Goal: Task Accomplishment & Management: Manage account settings

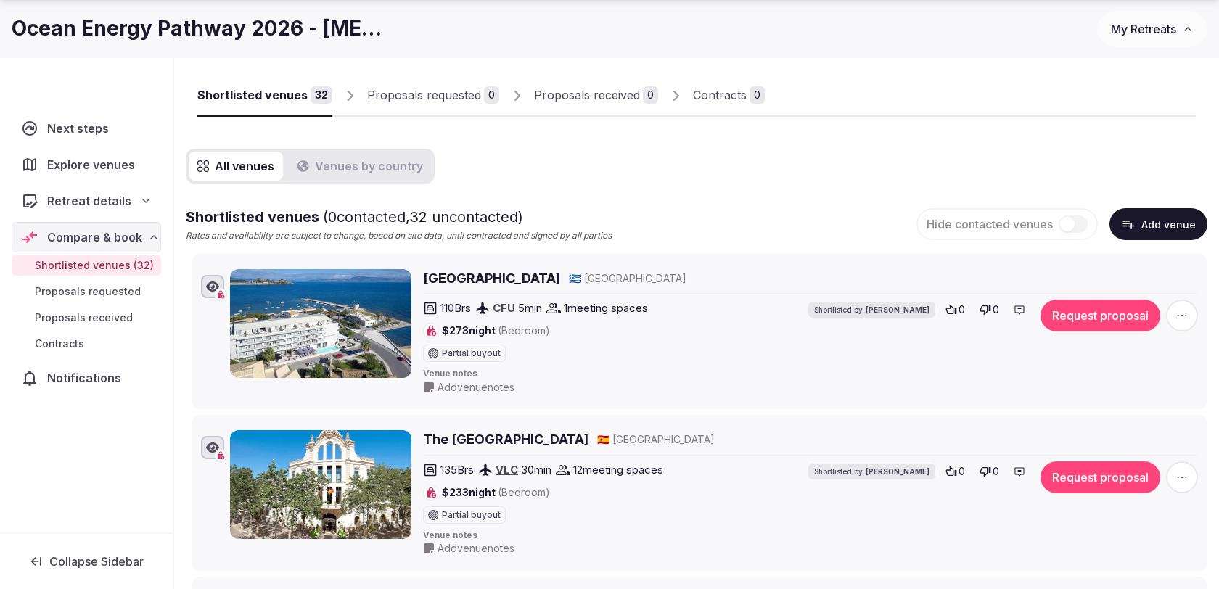
scroll to position [163, 0]
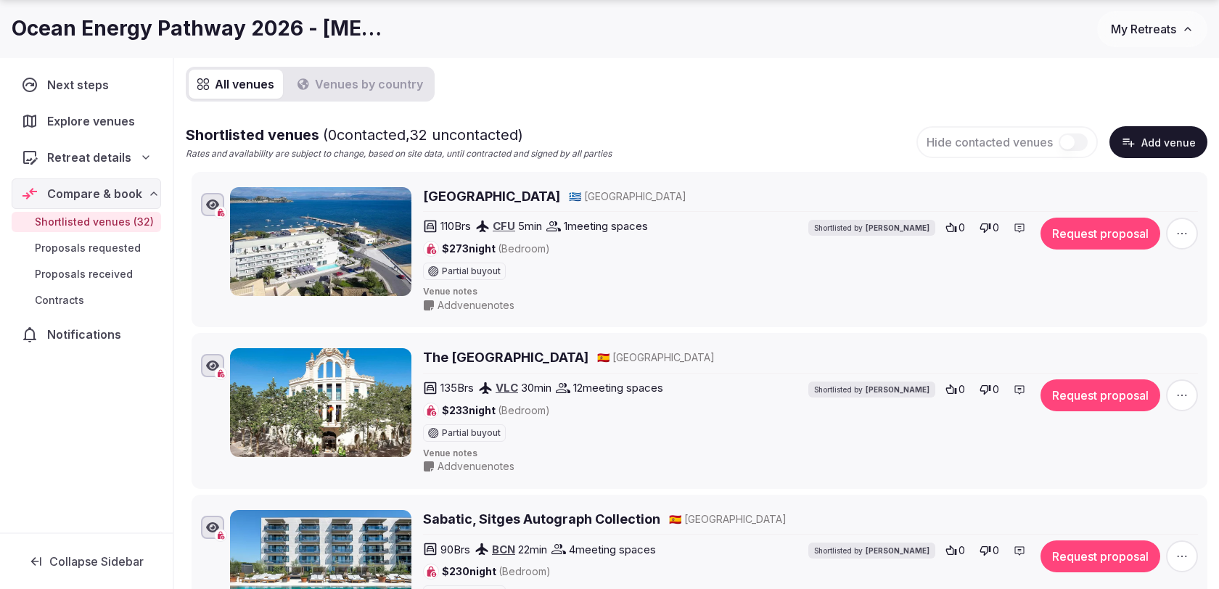
click at [202, 245] on div "Mon Repos Palace 🇬🇷 Greece 110 Brs CFU 5 min 1 meeting spaces $273 night (Bedro…" at bounding box center [699, 249] width 1003 height 131
click at [1188, 244] on span "button" at bounding box center [1182, 234] width 32 height 32
click at [1151, 190] on button "Remove Venue" at bounding box center [1144, 183] width 121 height 23
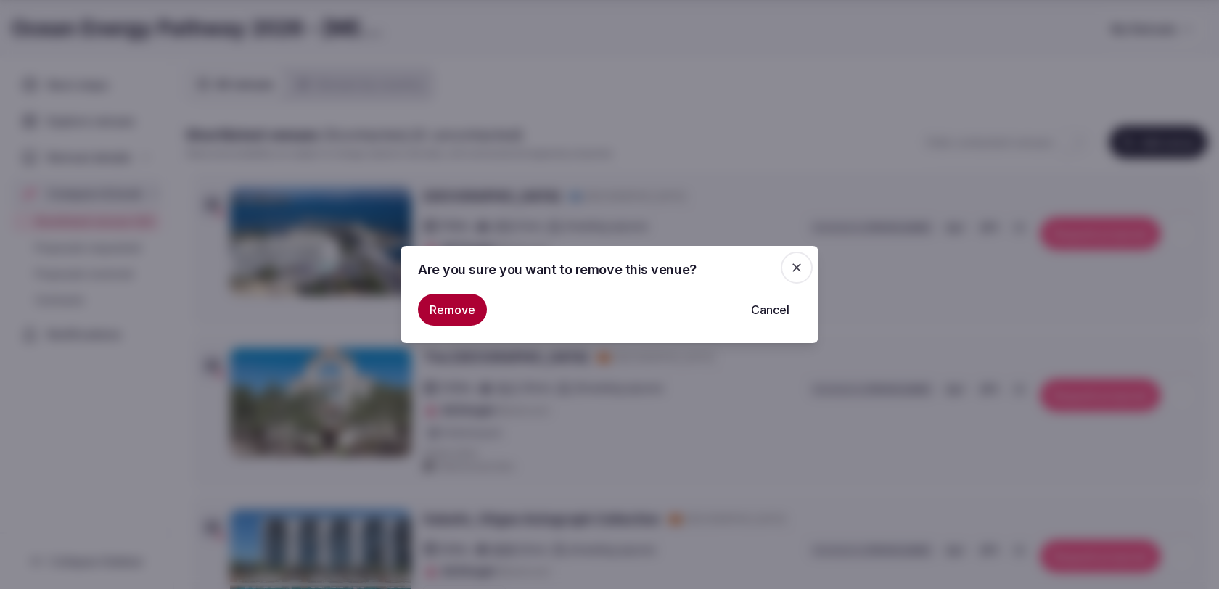
click at [437, 310] on button "Remove" at bounding box center [452, 310] width 69 height 32
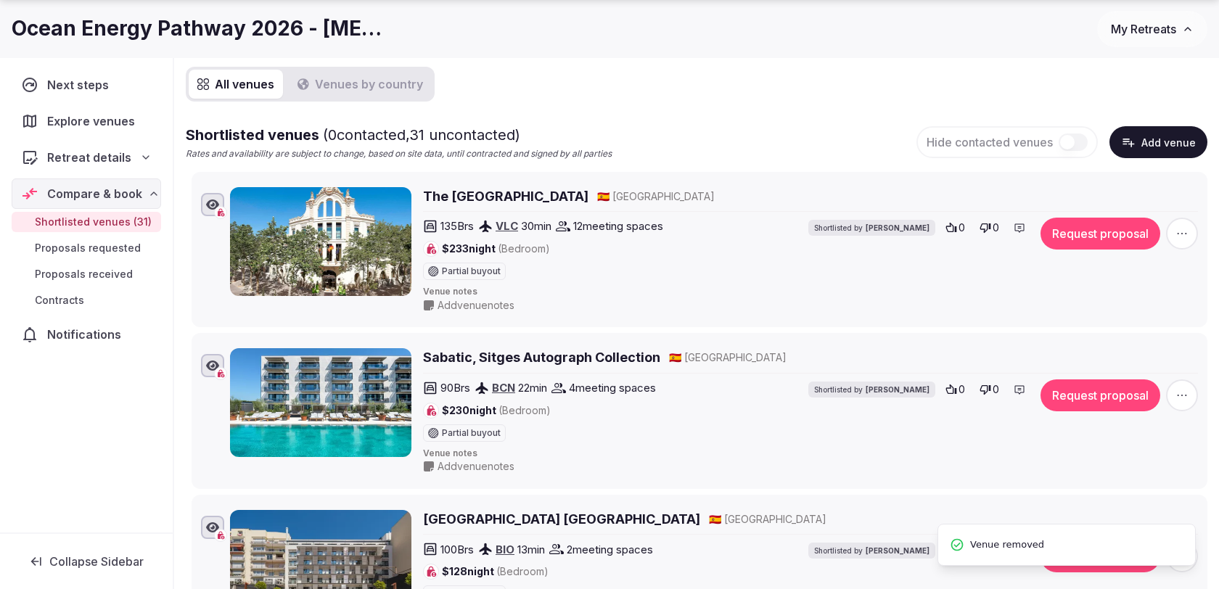
click at [1172, 226] on span "button" at bounding box center [1182, 234] width 32 height 32
click at [1109, 189] on button "Remove Venue" at bounding box center [1144, 183] width 121 height 23
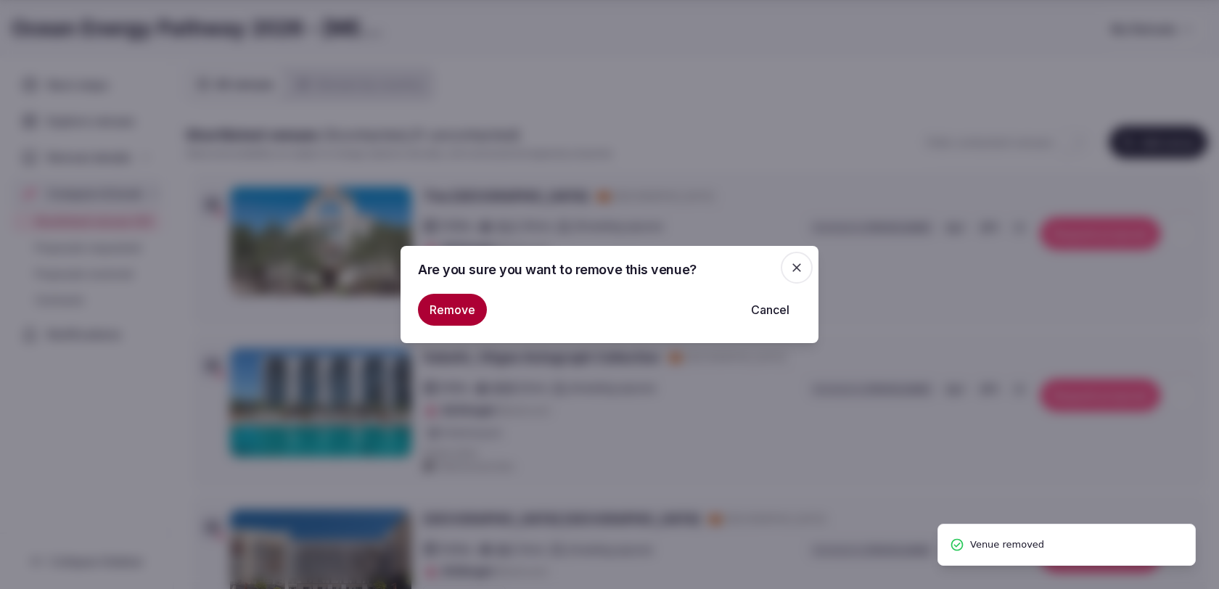
click at [430, 313] on button "Remove" at bounding box center [452, 310] width 69 height 32
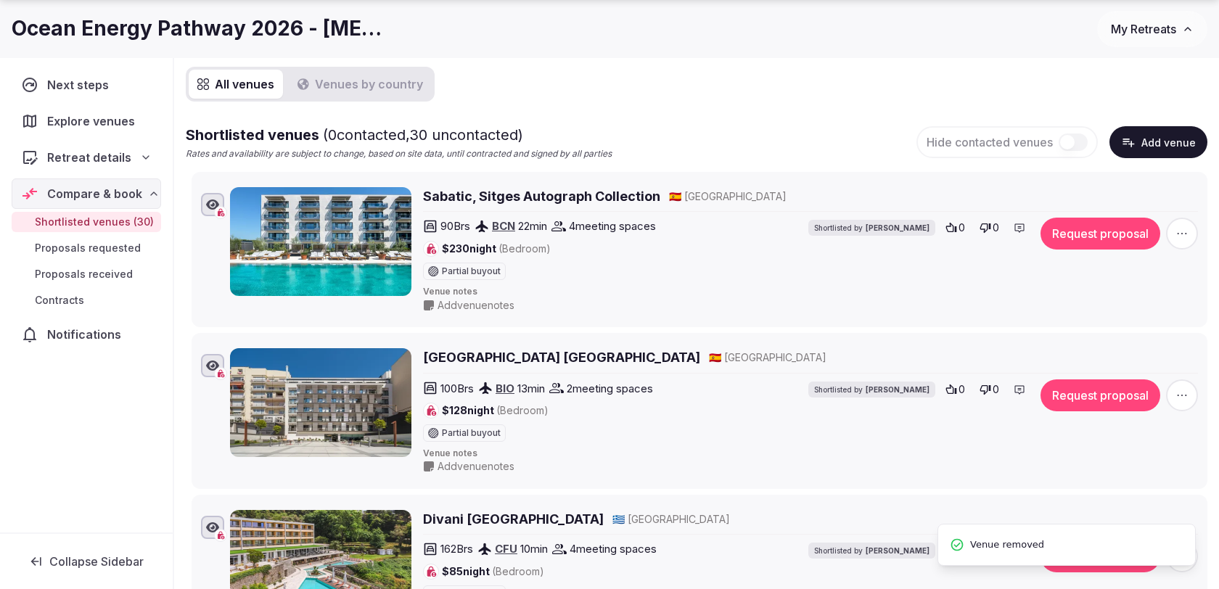
click at [1180, 230] on icon "button" at bounding box center [1182, 233] width 15 height 15
click at [1121, 181] on button "Remove Venue" at bounding box center [1144, 183] width 121 height 23
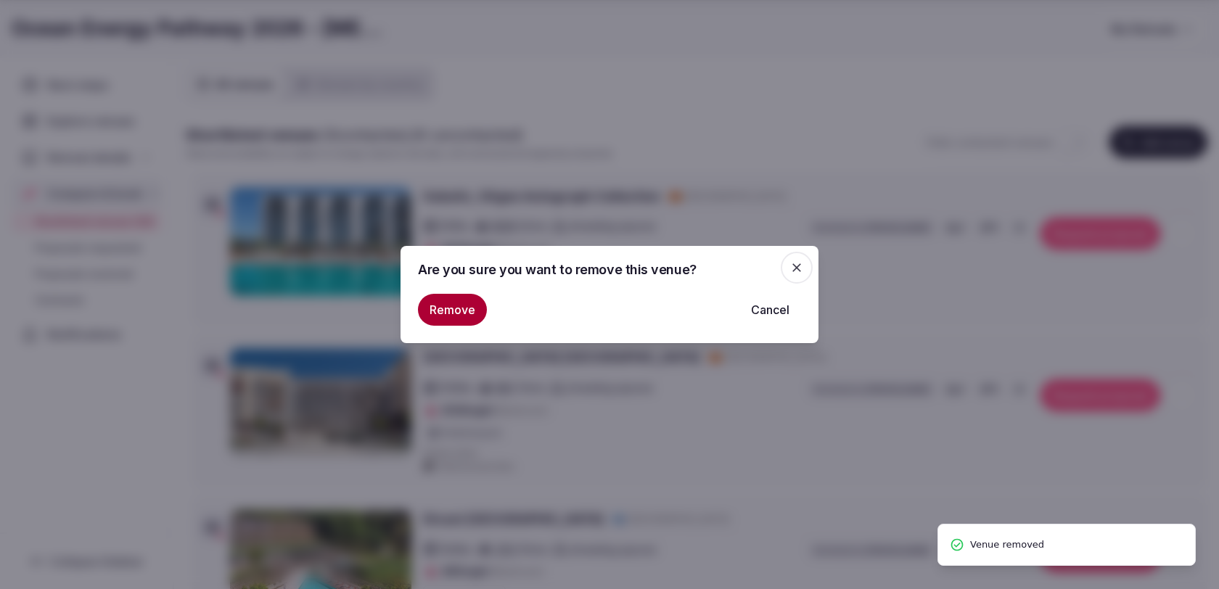
click at [445, 313] on button "Remove" at bounding box center [452, 310] width 69 height 32
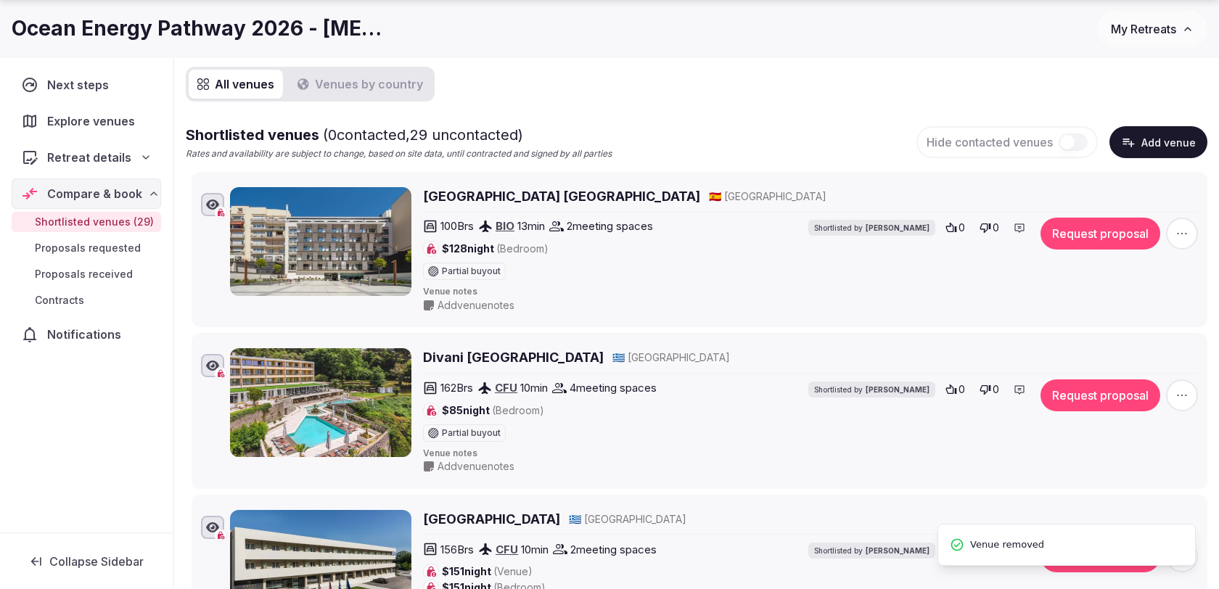
click at [1178, 231] on icon "button" at bounding box center [1182, 233] width 15 height 15
click at [1142, 186] on button "Remove Venue" at bounding box center [1144, 183] width 121 height 23
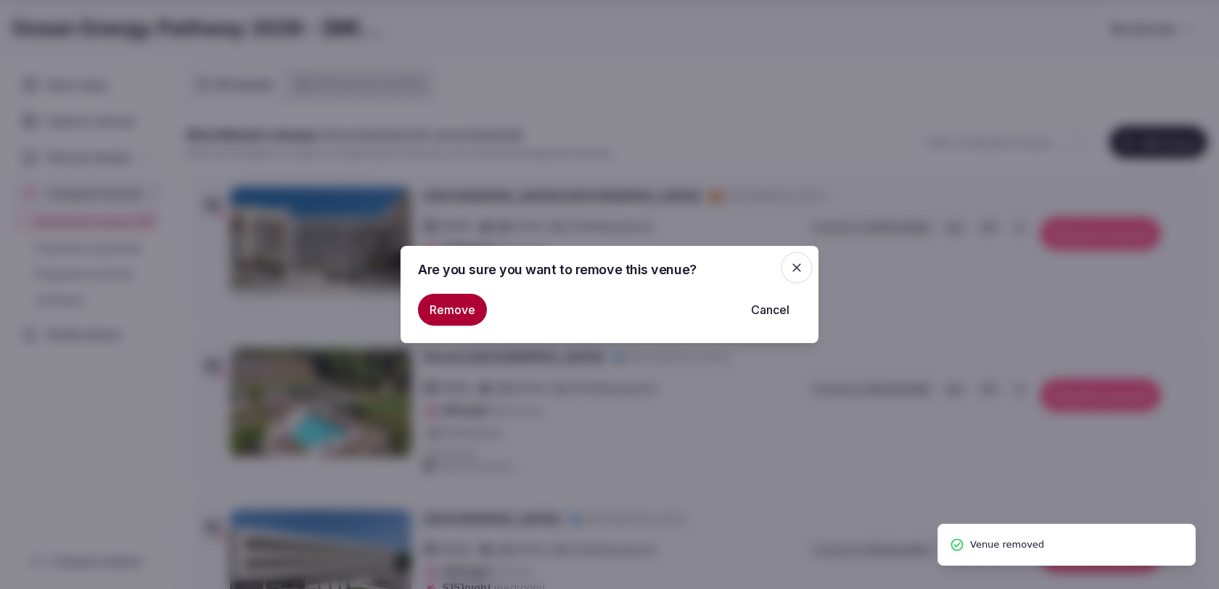
click at [440, 323] on button "Remove" at bounding box center [452, 310] width 69 height 32
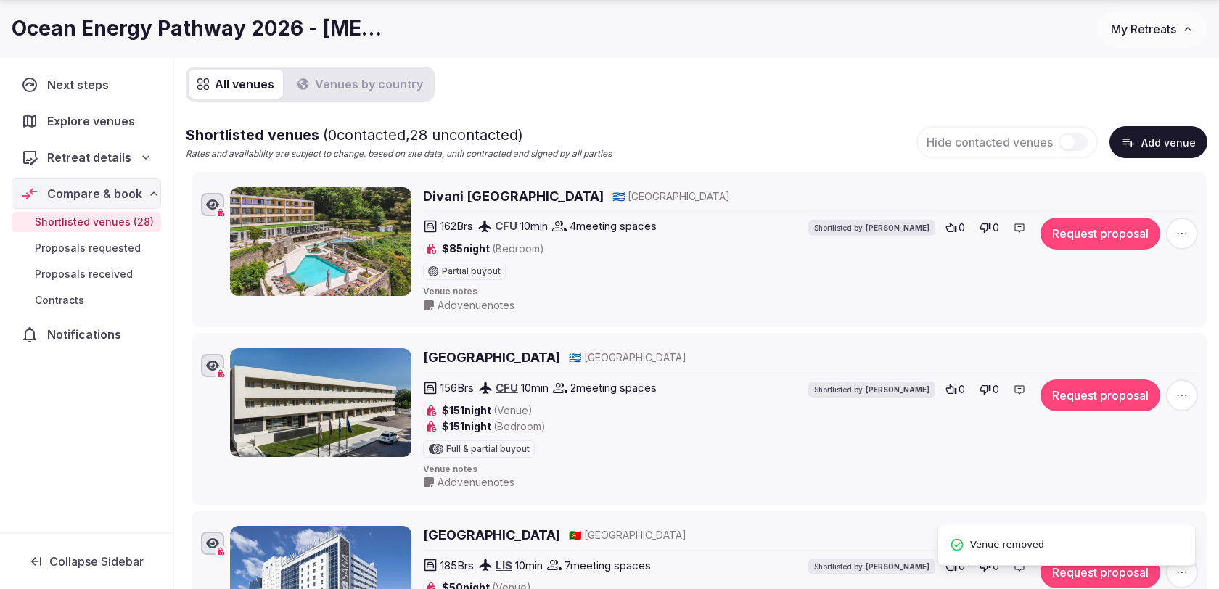
click at [1183, 230] on icon "button" at bounding box center [1182, 233] width 15 height 15
click at [1123, 182] on button "Remove Venue" at bounding box center [1144, 183] width 121 height 23
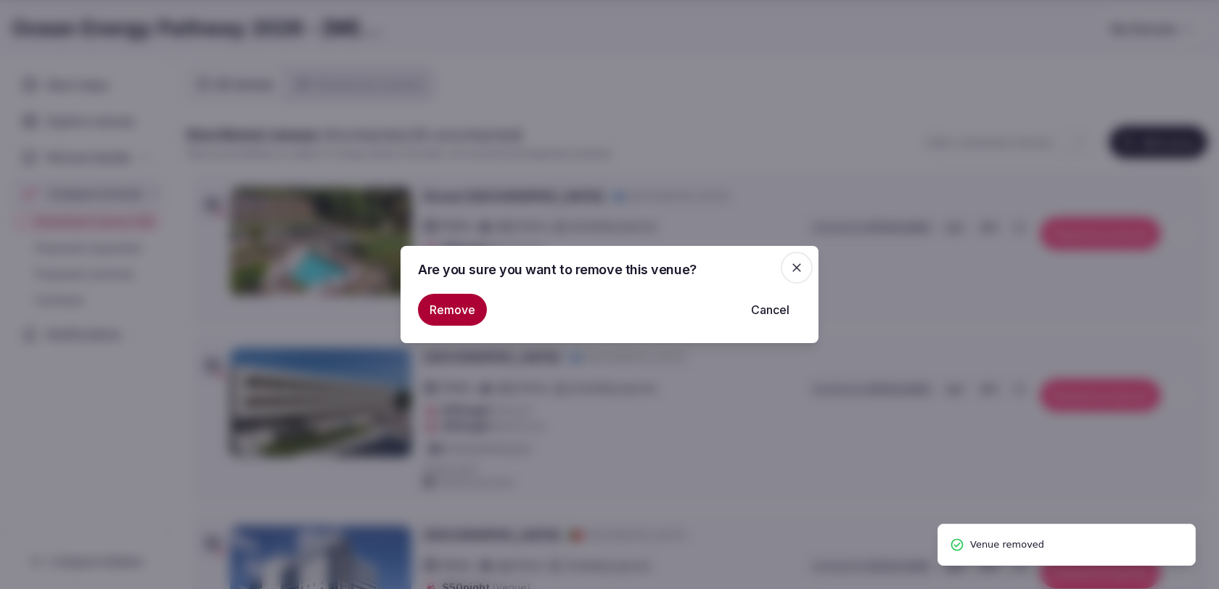
click at [453, 298] on button "Remove" at bounding box center [452, 310] width 69 height 32
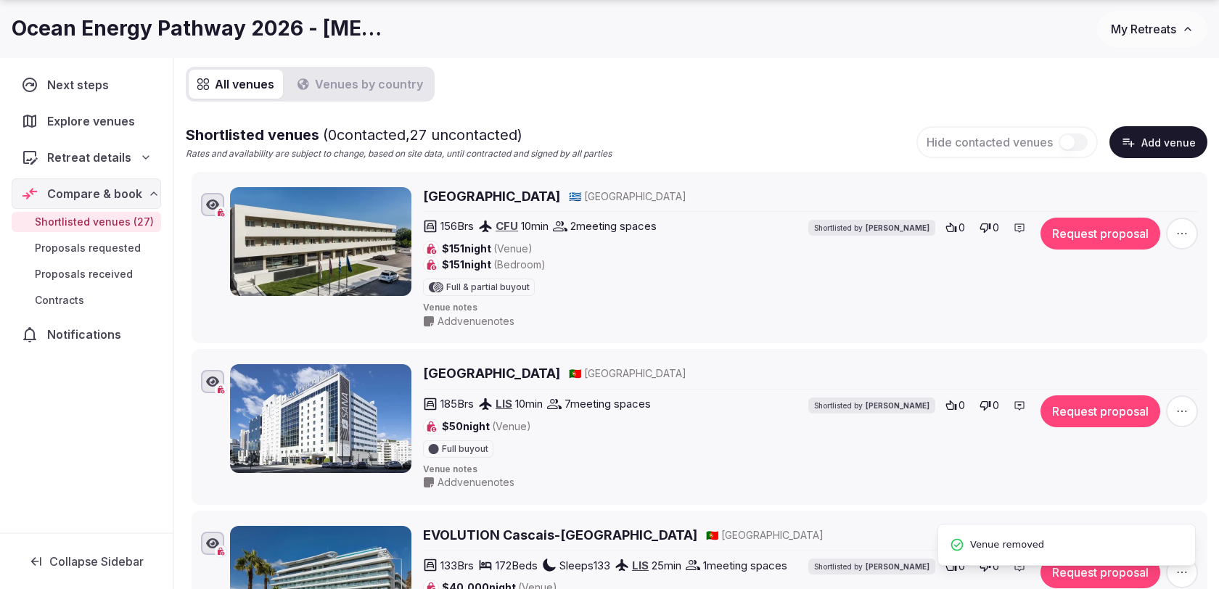
click at [1188, 233] on icon "button" at bounding box center [1182, 233] width 15 height 15
click at [1146, 182] on button "Remove Venue" at bounding box center [1144, 183] width 121 height 23
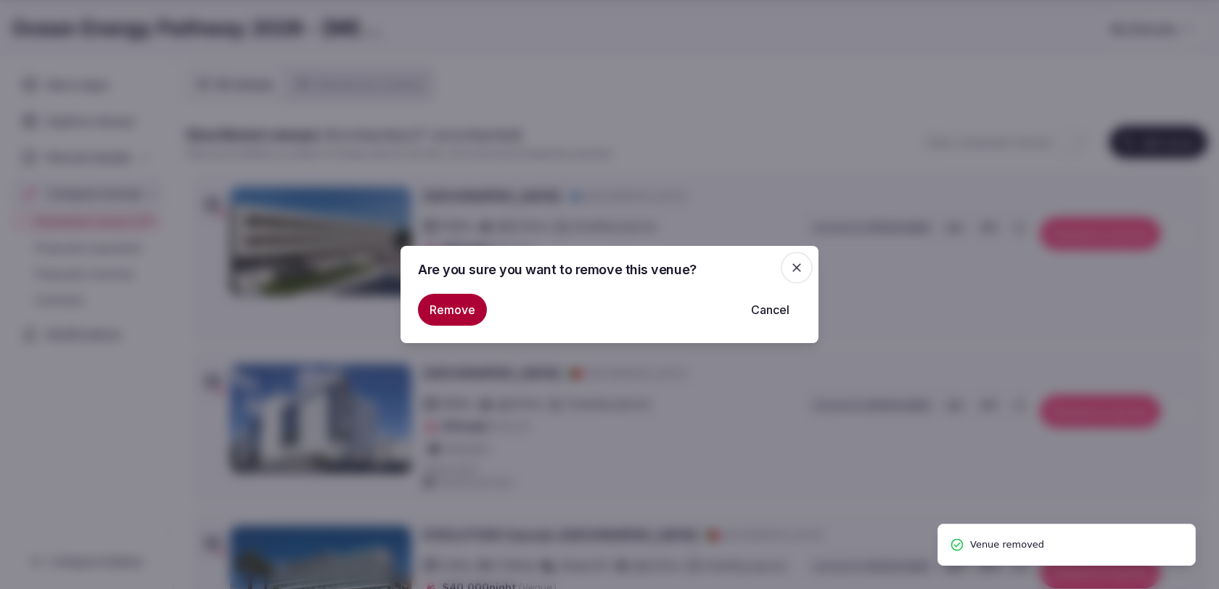
click at [451, 321] on button "Remove" at bounding box center [452, 310] width 69 height 32
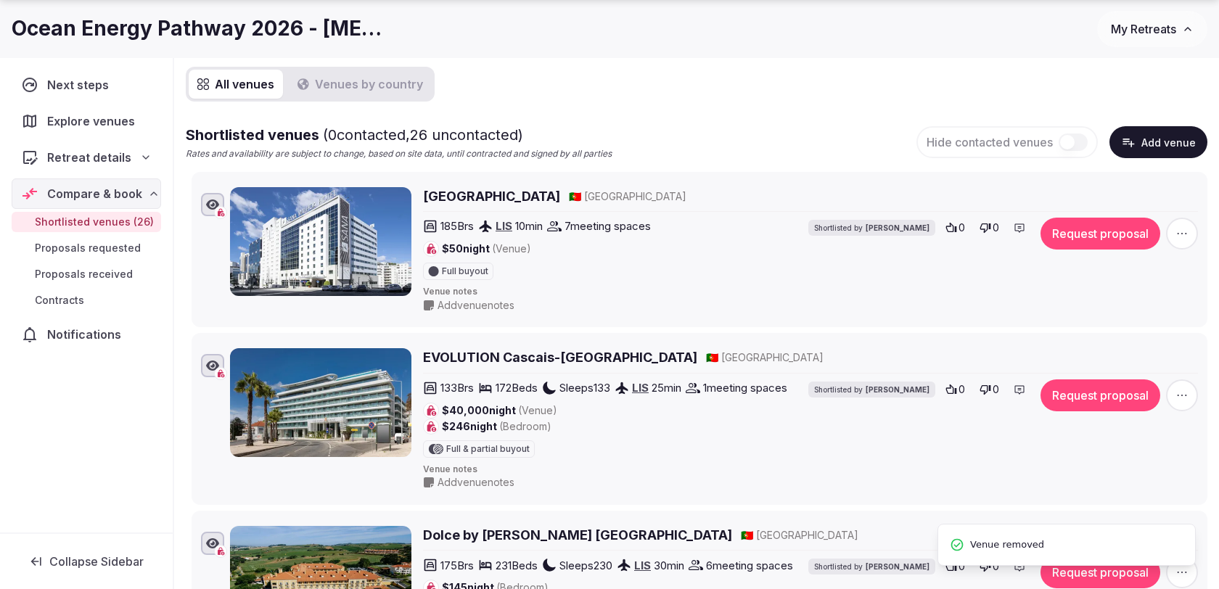
click at [1191, 237] on span "button" at bounding box center [1182, 234] width 32 height 32
click at [1113, 194] on button "Remove Venue" at bounding box center [1144, 183] width 121 height 23
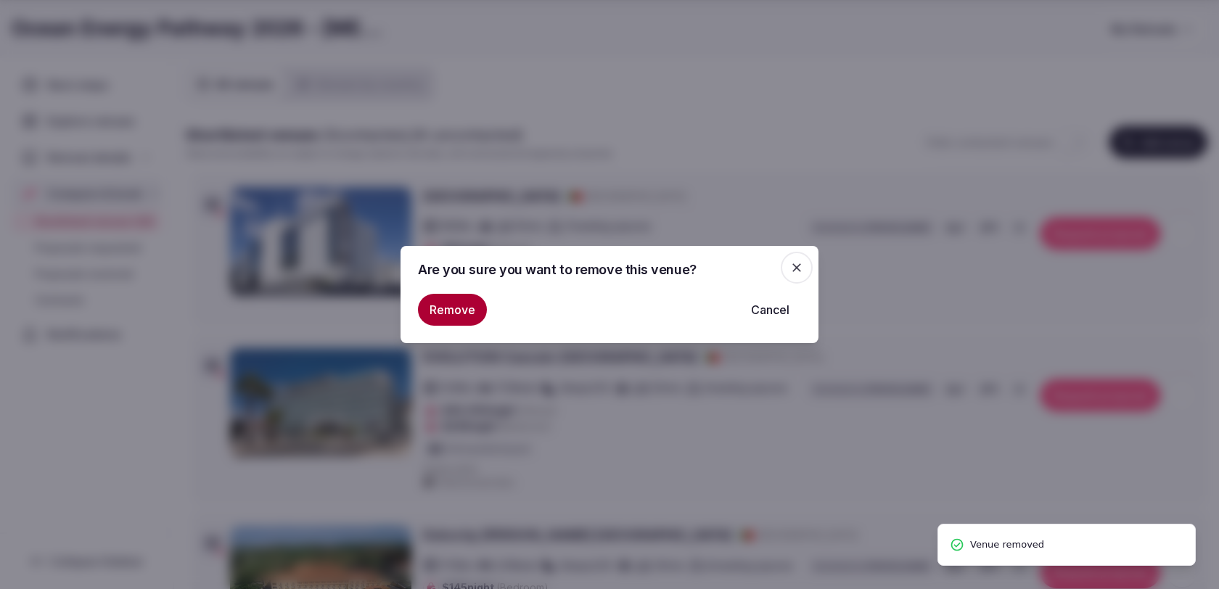
click at [470, 308] on button "Remove" at bounding box center [452, 310] width 69 height 32
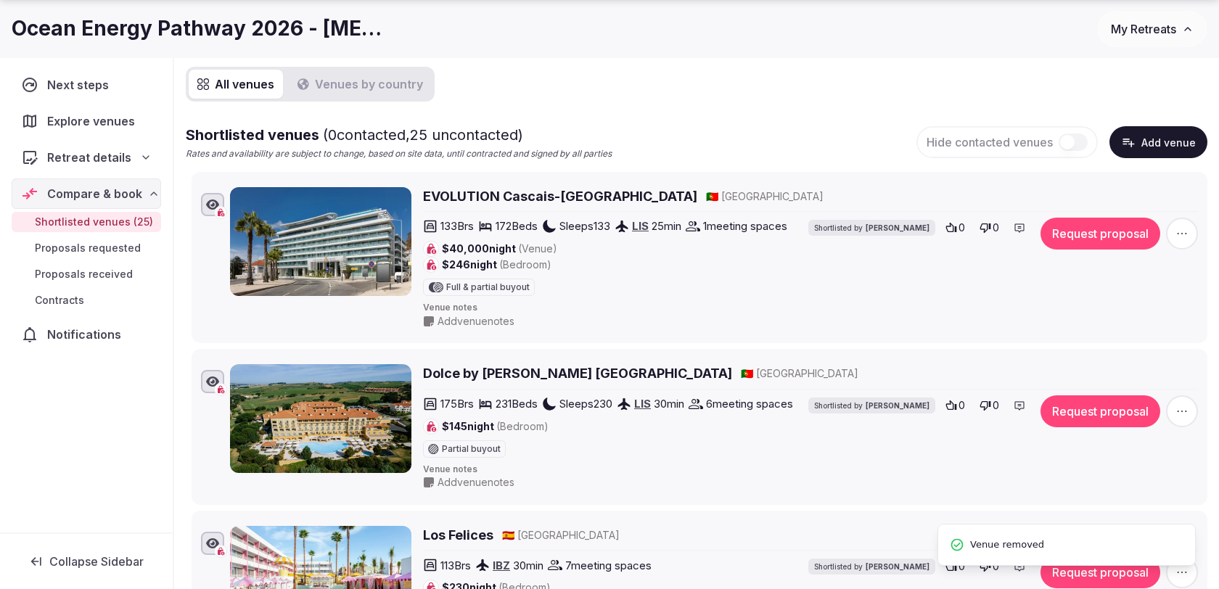
click at [1178, 221] on span "button" at bounding box center [1182, 234] width 32 height 32
click at [1118, 184] on button "Remove Venue" at bounding box center [1144, 183] width 121 height 23
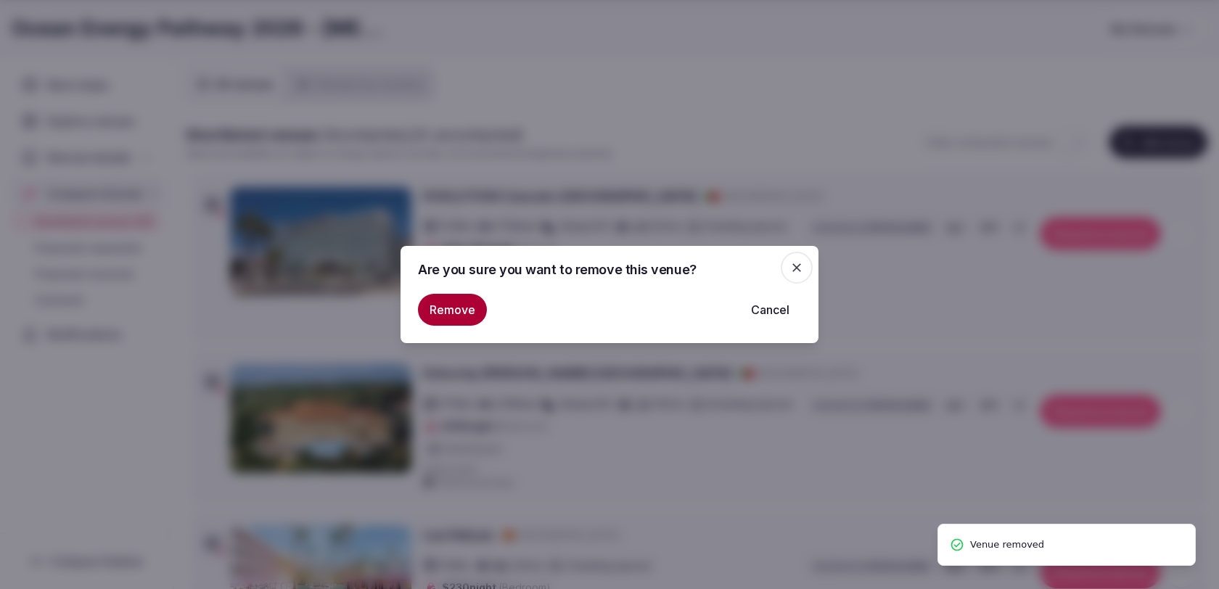
click at [455, 314] on button "Remove" at bounding box center [452, 310] width 69 height 32
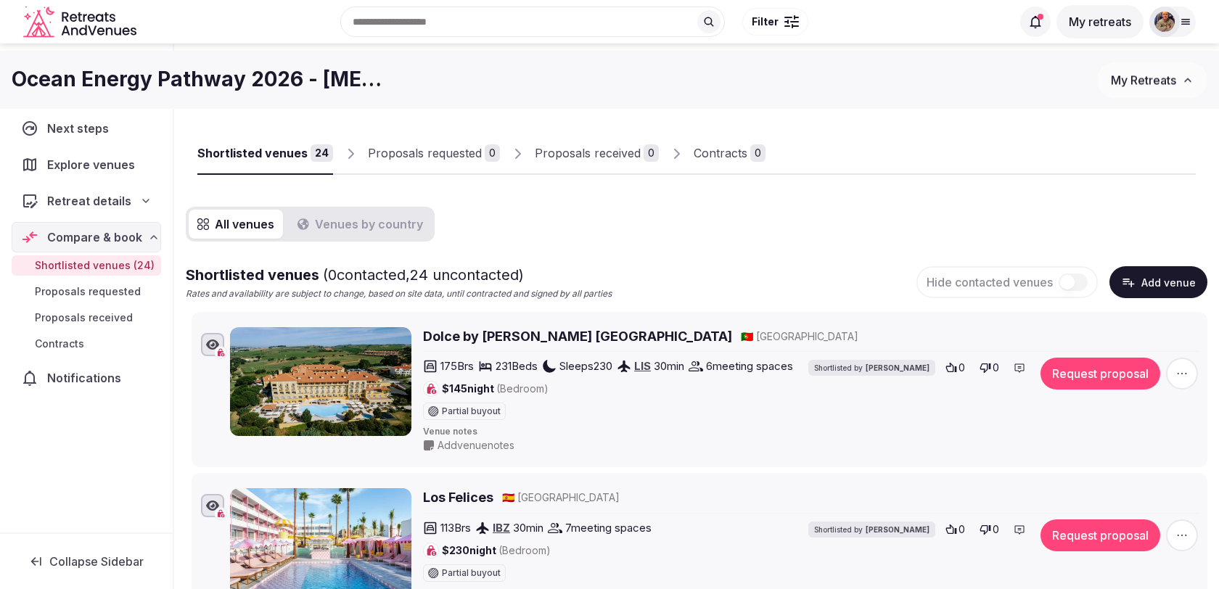
scroll to position [0, 0]
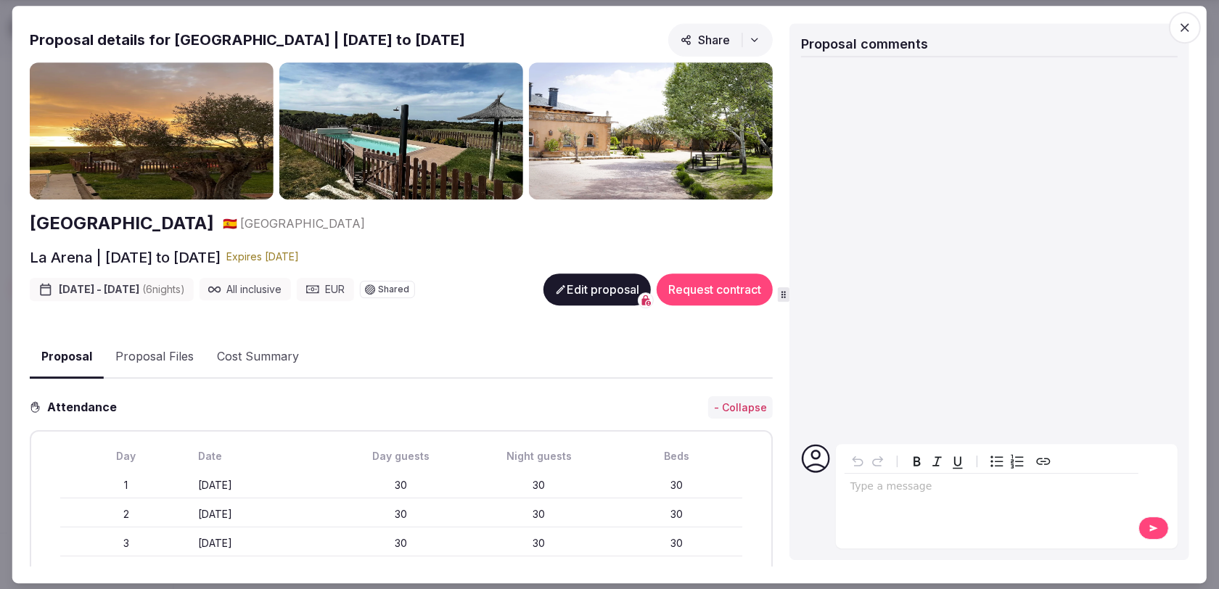
scroll to position [1107, 0]
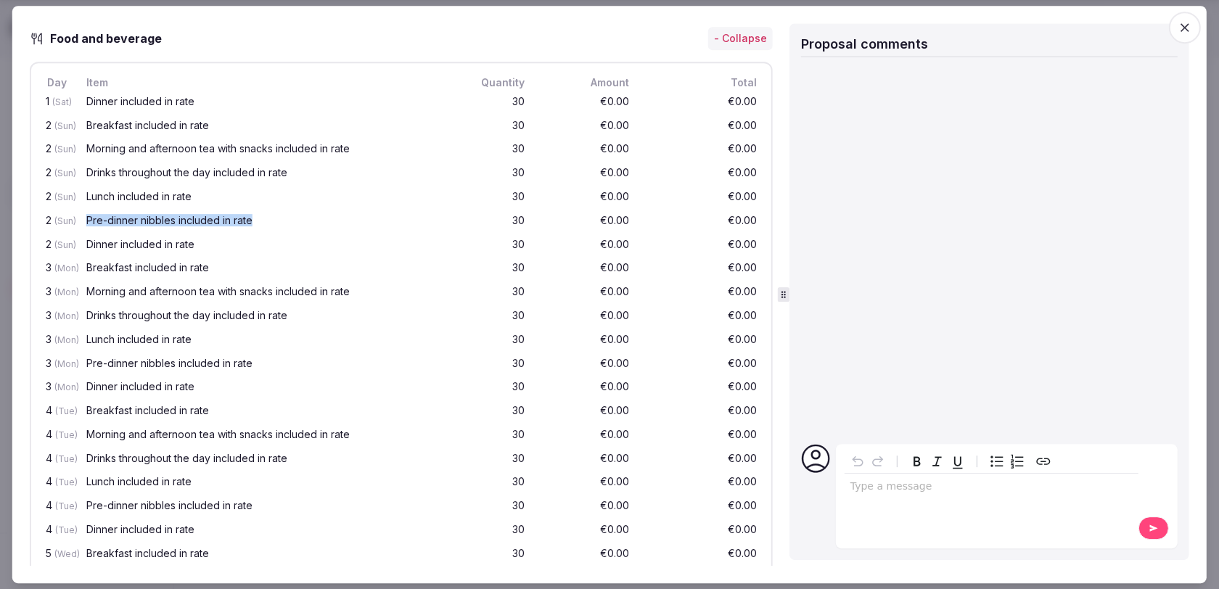
click at [1177, 32] on icon "button" at bounding box center [1184, 27] width 15 height 15
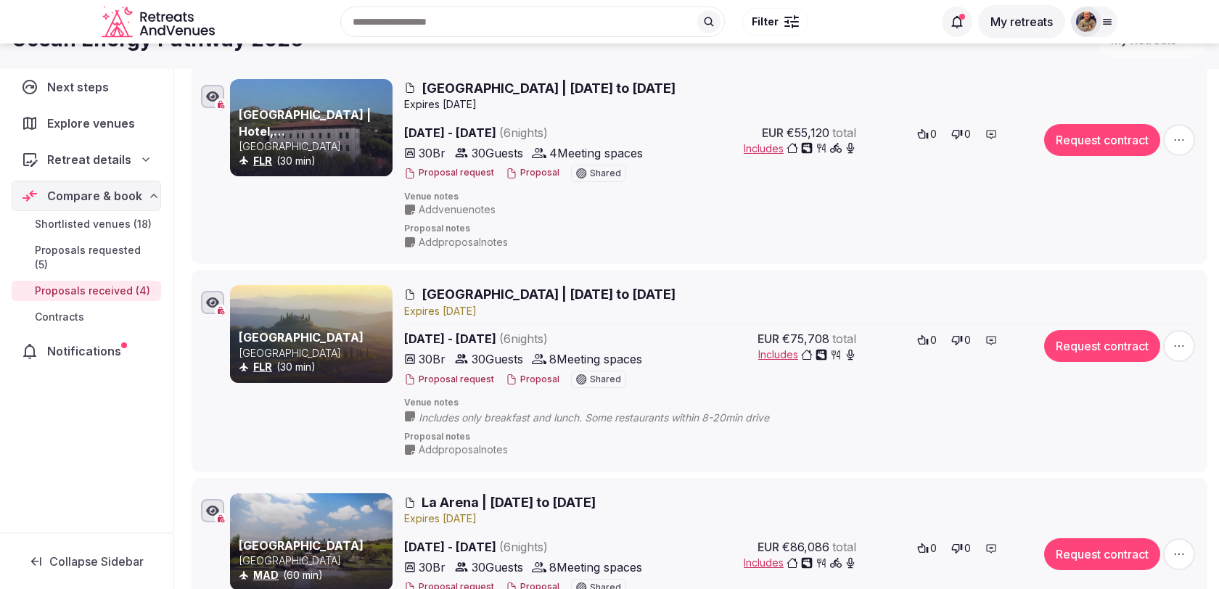
scroll to position [0, 0]
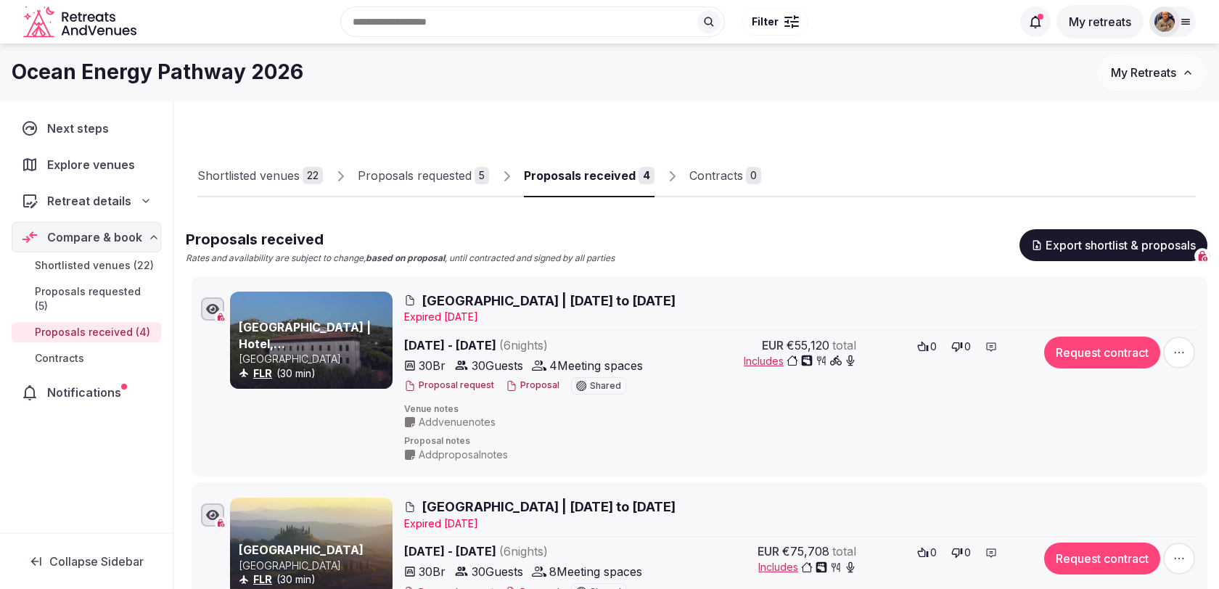
click at [392, 176] on div "Proposals requested" at bounding box center [415, 175] width 114 height 17
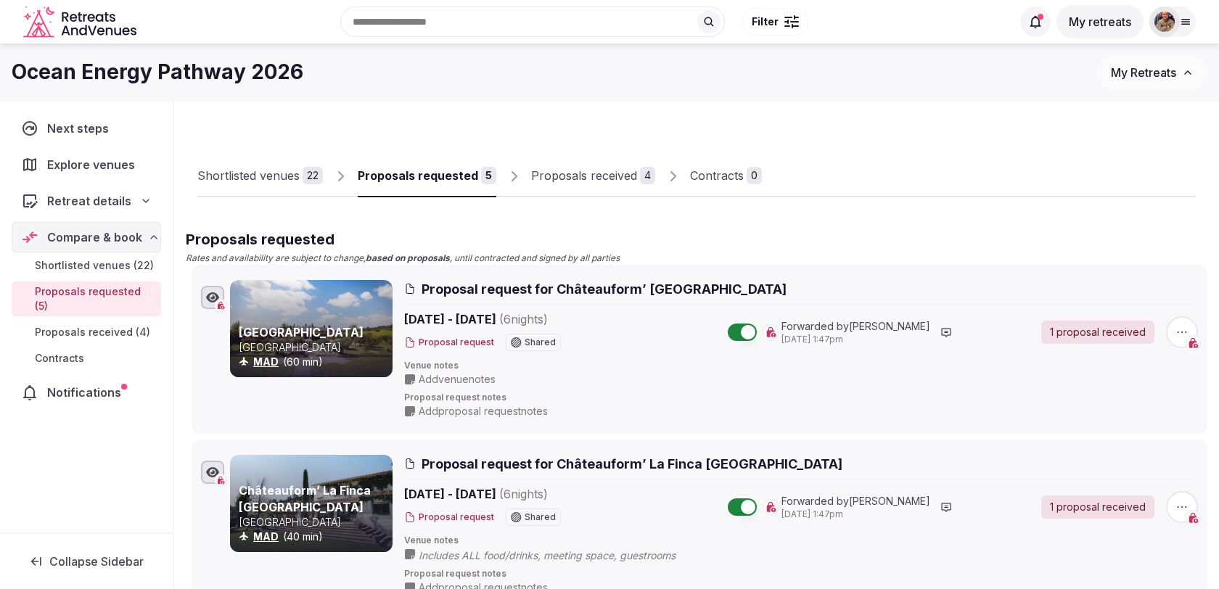
click at [297, 189] on link "Shortlisted venues 22" at bounding box center [260, 176] width 126 height 42
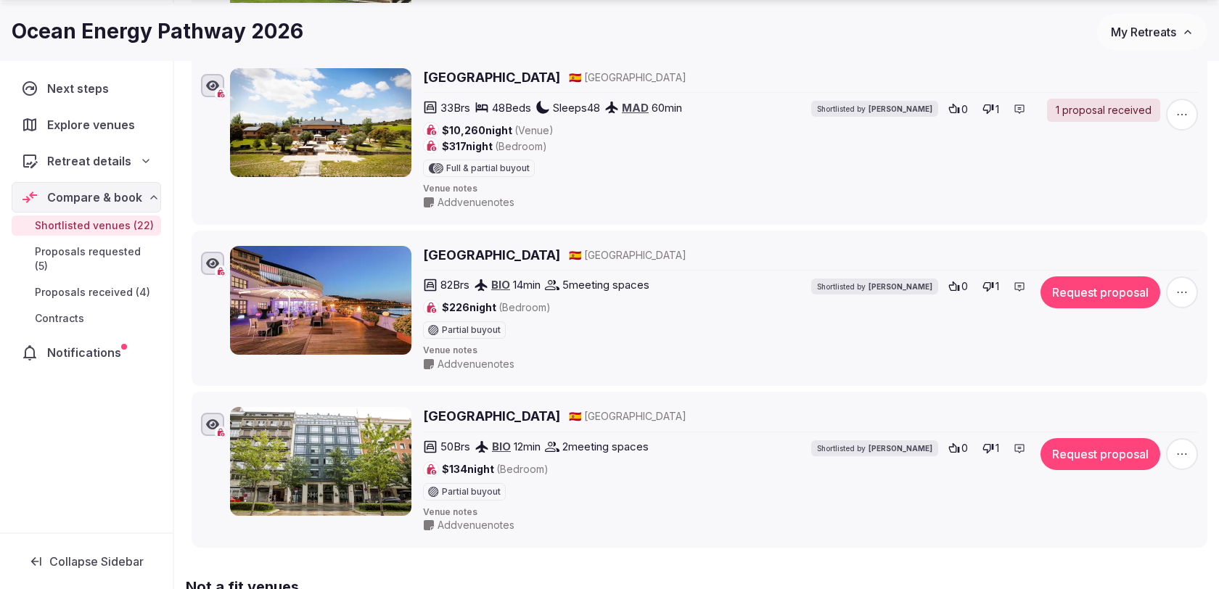
scroll to position [3434, 0]
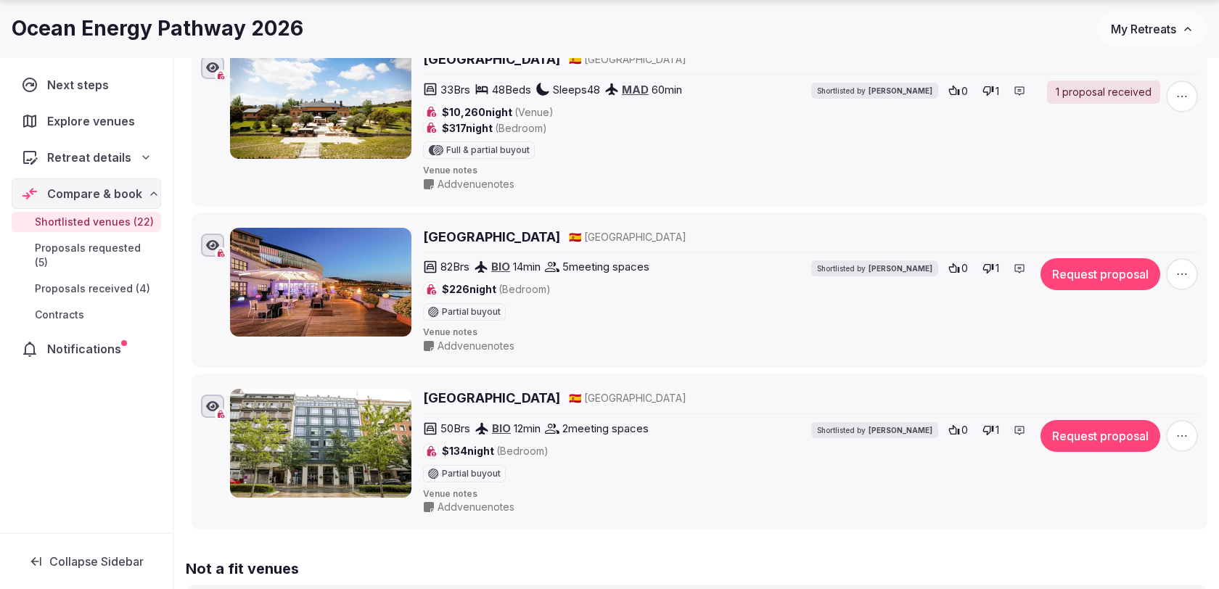
click at [1185, 420] on span "button" at bounding box center [1182, 436] width 32 height 32
click at [1142, 309] on button "Mark as not a fit" at bounding box center [1144, 309] width 121 height 23
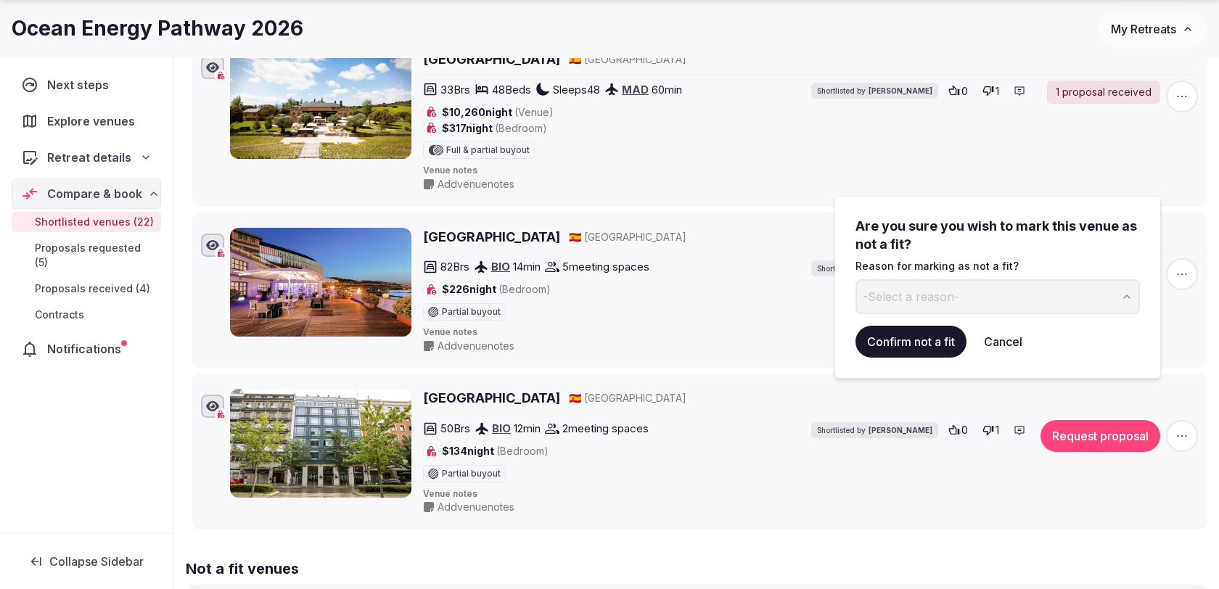
click at [1027, 292] on button "-Select a reason-" at bounding box center [997, 296] width 284 height 35
click at [916, 342] on button "Confirm not a fit" at bounding box center [910, 342] width 111 height 32
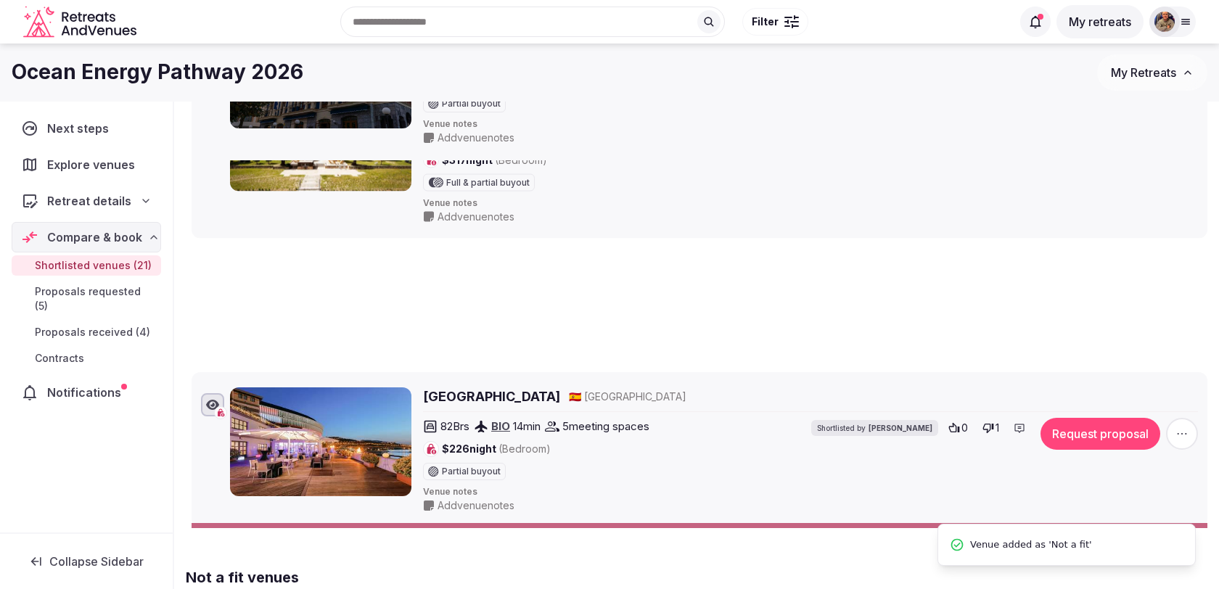
scroll to position [0, 0]
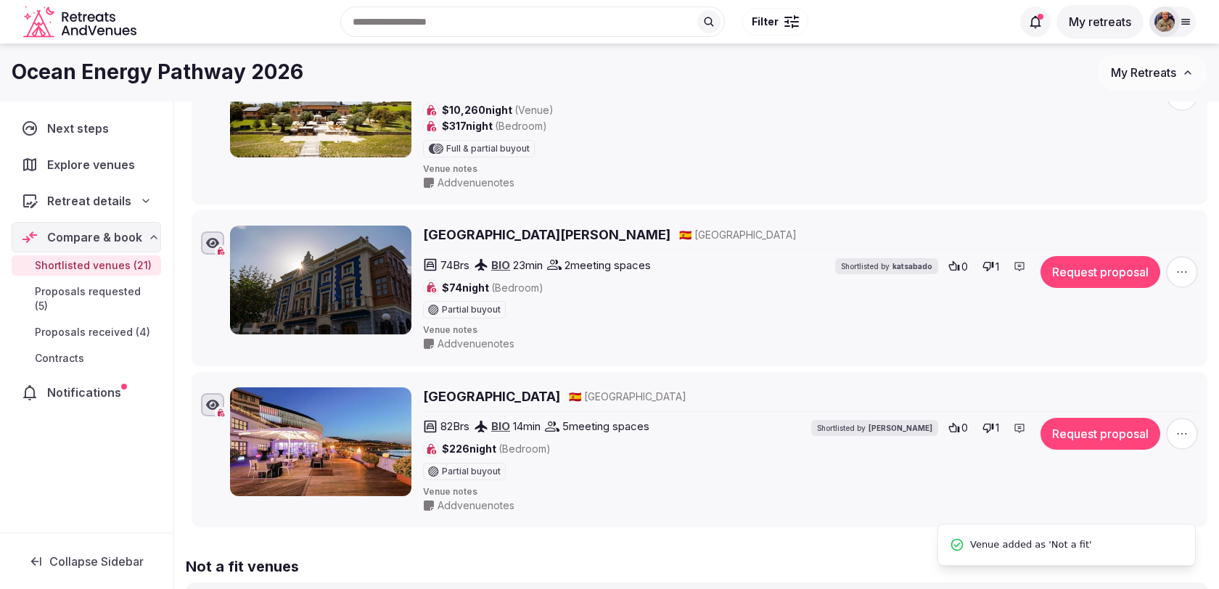
click at [1190, 418] on span "button" at bounding box center [1182, 434] width 32 height 32
click at [1157, 311] on button "Mark as not a fit" at bounding box center [1144, 308] width 121 height 23
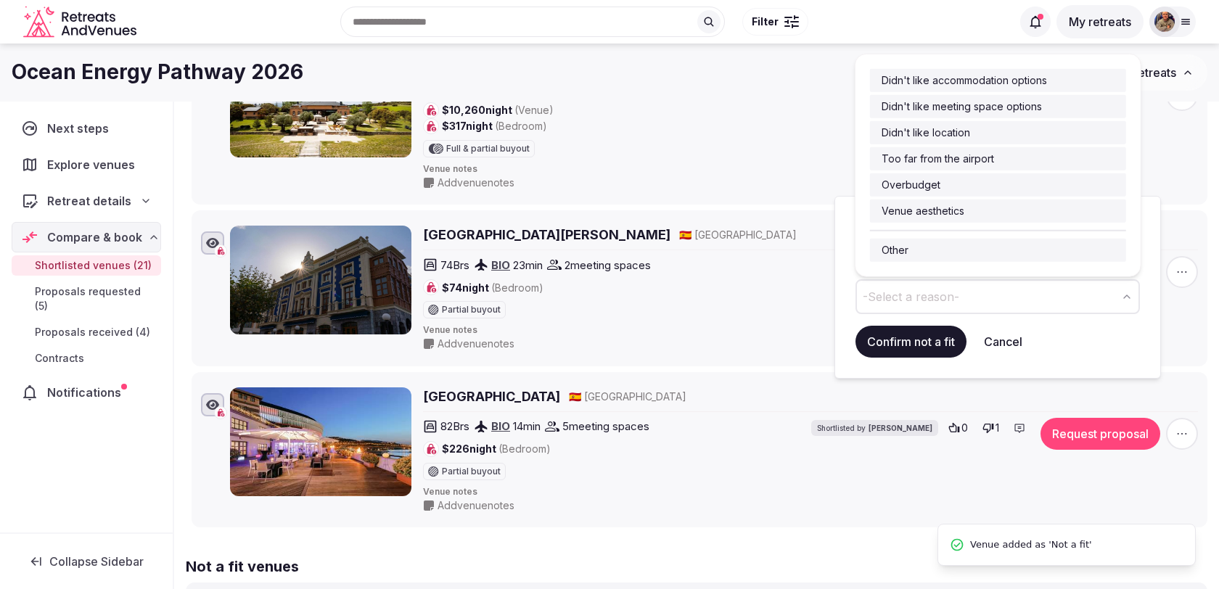
click at [932, 290] on span "-Select a reason-" at bounding box center [911, 297] width 96 height 16
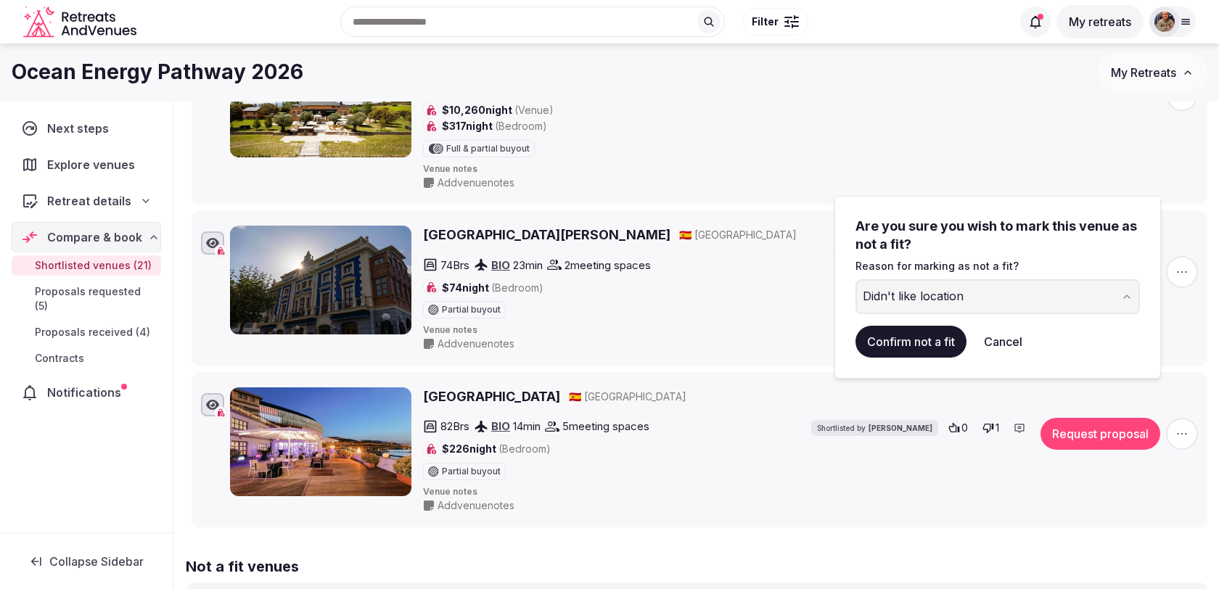
click at [928, 334] on button "Confirm not a fit" at bounding box center [910, 342] width 111 height 32
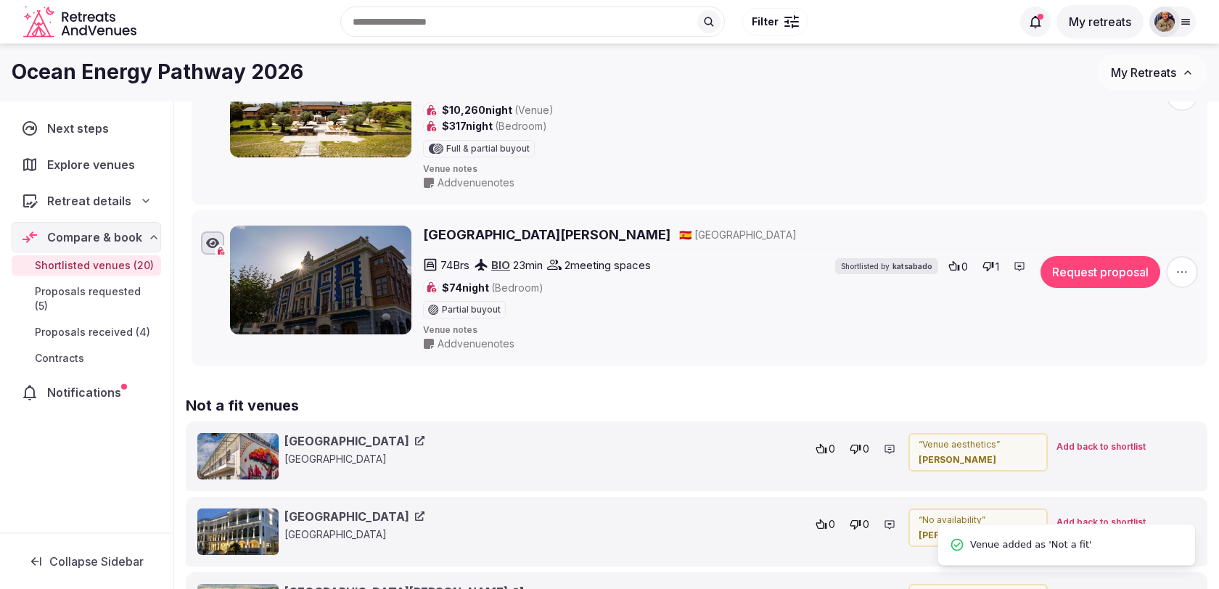
click at [1192, 256] on span "button" at bounding box center [1182, 272] width 32 height 32
click at [1141, 149] on button "Mark as not a fit" at bounding box center [1144, 149] width 121 height 23
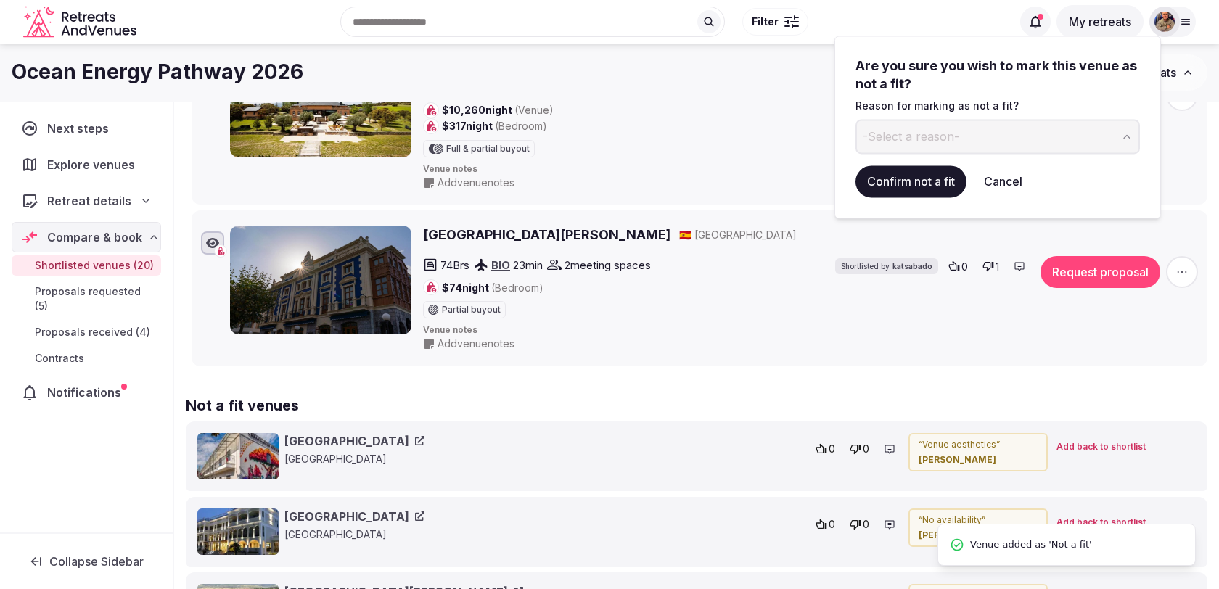
drag, startPoint x: 916, startPoint y: 172, endPoint x: 957, endPoint y: 85, distance: 96.1
click at [956, 85] on div "Are you sure you wish to mark this venue as not a fit? Reason for marking as no…" at bounding box center [997, 127] width 284 height 141
click at [932, 128] on span "-Select a reason-" at bounding box center [911, 136] width 96 height 16
click at [908, 185] on button "Confirm not a fit" at bounding box center [910, 181] width 111 height 32
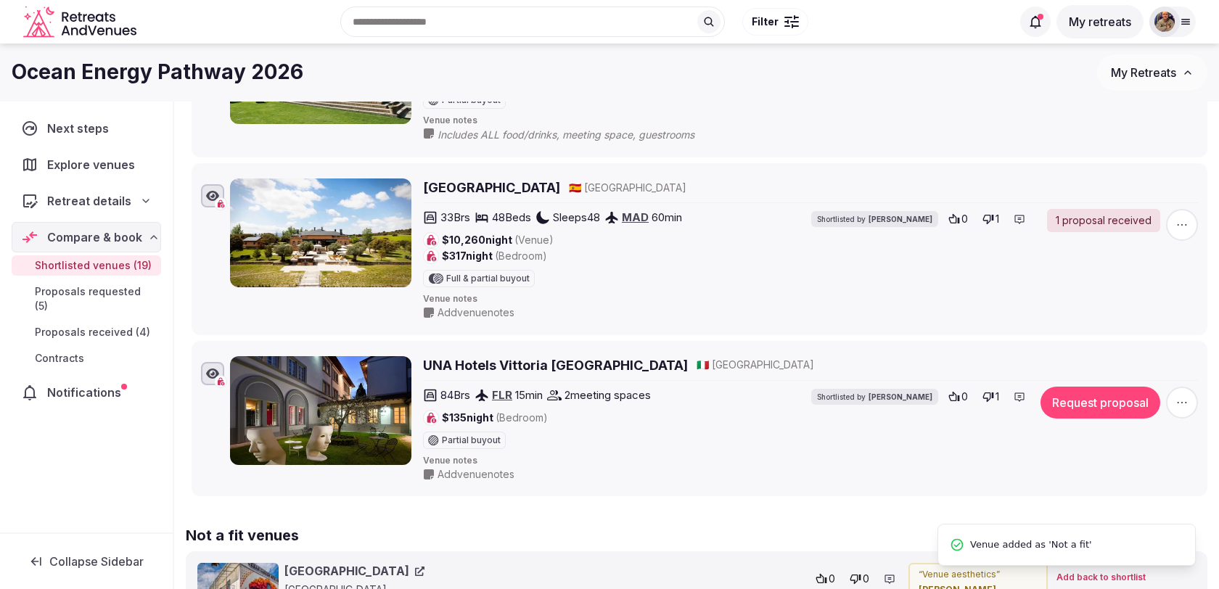
scroll to position [2969, 0]
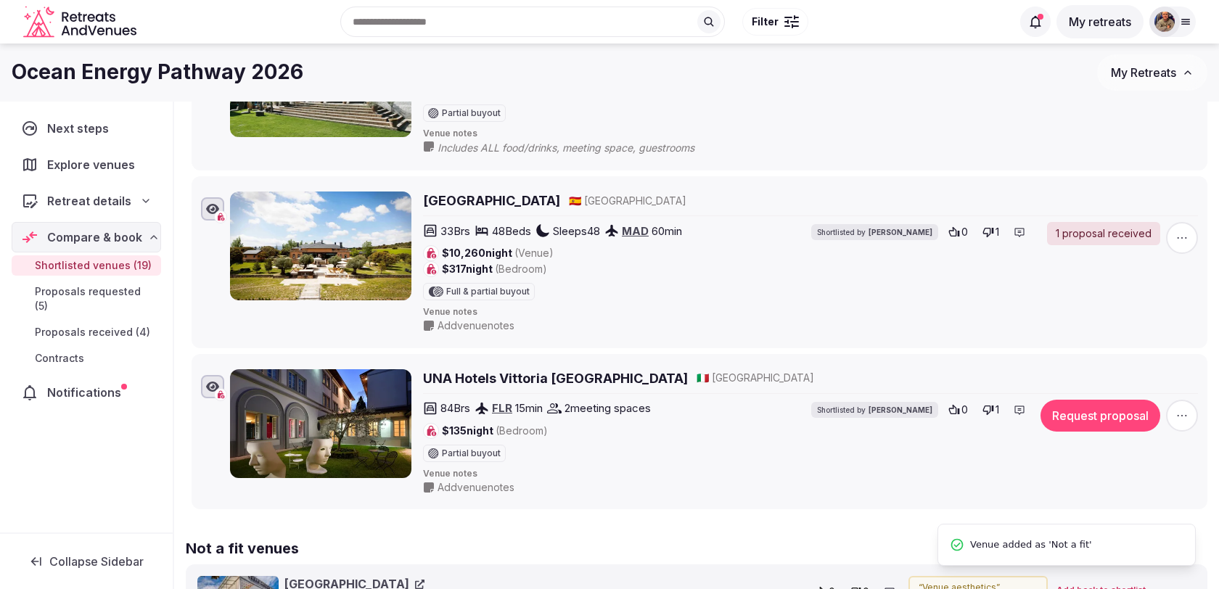
click at [1180, 408] on icon "button" at bounding box center [1182, 415] width 15 height 15
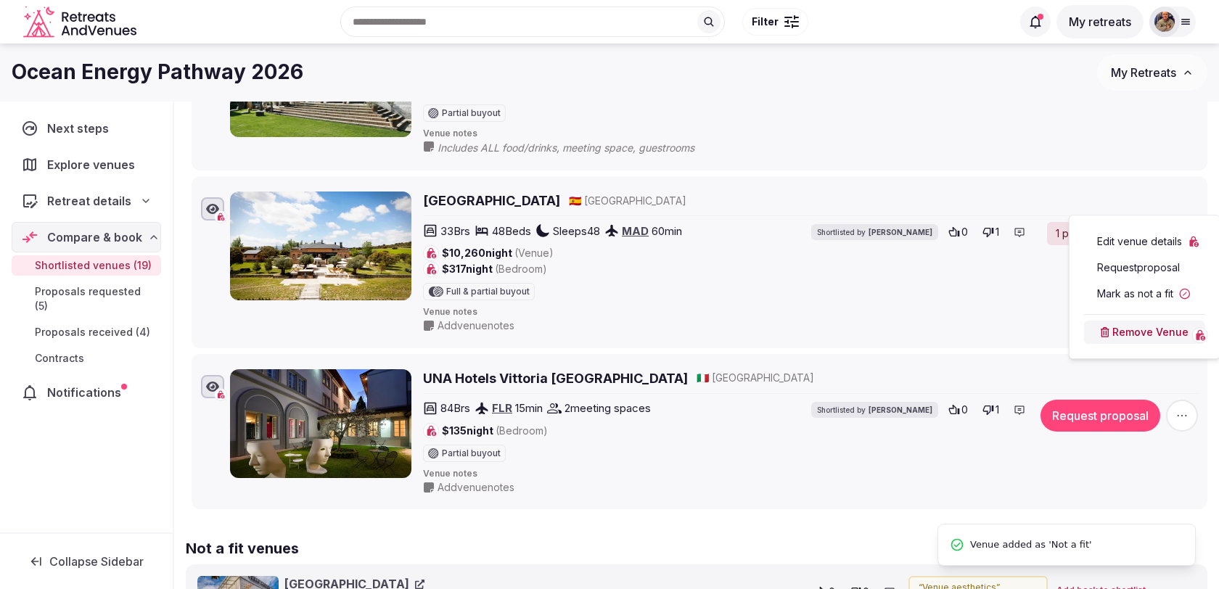
click at [1140, 290] on button "Mark as not a fit" at bounding box center [1144, 293] width 121 height 23
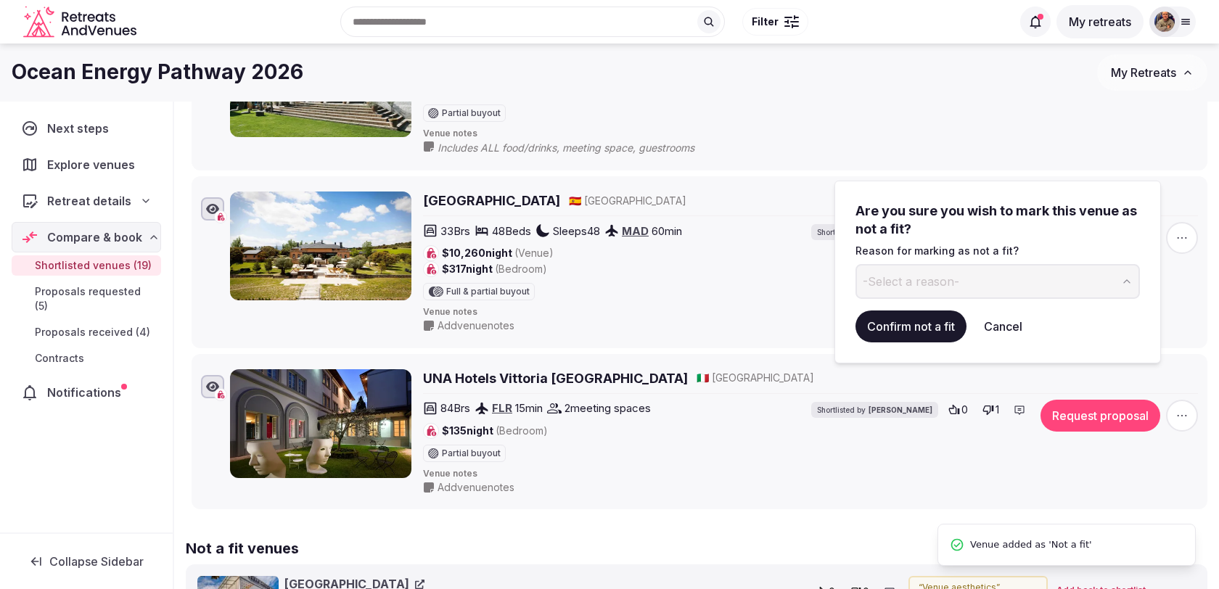
click at [958, 280] on button "-Select a reason-" at bounding box center [997, 281] width 284 height 35
click at [911, 328] on button "Confirm not a fit" at bounding box center [910, 327] width 111 height 32
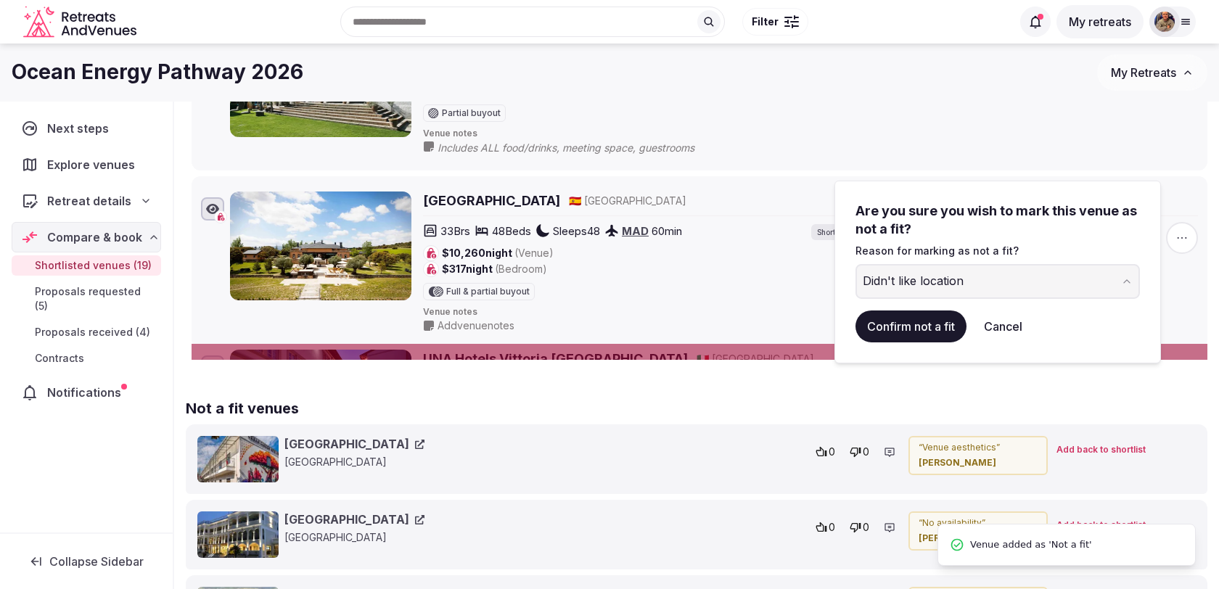
scroll to position [0, 0]
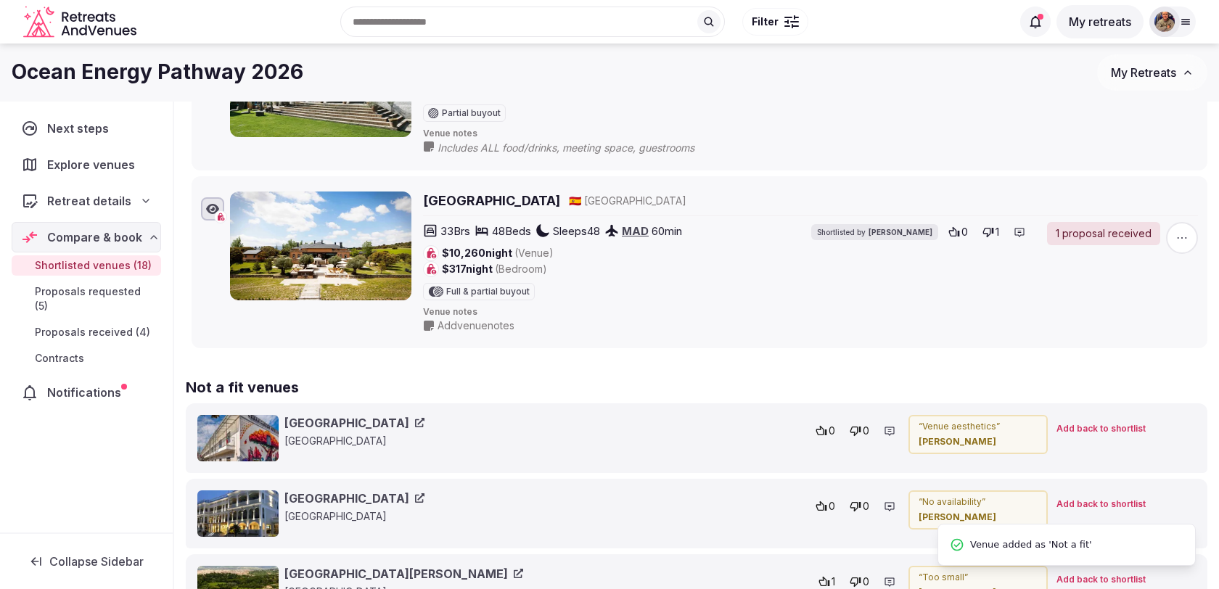
click at [1178, 231] on icon "button" at bounding box center [1182, 238] width 15 height 15
click at [1137, 115] on button "Mark as not a fit" at bounding box center [1140, 118] width 122 height 23
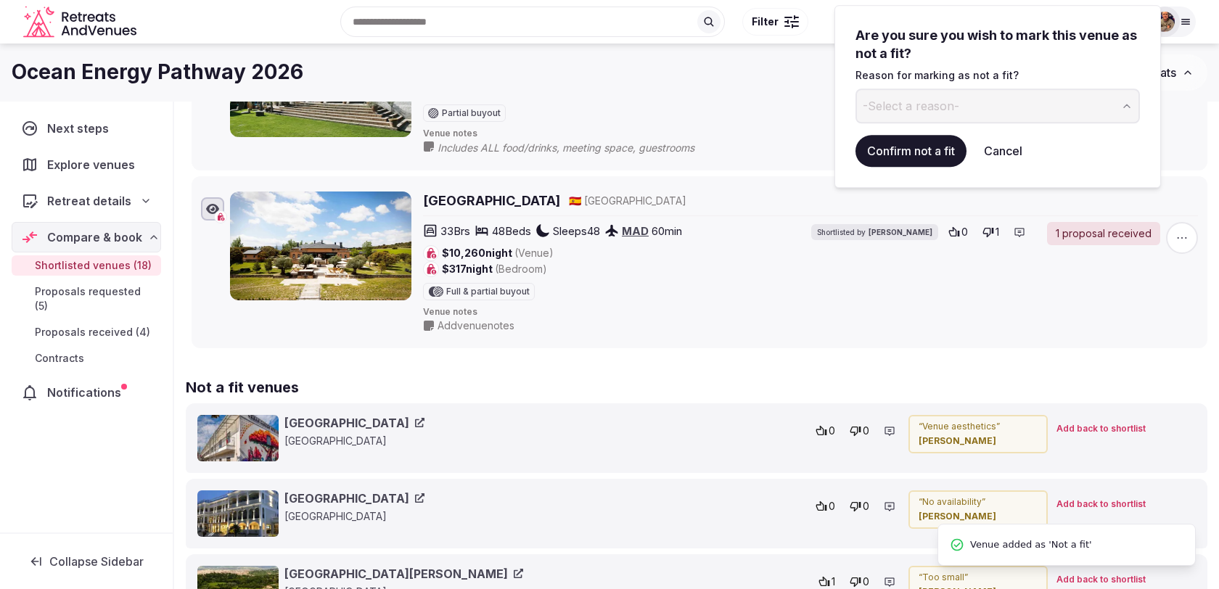
click at [937, 107] on span "-Select a reason-" at bounding box center [911, 106] width 96 height 16
click at [918, 150] on button "Confirm not a fit" at bounding box center [910, 151] width 111 height 32
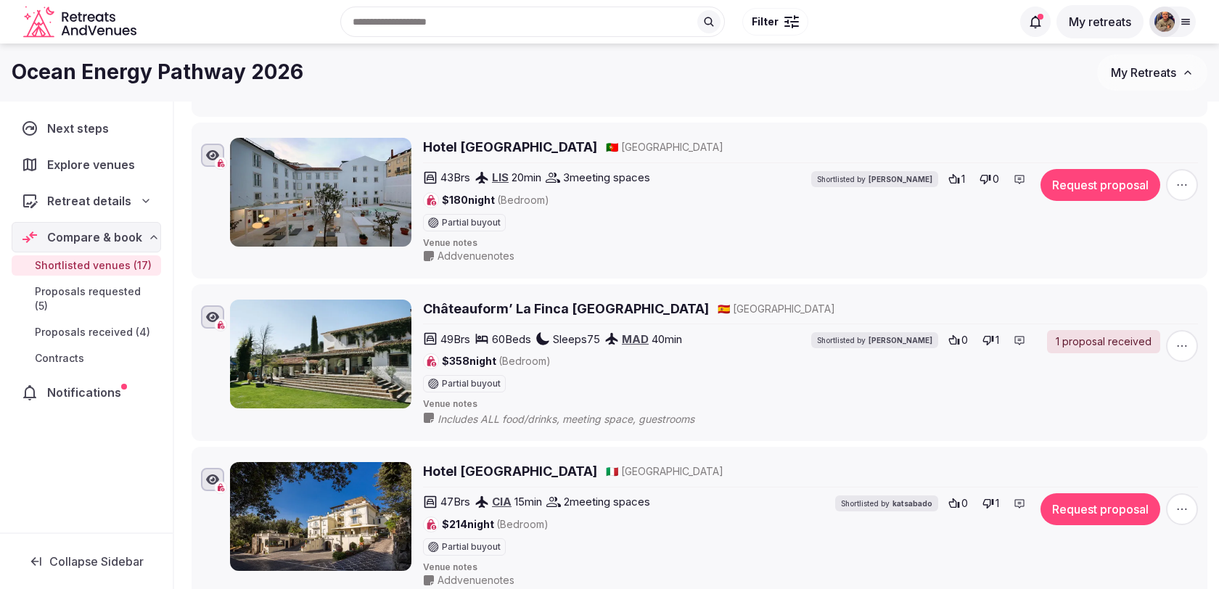
scroll to position [2529, 0]
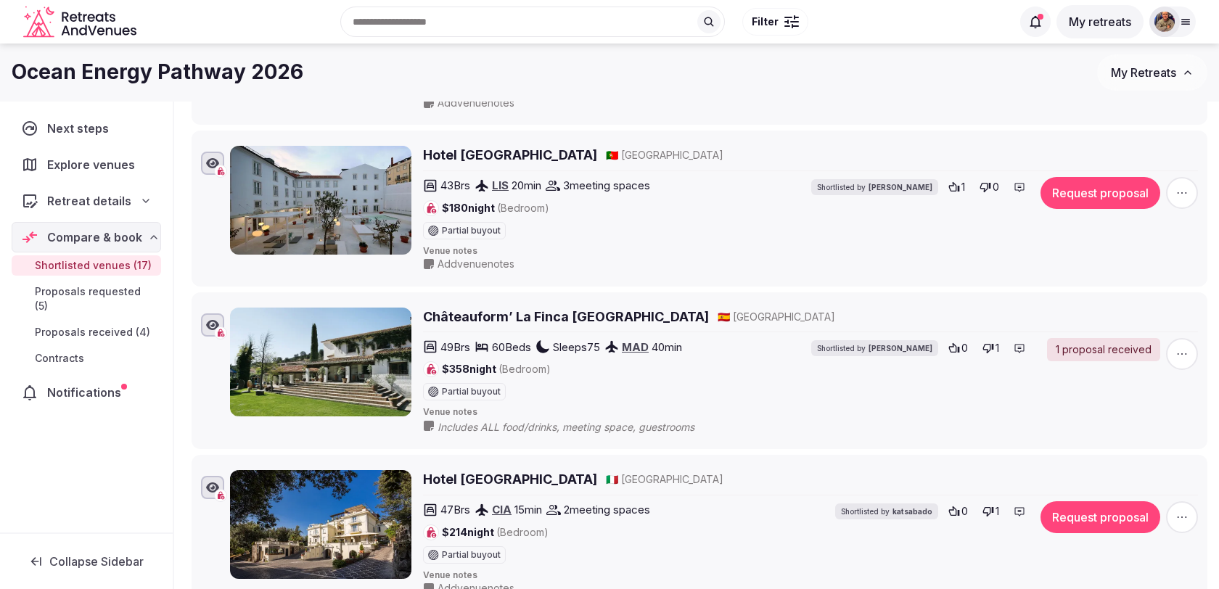
click at [1188, 509] on div "47 Brs CIA 15 min 2 meeting spaces $214 night (Bedroom) Partial buyout Shortlis…" at bounding box center [810, 532] width 775 height 62
click at [1191, 501] on span "button" at bounding box center [1182, 517] width 32 height 32
click at [1175, 398] on button "Mark as not a fit" at bounding box center [1144, 399] width 121 height 23
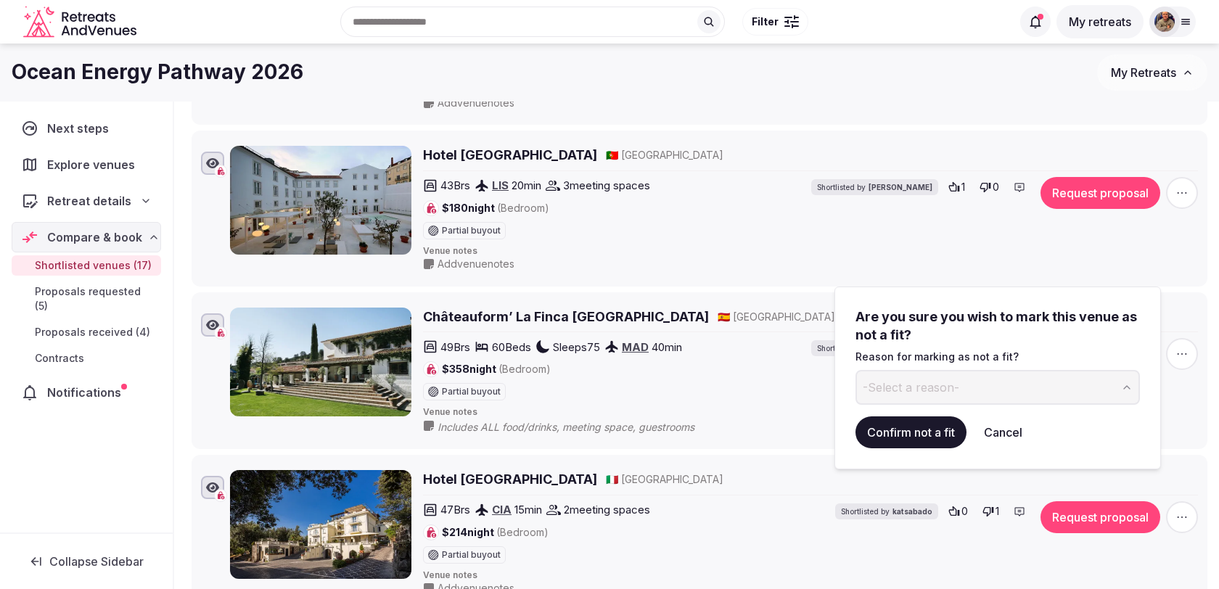
click at [983, 383] on button "-Select a reason-" at bounding box center [997, 387] width 284 height 35
click at [932, 427] on button "Confirm not a fit" at bounding box center [910, 432] width 111 height 32
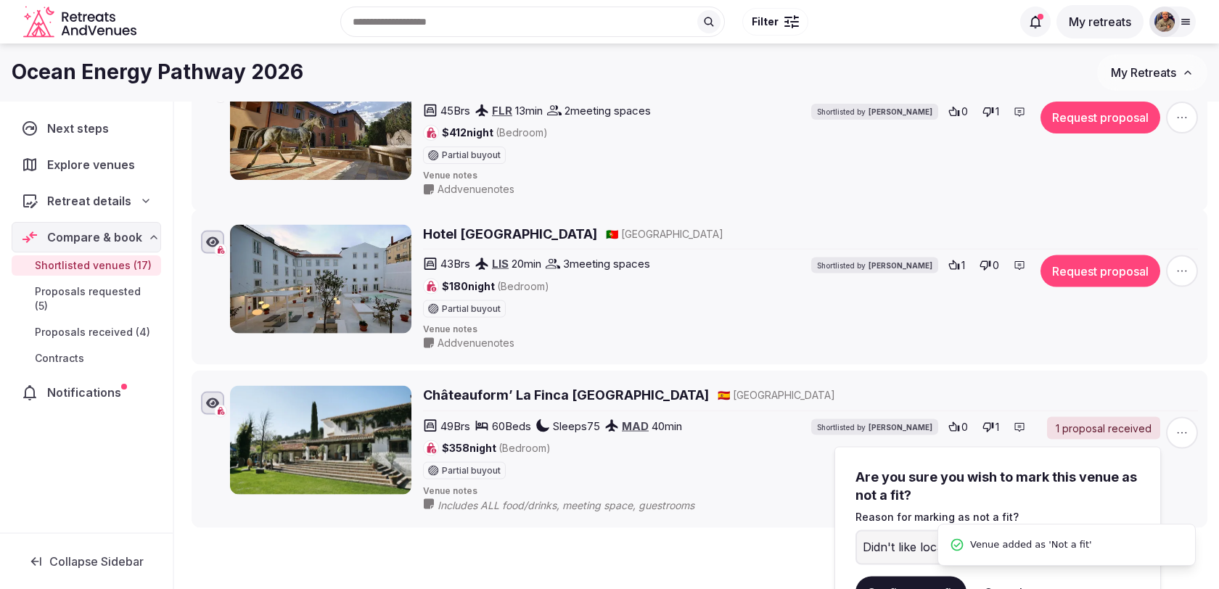
scroll to position [0, 0]
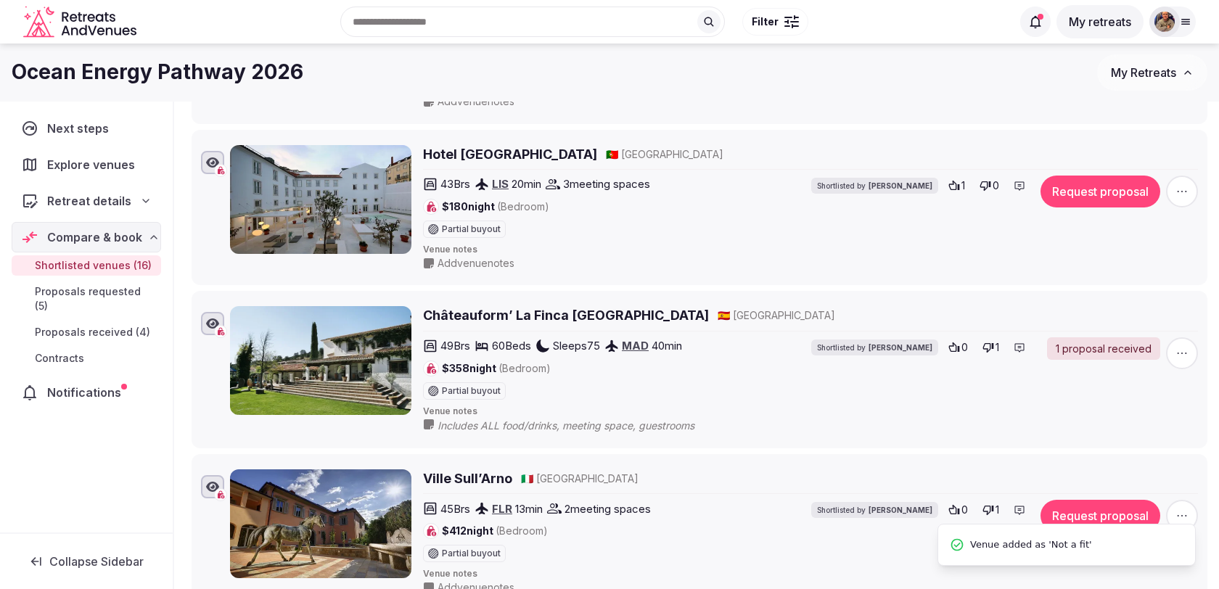
click at [1183, 509] on icon "button" at bounding box center [1182, 516] width 15 height 15
click at [1138, 400] on button "Mark as not a fit" at bounding box center [1144, 400] width 121 height 23
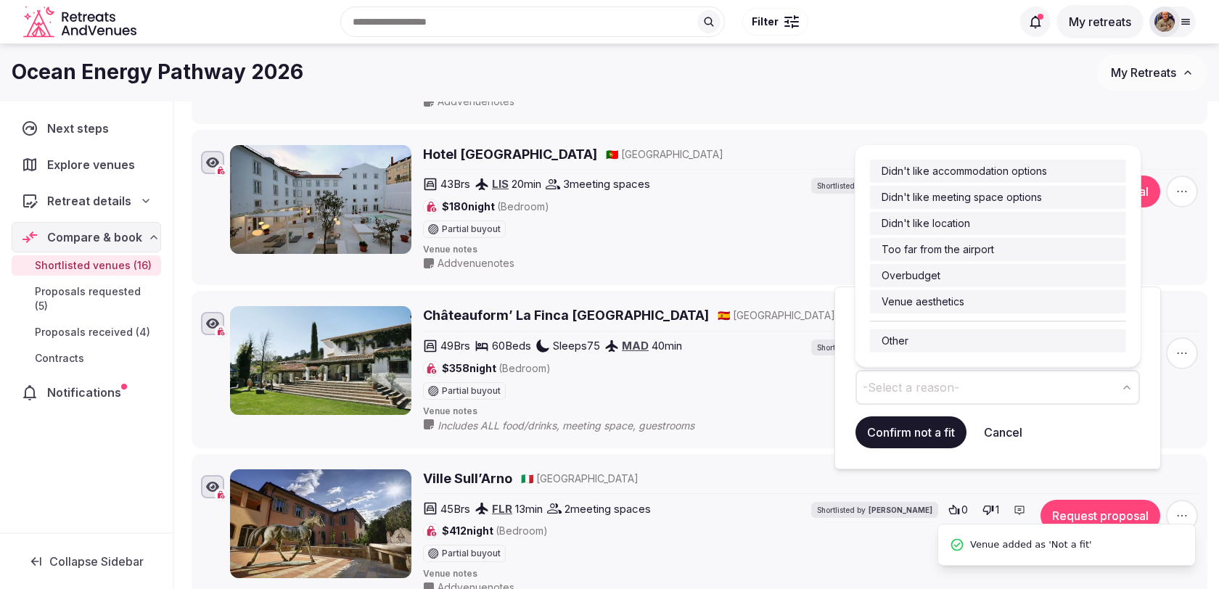
click at [927, 398] on button "-Select a reason-" at bounding box center [997, 387] width 284 height 35
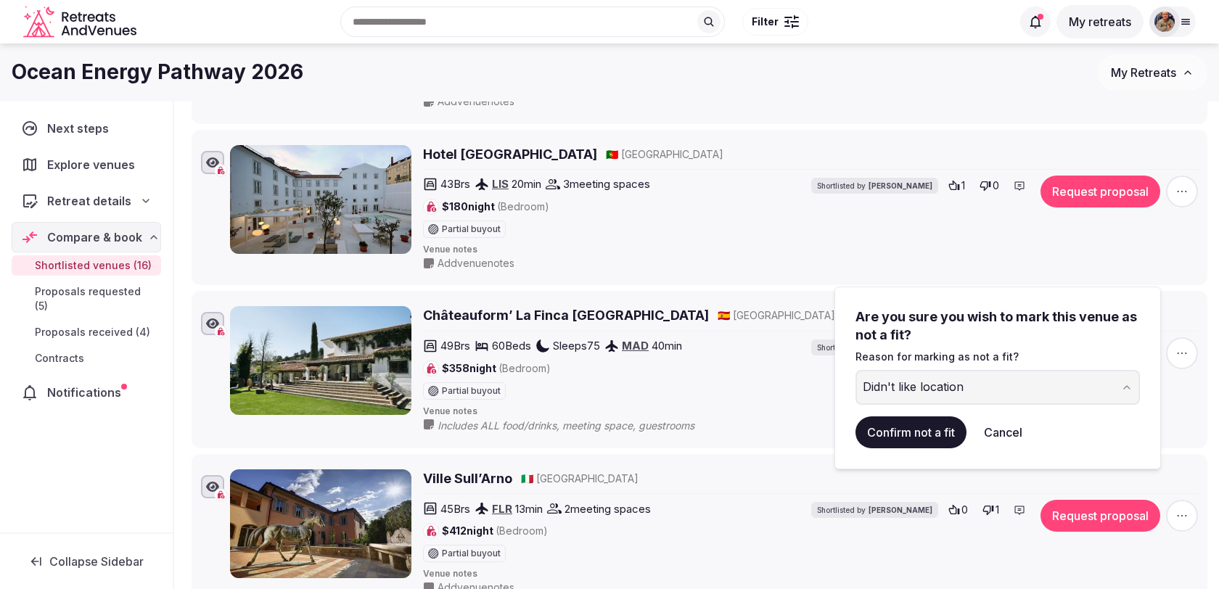
click at [893, 422] on button "Confirm not a fit" at bounding box center [910, 432] width 111 height 32
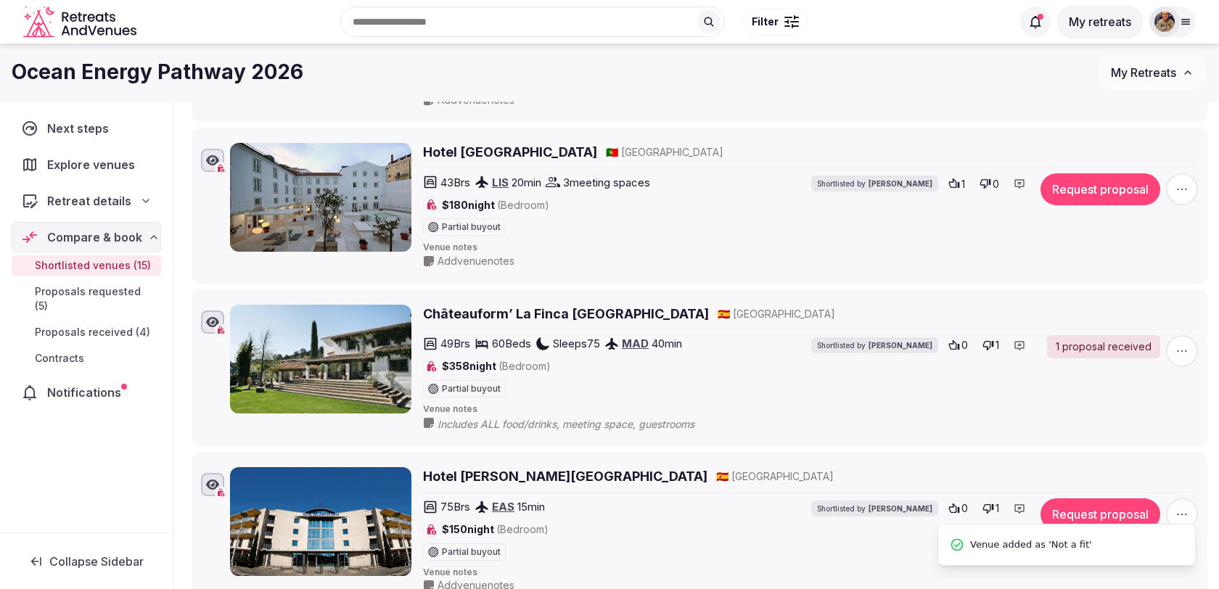
click at [1185, 507] on icon "button" at bounding box center [1182, 514] width 15 height 15
click at [1137, 403] on button "Mark as not a fit" at bounding box center [1144, 399] width 121 height 23
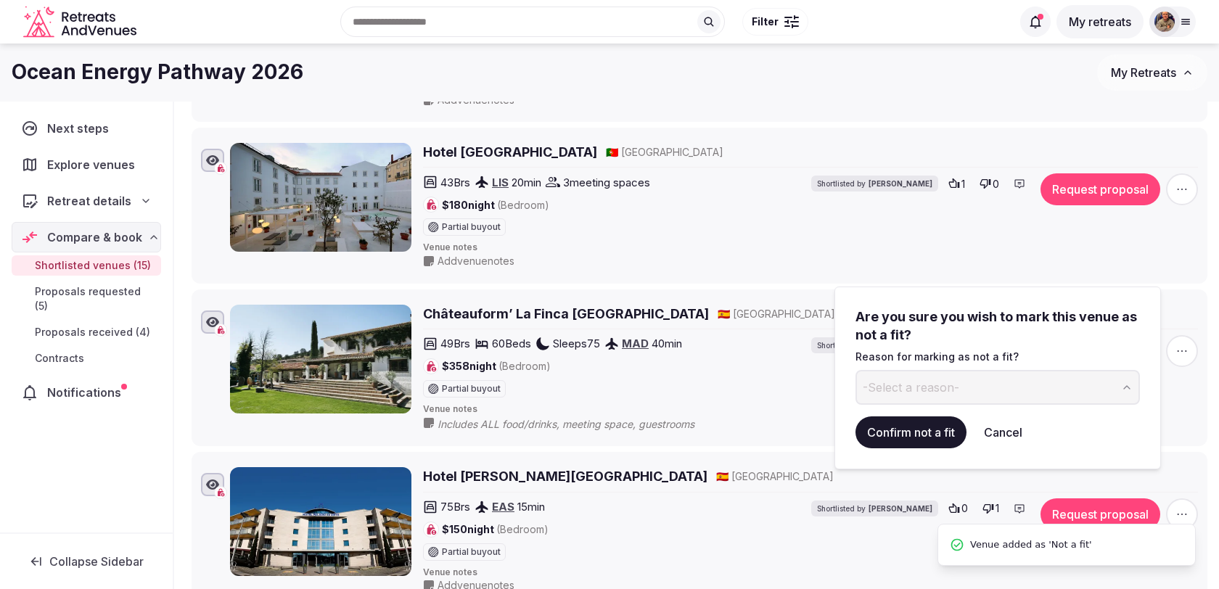
click at [905, 385] on span "-Select a reason-" at bounding box center [911, 387] width 96 height 16
click at [912, 427] on button "Confirm not a fit" at bounding box center [910, 432] width 111 height 32
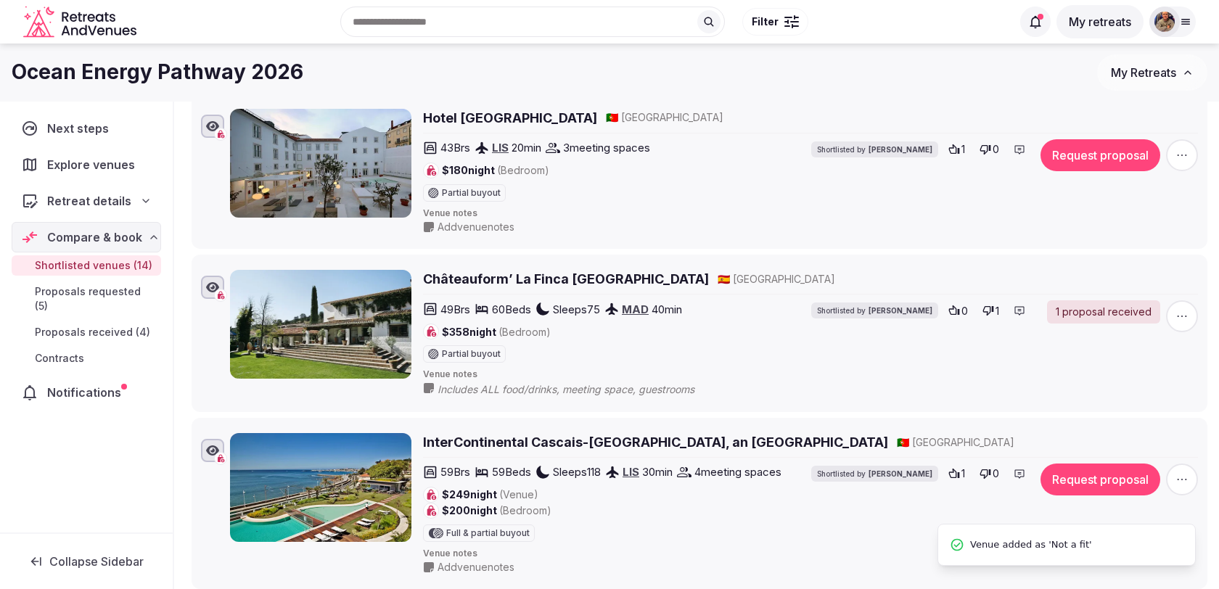
scroll to position [2048, 0]
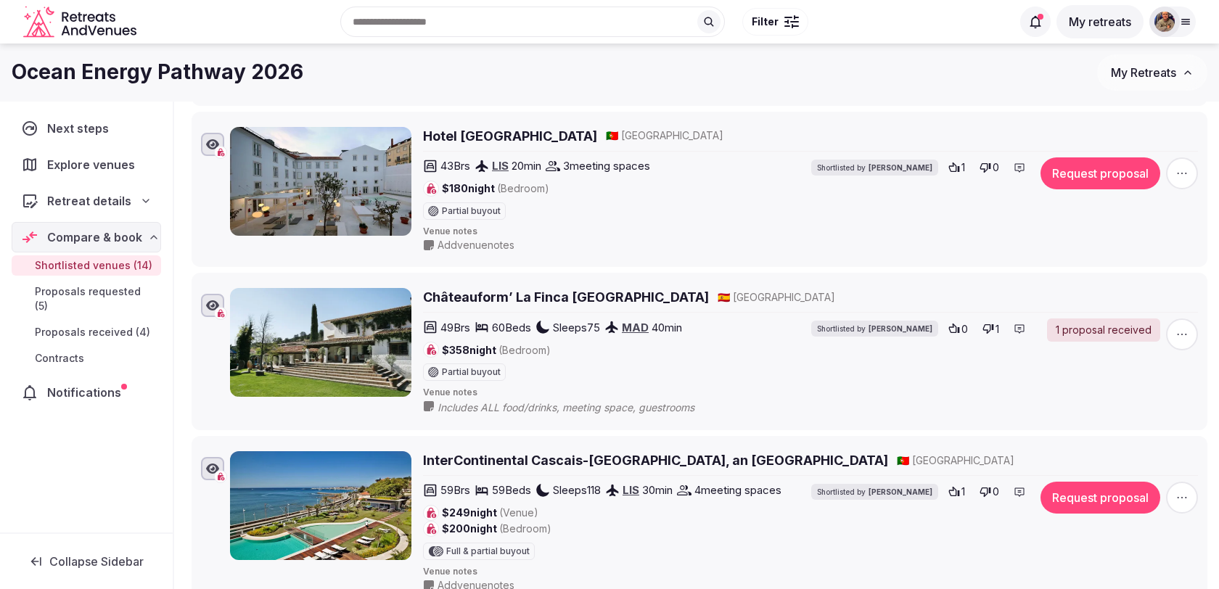
click at [1184, 327] on icon "button" at bounding box center [1182, 334] width 15 height 15
click at [1129, 216] on button "Mark as not a fit" at bounding box center [1140, 224] width 122 height 23
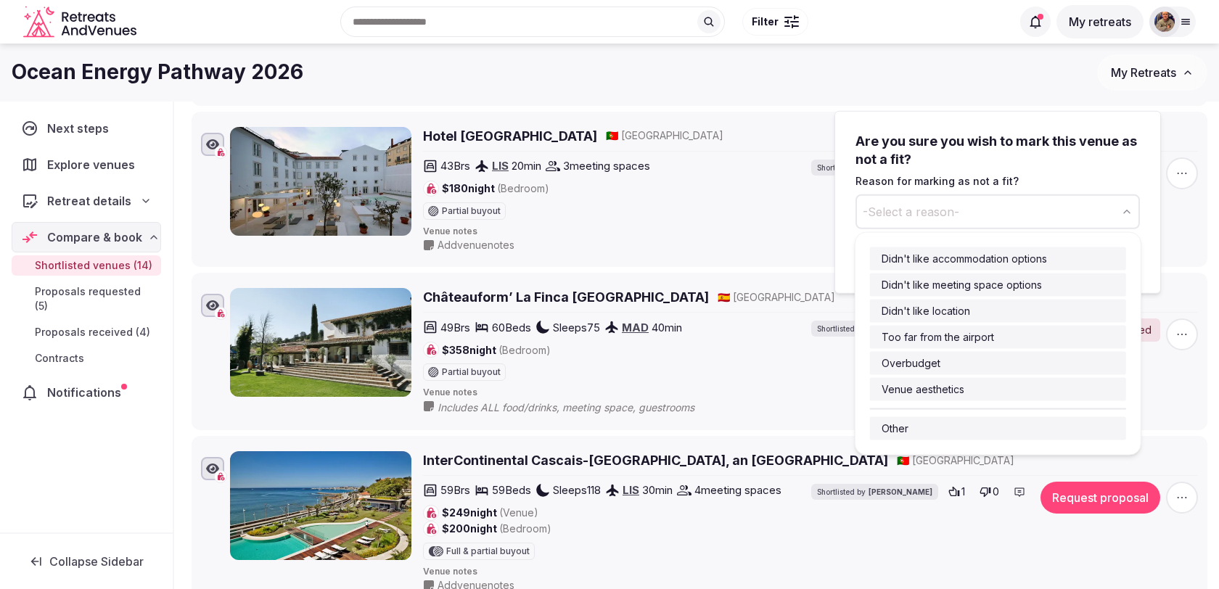
click at [919, 209] on span "-Select a reason-" at bounding box center [911, 212] width 96 height 16
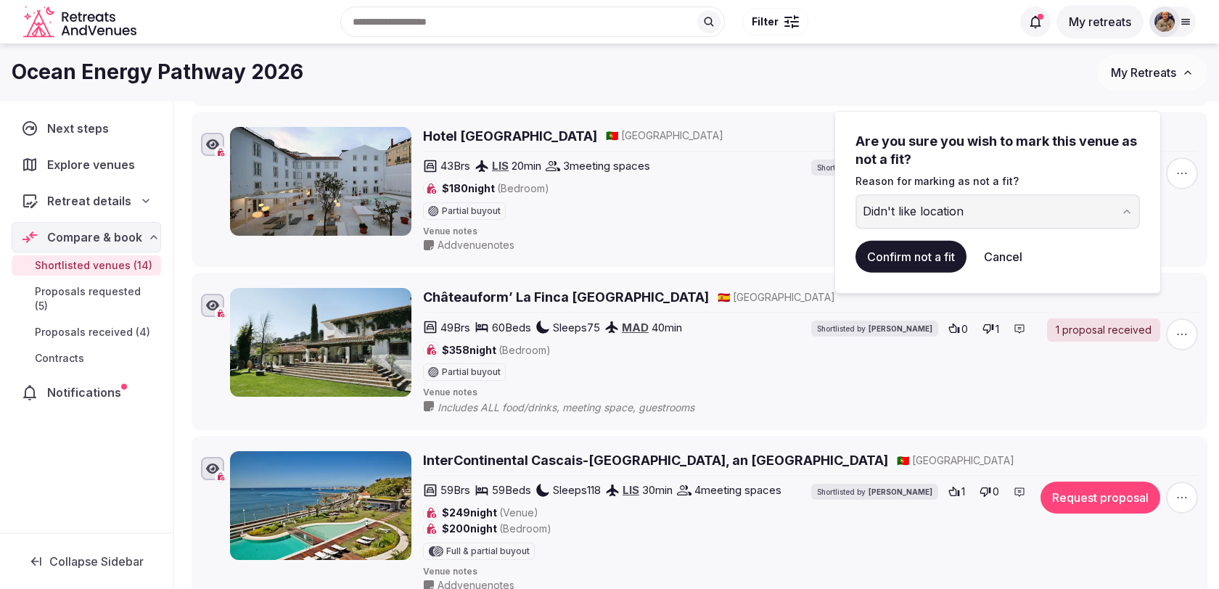
click at [924, 253] on button "Confirm not a fit" at bounding box center [910, 257] width 111 height 32
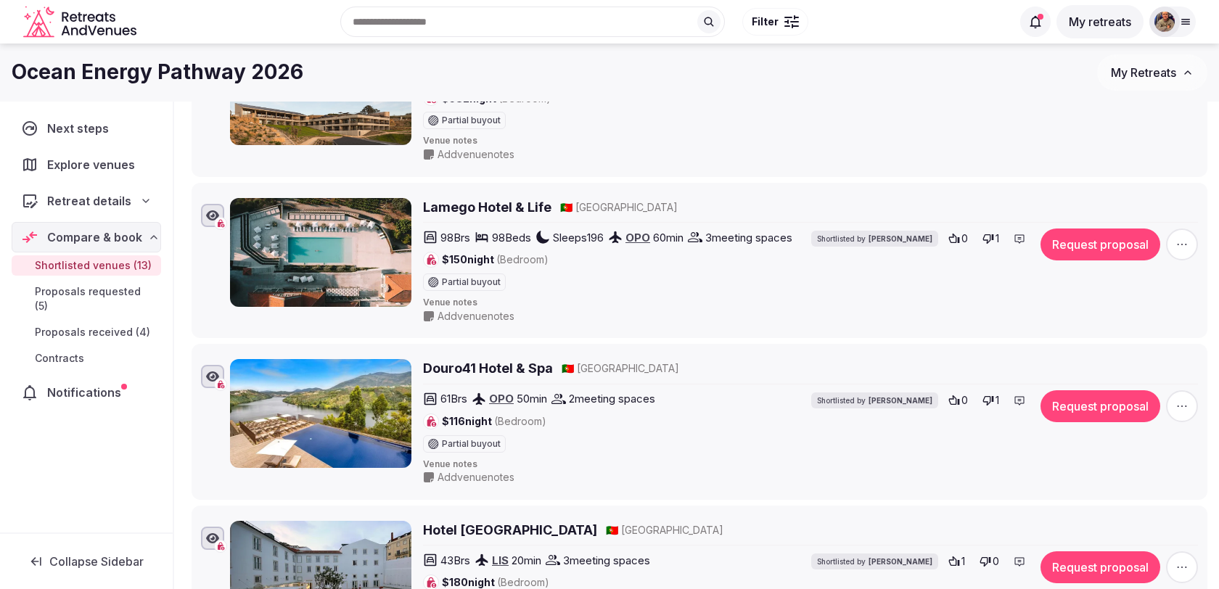
scroll to position [1491, 0]
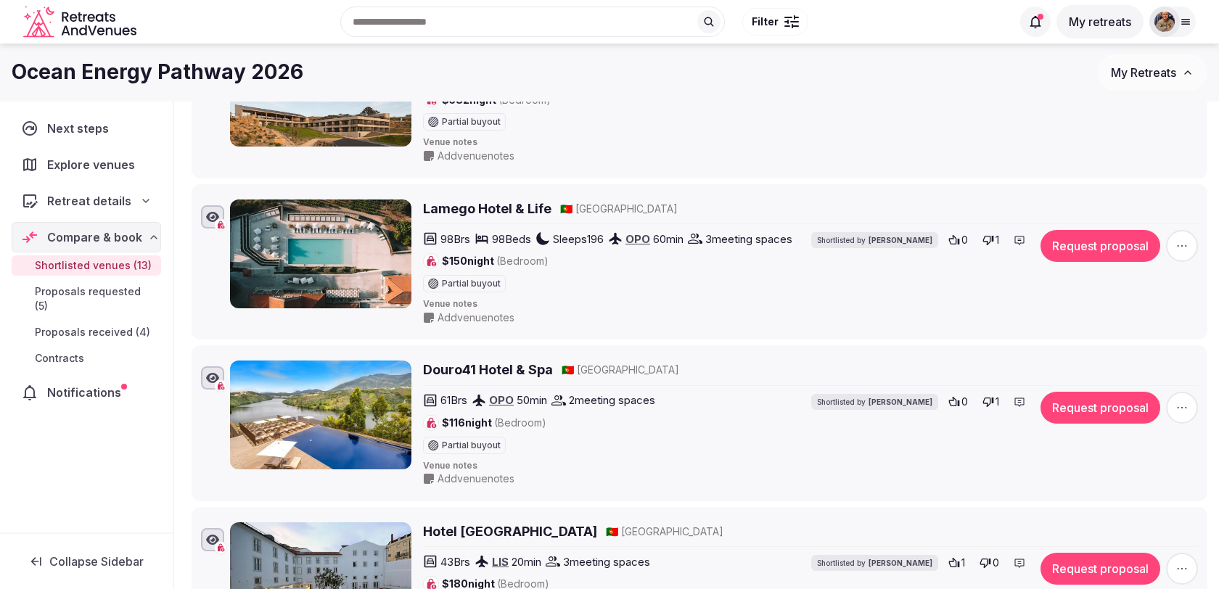
click at [1175, 392] on span "button" at bounding box center [1182, 408] width 32 height 32
click at [1143, 300] on button "Mark as not a fit" at bounding box center [1144, 302] width 121 height 23
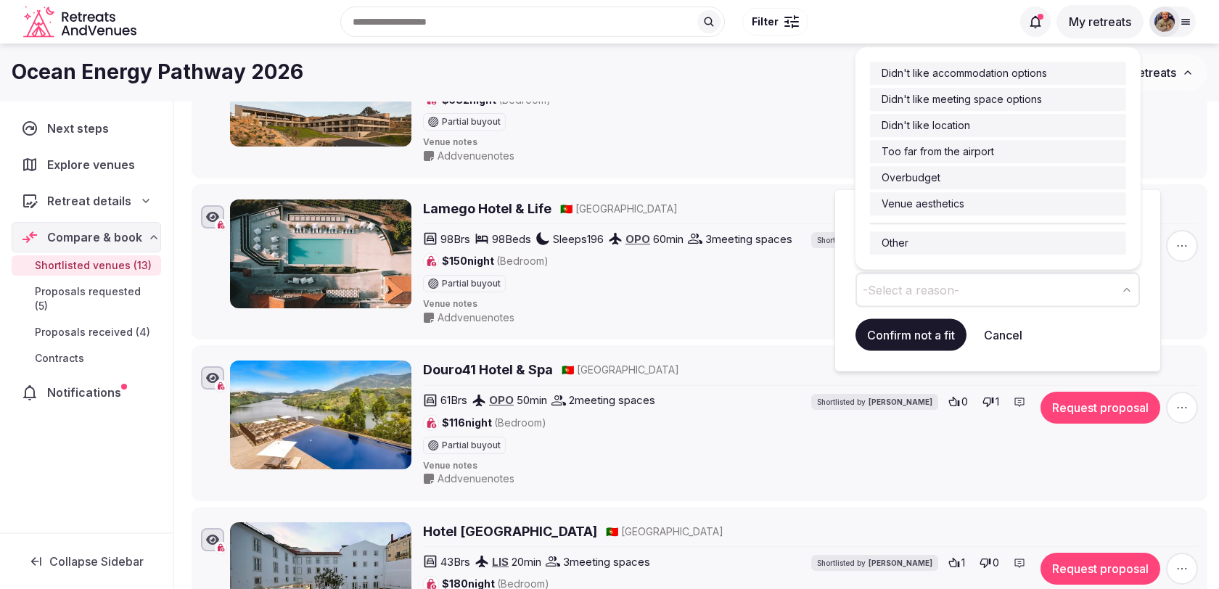
click at [1016, 292] on button "-Select a reason-" at bounding box center [997, 290] width 284 height 35
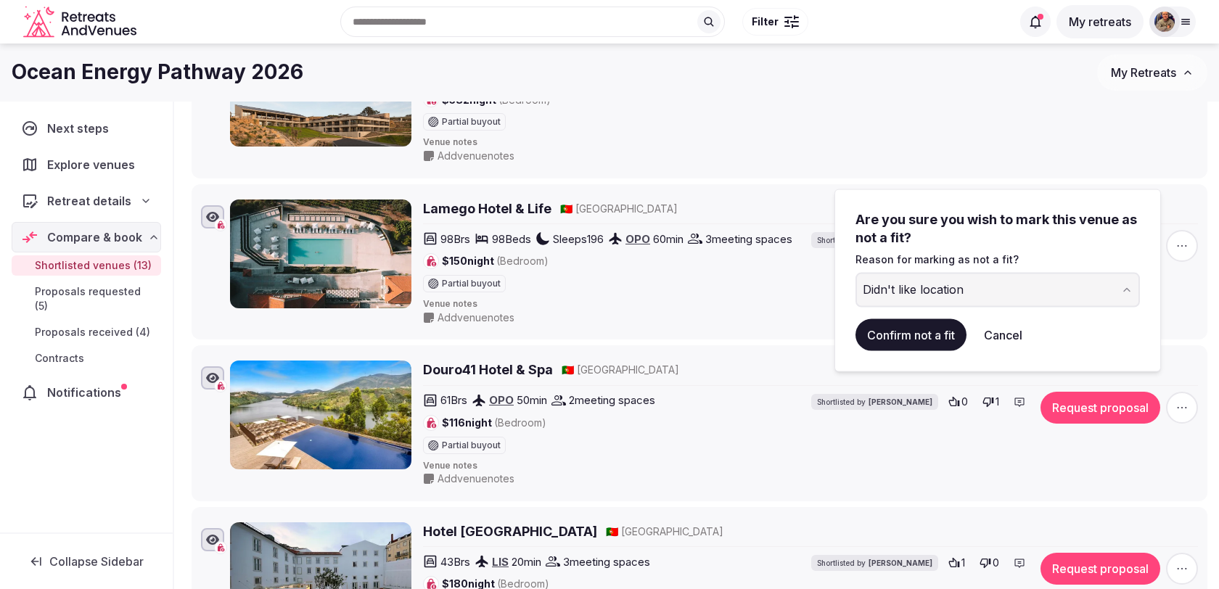
click at [972, 293] on button "Didn't like location" at bounding box center [997, 290] width 284 height 35
click at [897, 345] on button "Confirm not a fit" at bounding box center [910, 335] width 111 height 32
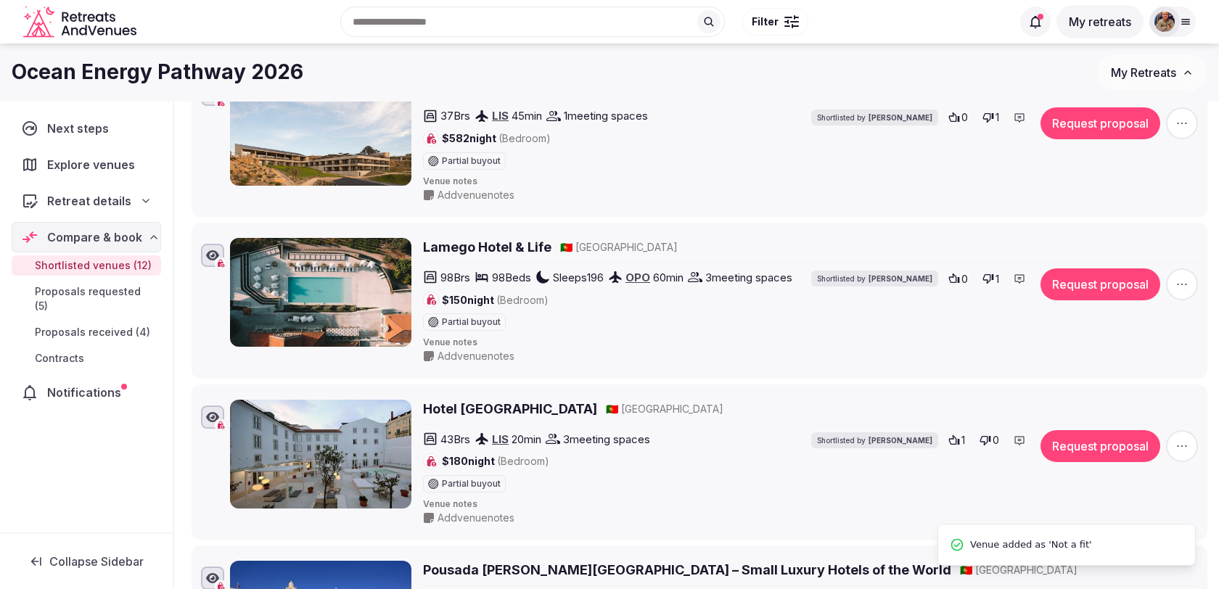
scroll to position [1289, 0]
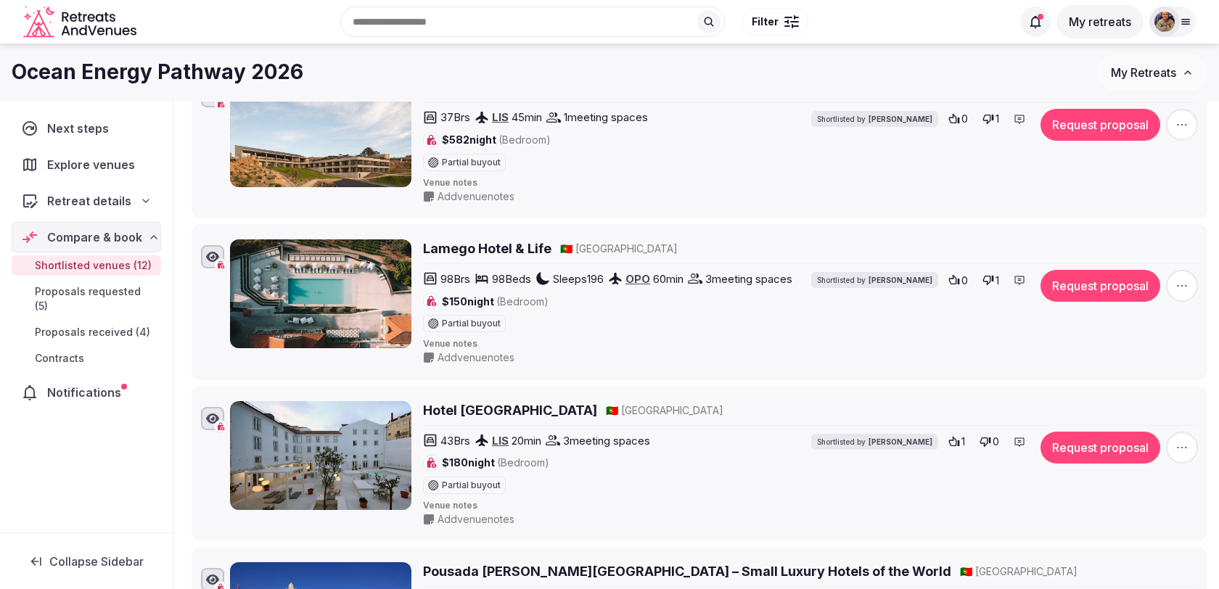
click at [987, 308] on div "98 Brs 98 Beds Sleeps 196 OPO 60 min 3 meeting spaces $150 night (Bedroom) Part…" at bounding box center [726, 301] width 607 height 62
drag, startPoint x: 989, startPoint y: 268, endPoint x: 988, endPoint y: 316, distance: 48.6
click at [988, 316] on div "98 Brs 98 Beds Sleeps 196 OPO 60 min 3 meeting spaces $150 night (Bedroom) Part…" at bounding box center [726, 301] width 607 height 62
click at [1183, 281] on span "button" at bounding box center [1182, 286] width 32 height 32
click at [1140, 180] on button "Mark as not a fit" at bounding box center [1144, 184] width 121 height 23
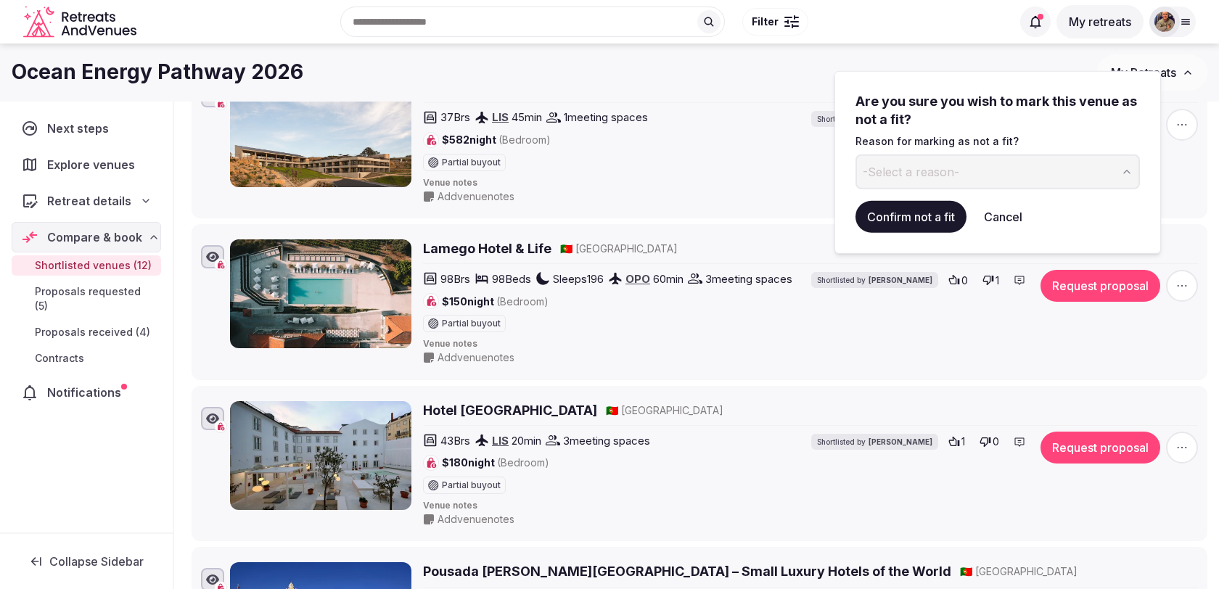
click at [968, 183] on button "-Select a reason-" at bounding box center [997, 172] width 284 height 35
click at [911, 221] on button "Confirm not a fit" at bounding box center [910, 217] width 111 height 32
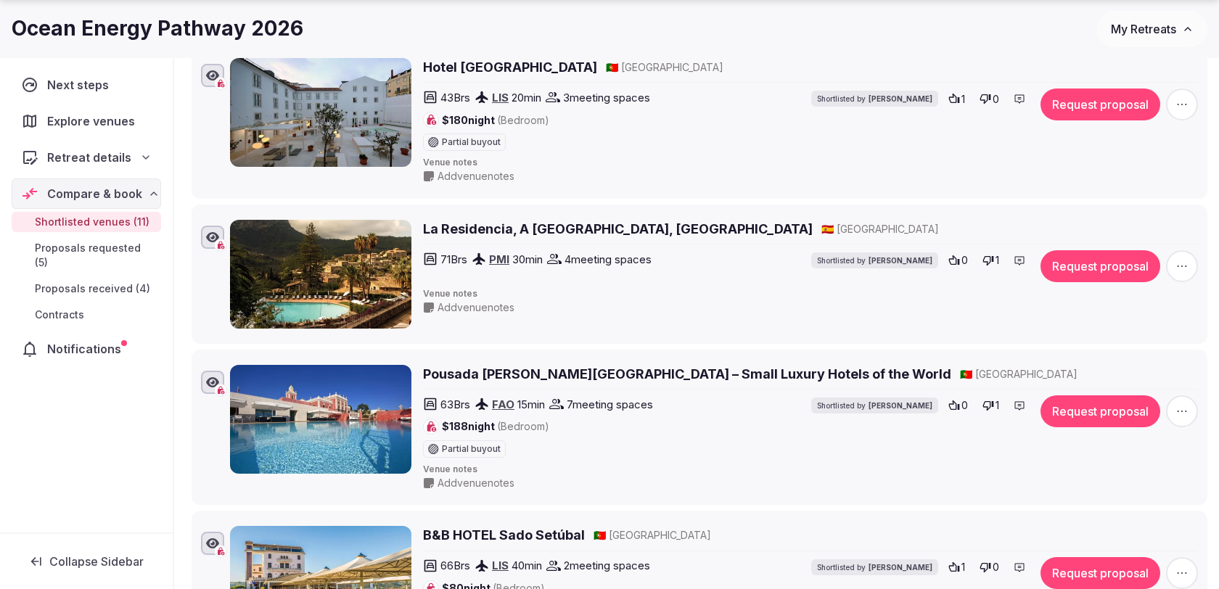
scroll to position [1335, 0]
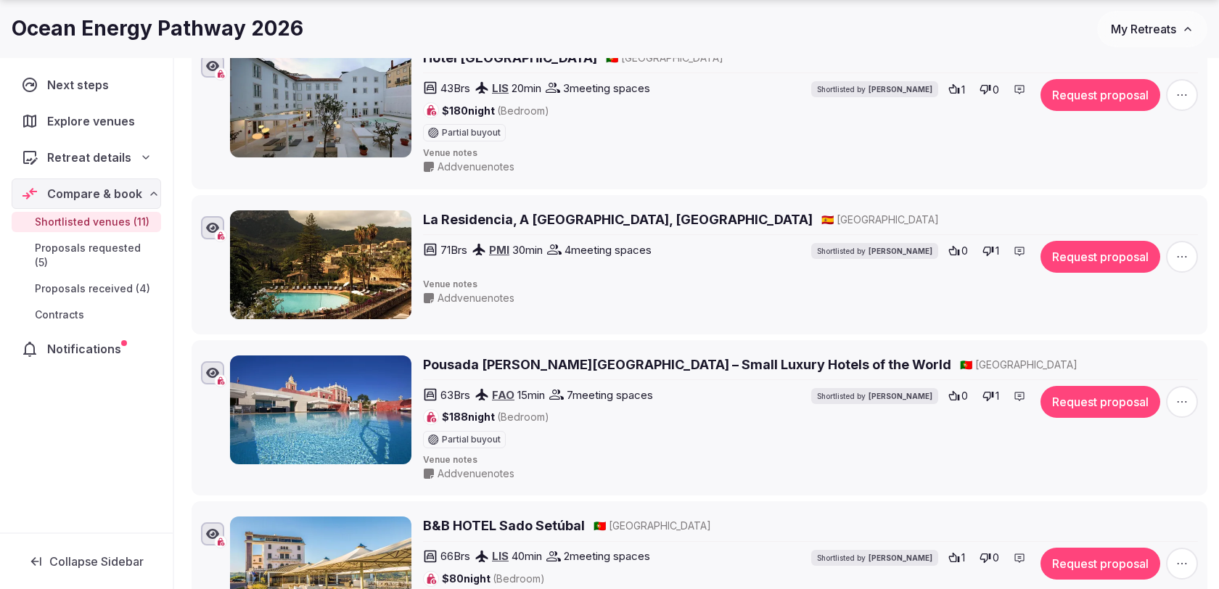
click at [1186, 250] on icon "button" at bounding box center [1182, 257] width 15 height 15
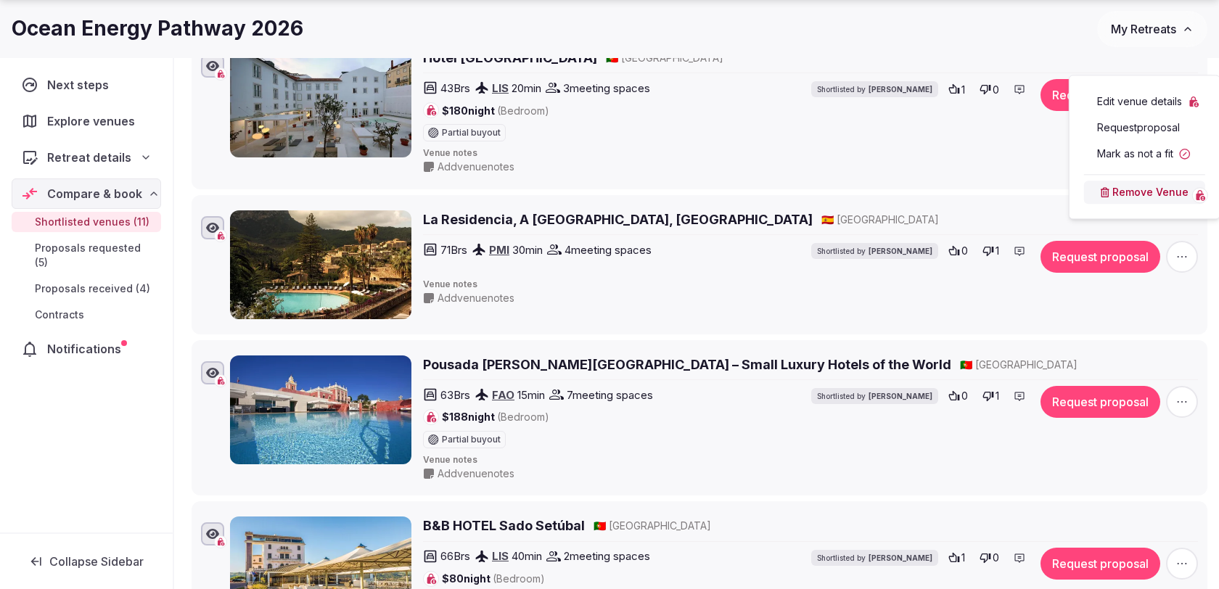
click at [1150, 157] on button "Mark as not a fit" at bounding box center [1144, 153] width 121 height 23
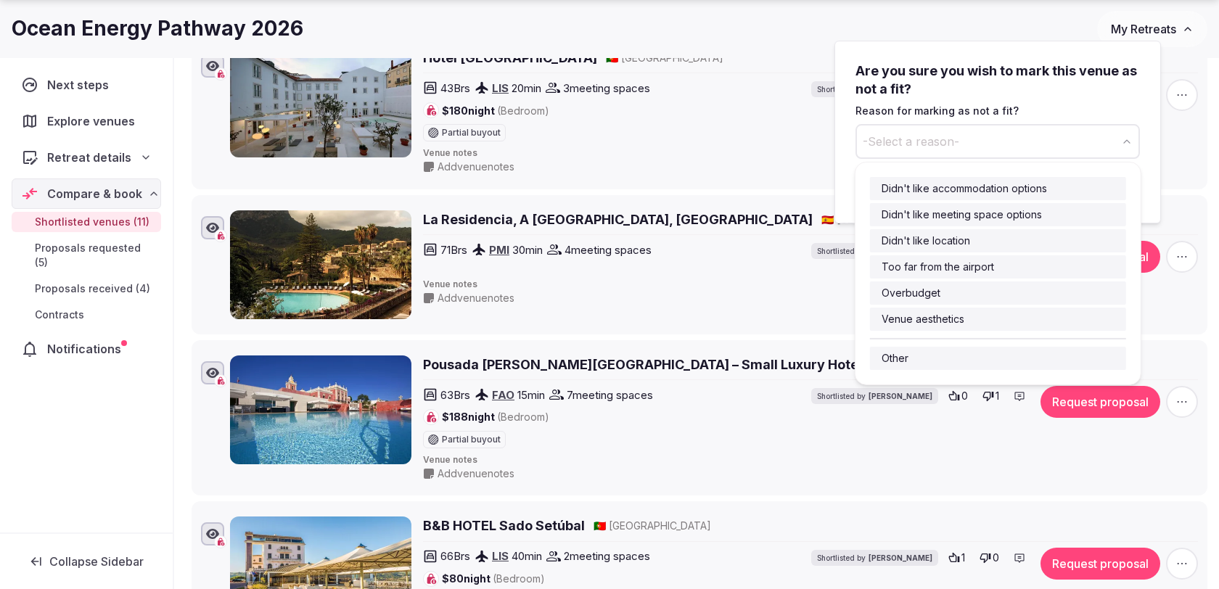
click at [1007, 152] on button "-Select a reason-" at bounding box center [997, 141] width 284 height 35
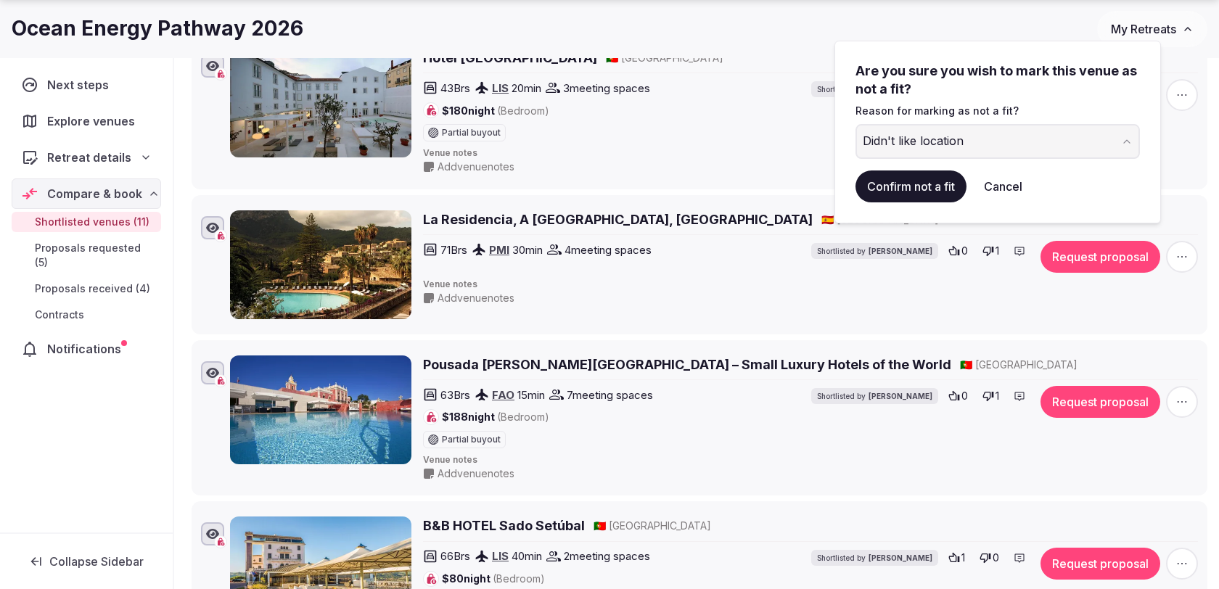
click at [915, 194] on button "Confirm not a fit" at bounding box center [910, 186] width 111 height 32
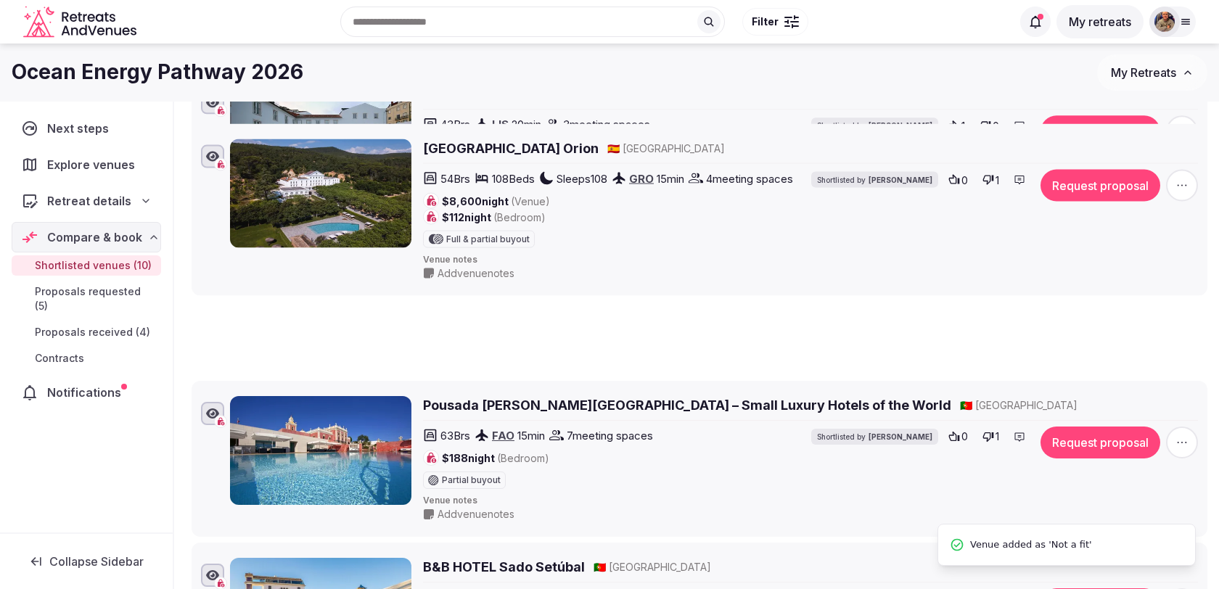
scroll to position [52, 0]
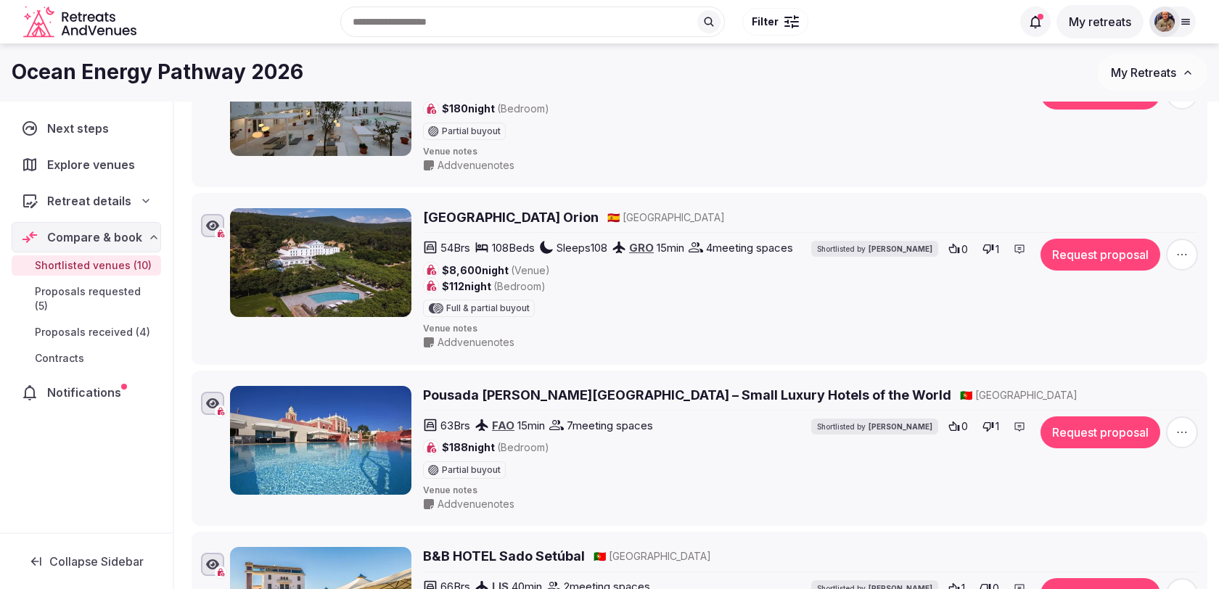
click at [1183, 247] on icon "button" at bounding box center [1182, 254] width 15 height 15
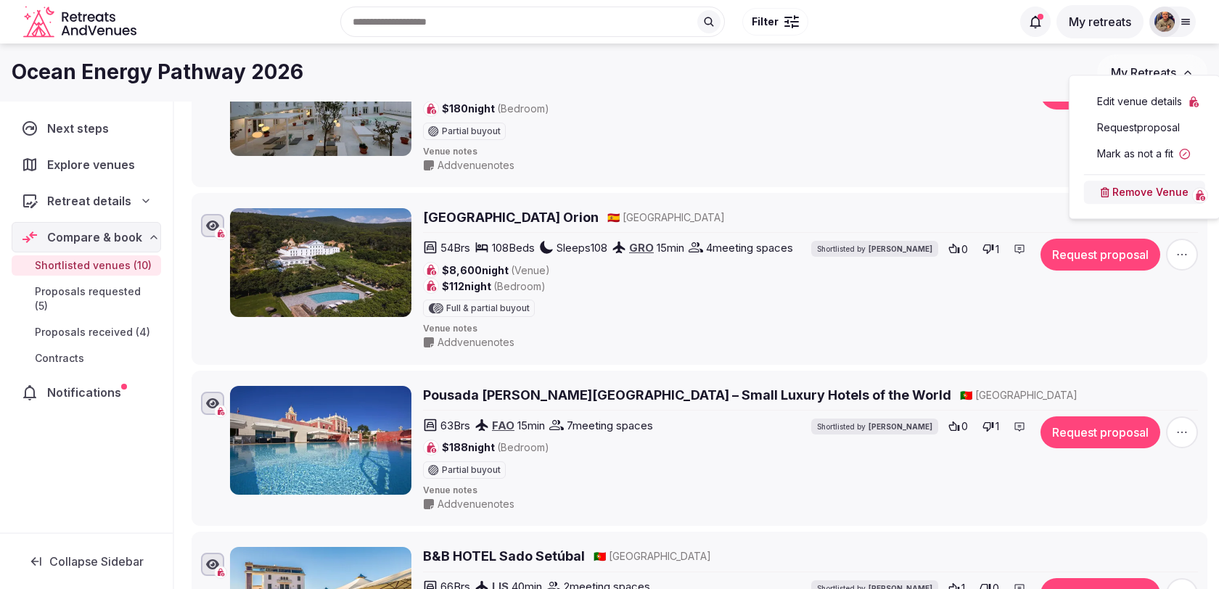
click at [1149, 152] on button "Mark as not a fit" at bounding box center [1144, 153] width 121 height 23
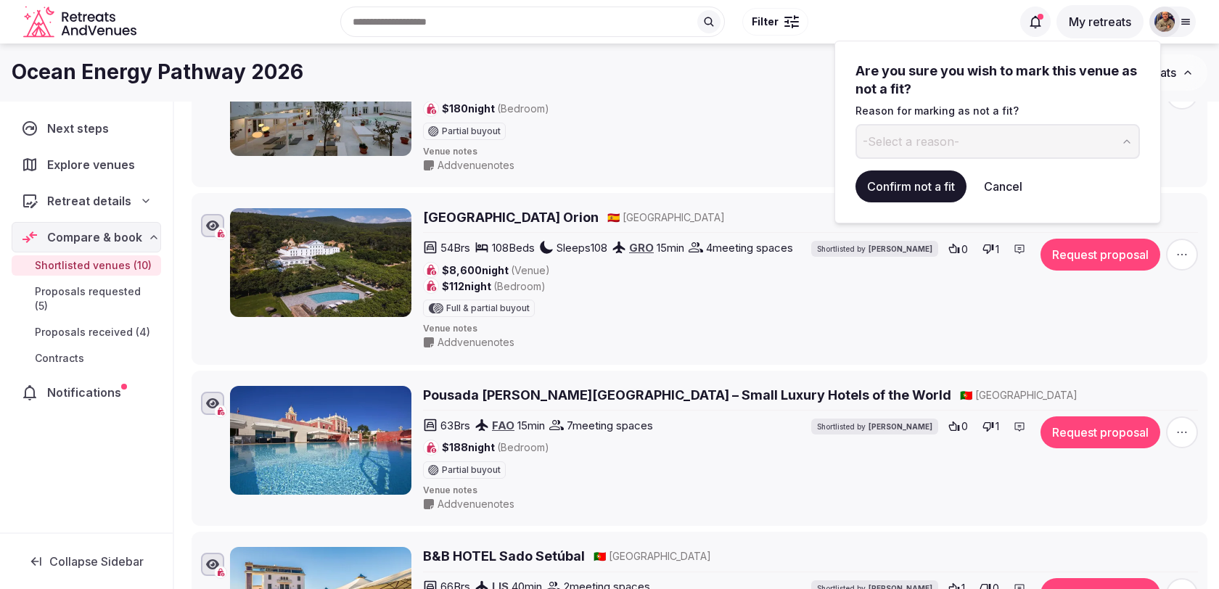
click at [1014, 140] on button "-Select a reason-" at bounding box center [997, 141] width 284 height 35
click at [934, 184] on button "Confirm not a fit" at bounding box center [910, 186] width 111 height 32
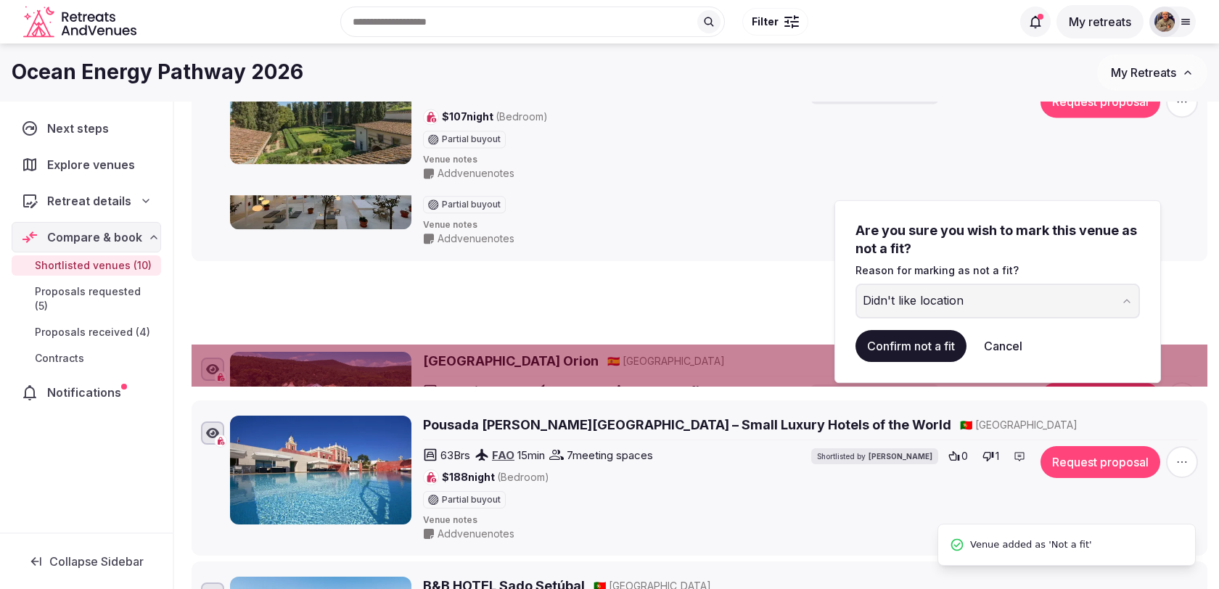
scroll to position [0, 0]
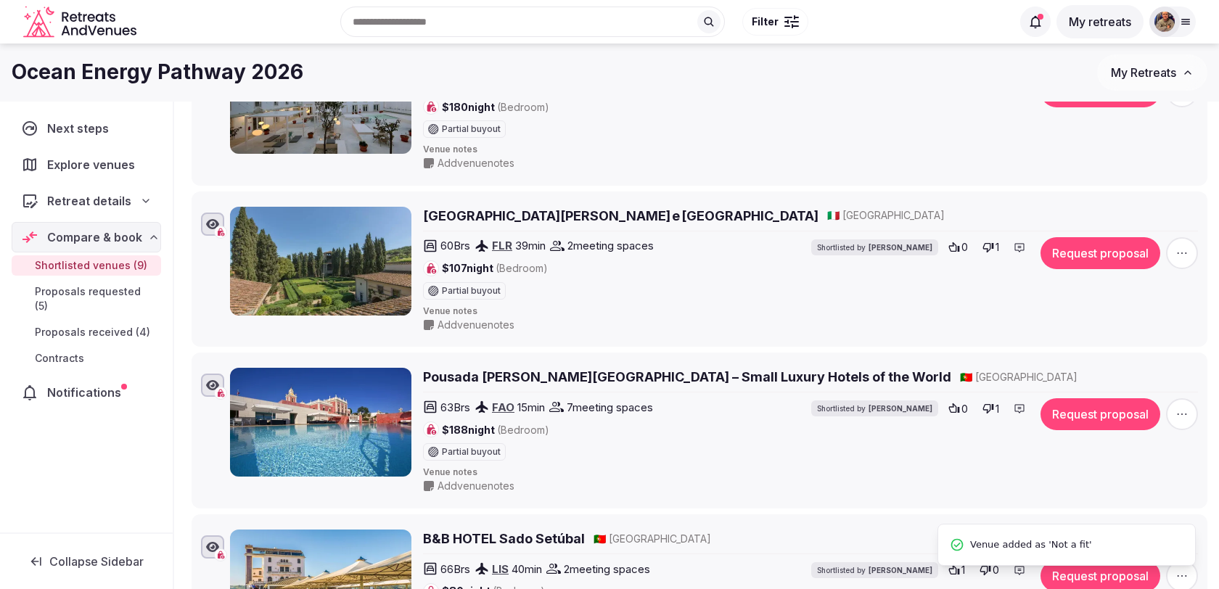
click at [1177, 246] on icon "button" at bounding box center [1182, 253] width 15 height 15
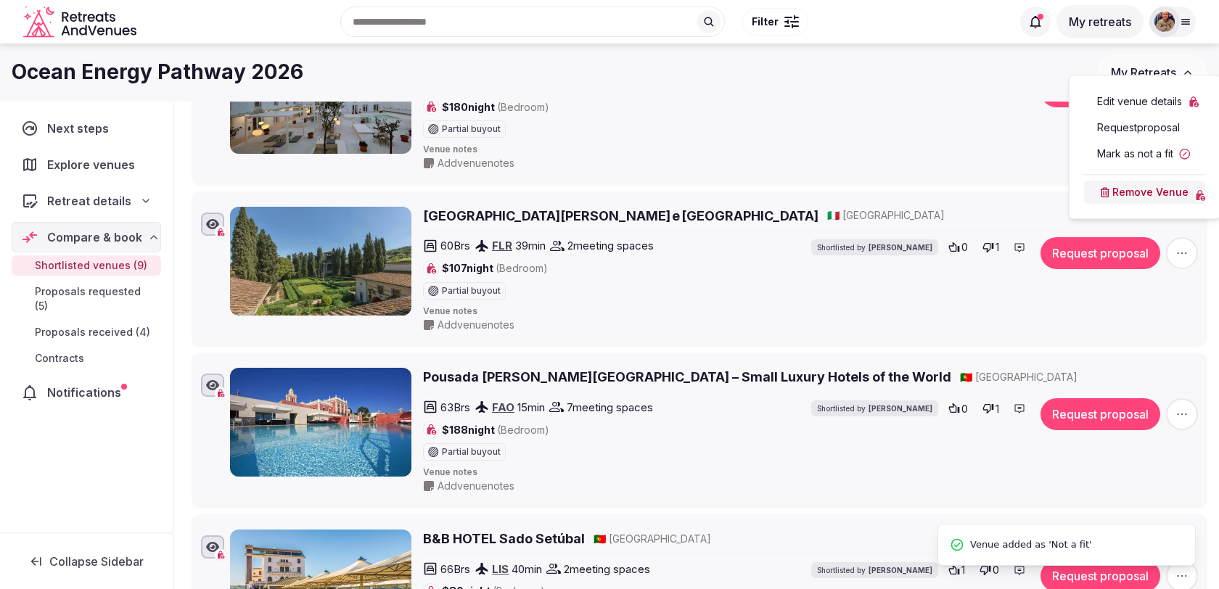
click at [1126, 152] on button "Mark as not a fit" at bounding box center [1144, 153] width 121 height 23
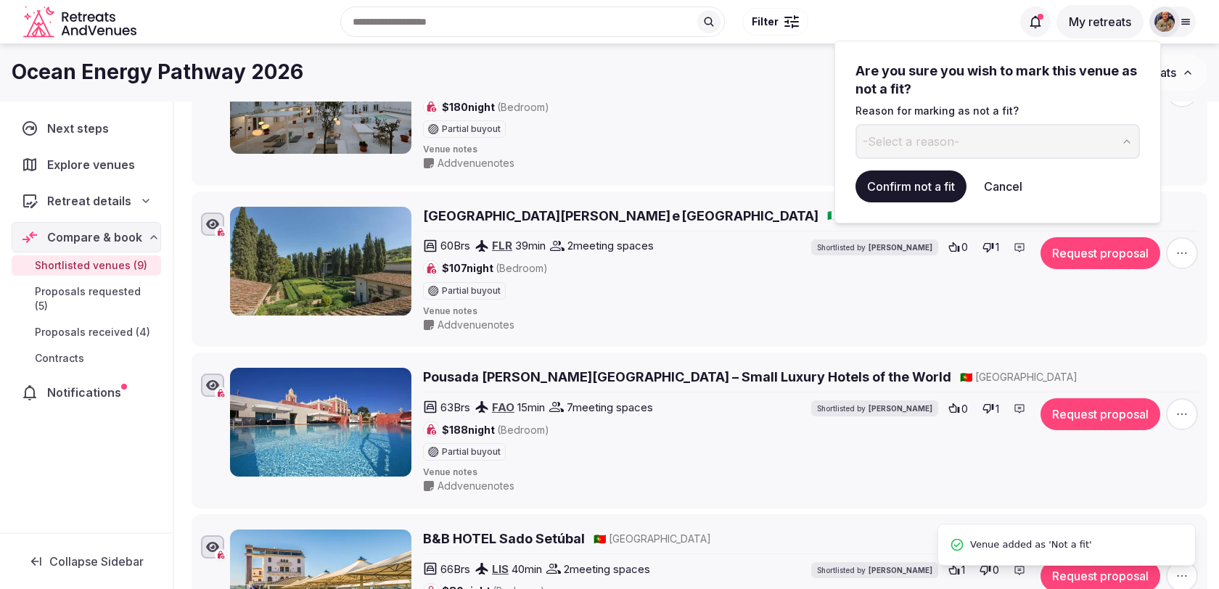
click at [986, 141] on button "-Select a reason-" at bounding box center [997, 141] width 284 height 35
click at [932, 184] on button "Confirm not a fit" at bounding box center [910, 186] width 111 height 32
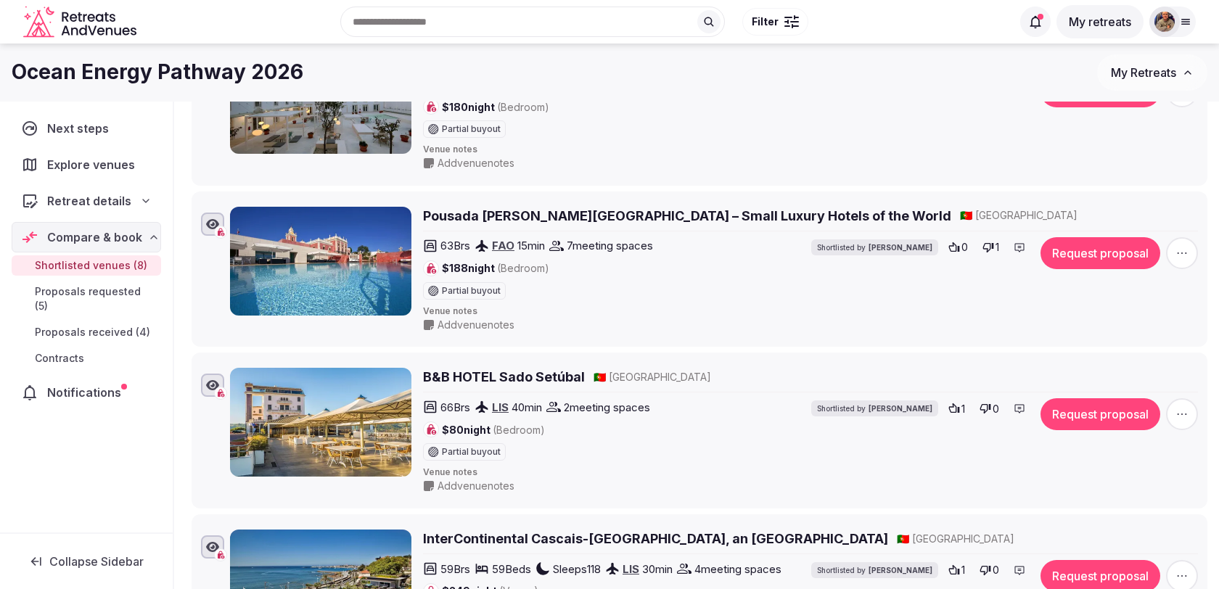
click at [1186, 247] on icon "button" at bounding box center [1182, 253] width 15 height 15
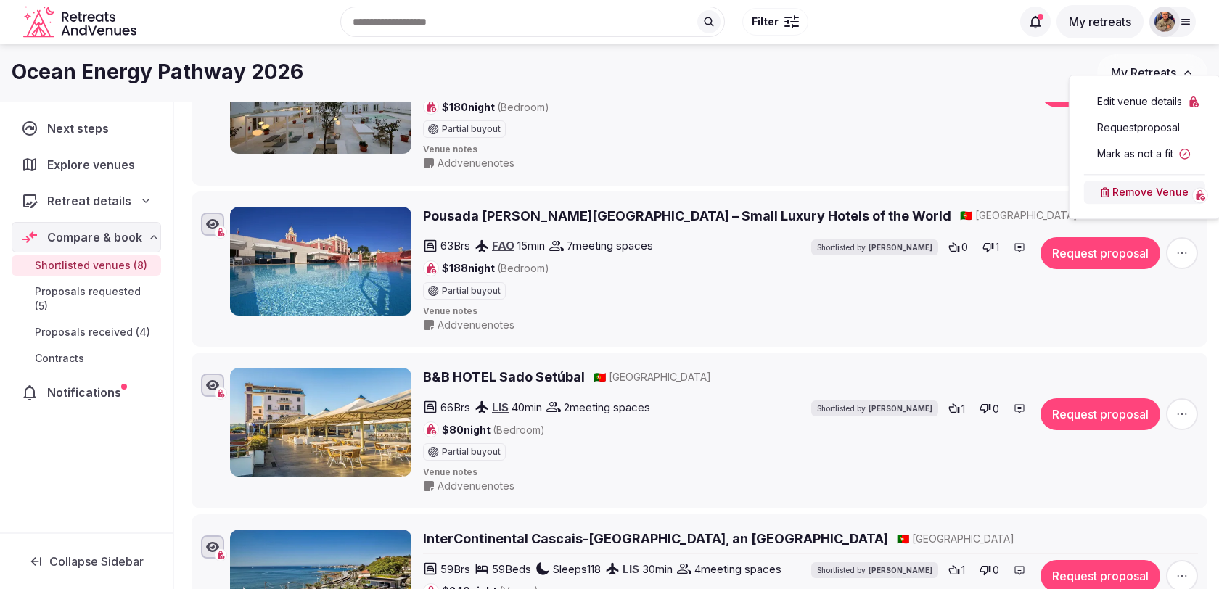
click at [1142, 157] on button "Mark as not a fit" at bounding box center [1144, 153] width 121 height 23
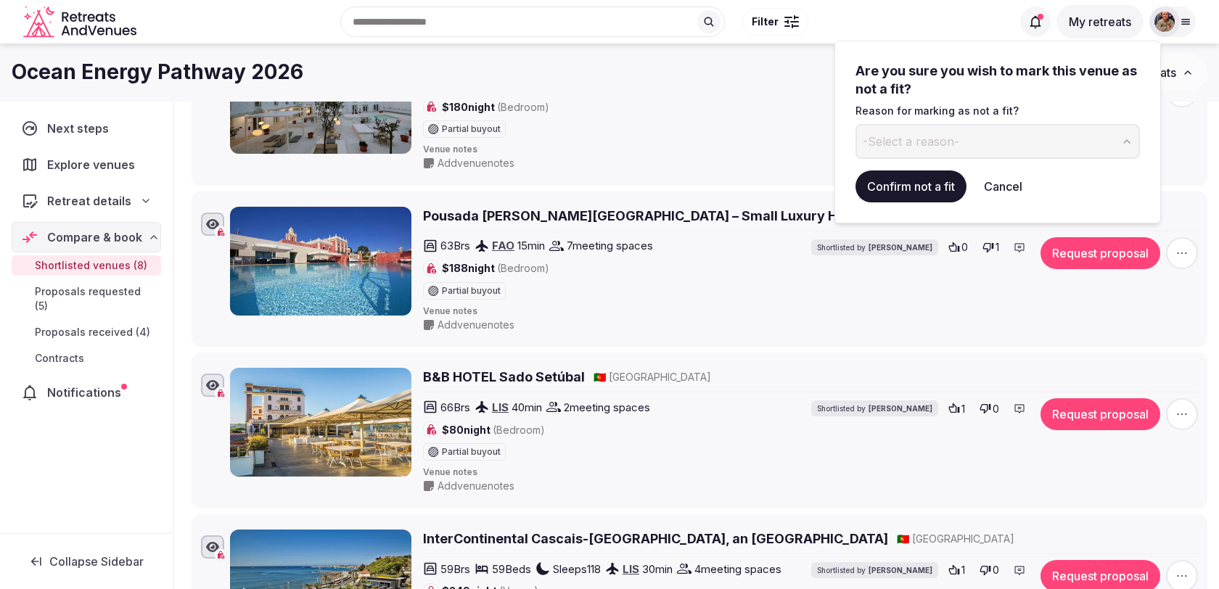
click at [1046, 148] on button "-Select a reason-" at bounding box center [997, 141] width 284 height 35
click at [944, 189] on button "Confirm not a fit" at bounding box center [910, 186] width 111 height 32
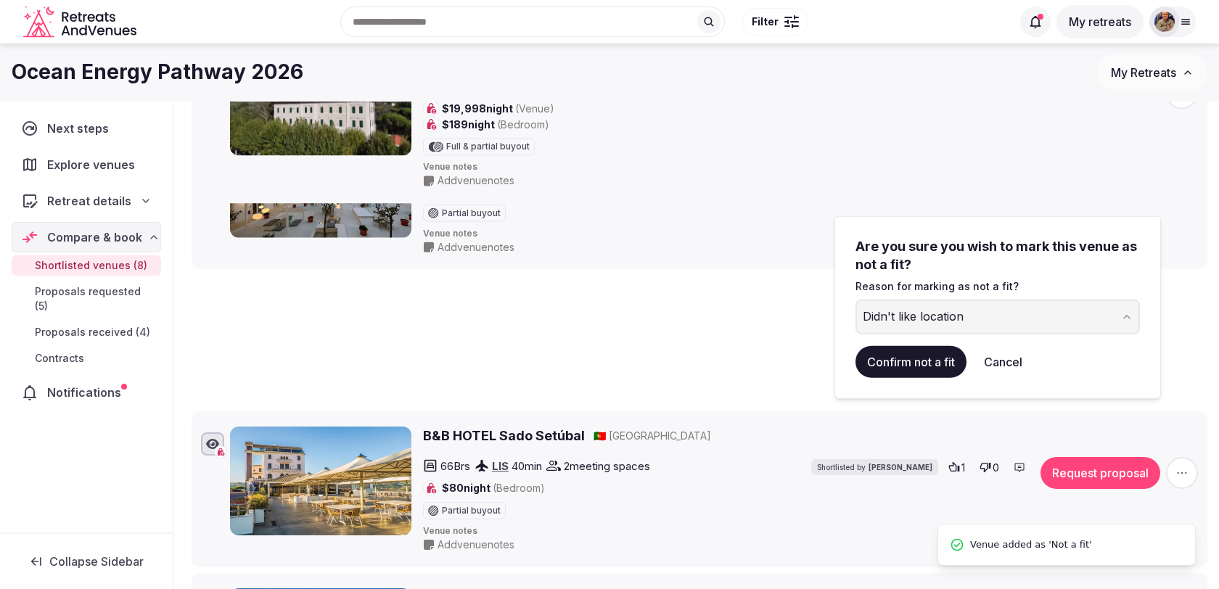
scroll to position [52, 0]
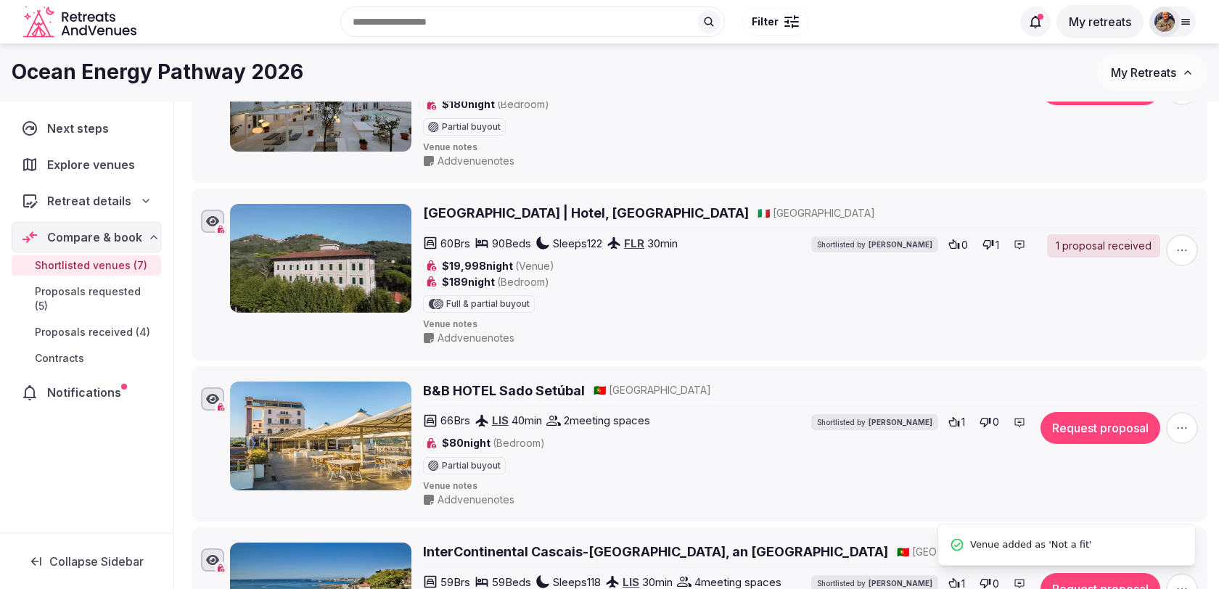
click at [1175, 242] on span "button" at bounding box center [1182, 250] width 32 height 32
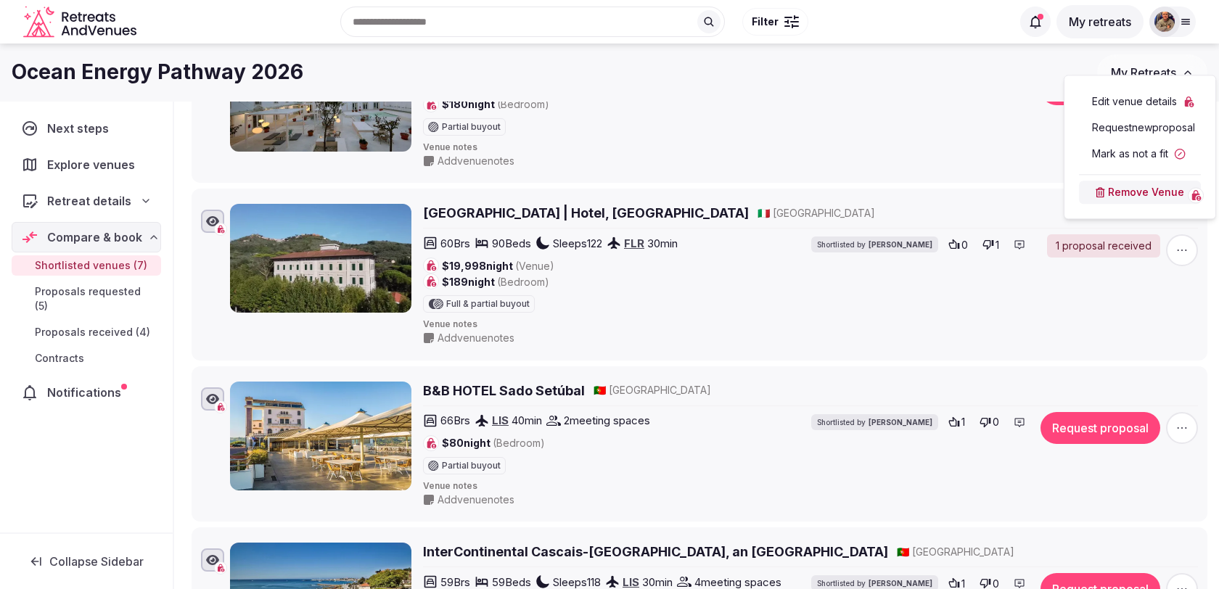
click at [1140, 156] on button "Mark as not a fit" at bounding box center [1140, 153] width 122 height 23
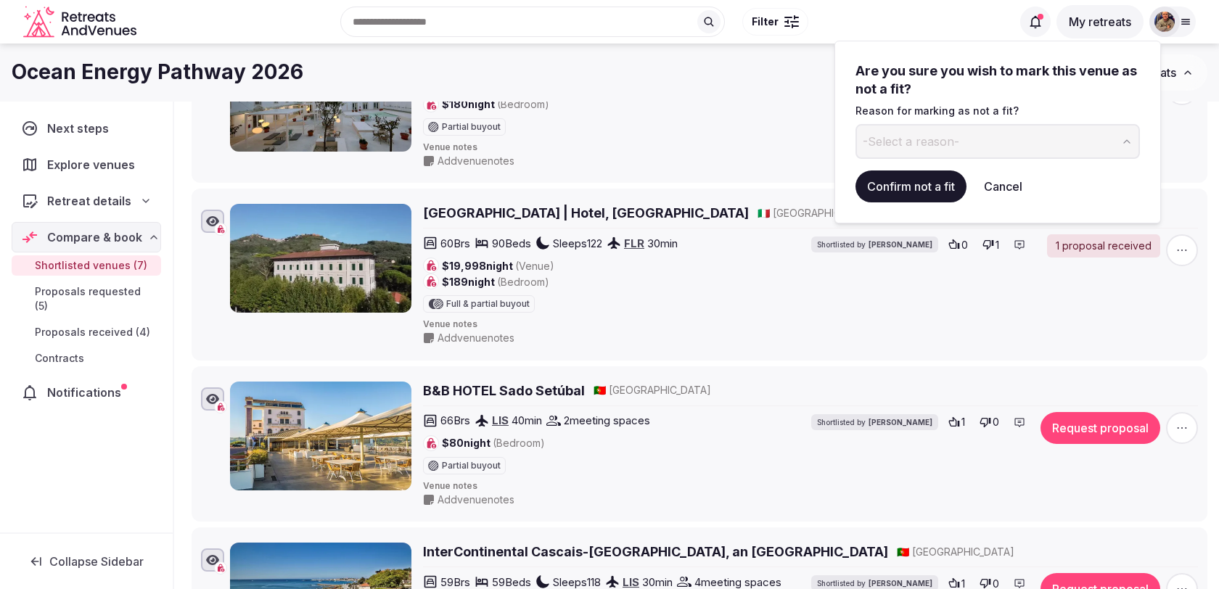
click at [972, 141] on button "-Select a reason-" at bounding box center [997, 141] width 284 height 35
click at [918, 184] on button "Confirm not a fit" at bounding box center [910, 186] width 111 height 32
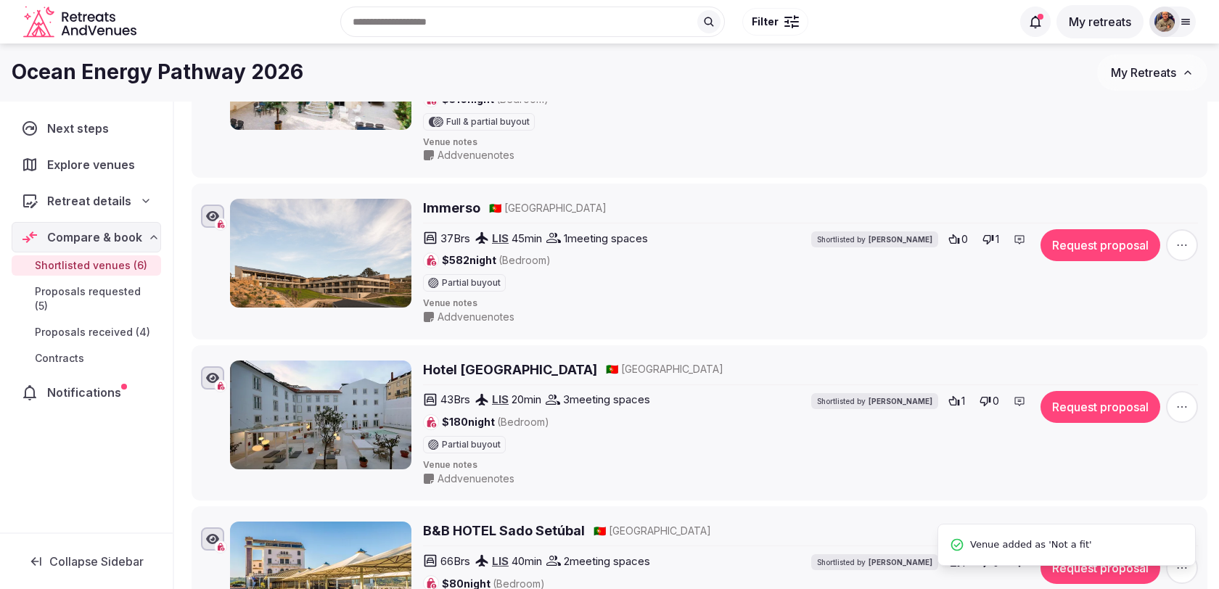
scroll to position [473, 0]
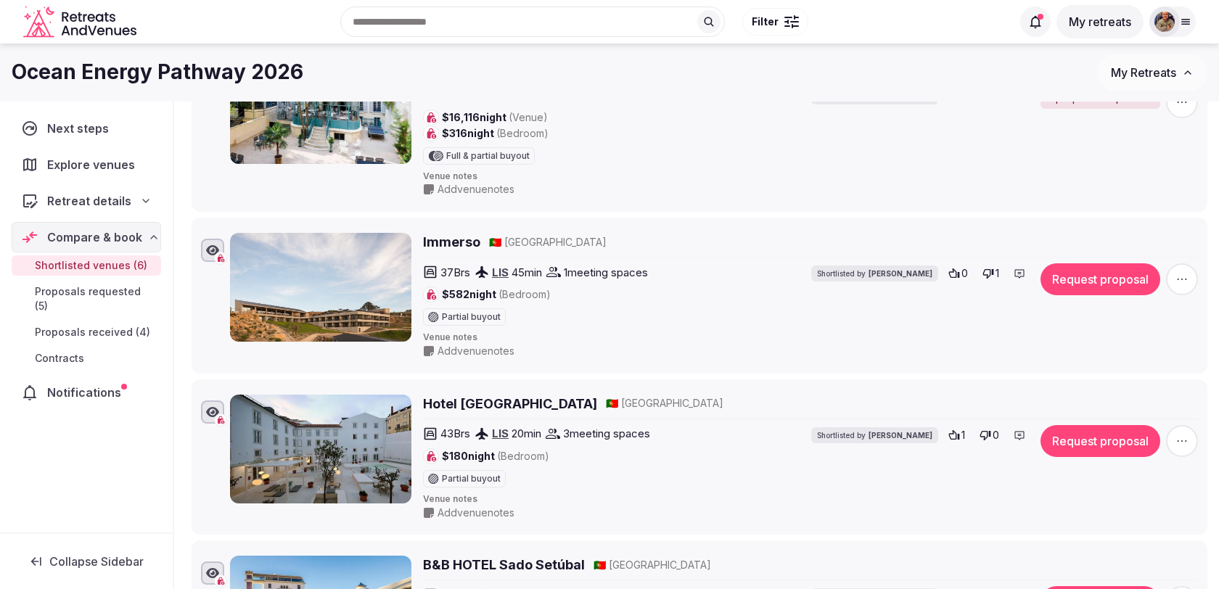
click at [1180, 276] on icon "button" at bounding box center [1182, 279] width 15 height 15
click at [1142, 187] on button "Mark as not a fit" at bounding box center [1144, 185] width 121 height 23
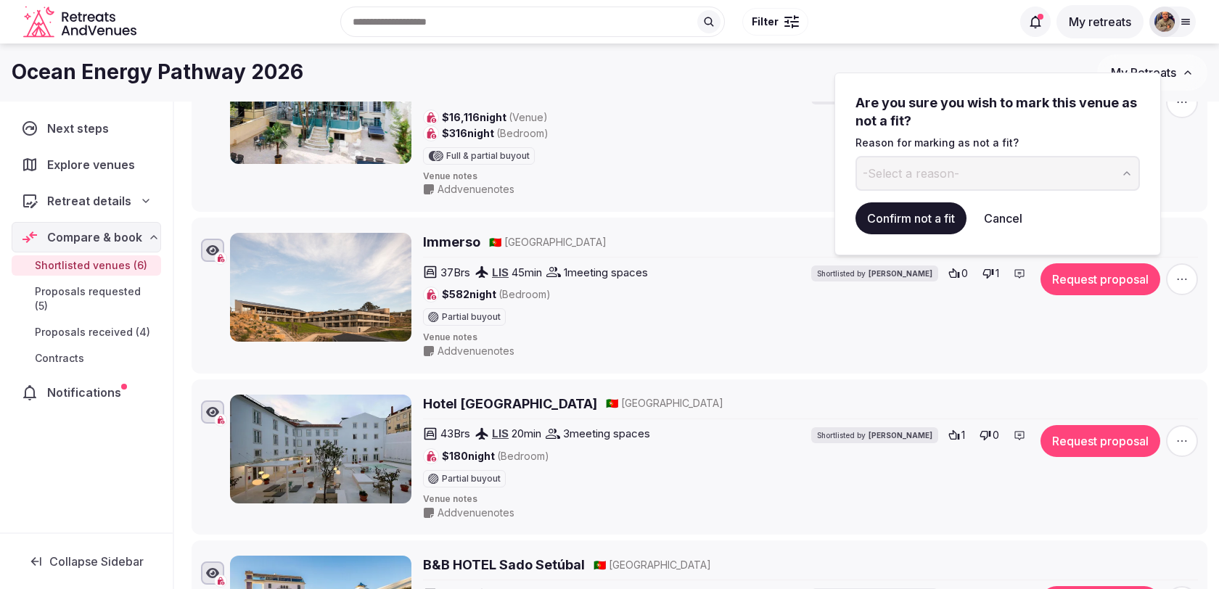
click at [1027, 170] on button "-Select a reason-" at bounding box center [997, 173] width 284 height 35
click at [937, 175] on div "Didn't like location" at bounding box center [913, 173] width 101 height 17
click at [919, 216] on button "Confirm not a fit" at bounding box center [910, 218] width 111 height 32
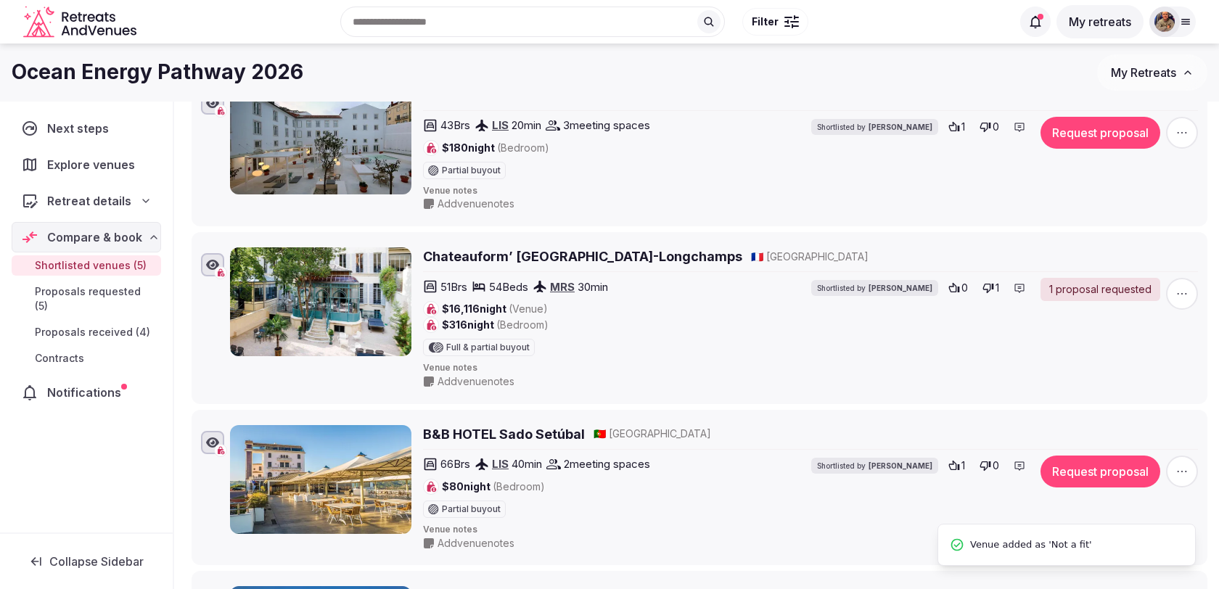
scroll to position [440, 0]
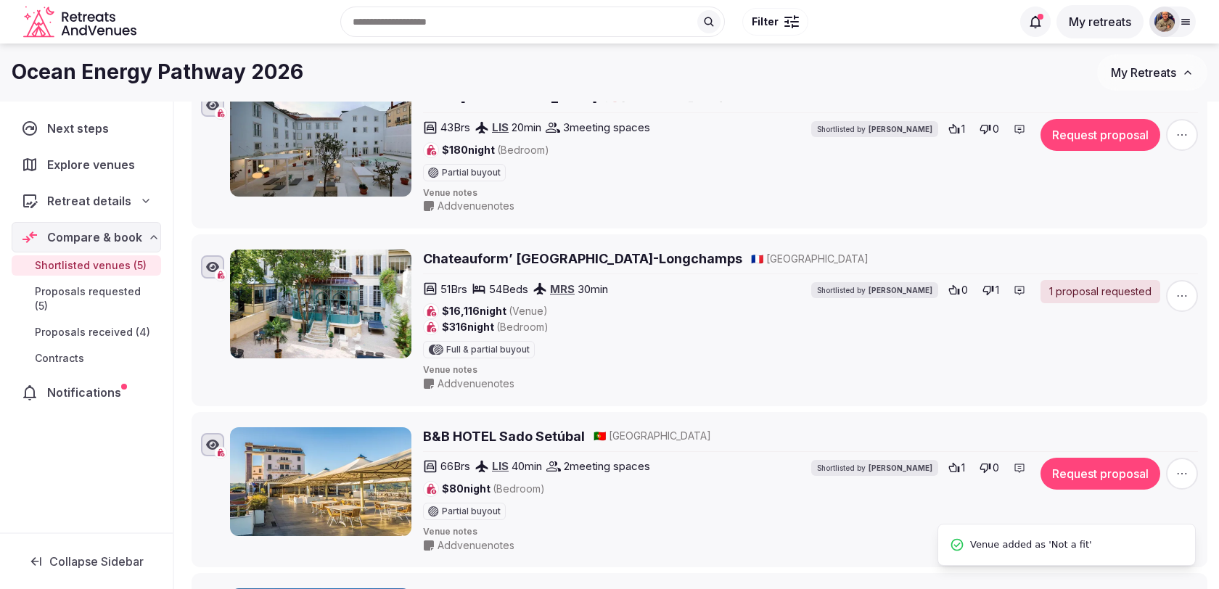
click at [1182, 289] on icon "button" at bounding box center [1182, 296] width 15 height 15
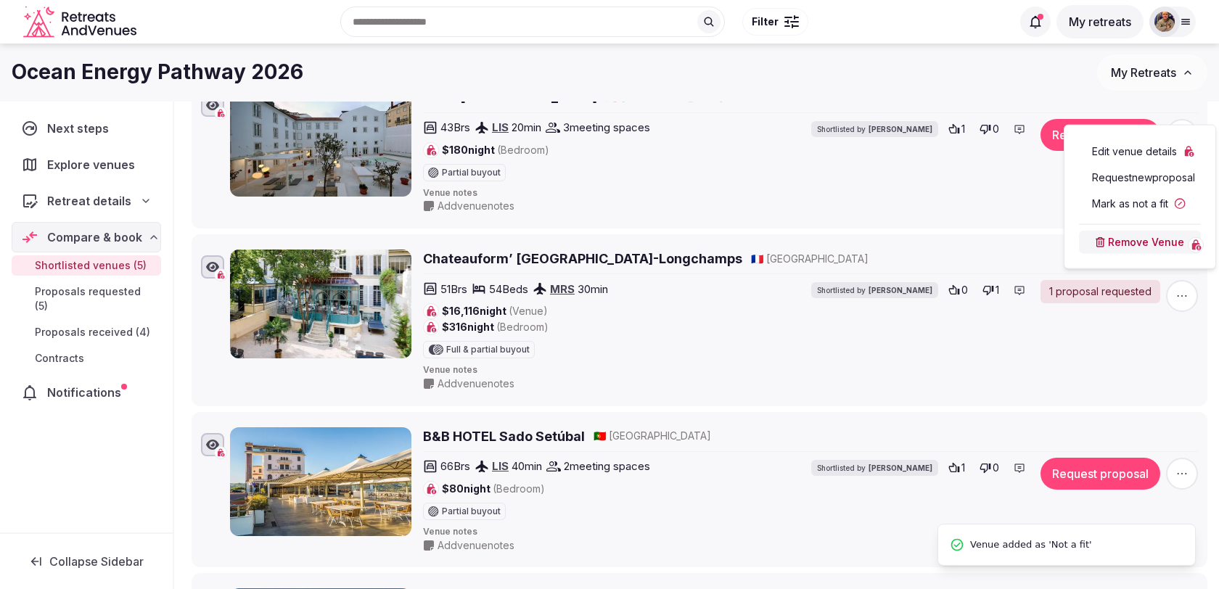
click at [1145, 202] on button "Mark as not a fit" at bounding box center [1140, 203] width 122 height 23
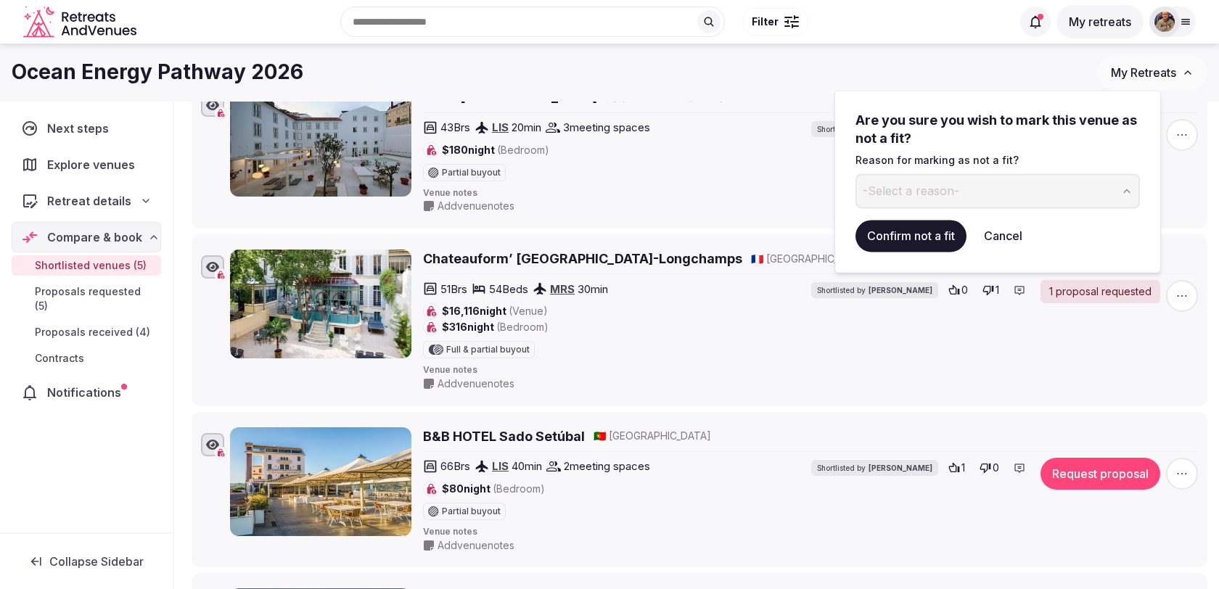
click at [978, 185] on button "-Select a reason-" at bounding box center [997, 190] width 284 height 35
click at [926, 231] on button "Confirm not a fit" at bounding box center [910, 236] width 111 height 32
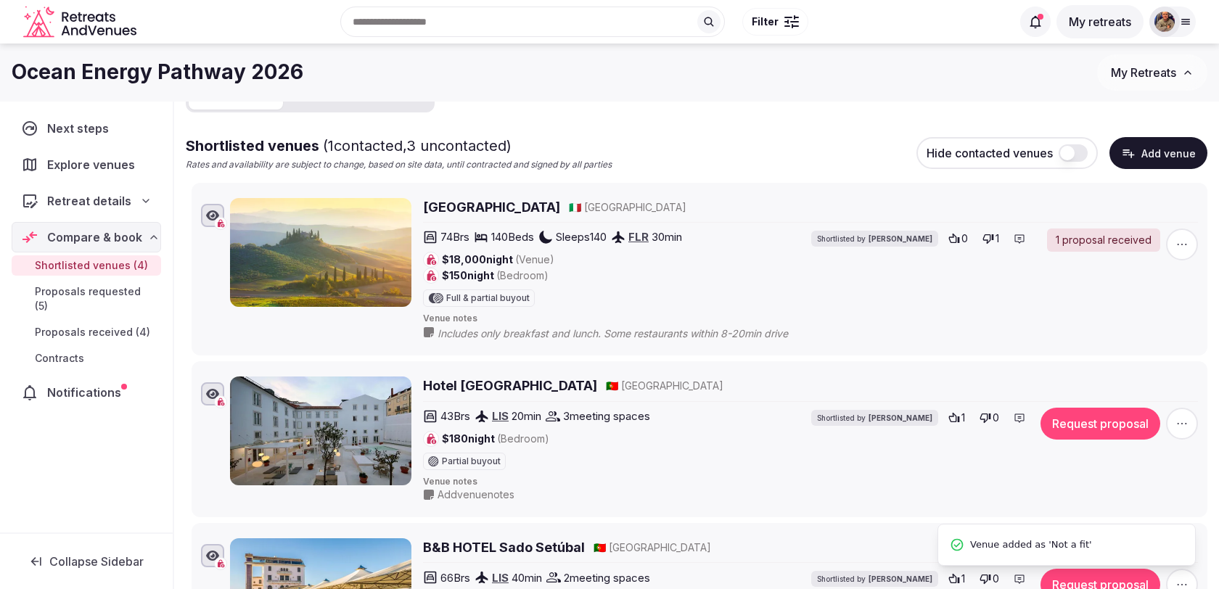
scroll to position [128, 0]
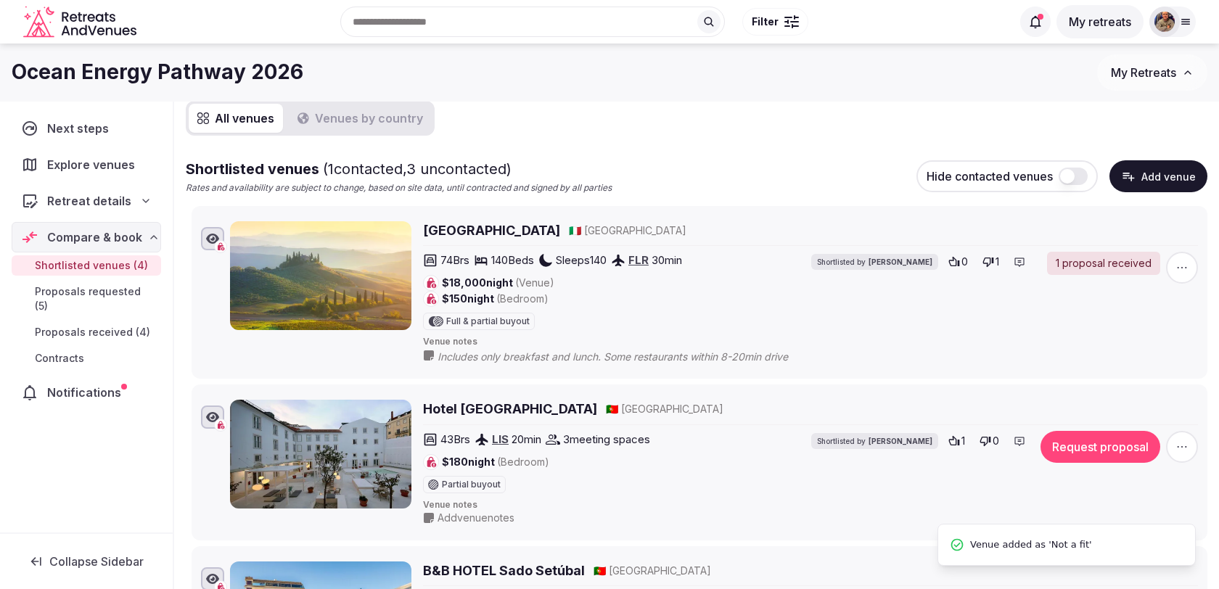
click at [1175, 266] on icon "button" at bounding box center [1182, 267] width 15 height 15
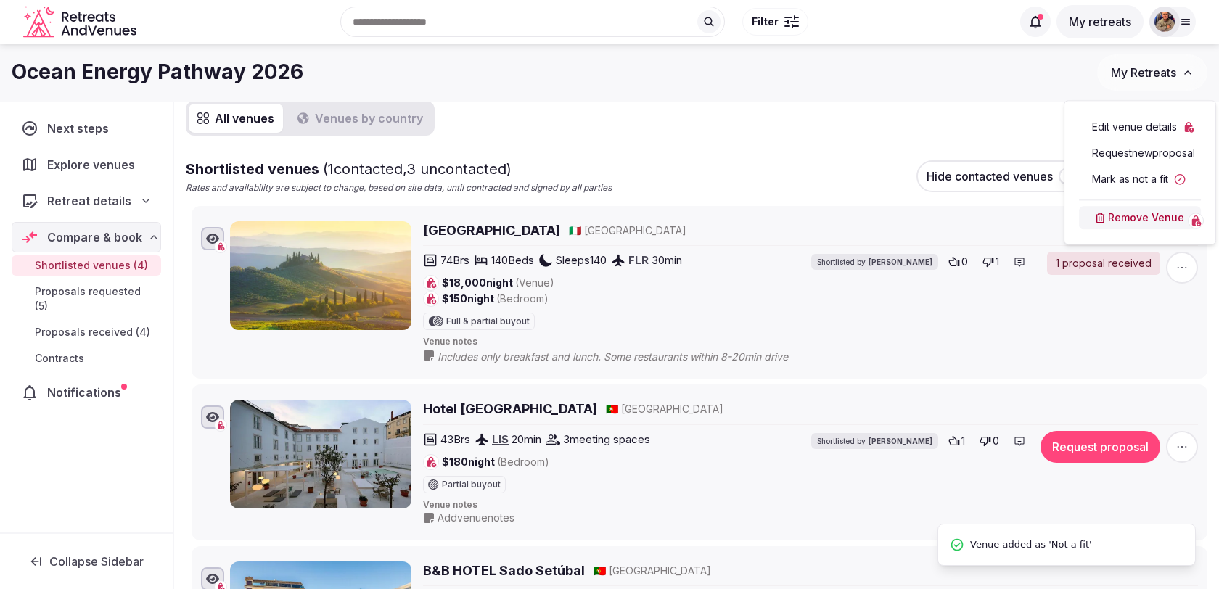
click at [1131, 184] on button "Mark as not a fit" at bounding box center [1140, 179] width 122 height 23
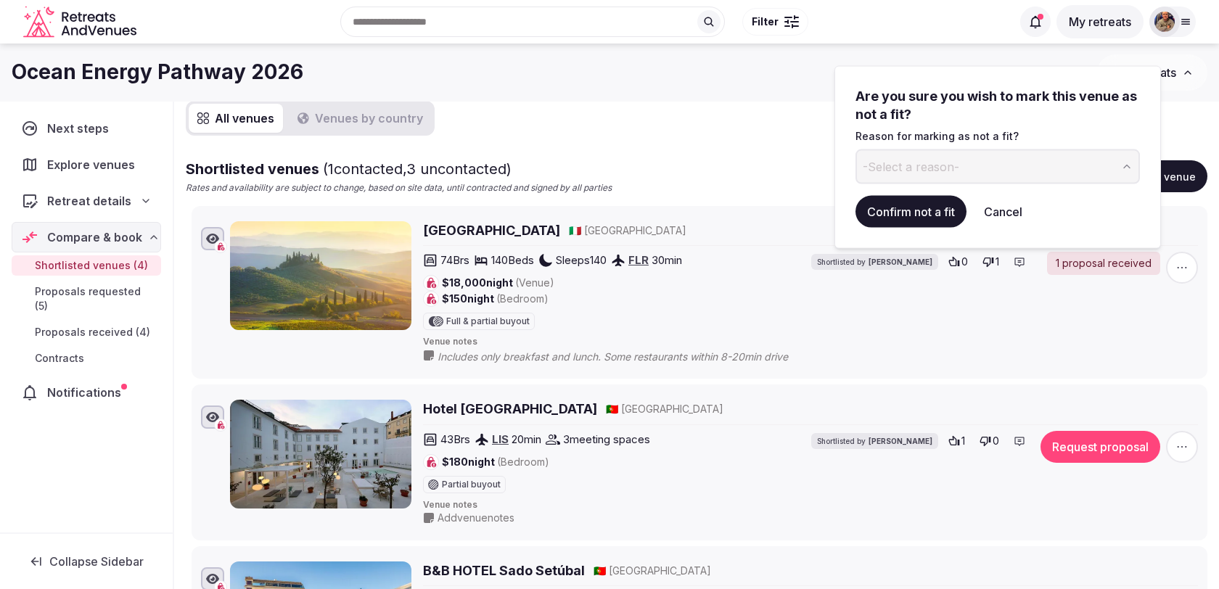
click at [1020, 157] on button "-Select a reason-" at bounding box center [997, 166] width 284 height 35
click at [948, 203] on button "Confirm not a fit" at bounding box center [910, 212] width 111 height 32
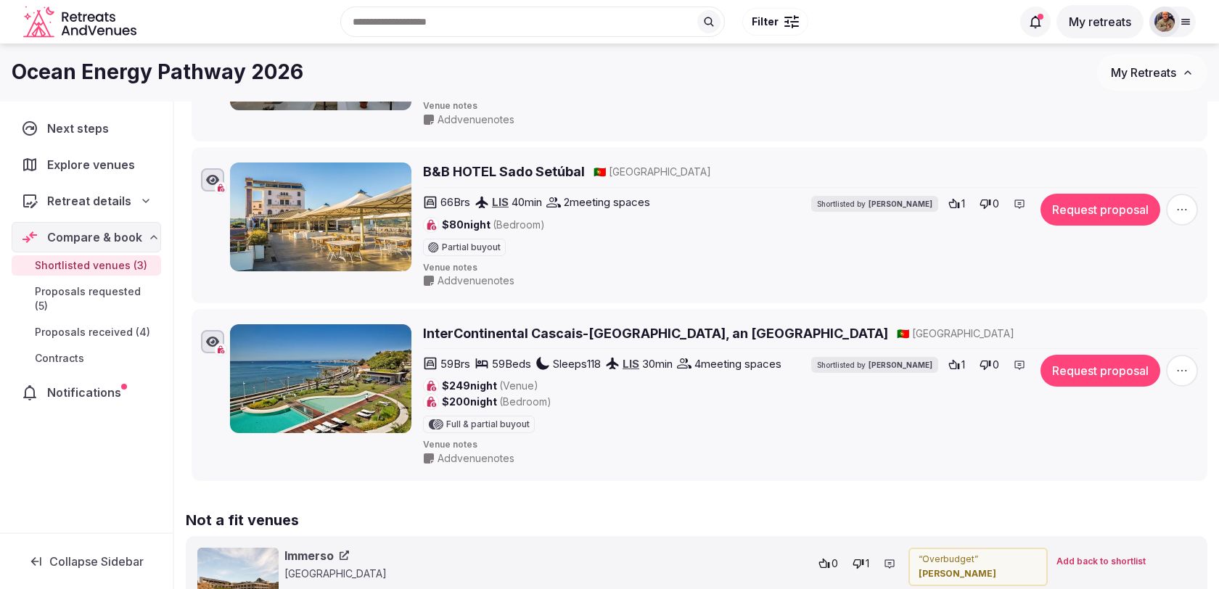
scroll to position [331, 0]
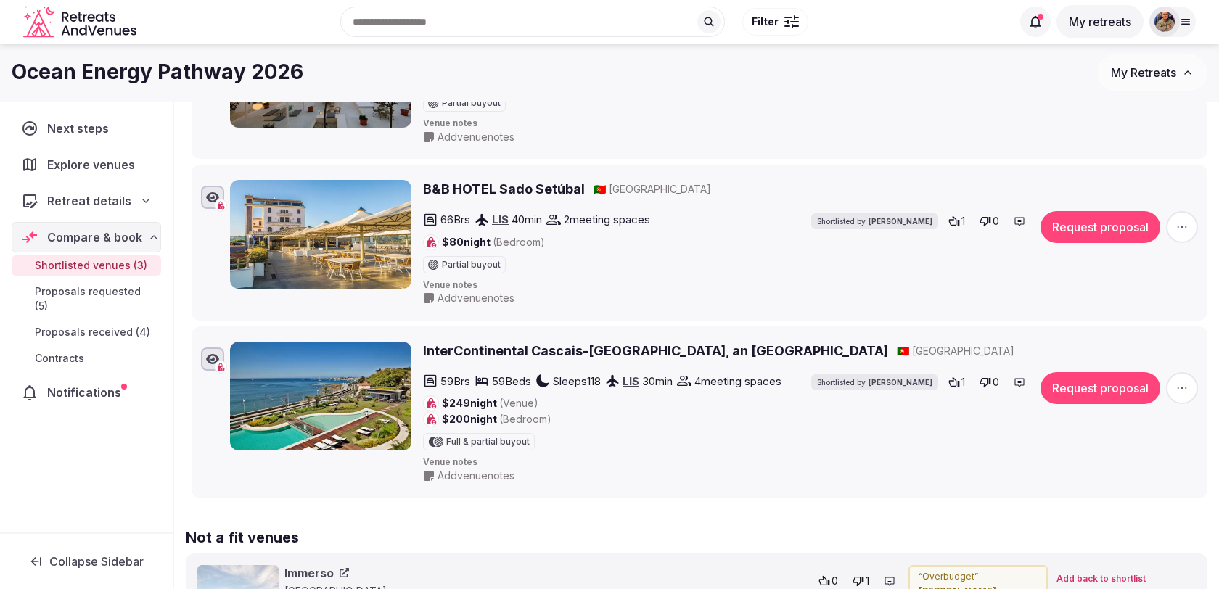
click at [1046, 385] on button "Request proposal" at bounding box center [1100, 388] width 120 height 32
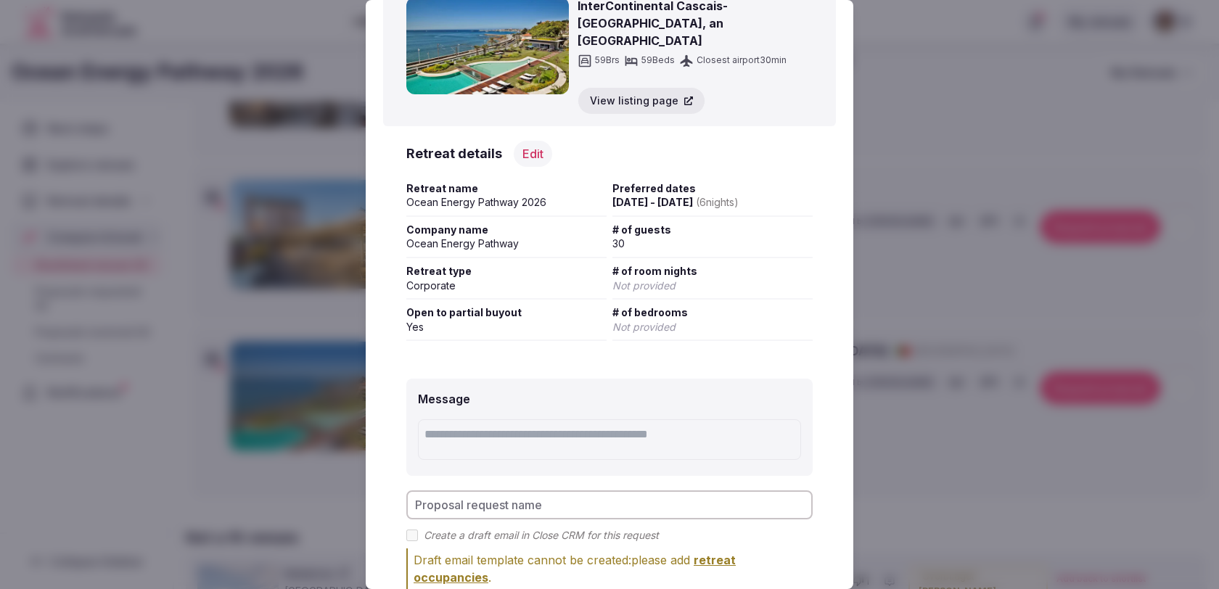
scroll to position [139, 0]
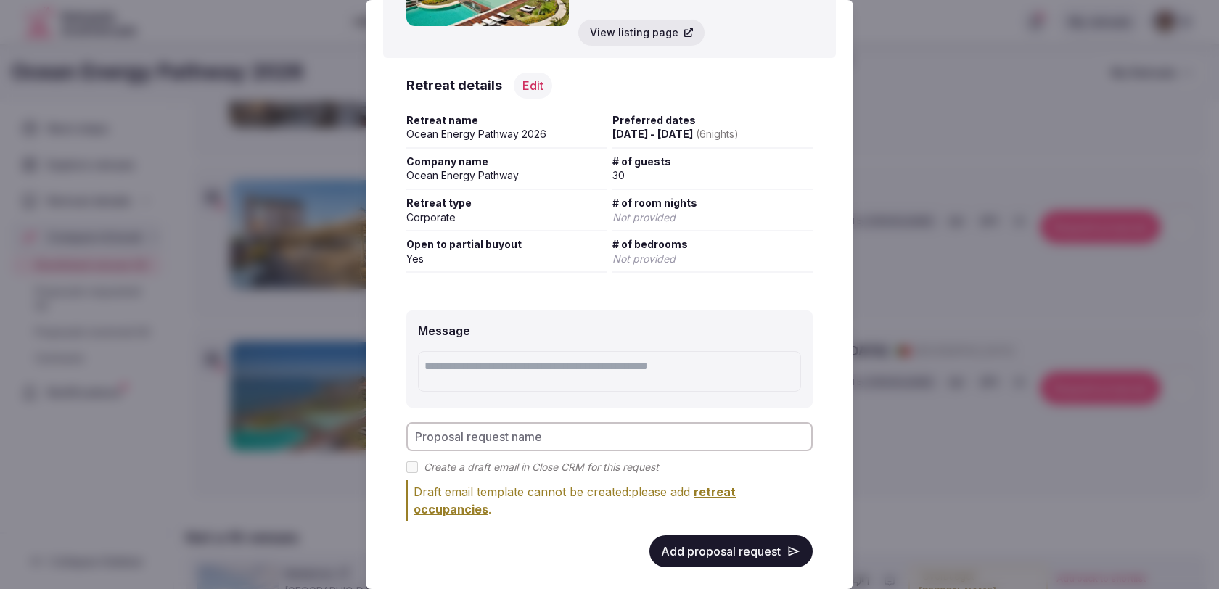
click at [774, 541] on button "Add proposal request" at bounding box center [730, 551] width 163 height 32
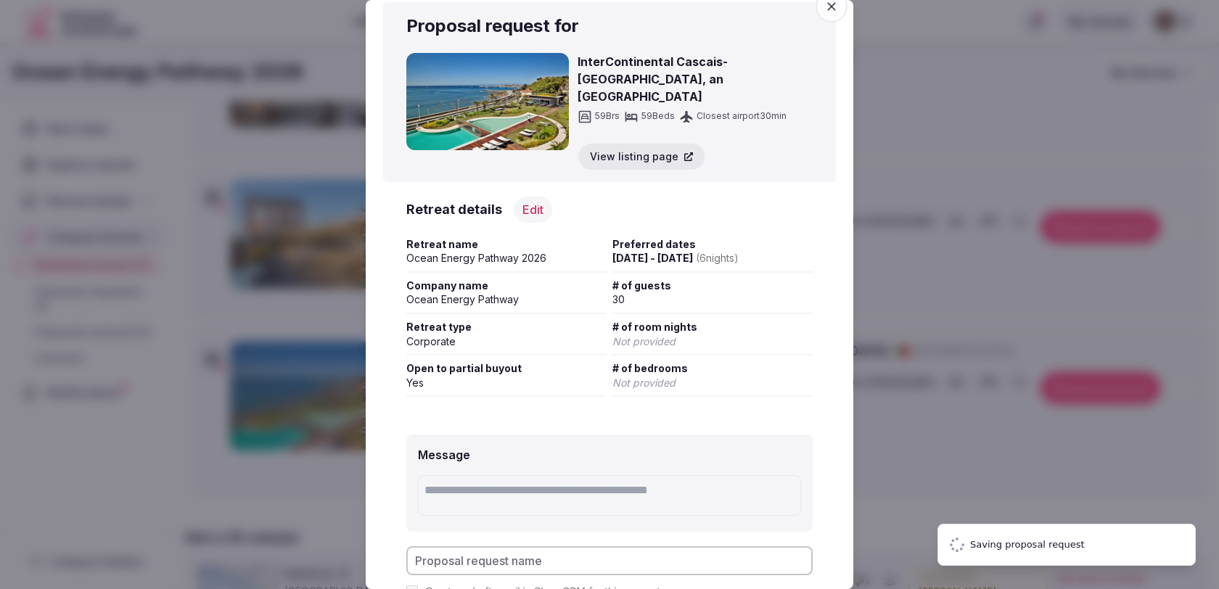
scroll to position [0, 0]
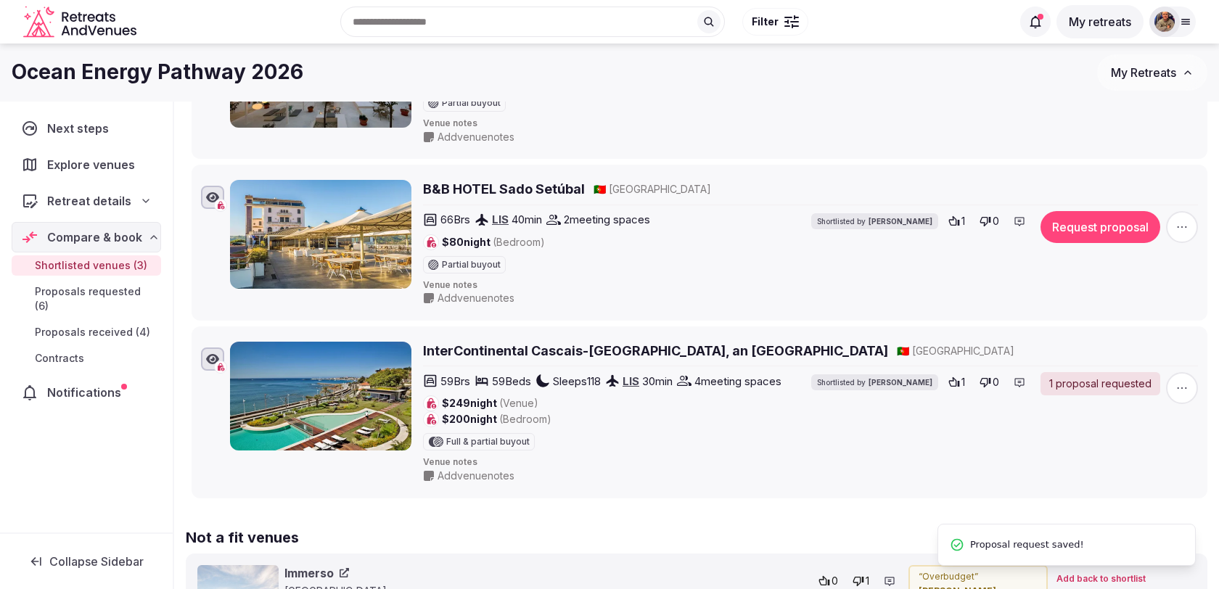
click at [1102, 223] on button "Request proposal" at bounding box center [1100, 227] width 120 height 32
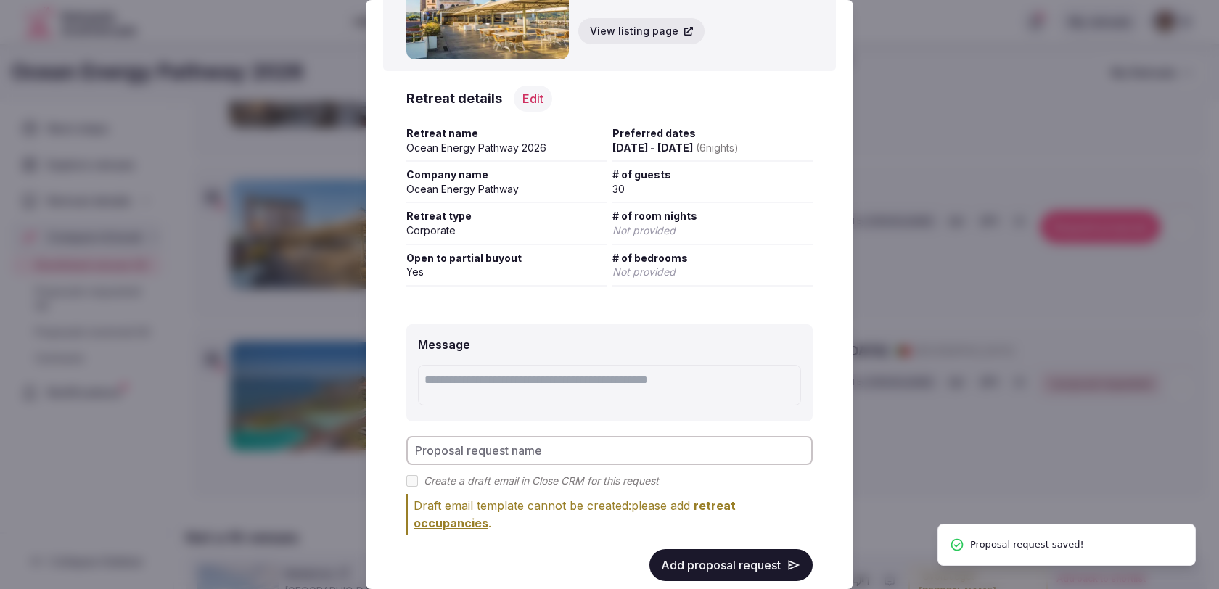
scroll to position [137, 0]
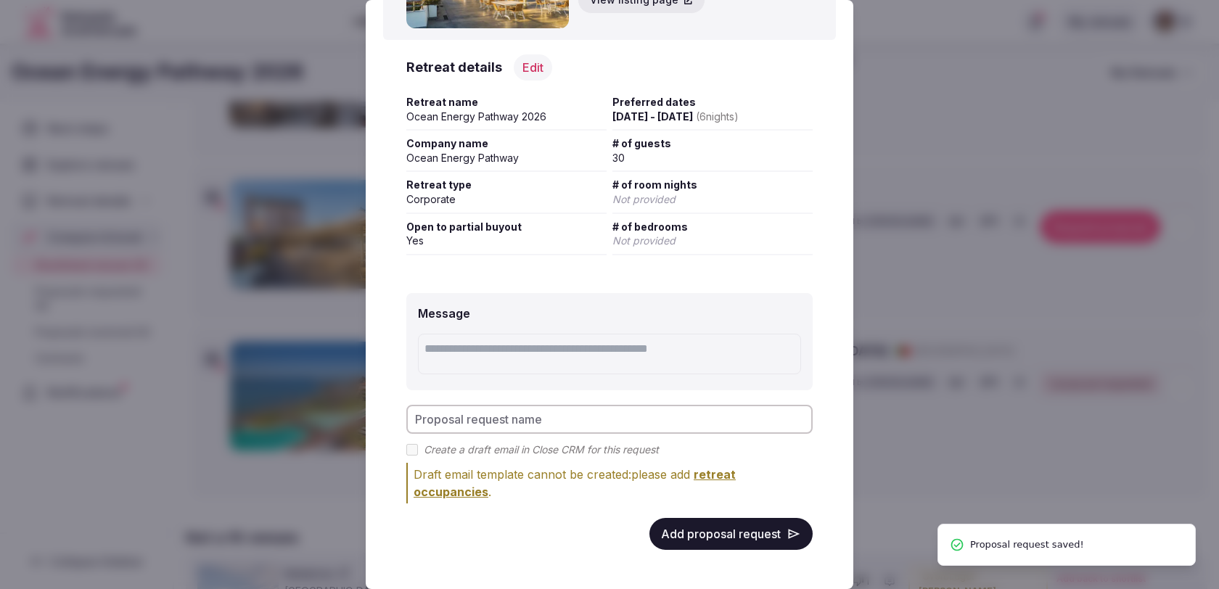
click at [750, 536] on button "Add proposal request" at bounding box center [730, 534] width 163 height 32
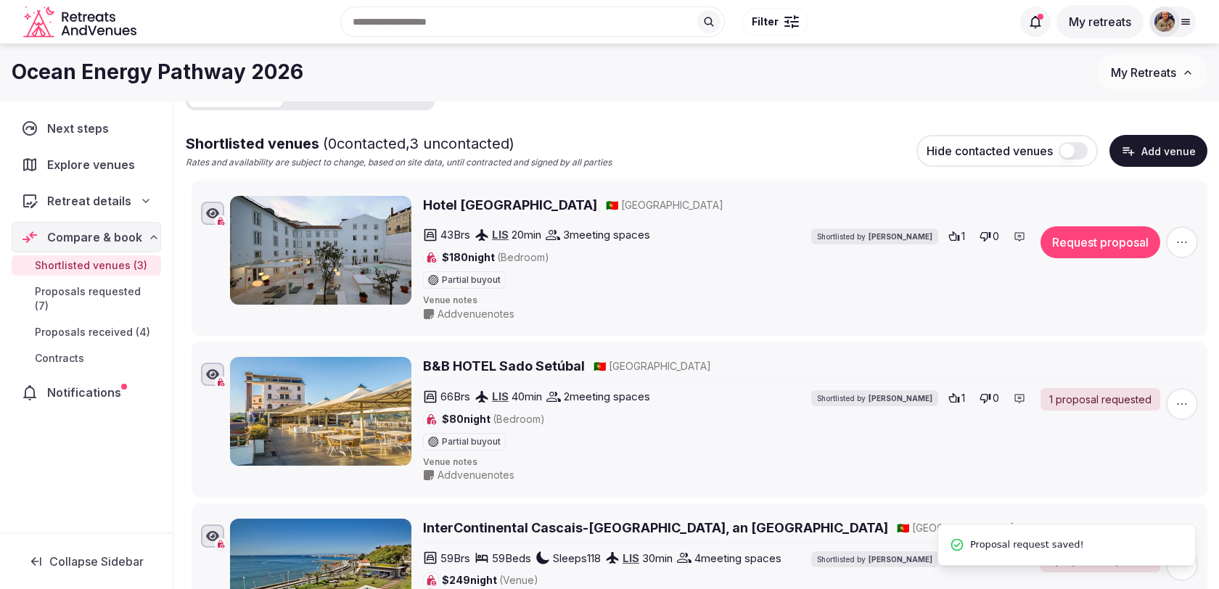
scroll to position [56, 0]
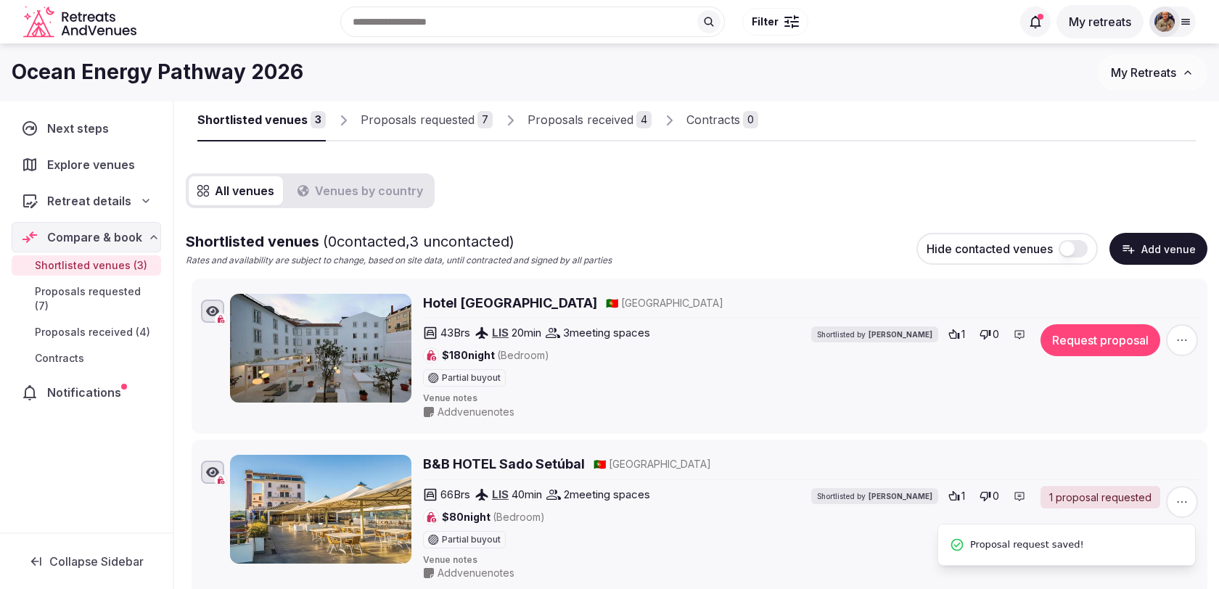
click at [1095, 341] on button "Request proposal" at bounding box center [1100, 340] width 120 height 32
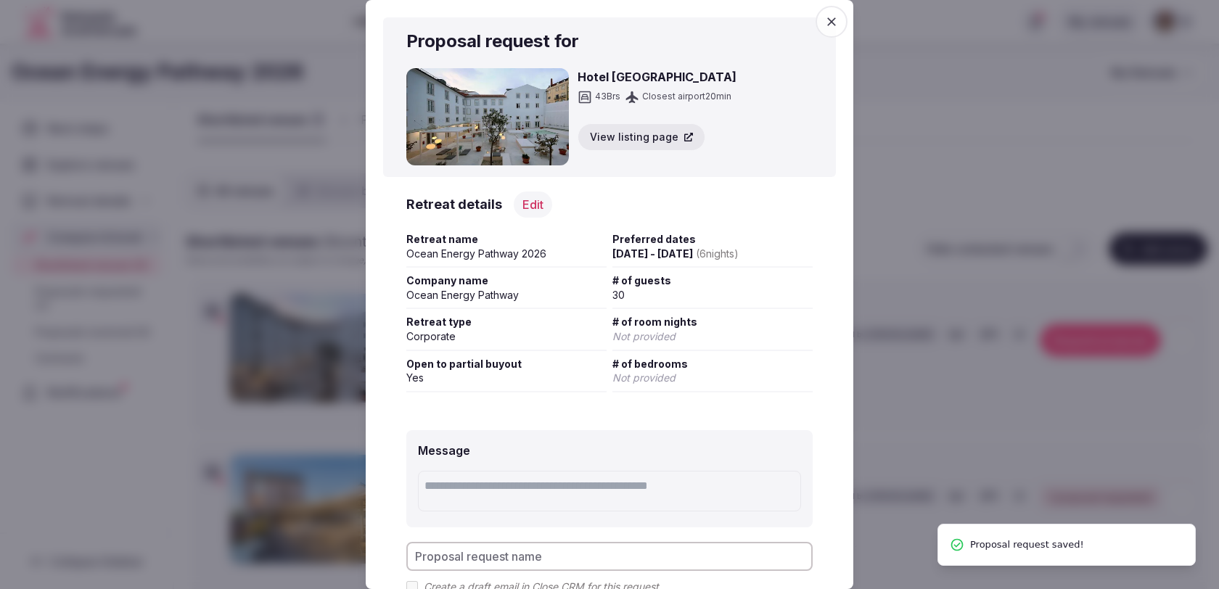
scroll to position [137, 0]
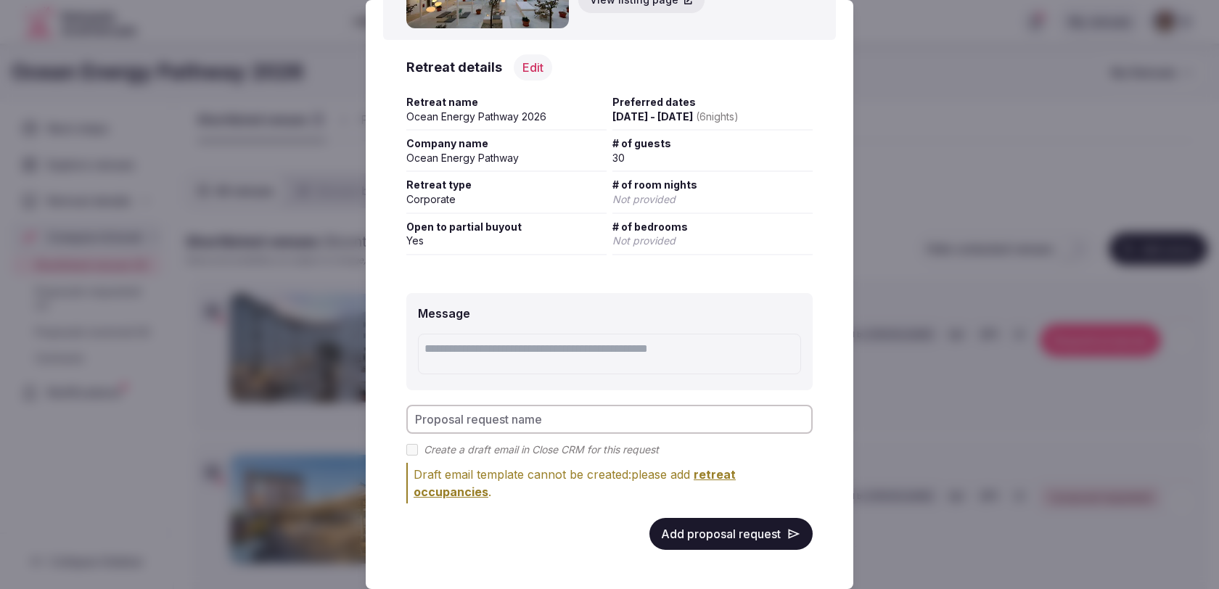
click at [765, 534] on button "Add proposal request" at bounding box center [730, 534] width 163 height 32
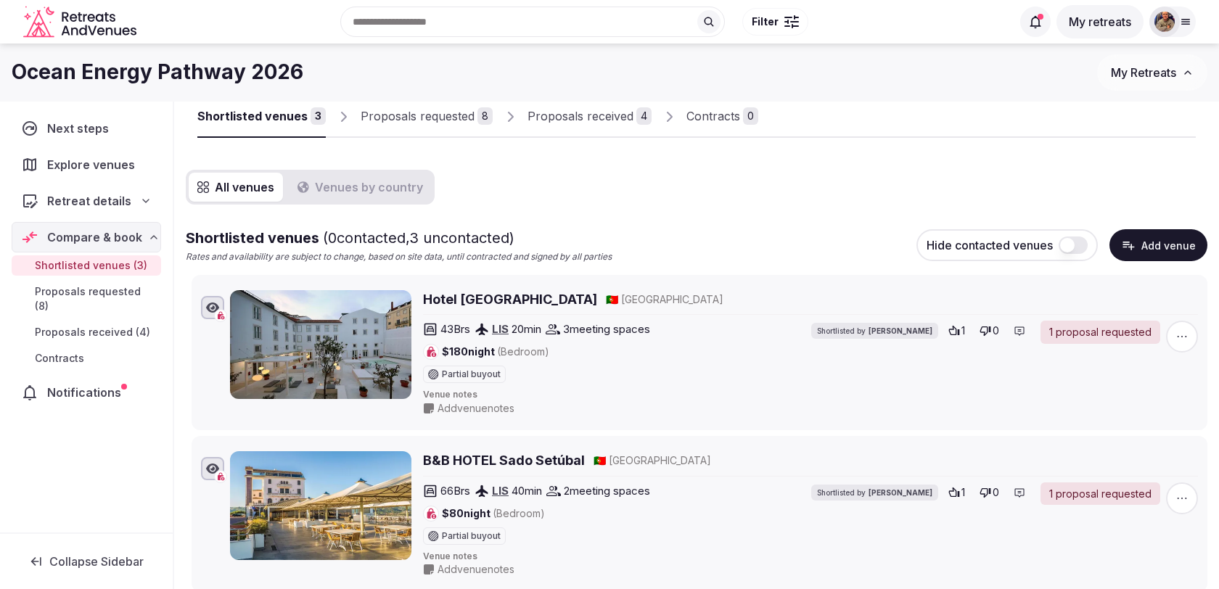
scroll to position [54, 0]
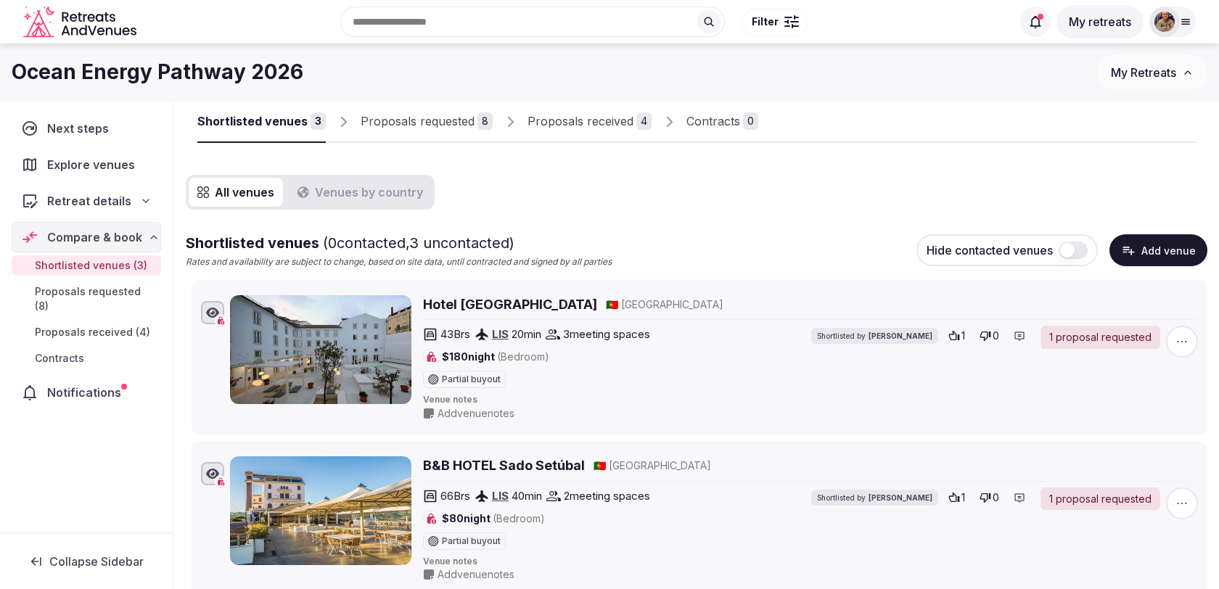
click at [1153, 263] on button "Add venue" at bounding box center [1158, 250] width 98 height 32
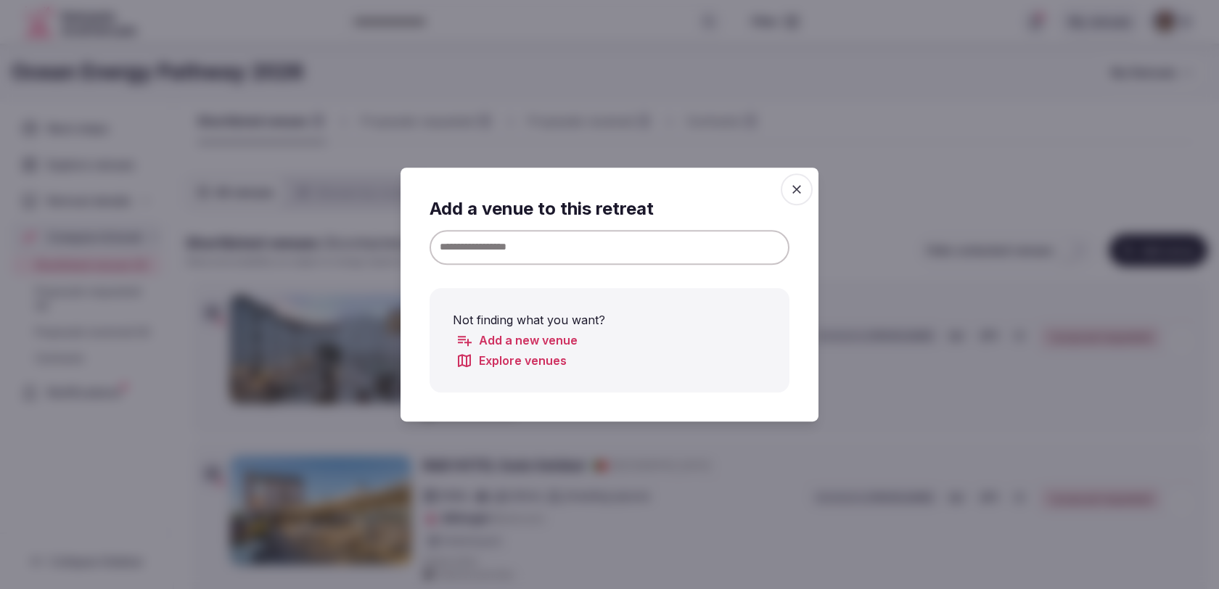
click at [686, 245] on input at bounding box center [609, 247] width 360 height 35
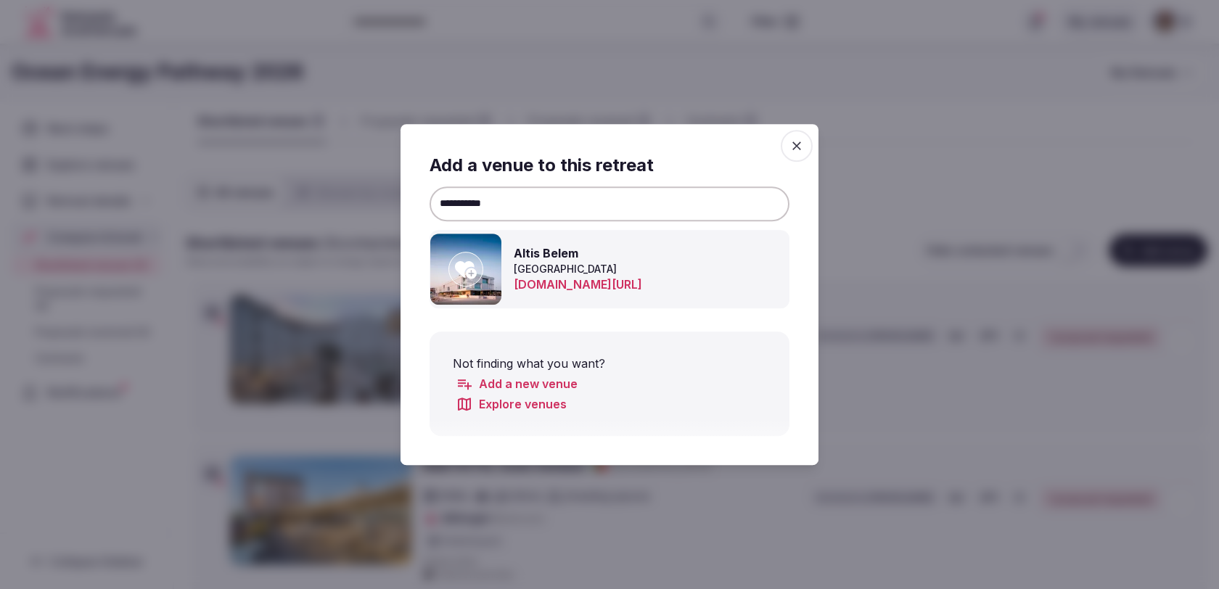
type input "**********"
click at [465, 274] on icon at bounding box center [466, 269] width 22 height 29
click at [798, 140] on icon "button" at bounding box center [796, 146] width 15 height 15
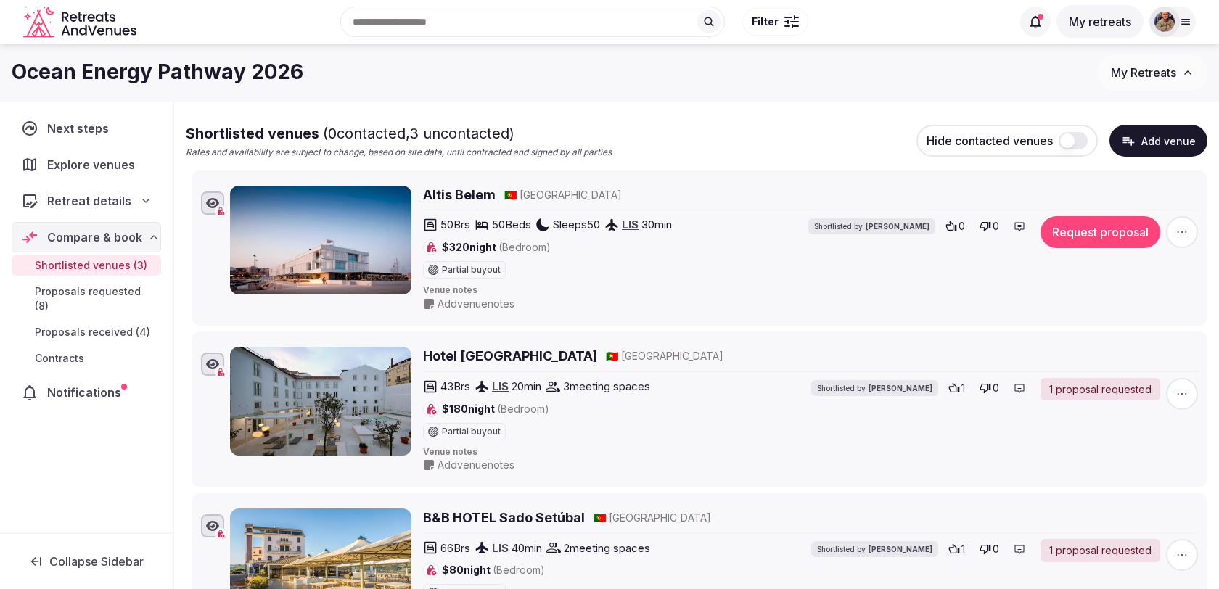
scroll to position [163, 0]
click at [1146, 141] on button "Add venue" at bounding box center [1158, 142] width 98 height 32
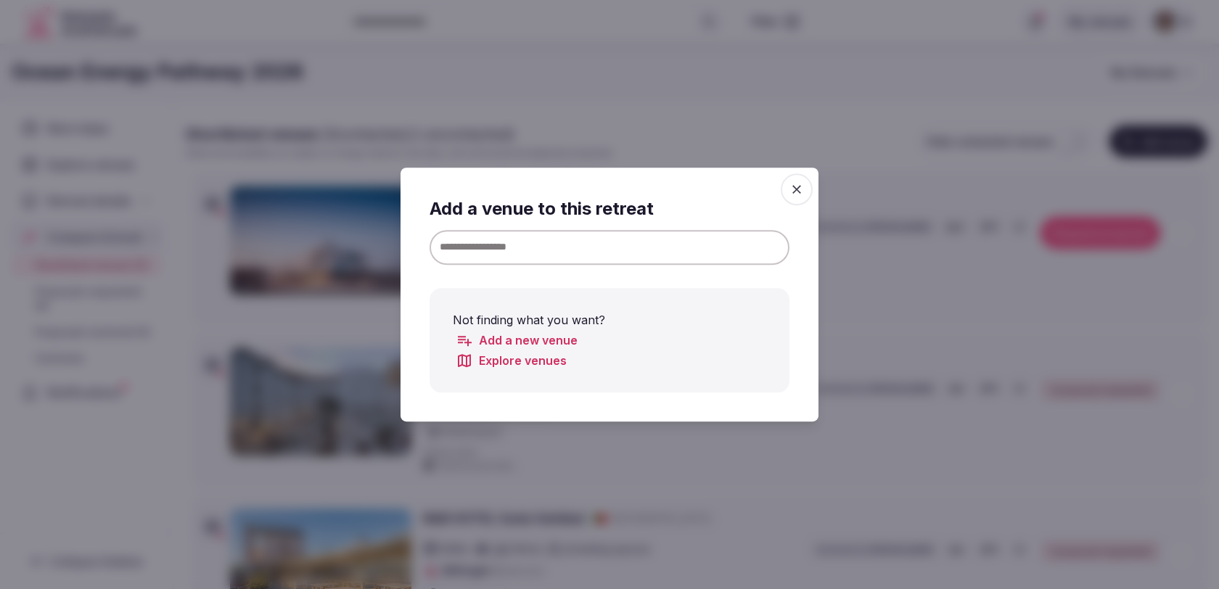
click at [681, 244] on input at bounding box center [609, 247] width 360 height 35
click at [713, 246] on input at bounding box center [609, 247] width 360 height 35
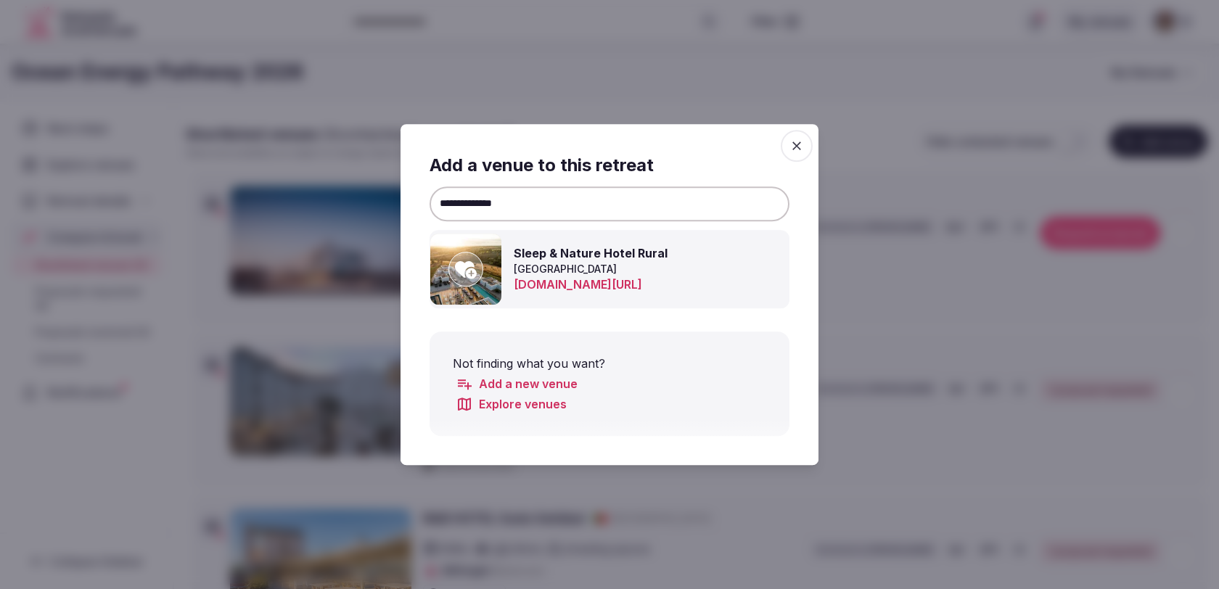
type input "**********"
click at [474, 266] on icon at bounding box center [466, 269] width 22 height 17
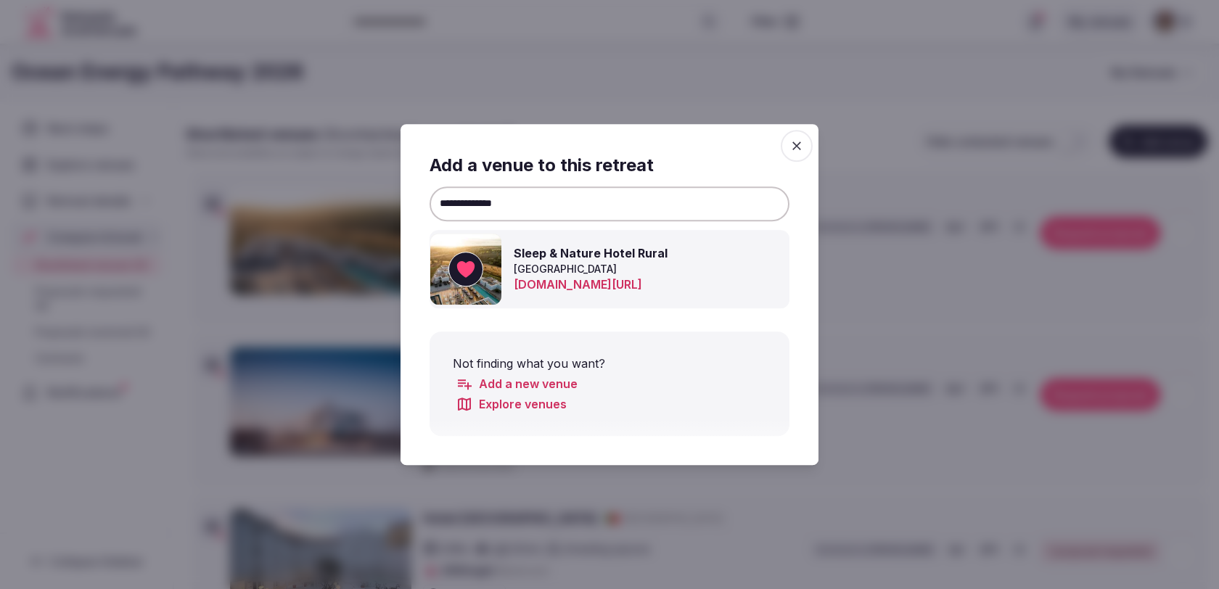
click at [793, 155] on span "button" at bounding box center [797, 146] width 32 height 32
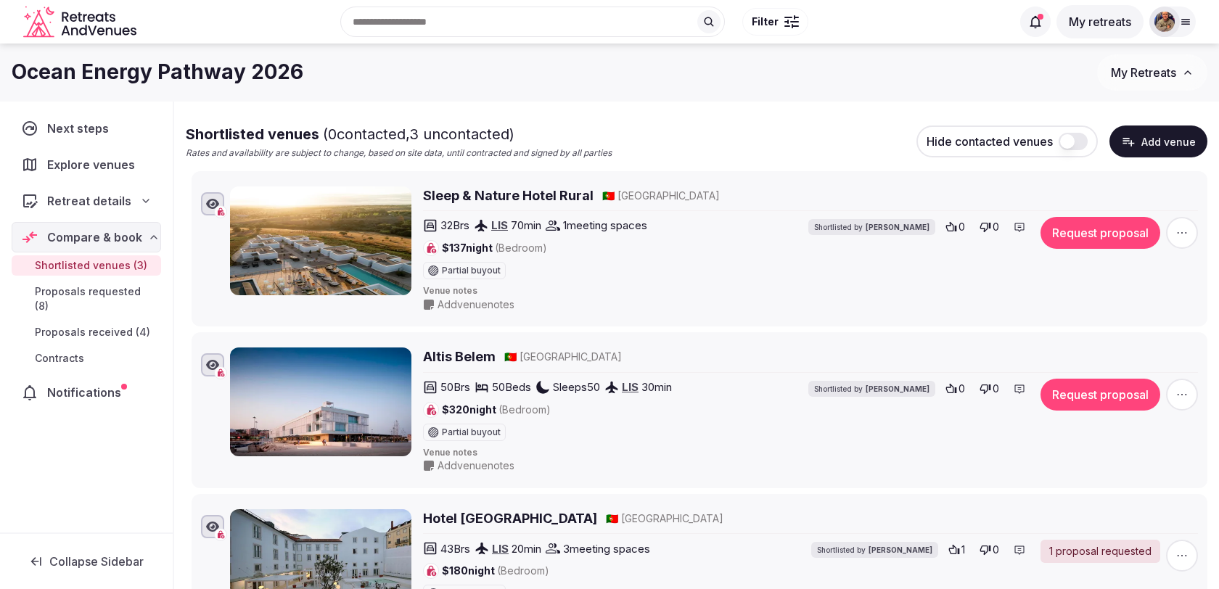
click at [1135, 144] on icon "button" at bounding box center [1128, 141] width 15 height 15
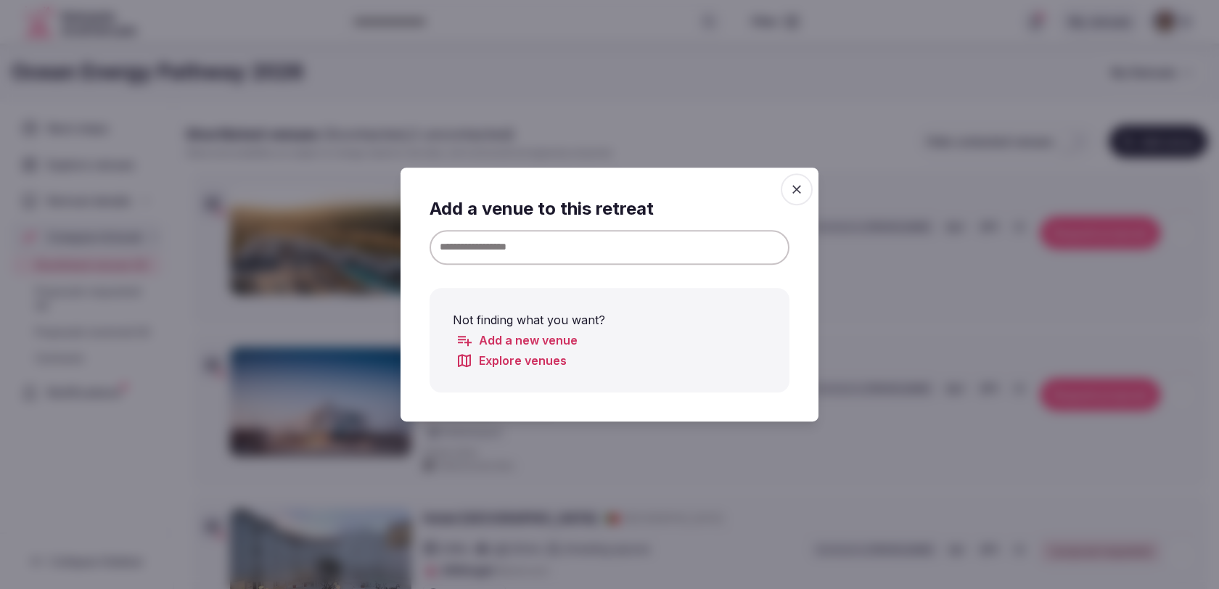
click at [702, 245] on input at bounding box center [609, 247] width 360 height 35
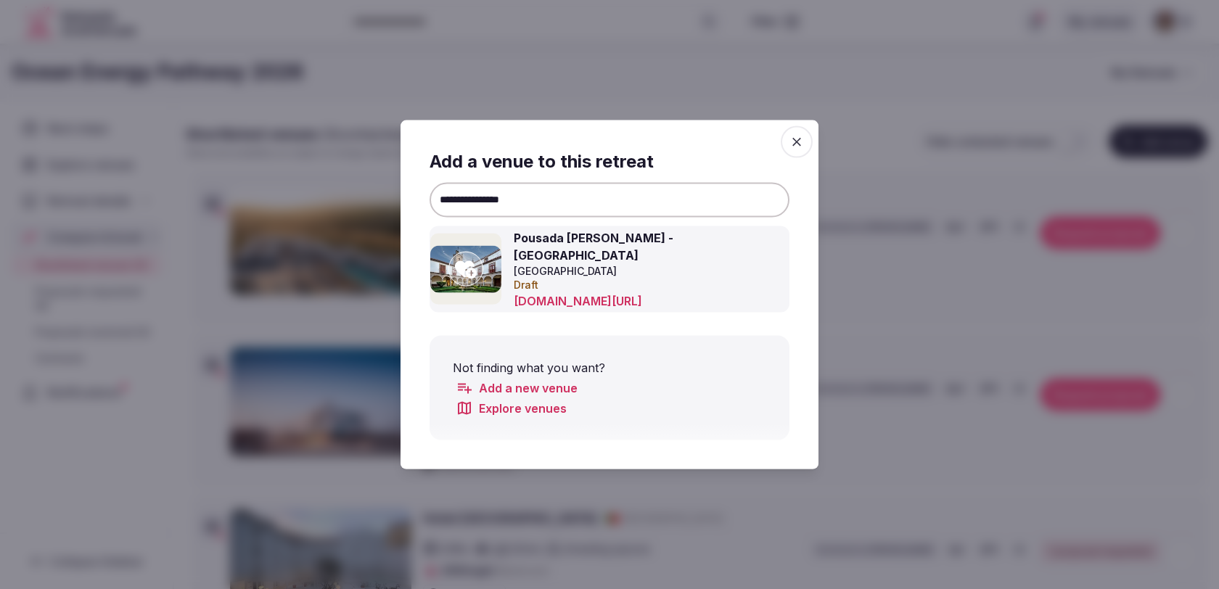
type input "**********"
click at [798, 142] on icon "button" at bounding box center [796, 142] width 9 height 9
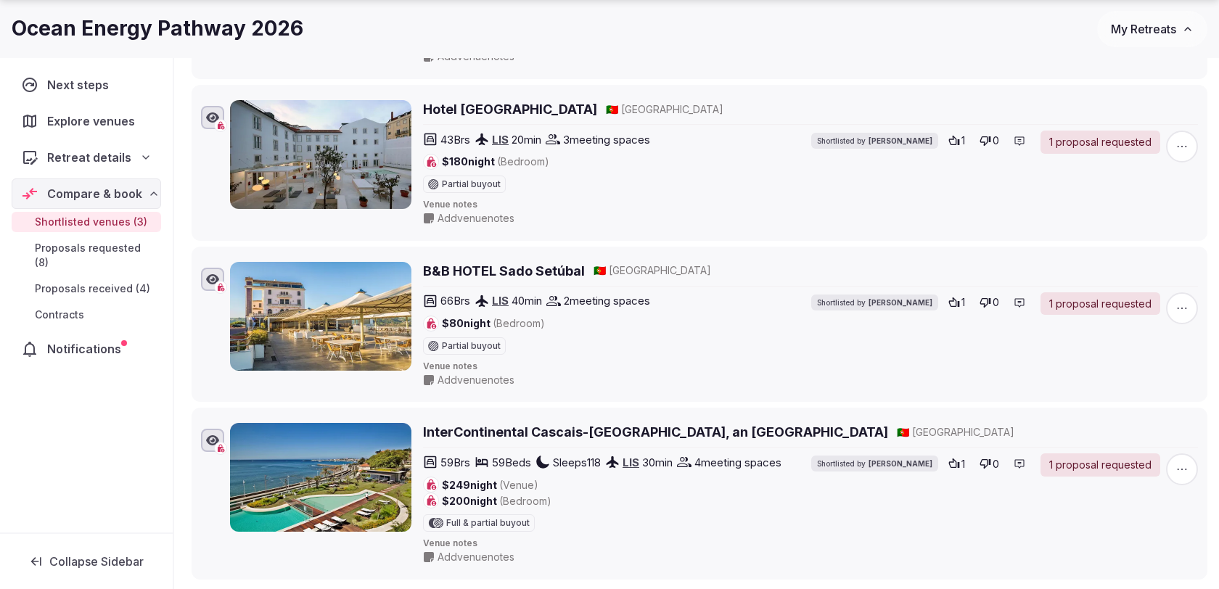
scroll to position [574, 0]
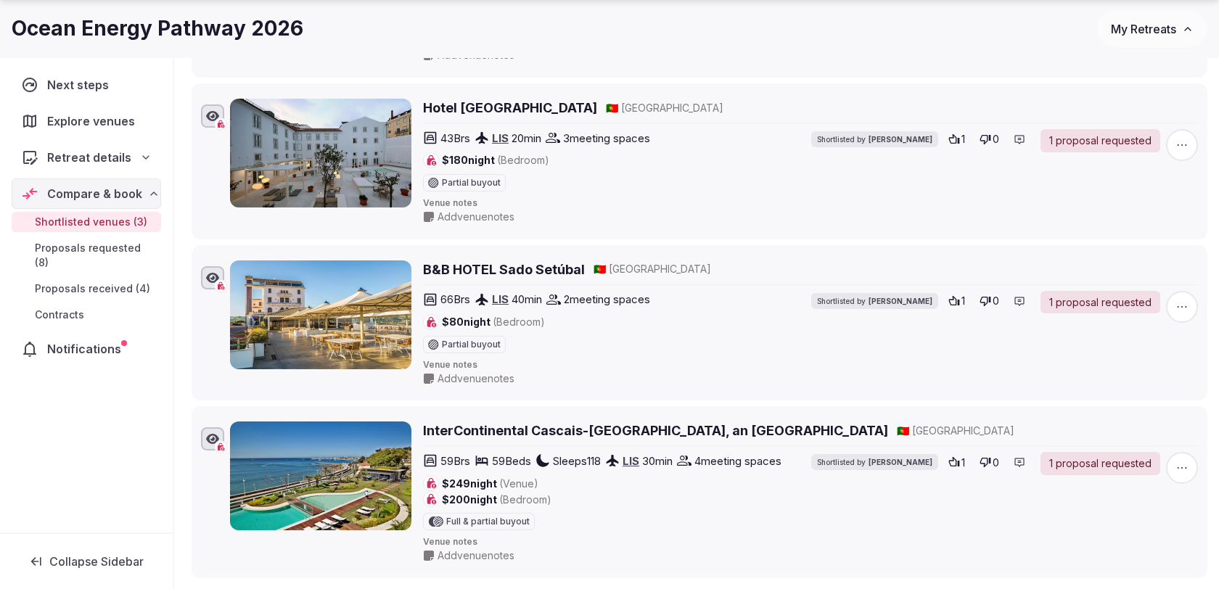
drag, startPoint x: 602, startPoint y: 104, endPoint x: 424, endPoint y: 104, distance: 177.8
click at [424, 104] on div "Hotel Convento do Salvador 🇵🇹 Portugal" at bounding box center [810, 108] width 775 height 18
copy h2 "Hotel Convento do Salvador"
drag, startPoint x: 583, startPoint y: 263, endPoint x: 421, endPoint y: 265, distance: 162.5
click at [421, 265] on div "B&B HOTEL Sado Setúbal 🇵🇹 Portugal 66 Brs LIS 40 min 2 meeting spaces $80 night…" at bounding box center [714, 323] width 968 height 126
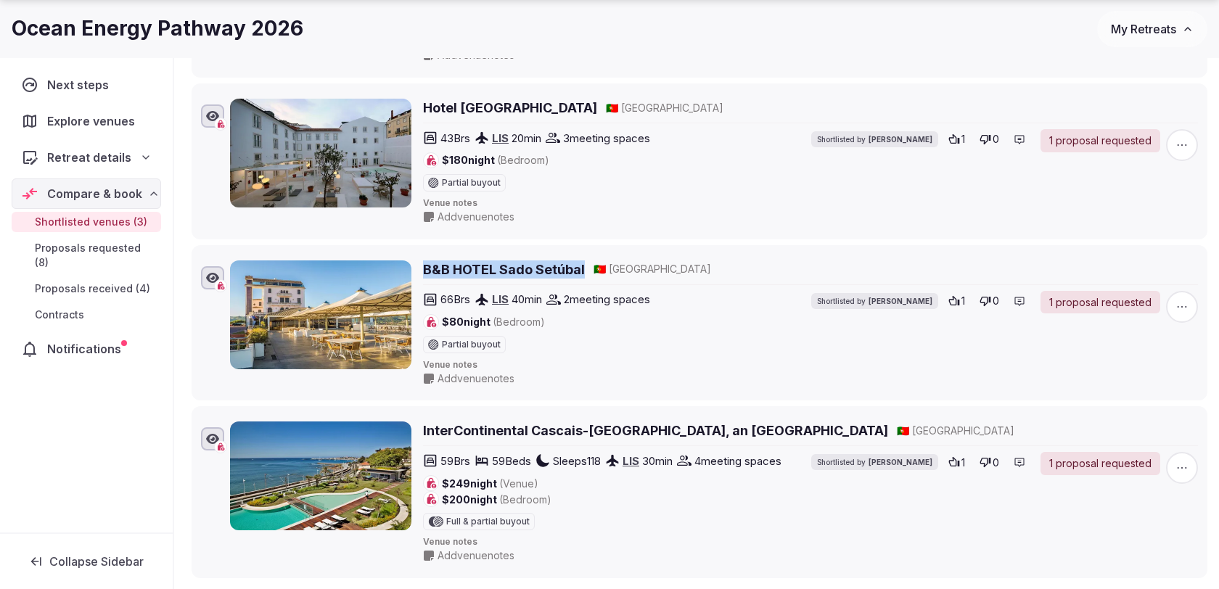
copy h2 "B&B HOTEL Sado Setúbal"
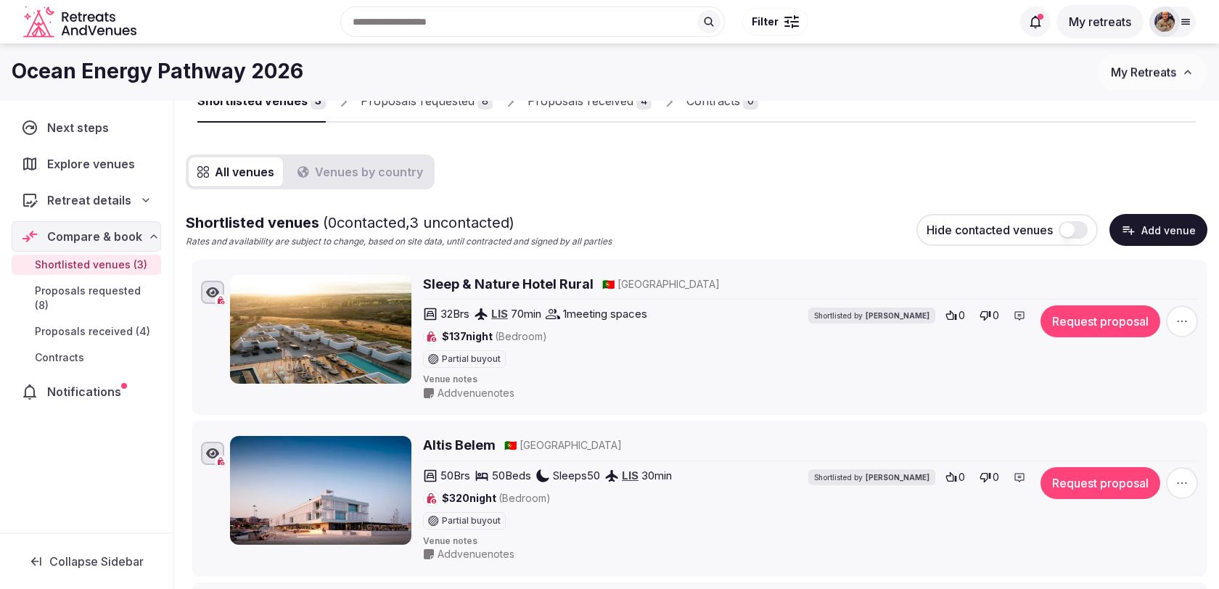
scroll to position [0, 0]
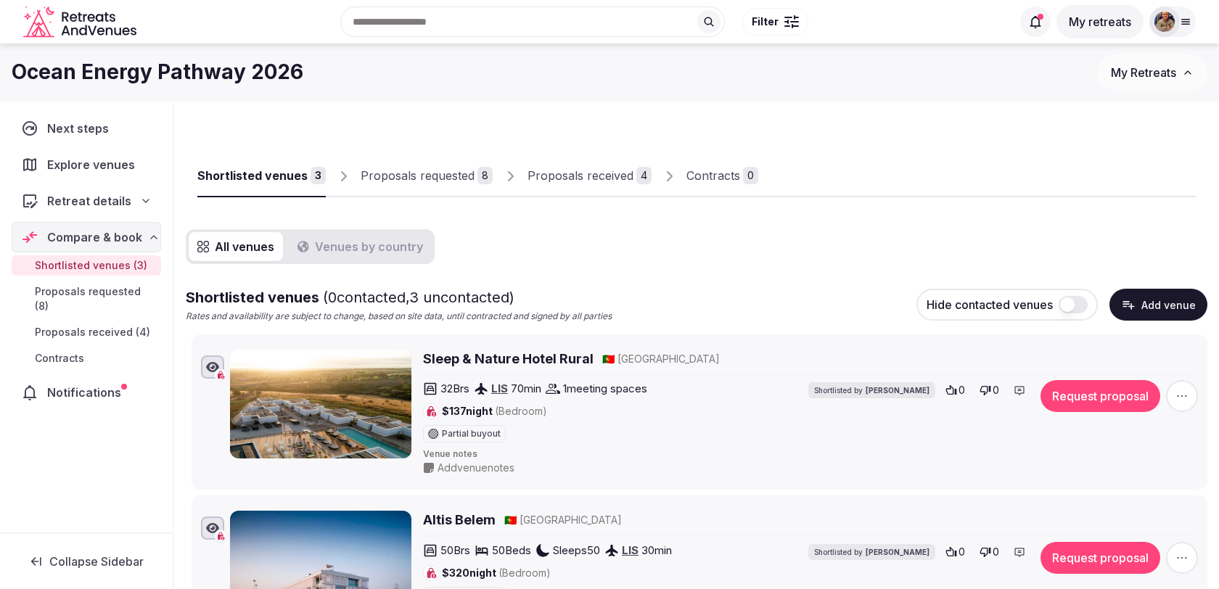
click at [463, 181] on div "Proposals requested" at bounding box center [418, 175] width 114 height 17
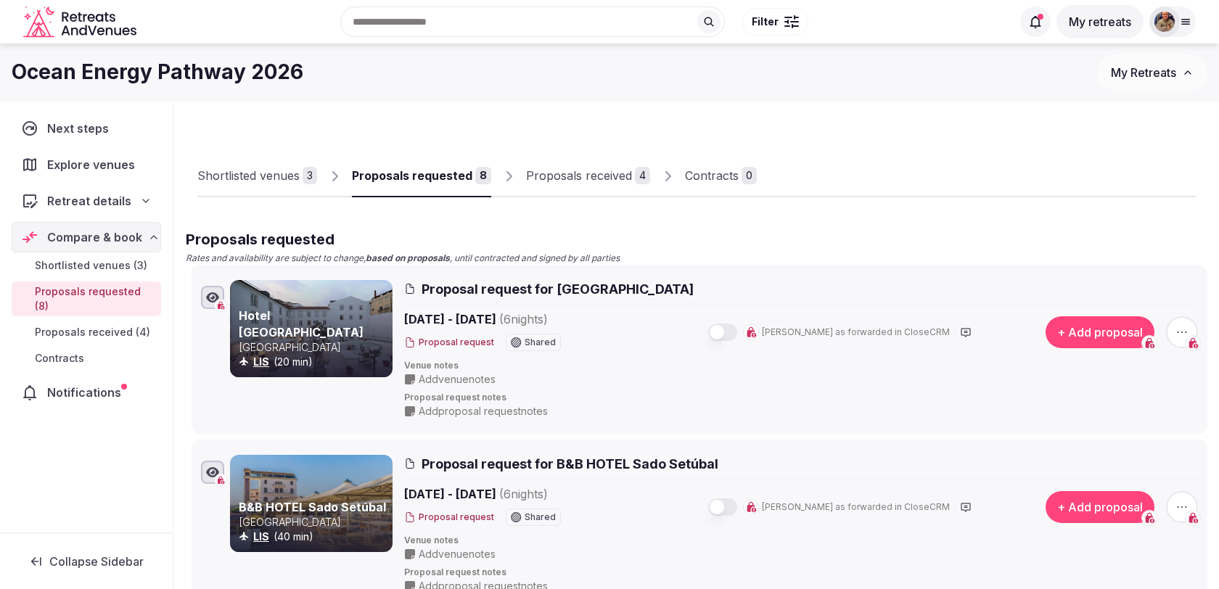
click at [737, 334] on button "button" at bounding box center [722, 332] width 29 height 17
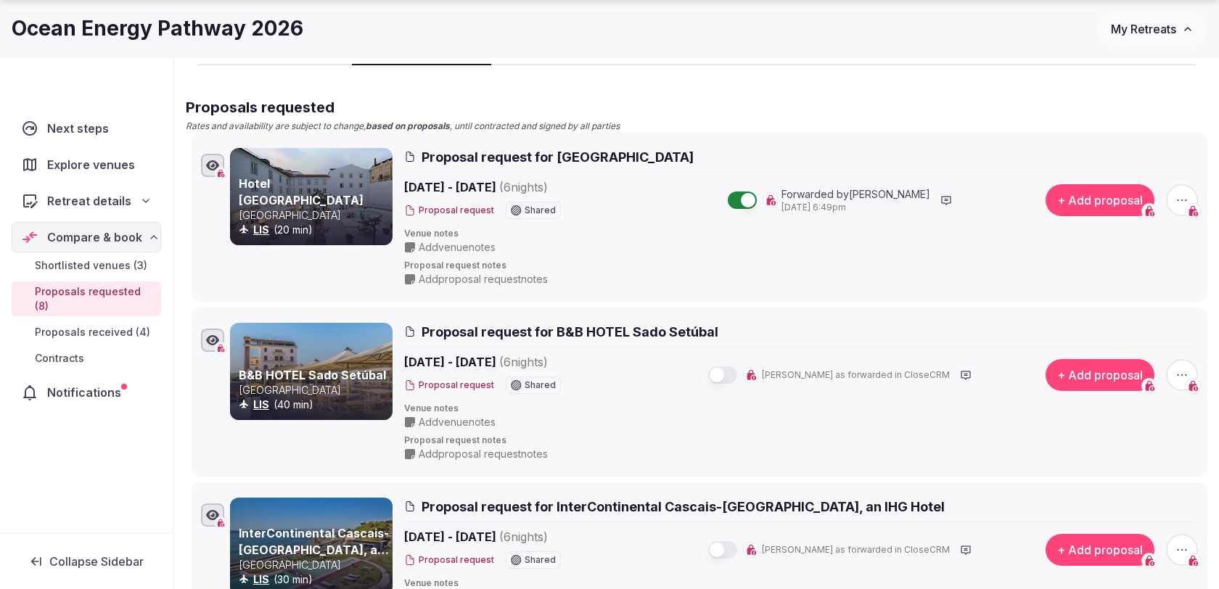
scroll to position [219, 0]
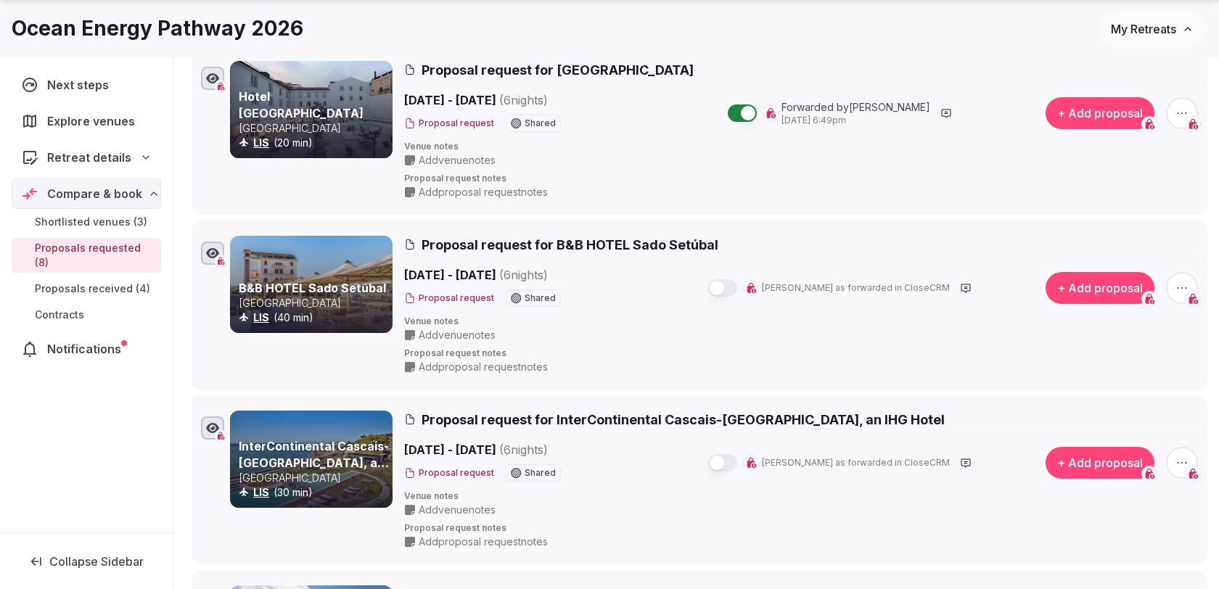
click at [752, 278] on div "Mark as forwarded in CloseCRM" at bounding box center [841, 288] width 341 height 20
click at [737, 285] on button "button" at bounding box center [722, 287] width 29 height 17
click at [737, 464] on button "button" at bounding box center [722, 462] width 29 height 17
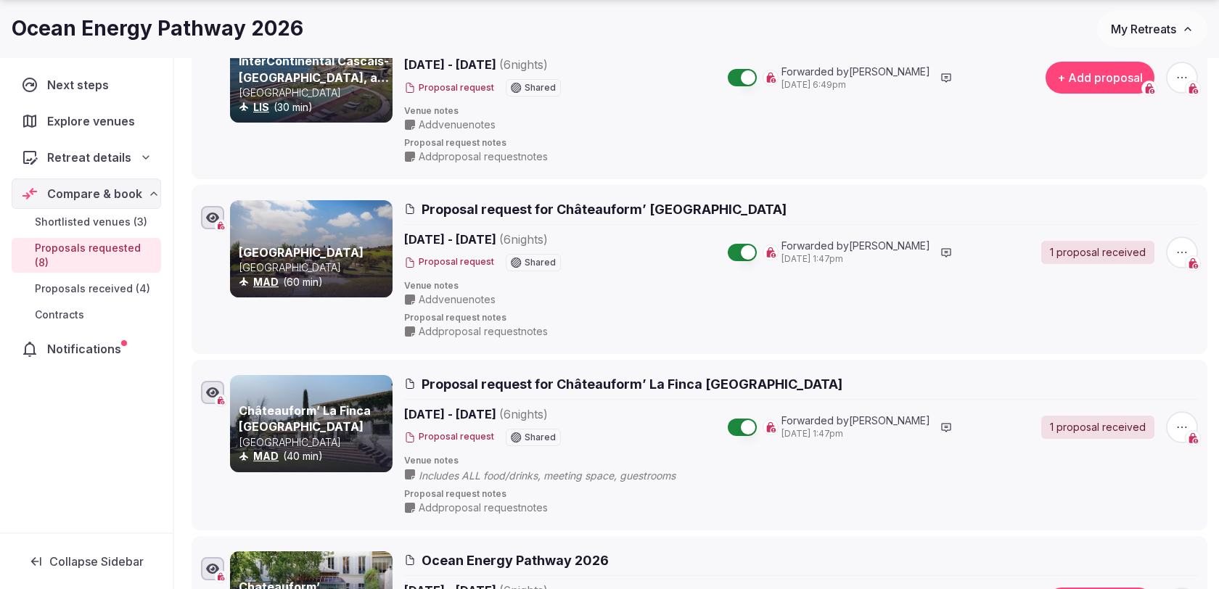
scroll to position [629, 0]
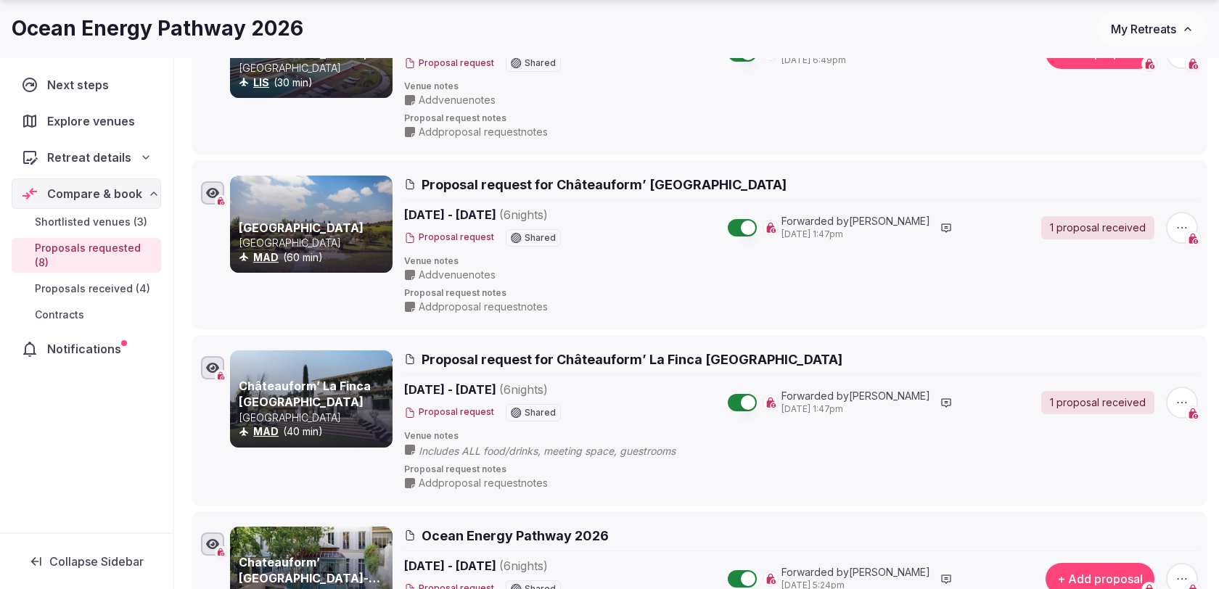
click at [1187, 212] on span "button" at bounding box center [1182, 228] width 32 height 32
click at [1135, 136] on button "Withdraw proposal request" at bounding box center [1127, 135] width 165 height 23
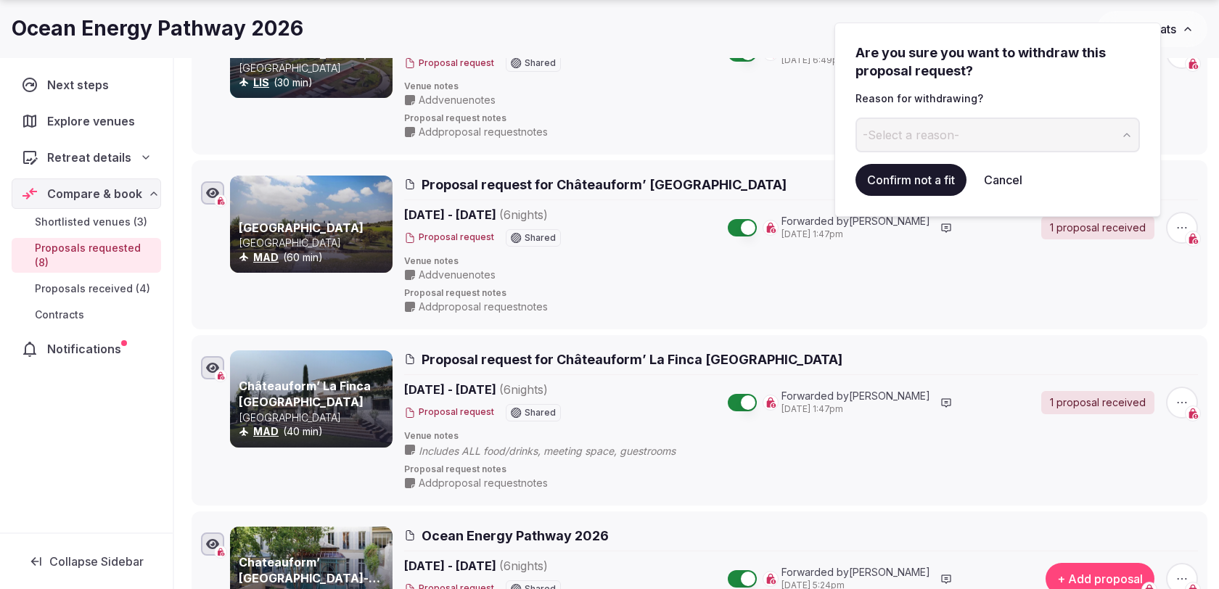
click at [1011, 144] on button "-Select a reason-" at bounding box center [997, 135] width 284 height 35
drag, startPoint x: 946, startPoint y: 138, endPoint x: 849, endPoint y: 137, distance: 97.2
click at [849, 137] on div "**********" at bounding box center [997, 119] width 326 height 194
type input "**********"
click at [881, 186] on button "Confirm not a fit" at bounding box center [910, 180] width 111 height 32
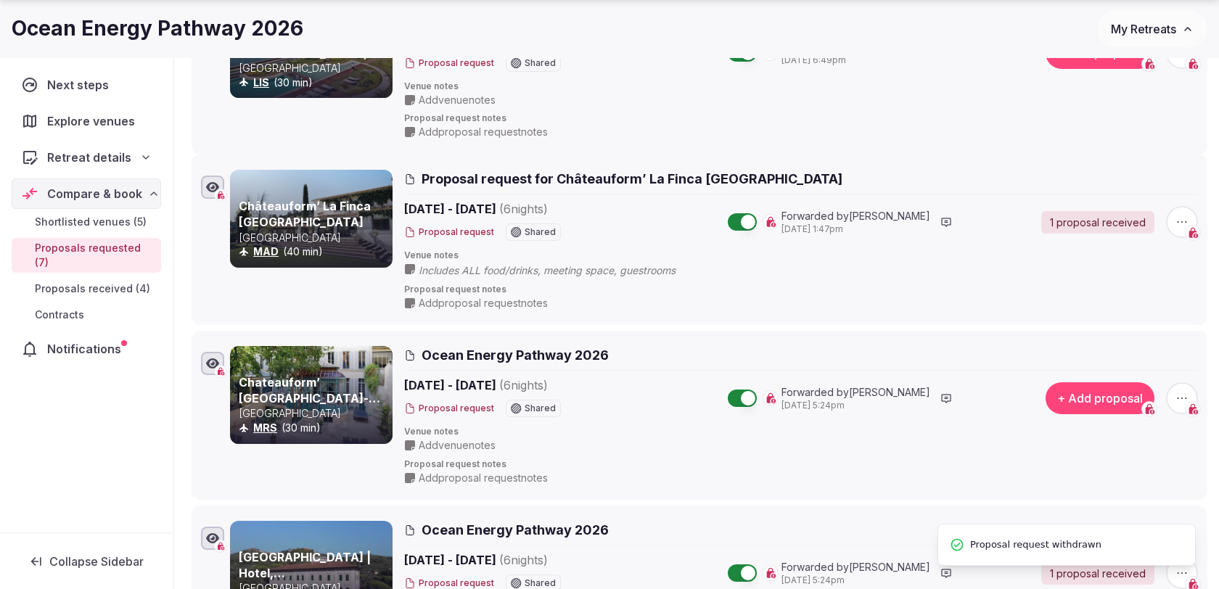
scroll to position [57, 0]
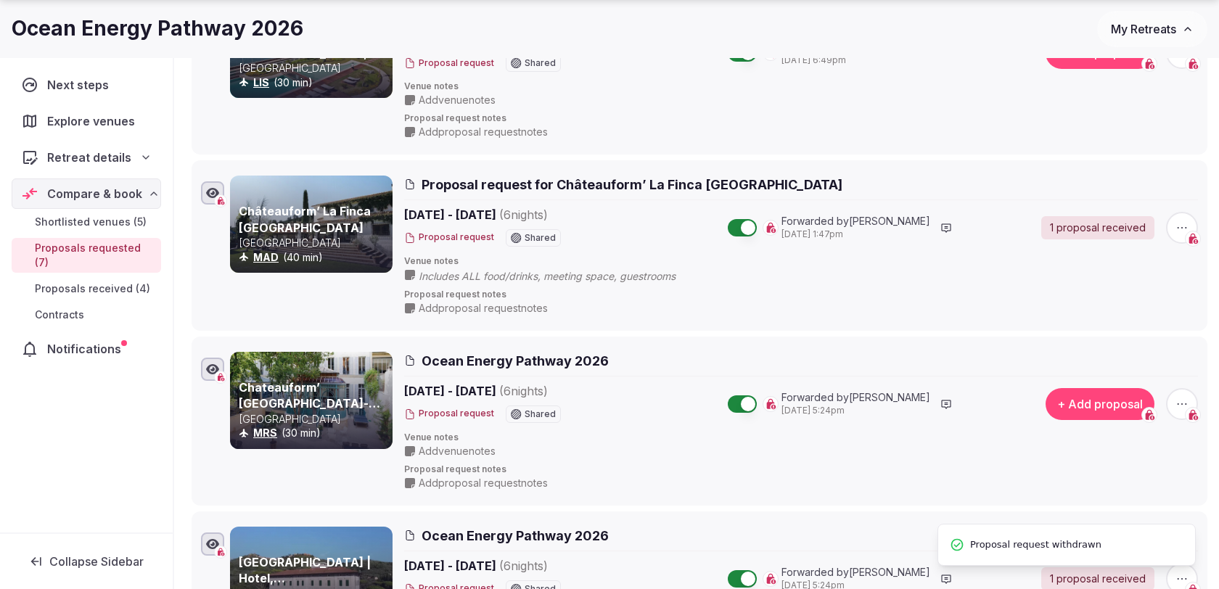
click at [1181, 226] on icon "button" at bounding box center [1182, 228] width 15 height 15
click at [1102, 138] on button "Withdraw proposal request" at bounding box center [1127, 135] width 165 height 23
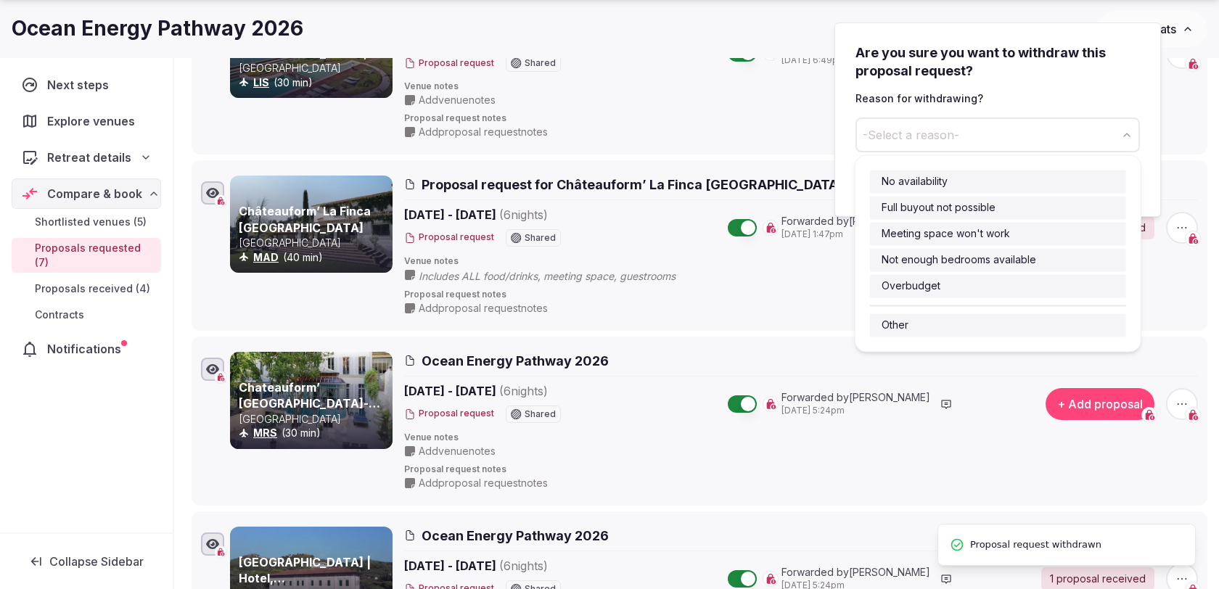
click at [1001, 128] on button "-Select a reason-" at bounding box center [997, 135] width 284 height 35
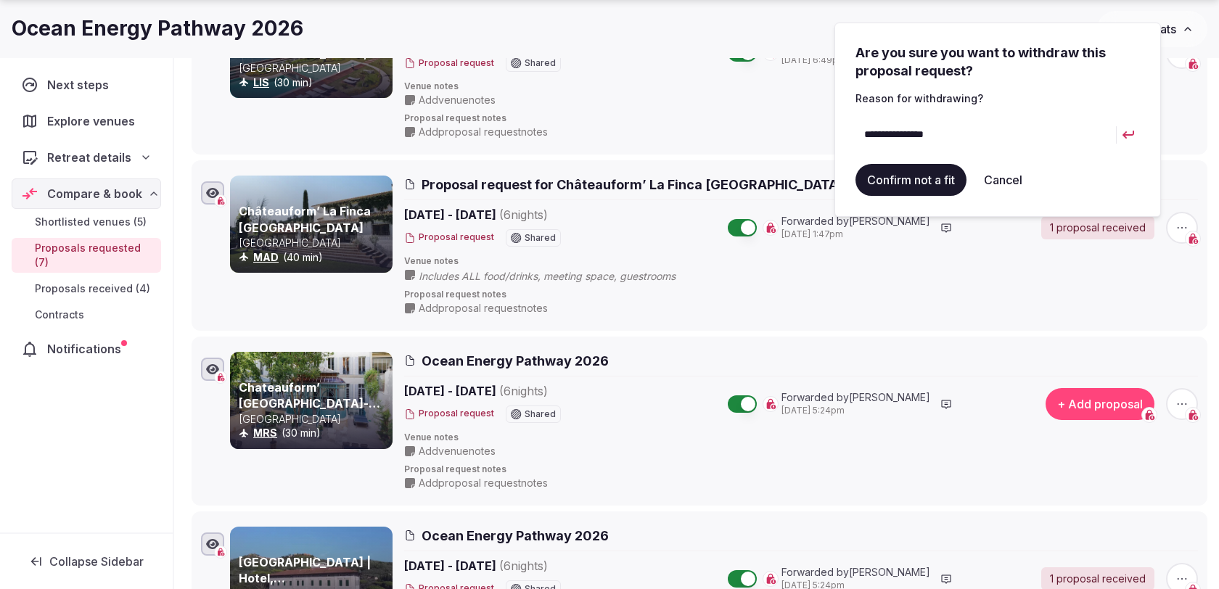
type input "**********"
click at [1117, 118] on button "submit" at bounding box center [1128, 135] width 23 height 35
click at [932, 179] on button "Confirm not a fit" at bounding box center [910, 180] width 111 height 32
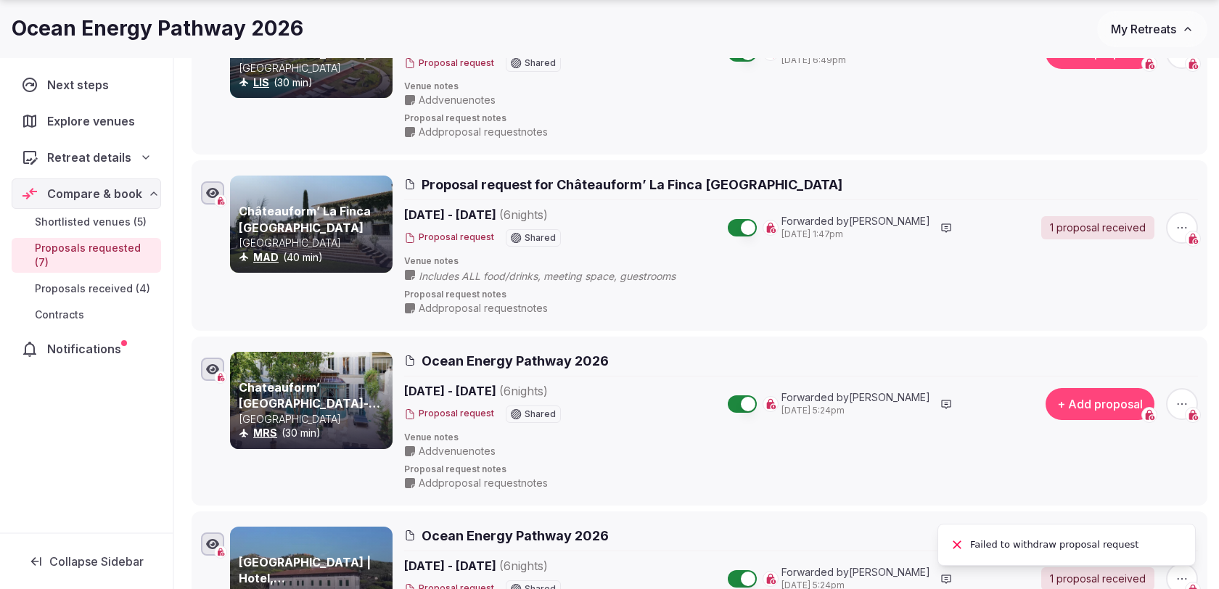
click at [984, 321] on li "Châteauform’ La Finca El Bosque Spain MAD (40 min) Proposal request for Château…" at bounding box center [700, 245] width 1016 height 170
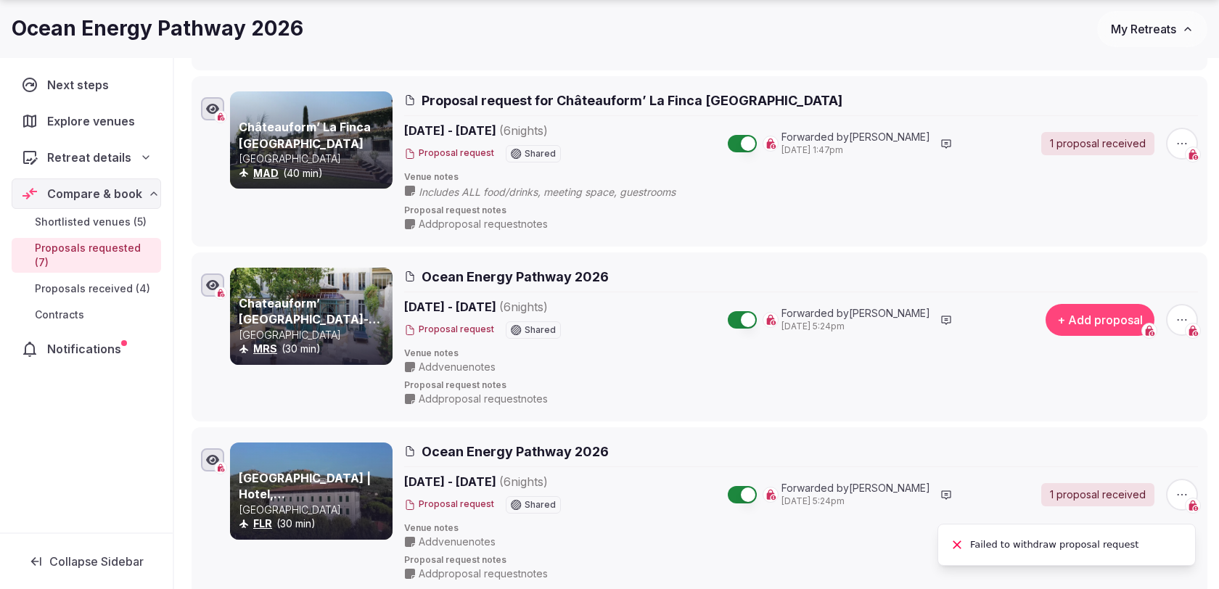
scroll to position [718, 0]
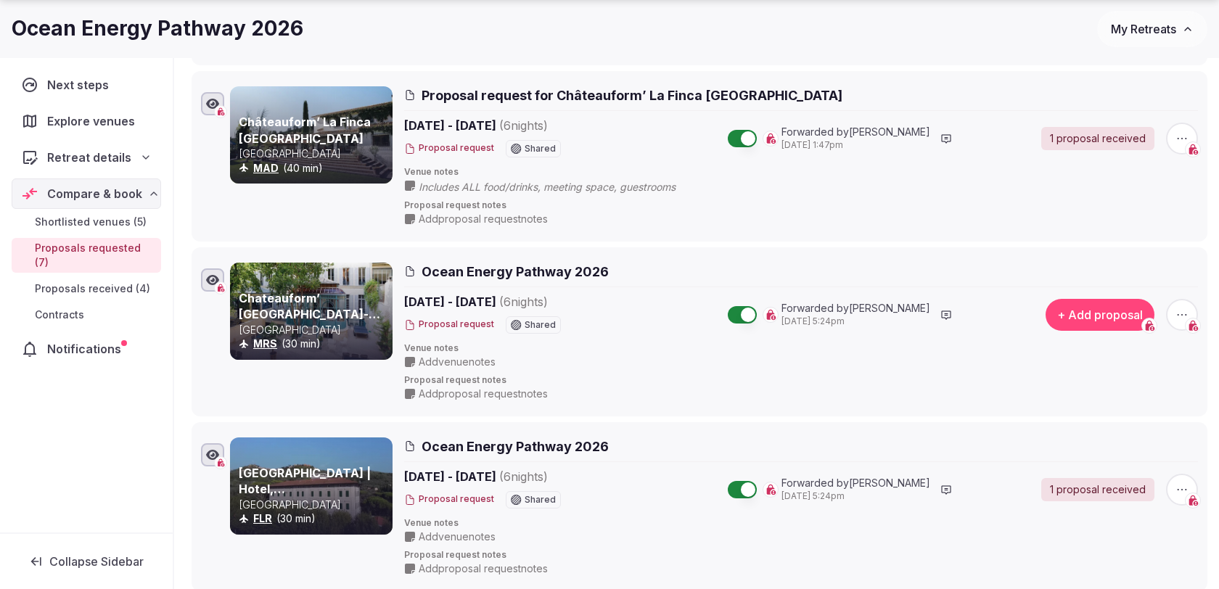
click at [1172, 308] on span "button" at bounding box center [1182, 315] width 32 height 32
click at [1128, 219] on button "Withdraw proposal request" at bounding box center [1127, 222] width 165 height 23
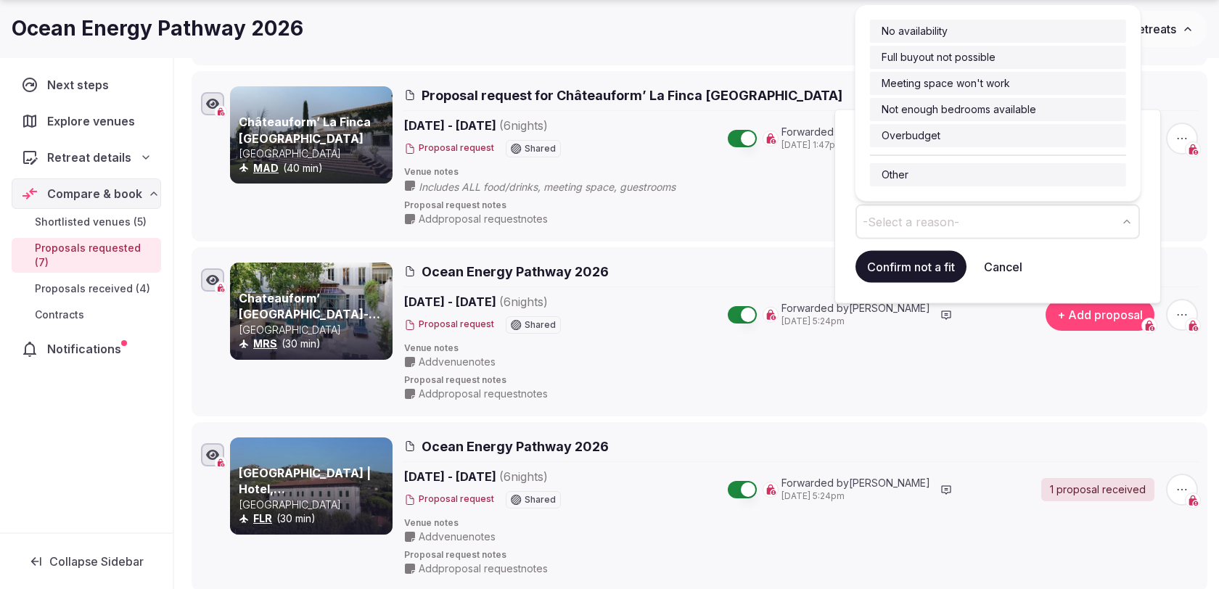
click at [971, 229] on button "-Select a reason-" at bounding box center [997, 222] width 284 height 35
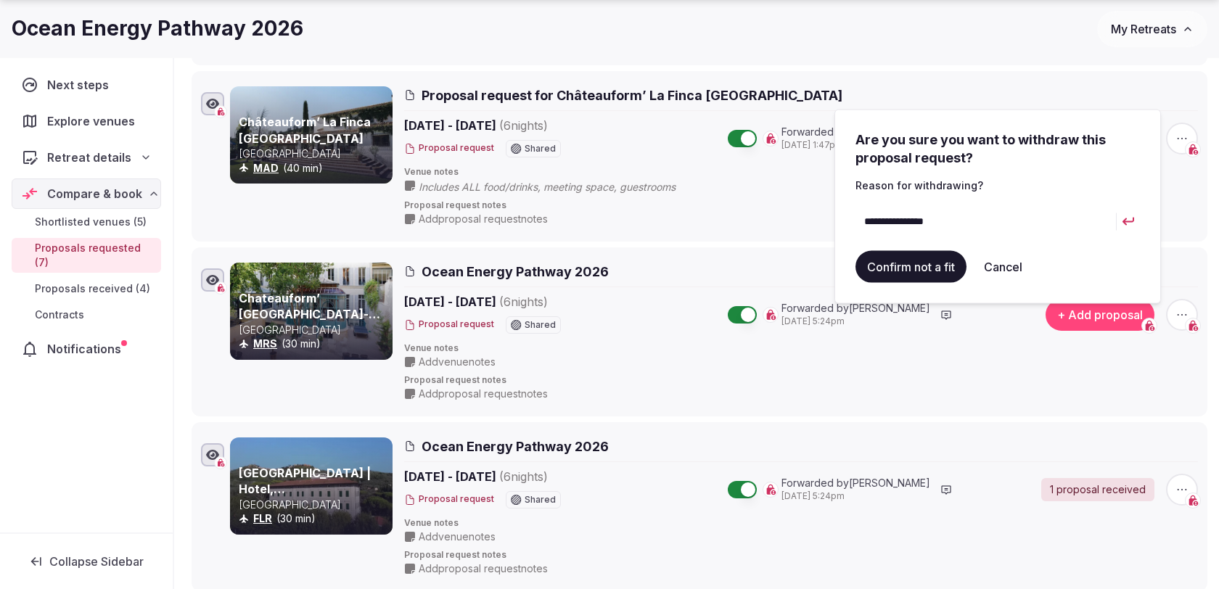
click at [901, 222] on input "**********" at bounding box center [985, 222] width 260 height 35
type input "**********"
click at [903, 276] on button "Confirm not a fit" at bounding box center [910, 267] width 111 height 32
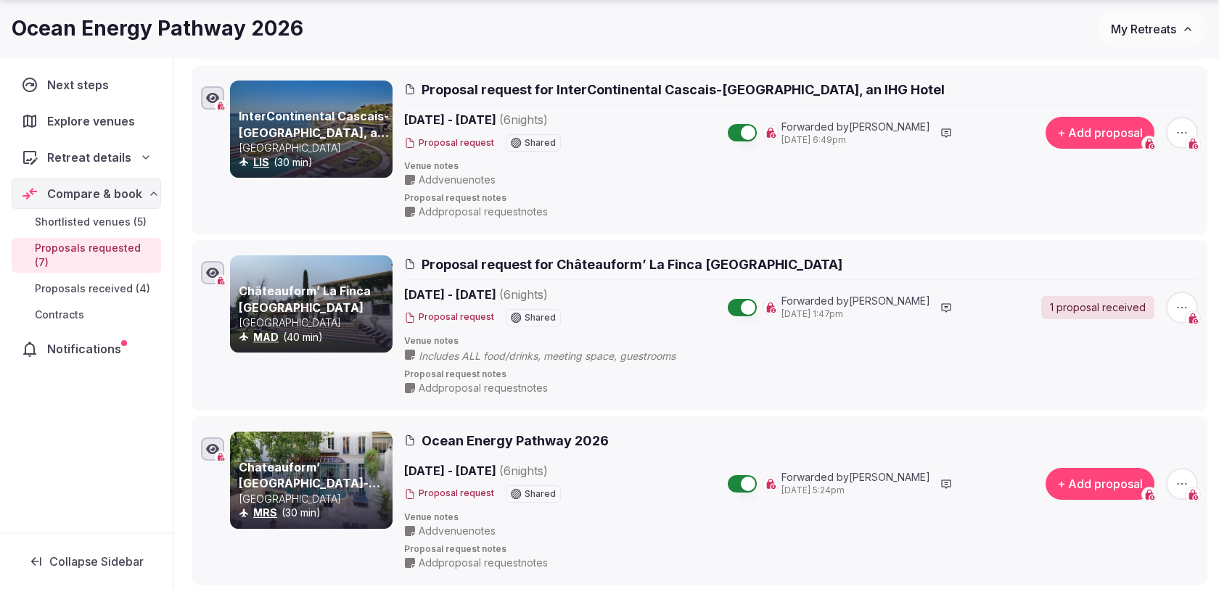
scroll to position [574, 0]
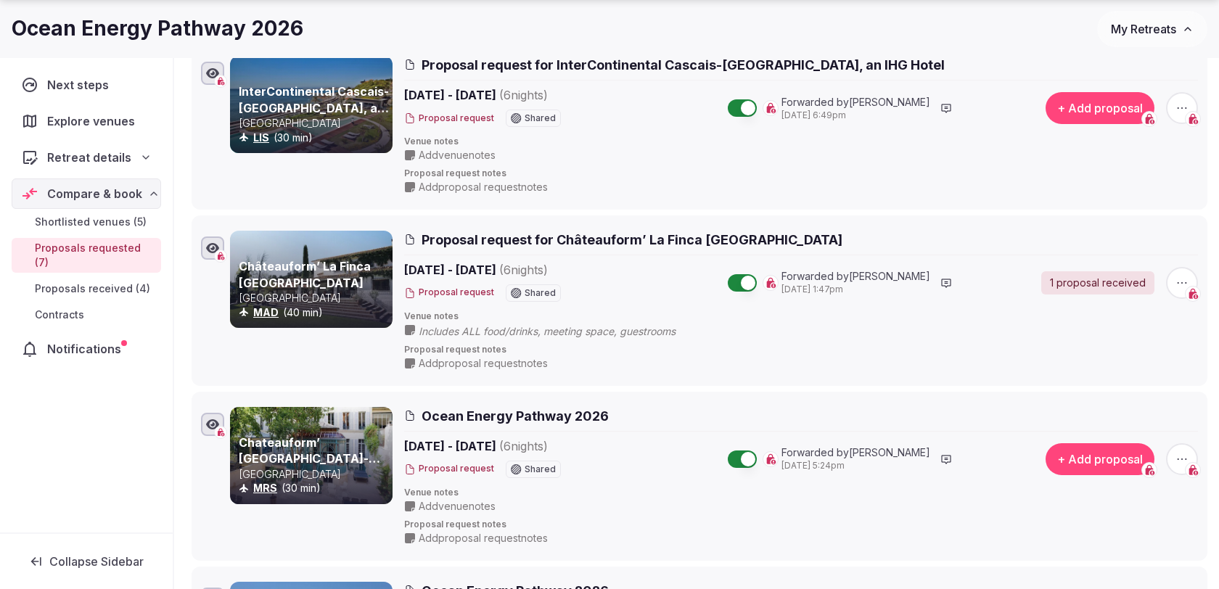
click at [1177, 279] on icon "button" at bounding box center [1182, 283] width 15 height 15
click at [1125, 203] on div "Add proposal Withdraw proposal request Remove proposal request" at bounding box center [1128, 198] width 171 height 94
click at [1125, 197] on button "Withdraw proposal request" at bounding box center [1127, 191] width 165 height 23
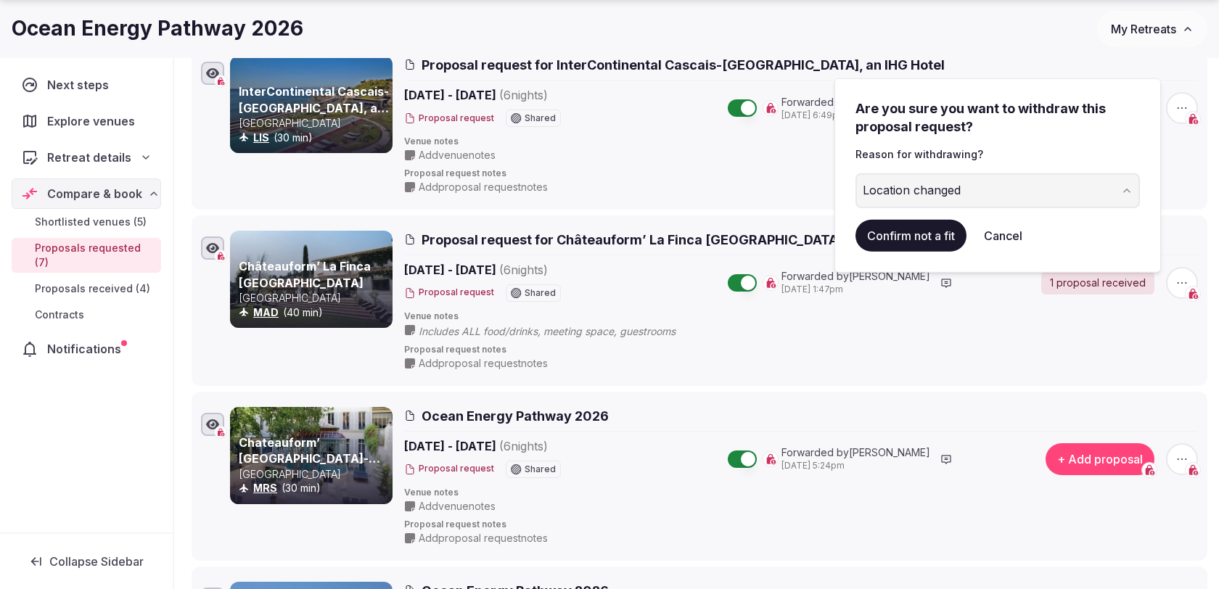
click at [942, 234] on button "Confirm not a fit" at bounding box center [910, 236] width 111 height 32
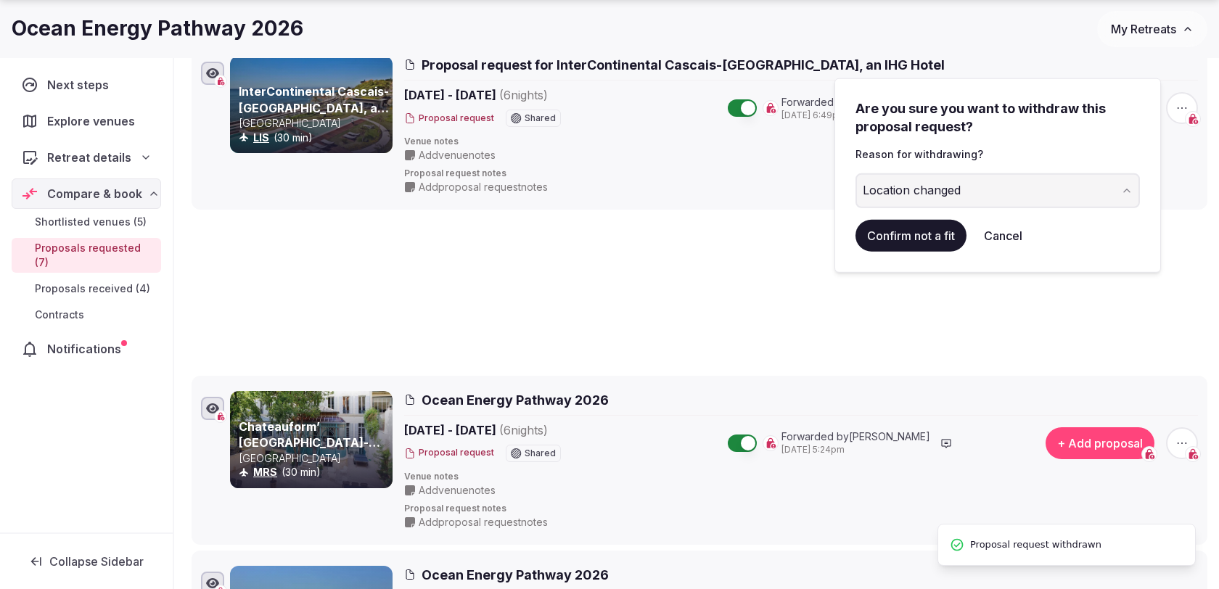
scroll to position [54, 0]
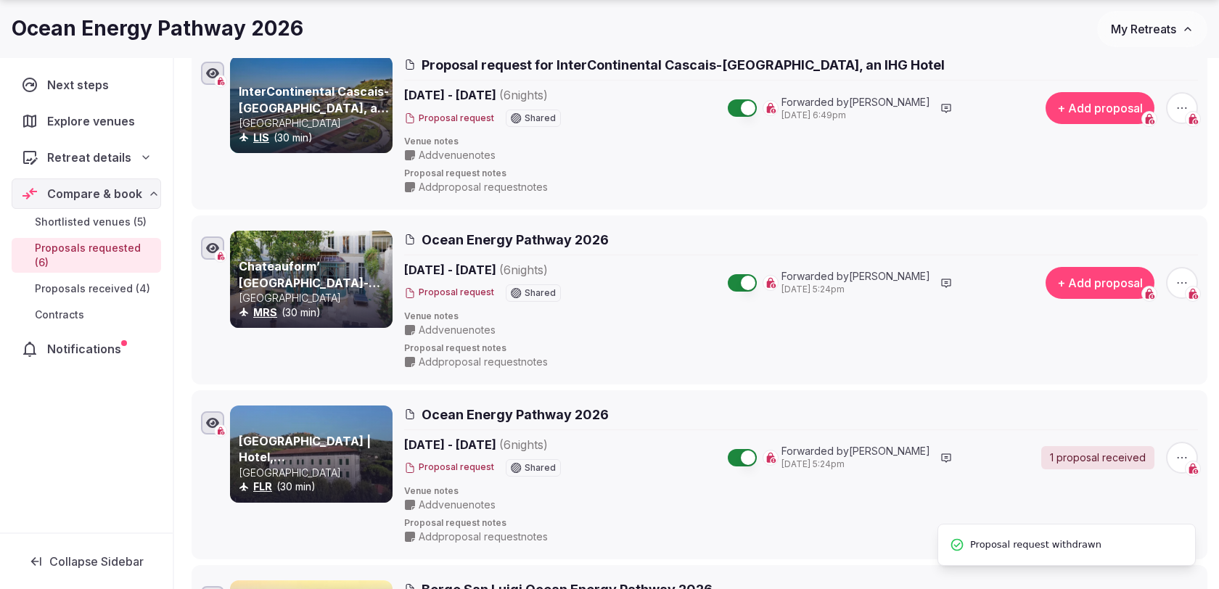
click at [1177, 277] on icon "button" at bounding box center [1182, 283] width 15 height 15
click at [1127, 196] on button "Withdraw proposal request" at bounding box center [1127, 191] width 165 height 23
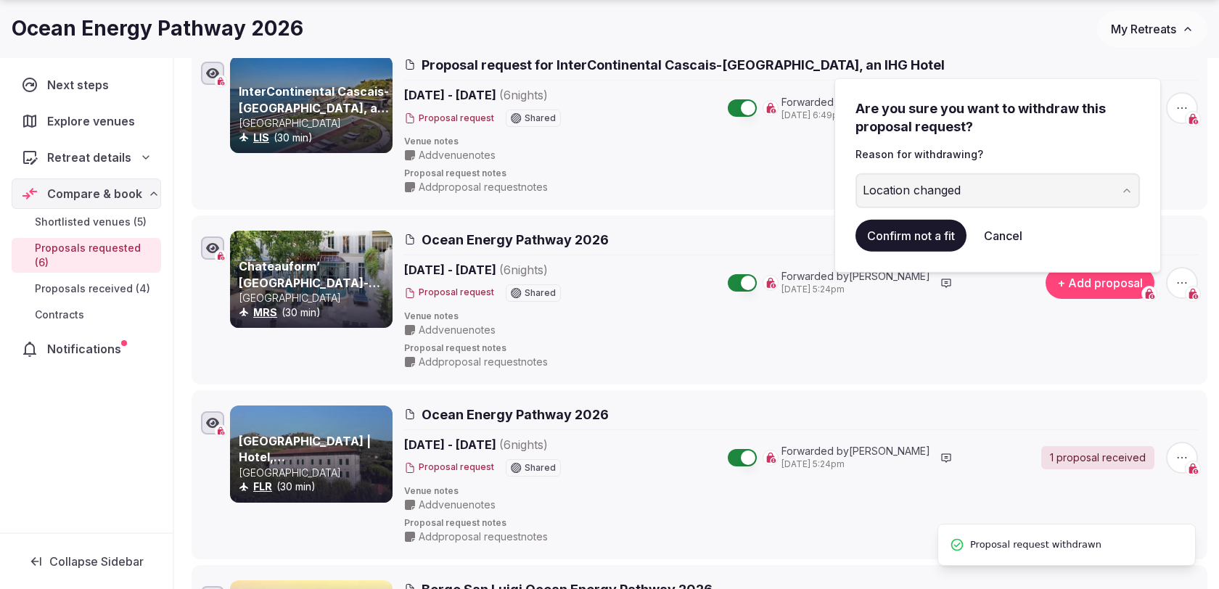
click at [947, 247] on button "Confirm not a fit" at bounding box center [910, 236] width 111 height 32
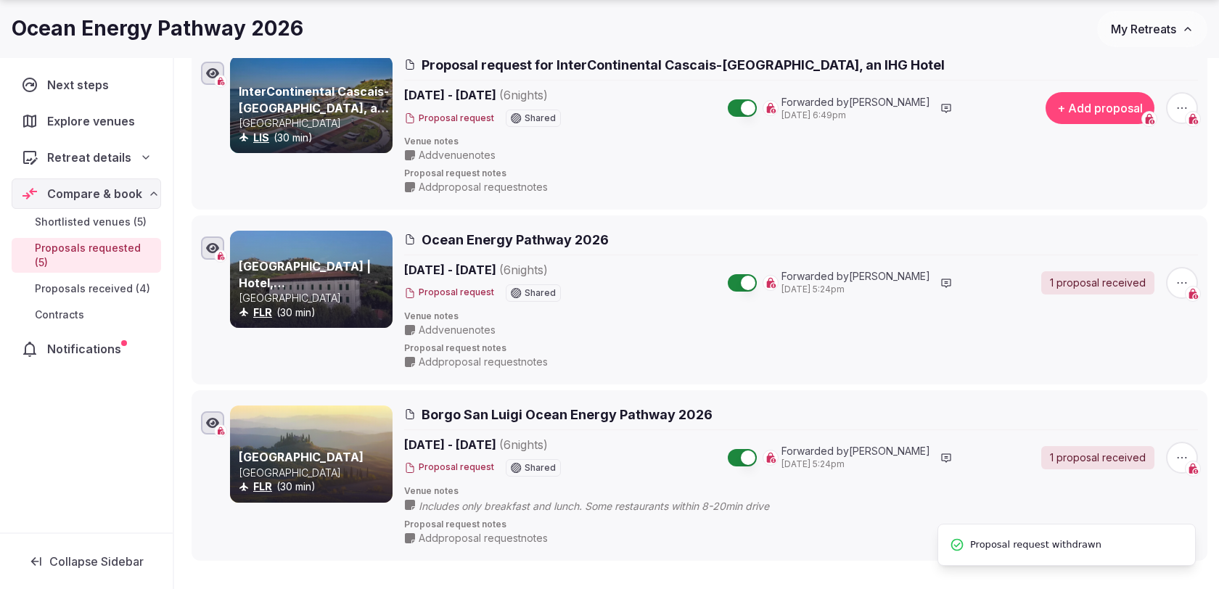
click at [1179, 277] on icon "button" at bounding box center [1182, 283] width 15 height 15
click at [1096, 196] on button "Withdraw proposal request" at bounding box center [1127, 191] width 165 height 23
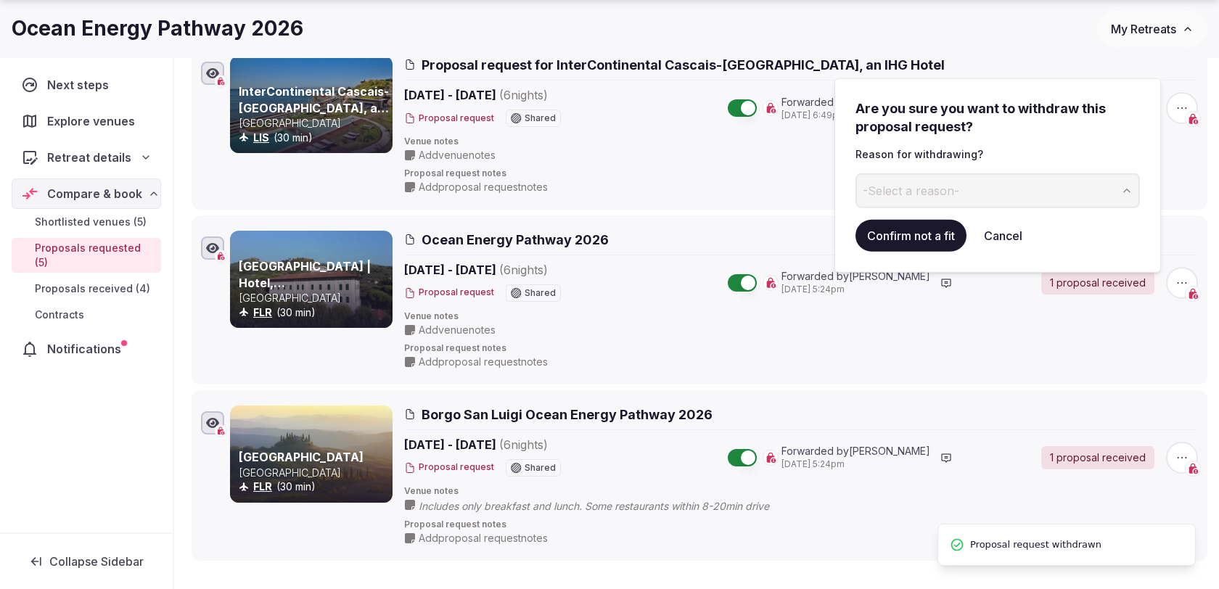
click at [923, 197] on span "-Select a reason-" at bounding box center [911, 191] width 96 height 16
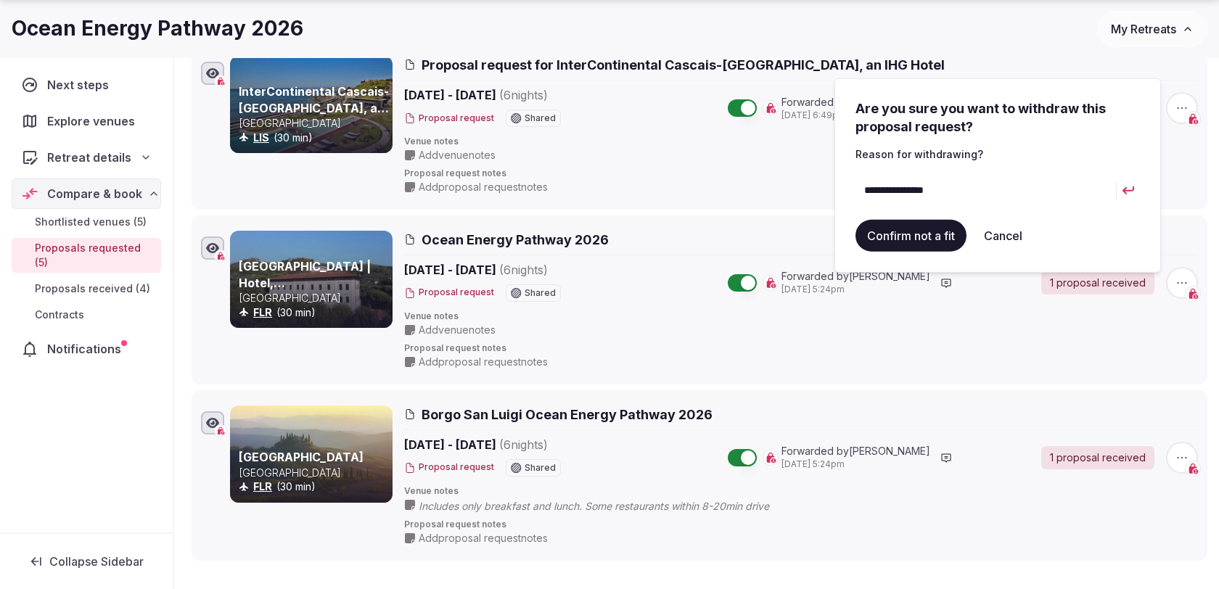
type input "**********"
click at [918, 229] on button "Confirm not a fit" at bounding box center [910, 236] width 111 height 32
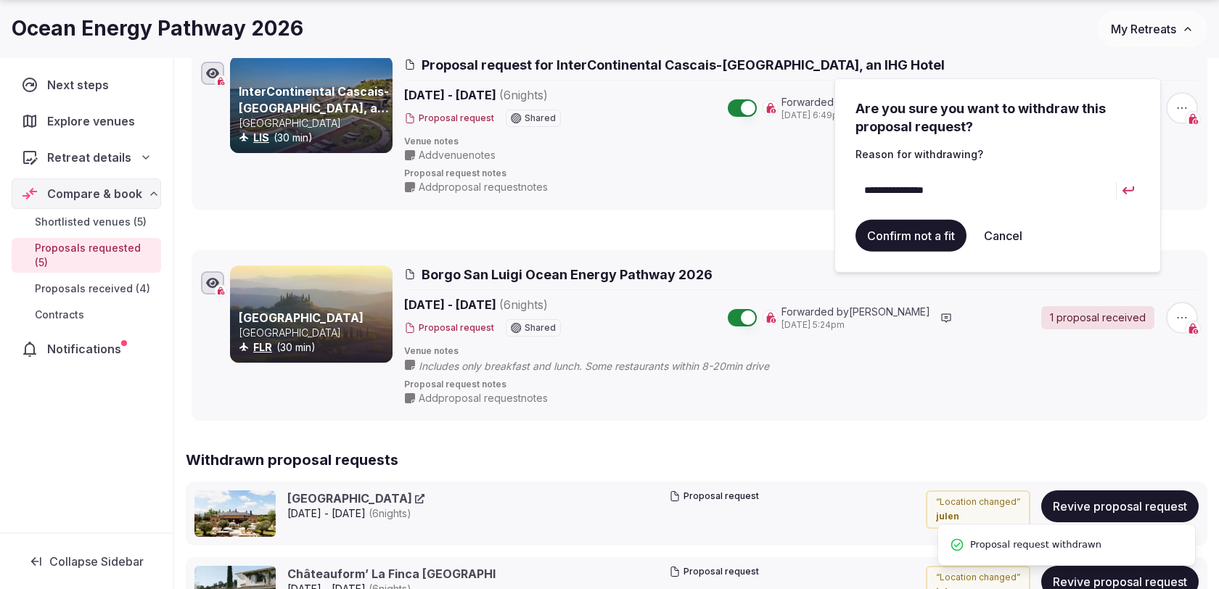
scroll to position [55, 0]
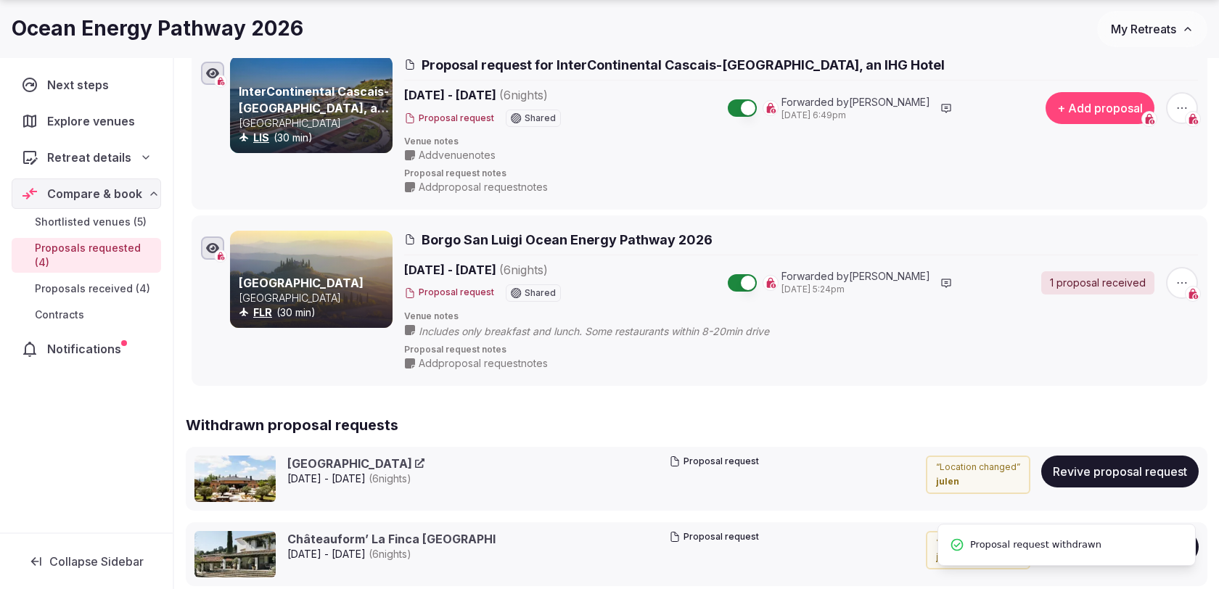
click at [1185, 278] on icon "button" at bounding box center [1182, 283] width 15 height 15
click at [1120, 194] on button "Withdraw proposal request" at bounding box center [1127, 191] width 165 height 23
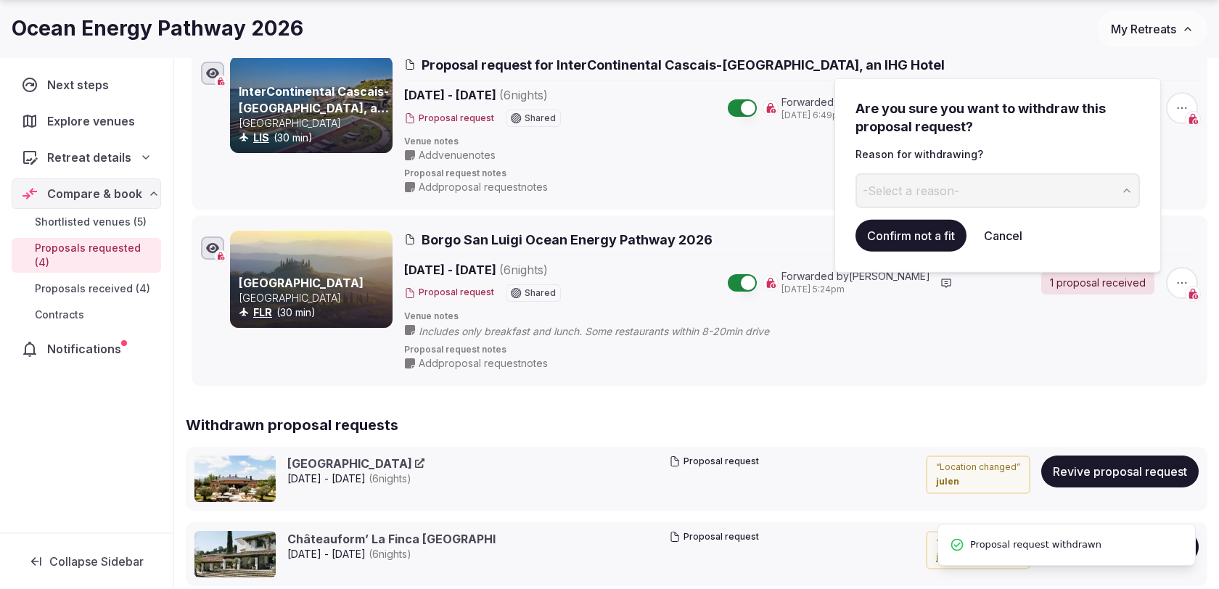
click at [1003, 181] on button "-Select a reason-" at bounding box center [997, 190] width 284 height 35
type input "**********"
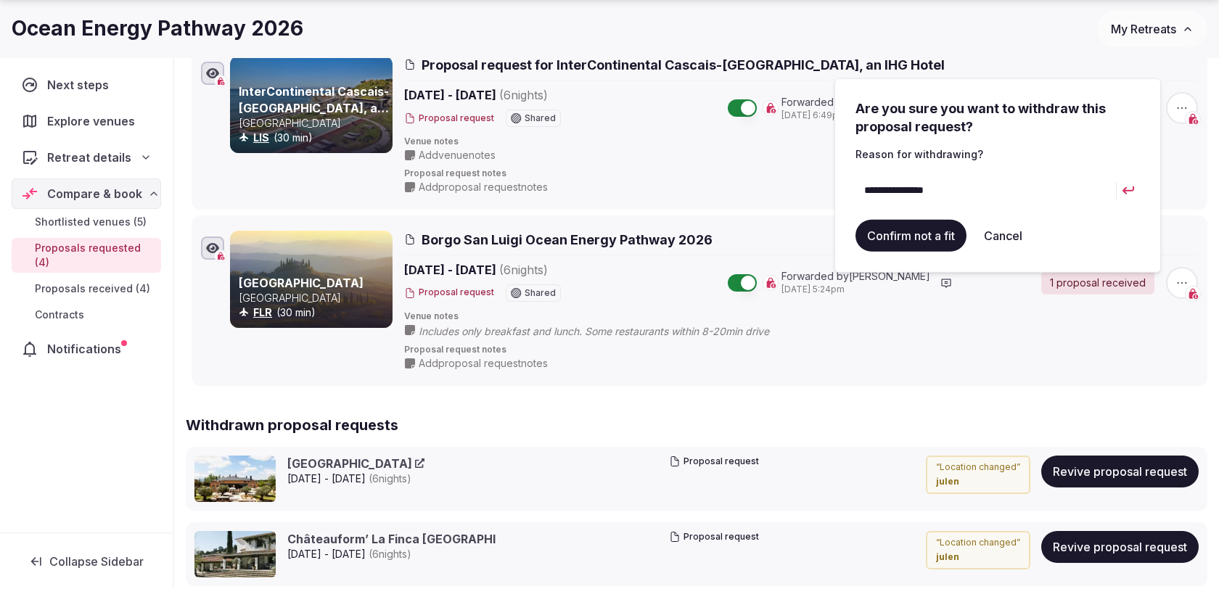
click at [926, 235] on button "Confirm not a fit" at bounding box center [910, 236] width 111 height 32
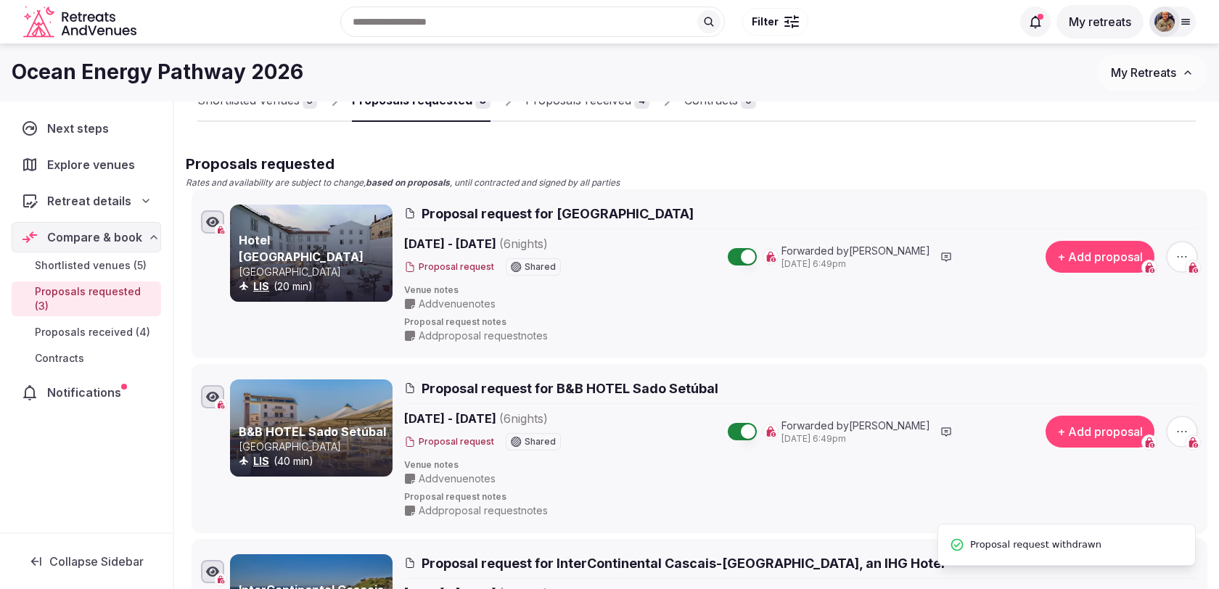
scroll to position [0, 0]
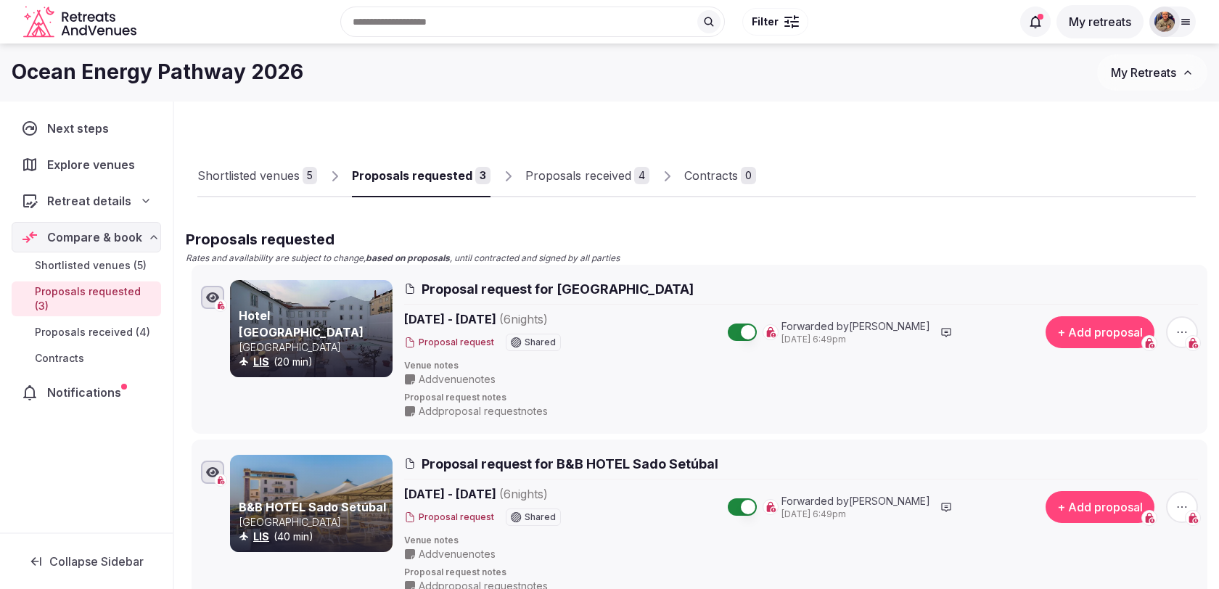
click at [611, 176] on div "Proposals received" at bounding box center [578, 175] width 106 height 17
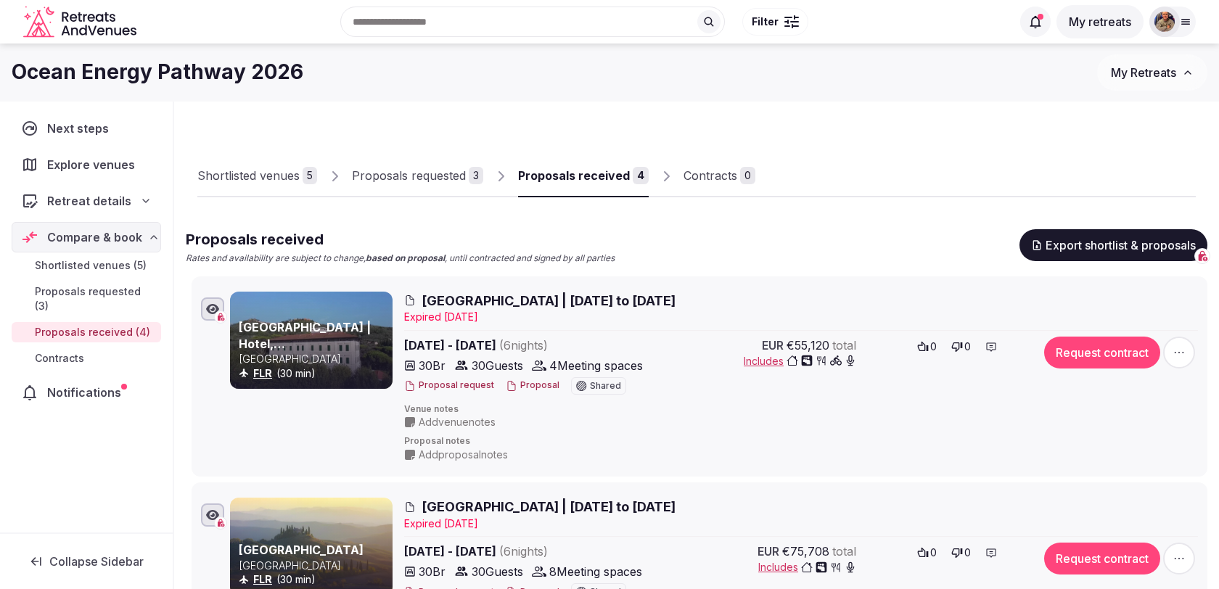
click at [414, 177] on div "Proposals requested" at bounding box center [409, 175] width 114 height 17
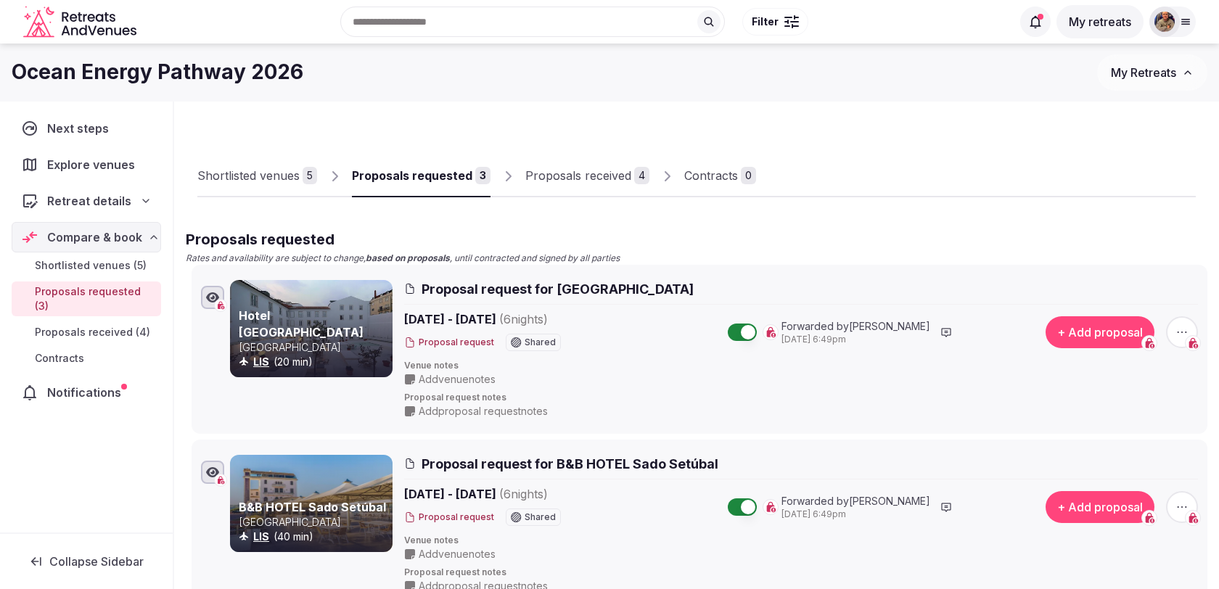
click at [278, 162] on link "Shortlisted venues 5" at bounding box center [257, 176] width 120 height 42
click at [278, 173] on div "Shortlisted venues" at bounding box center [248, 175] width 102 height 17
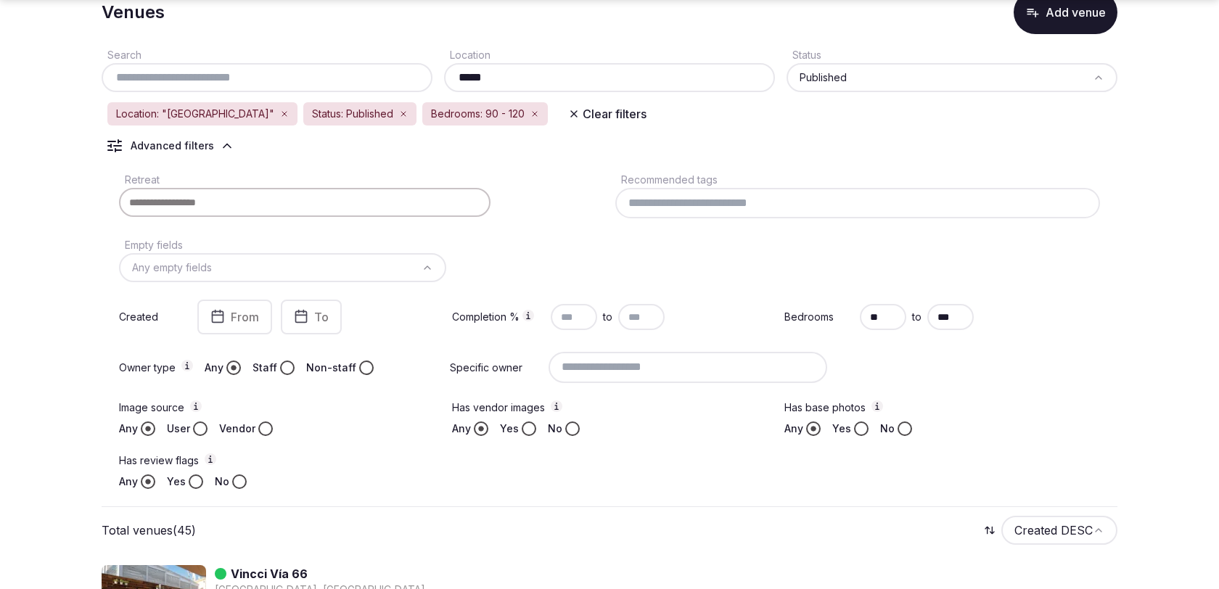
scroll to position [83, 0]
drag, startPoint x: 886, startPoint y: 313, endPoint x: 842, endPoint y: 316, distance: 43.7
click at [843, 316] on div "Bedrooms ** to ***" at bounding box center [942, 316] width 316 height 35
type input "**"
click at [948, 316] on input "***" at bounding box center [950, 316] width 46 height 26
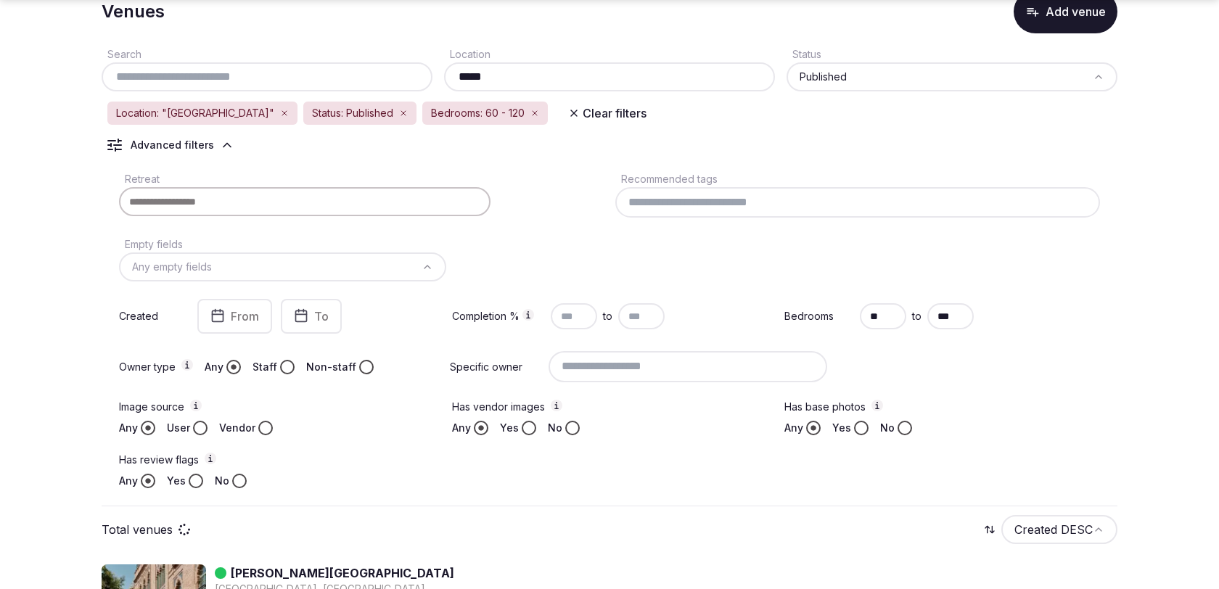
click at [948, 316] on input "***" at bounding box center [950, 316] width 46 height 26
type input "**"
click at [861, 274] on div "Retreat Recommended tags Empty fields Any empty fields Created From To Completi…" at bounding box center [610, 329] width 1016 height 330
click at [652, 79] on input "*****" at bounding box center [609, 76] width 319 height 17
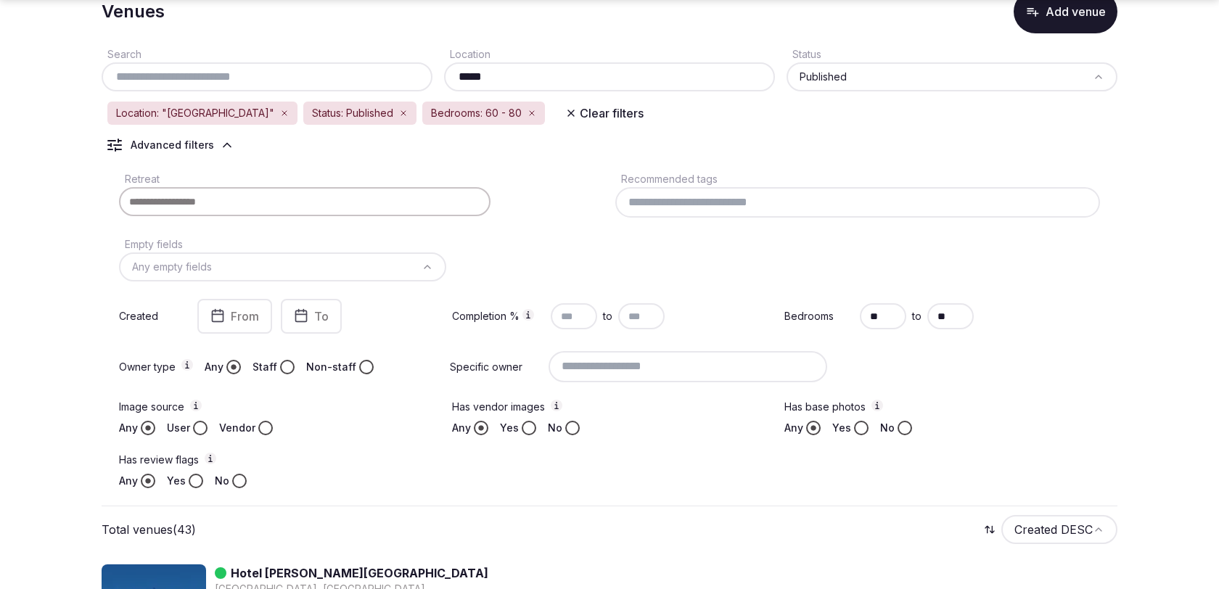
click at [652, 79] on input "*****" at bounding box center [609, 76] width 319 height 17
type input "*******"
click at [670, 142] on div "Search Location ******* Status Published Location: "Denmark" Status: Published …" at bounding box center [610, 269] width 1016 height 473
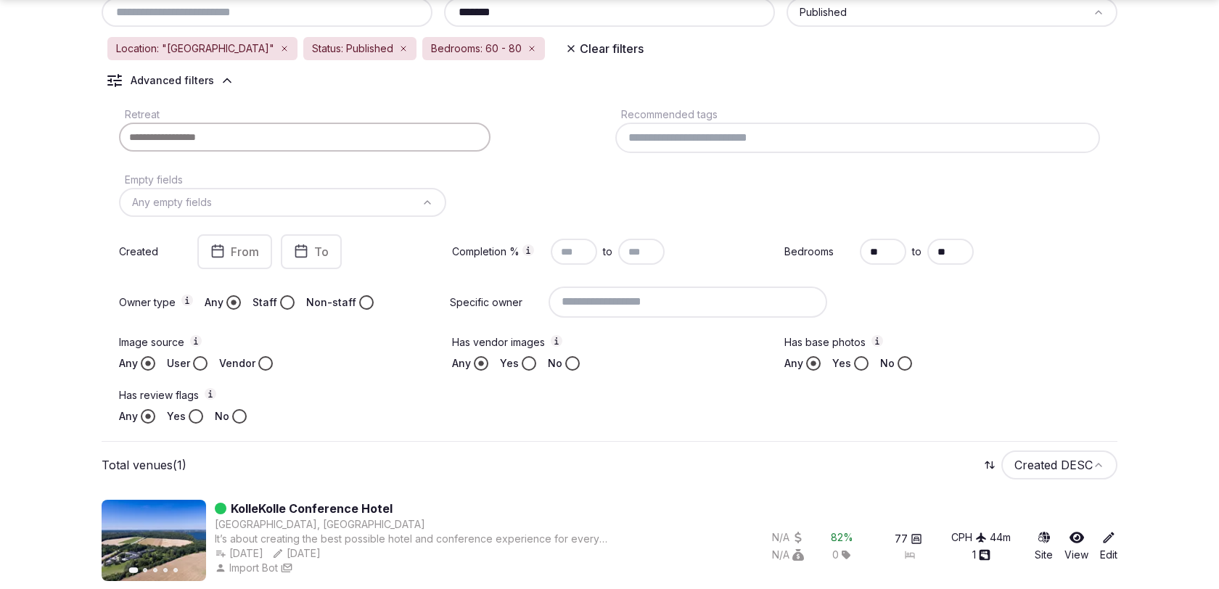
scroll to position [160, 0]
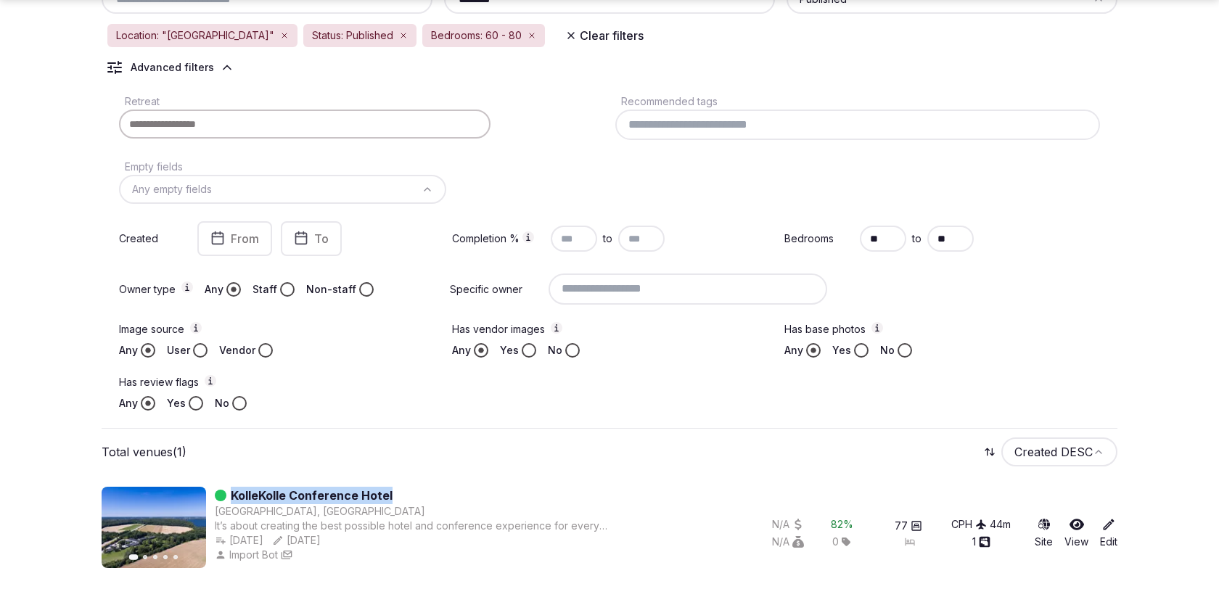
drag, startPoint x: 433, startPoint y: 493, endPoint x: 231, endPoint y: 493, distance: 201.7
click at [231, 493] on div "KolleKolle Conference Hotel" at bounding box center [427, 495] width 424 height 17
copy link "KolleKolle Conference Hotel"
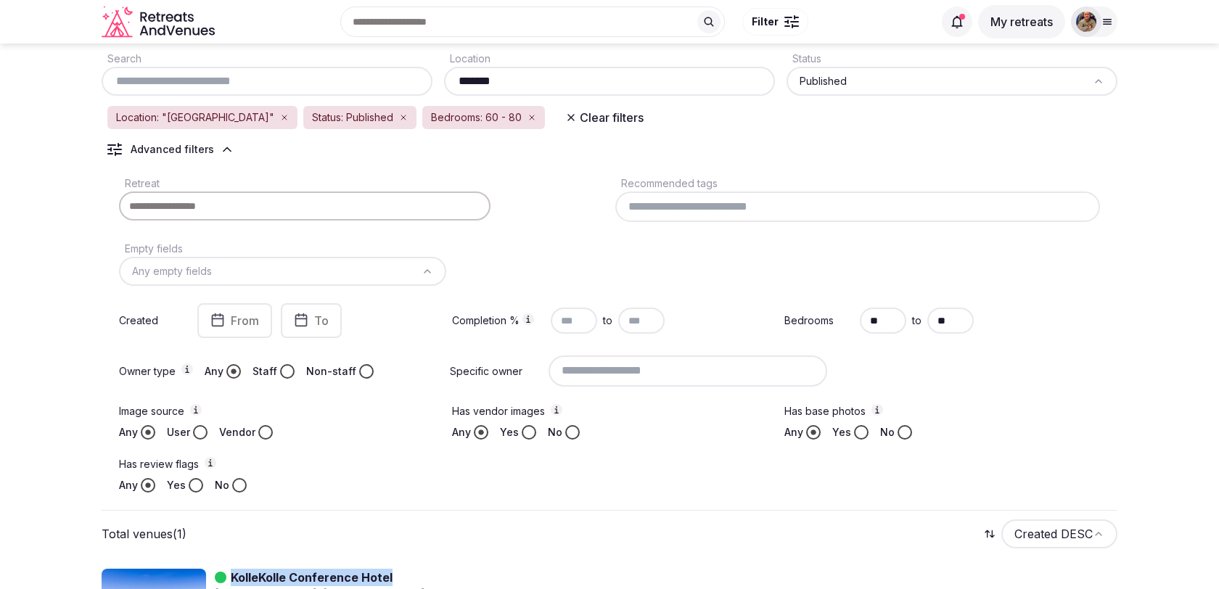
scroll to position [60, 0]
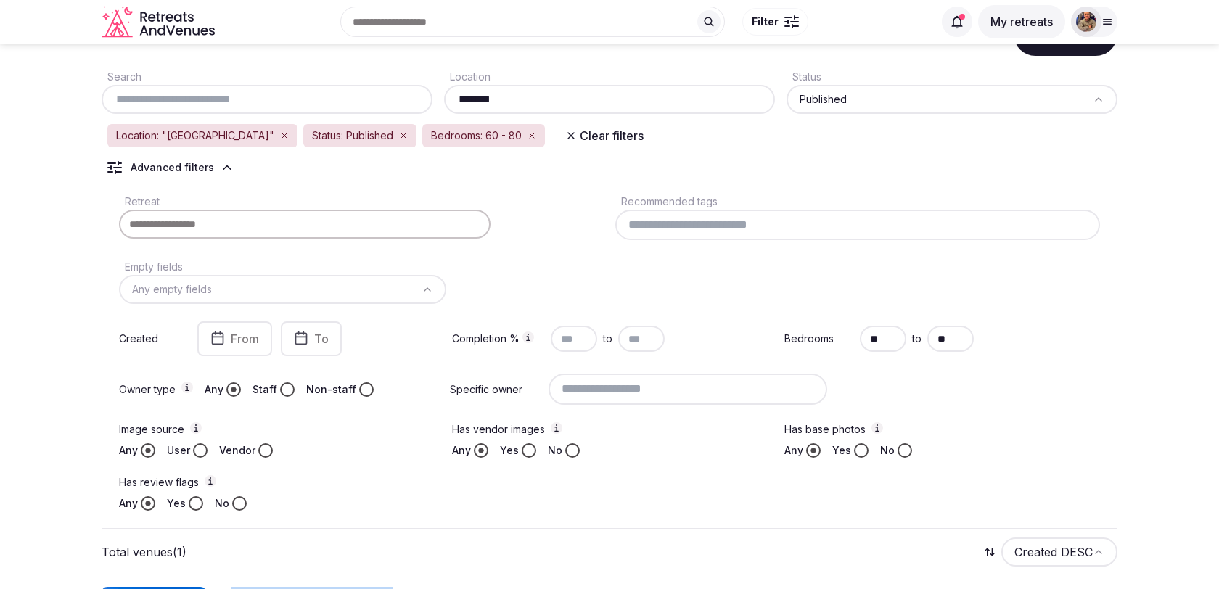
click at [838, 96] on html "Recent searches Spain Lisbon, Portugal Brown City, MI 48416 Bilbao, Biscay, Spa…" at bounding box center [609, 234] width 1219 height 589
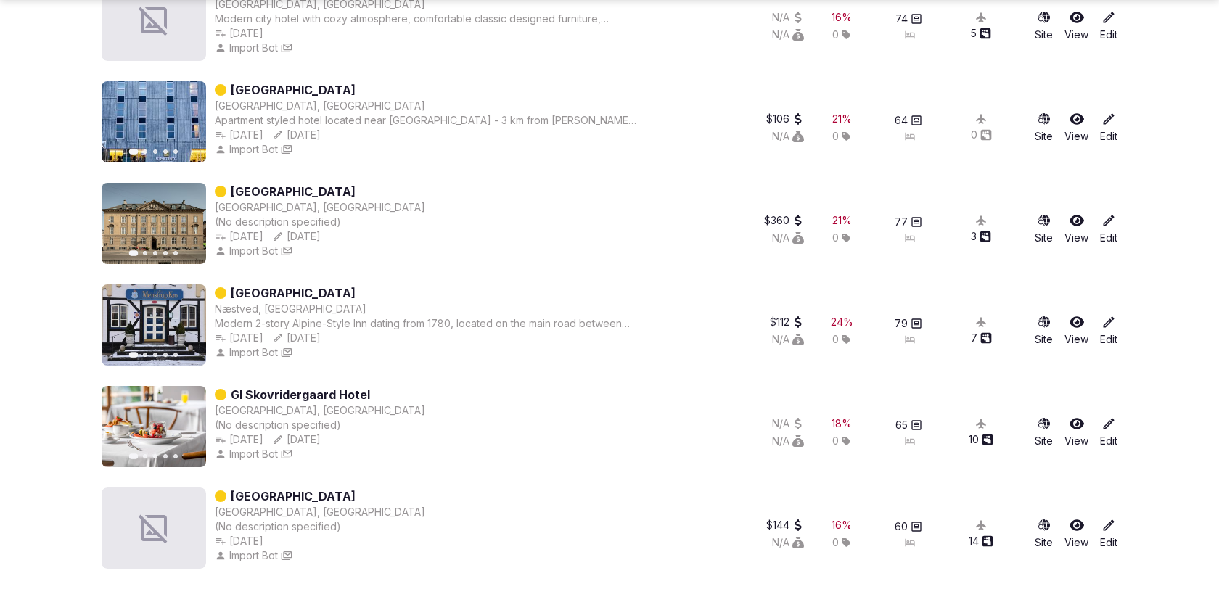
scroll to position [1888, 0]
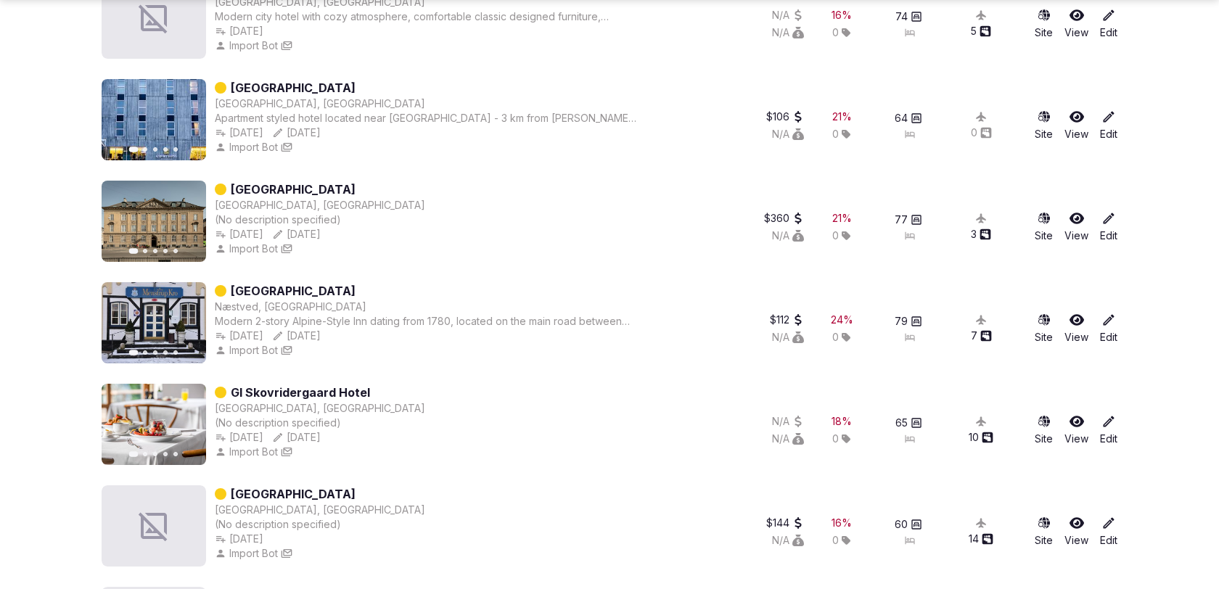
drag, startPoint x: 414, startPoint y: 286, endPoint x: 231, endPoint y: 286, distance: 183.6
click at [231, 286] on div "Menstrup Kro Resort Hotel" at bounding box center [427, 290] width 424 height 17
copy link "Menstrup Kro Resort Hotel"
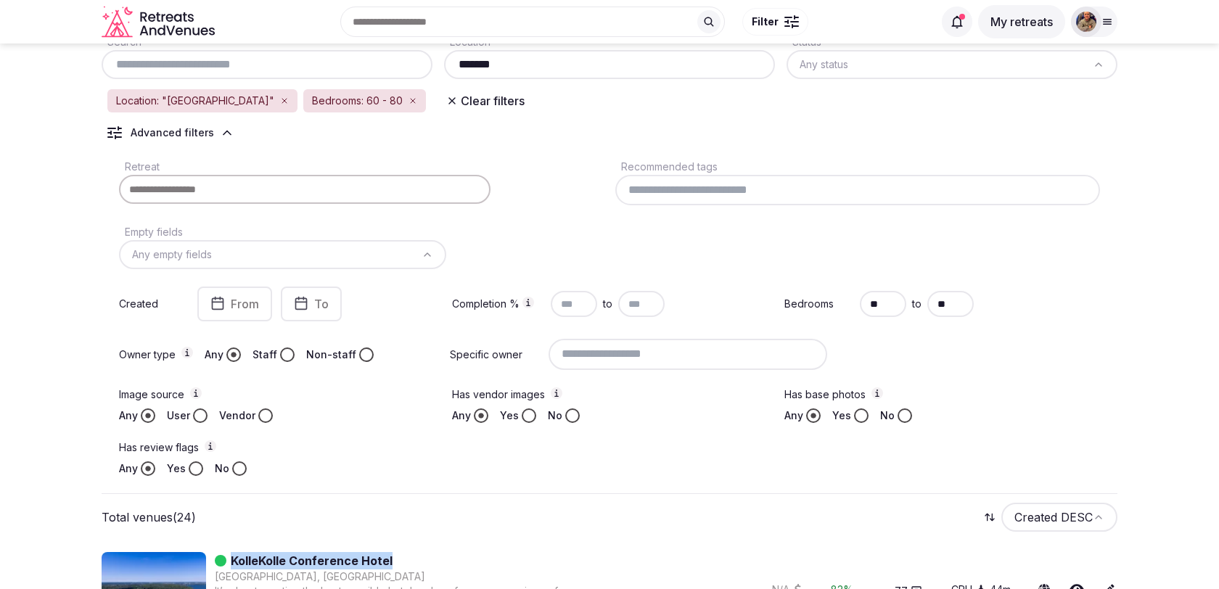
scroll to position [0, 0]
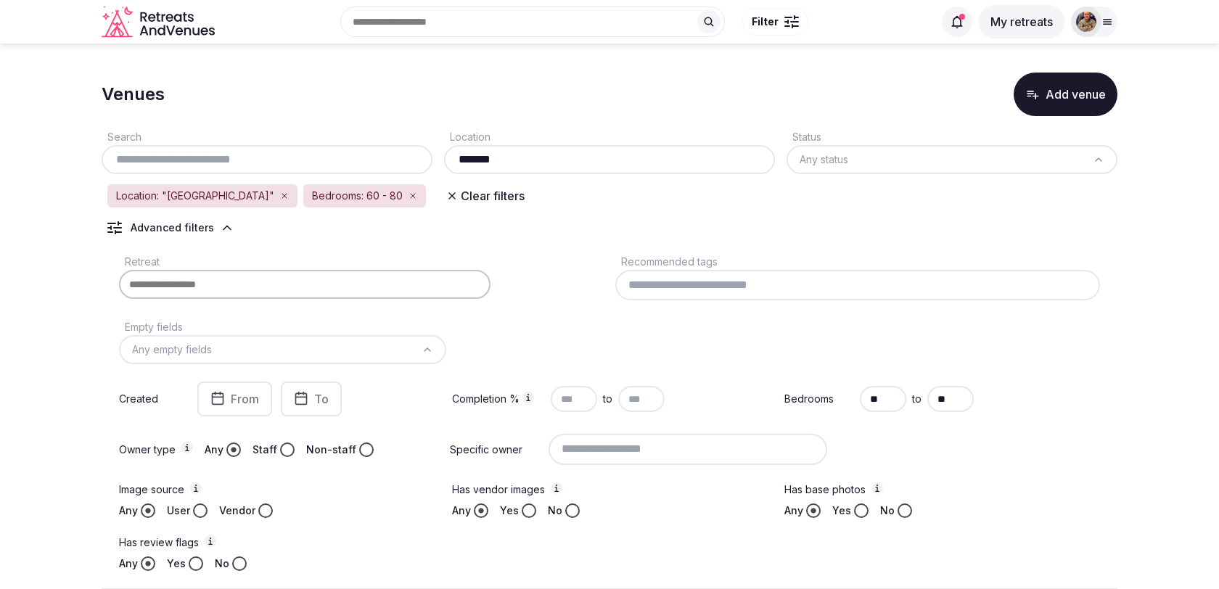
click at [873, 397] on input "**" at bounding box center [883, 399] width 46 height 26
type input "**"
click at [947, 399] on input "**" at bounding box center [950, 399] width 46 height 26
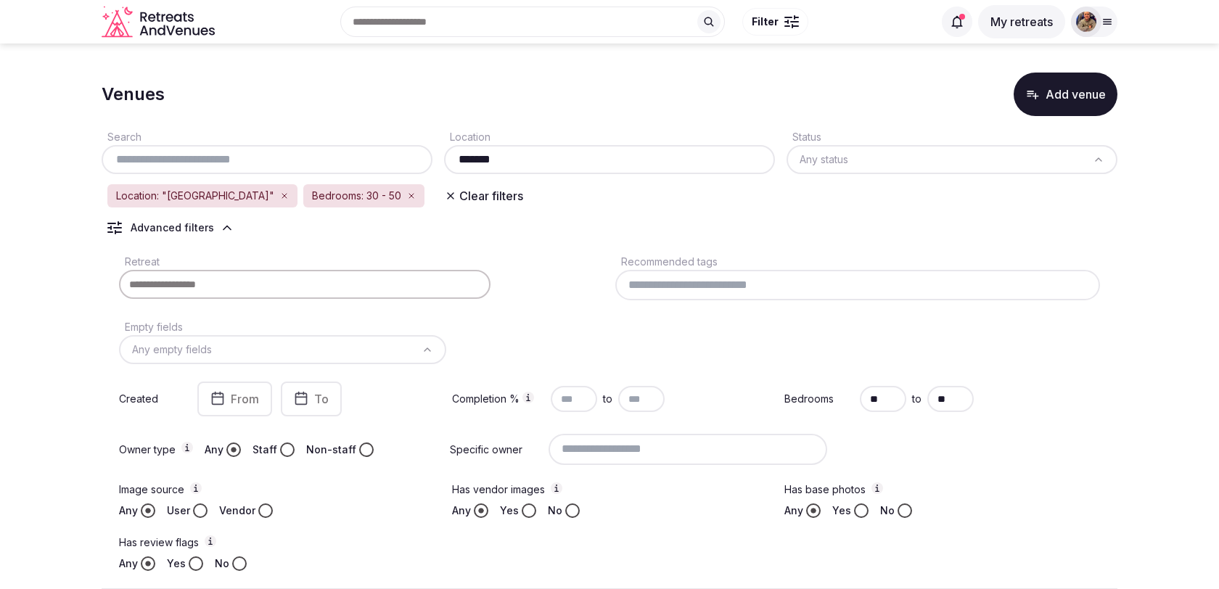
type input "**"
click at [981, 429] on div "Retreat Recommended tags Empty fields Any empty fields Created From To Completi…" at bounding box center [610, 412] width 1016 height 330
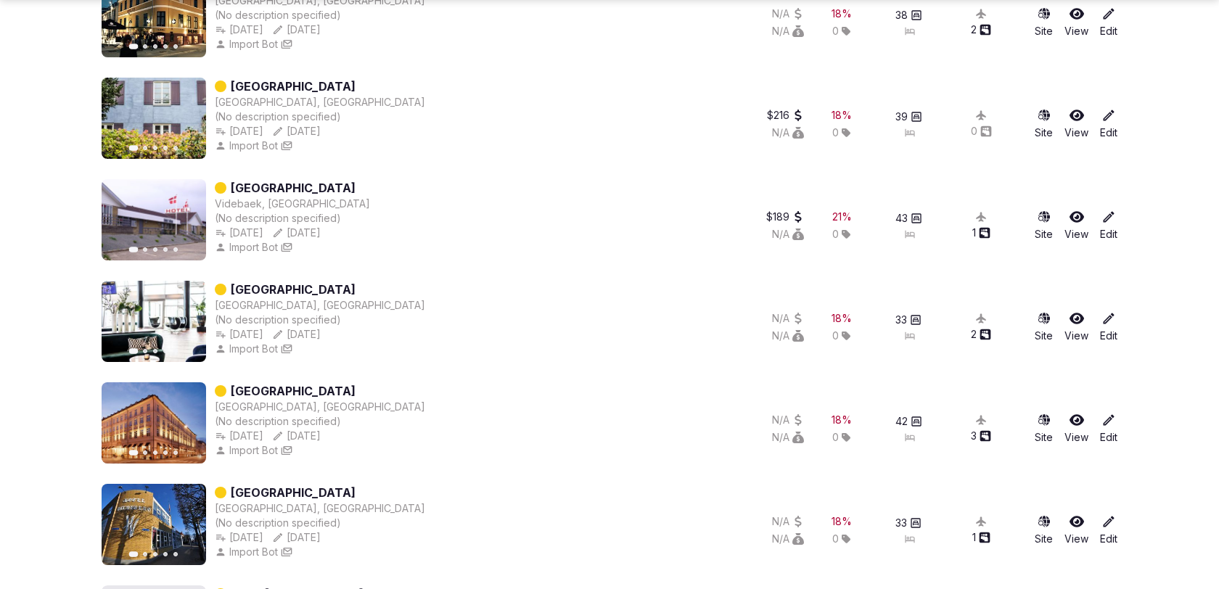
scroll to position [2364, 0]
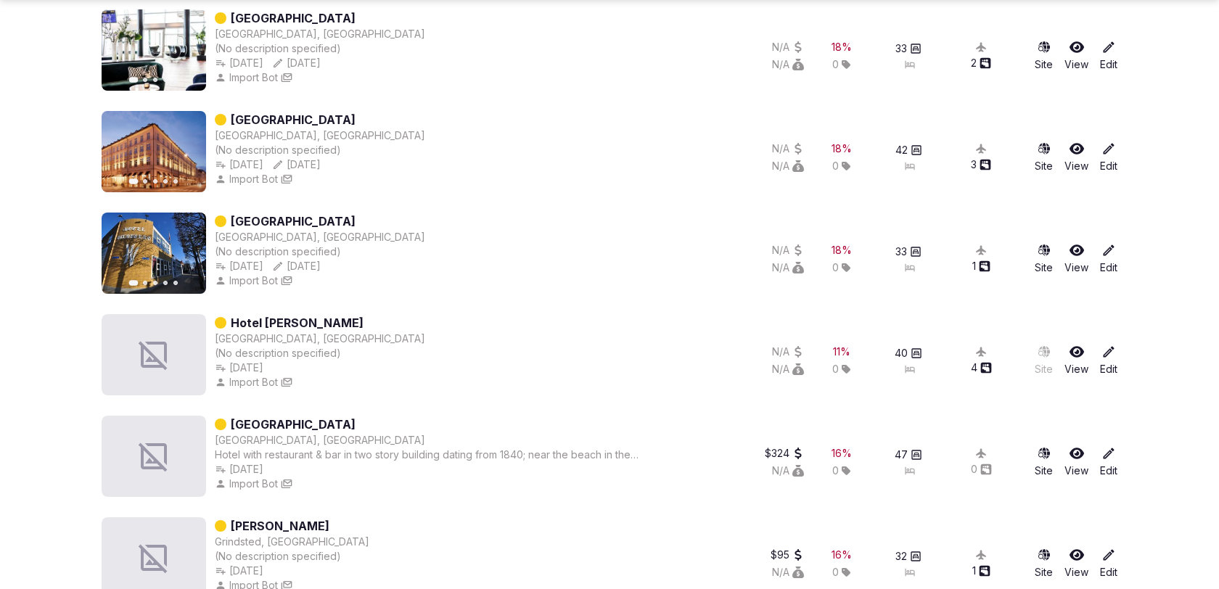
drag, startPoint x: 424, startPoint y: 313, endPoint x: 231, endPoint y: 312, distance: 192.3
click at [231, 314] on div "Hotel Jens Baggensen Korsør, Denmark (No description specified) Oct 11th, 2024 …" at bounding box center [411, 354] width 618 height 81
copy link "Hotel Jens Baggensen"
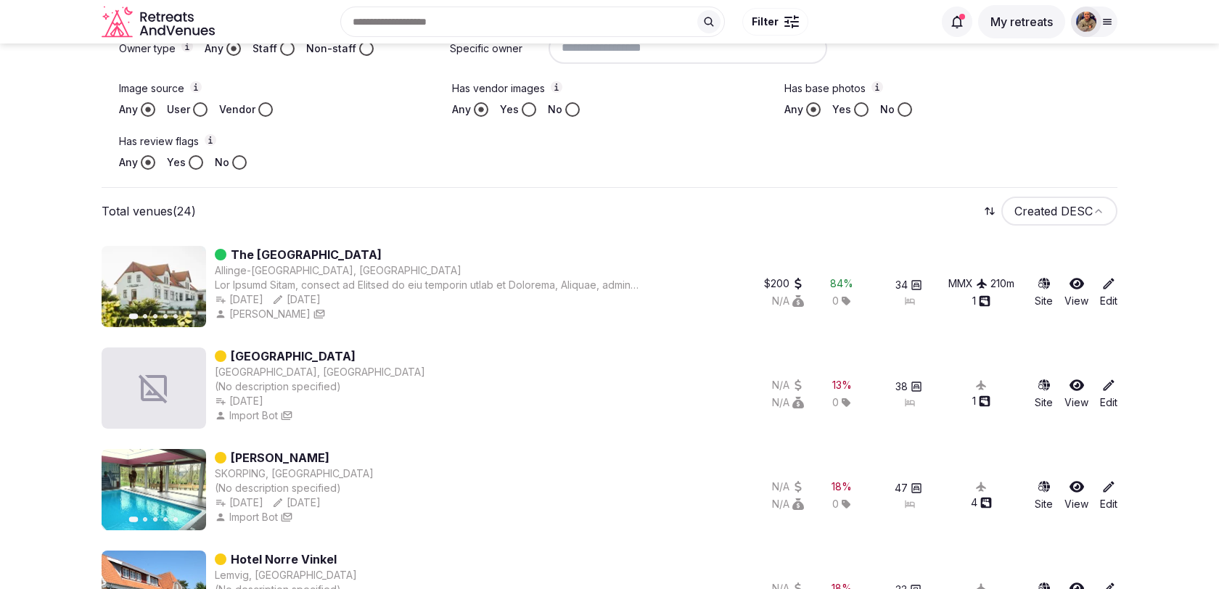
scroll to position [0, 0]
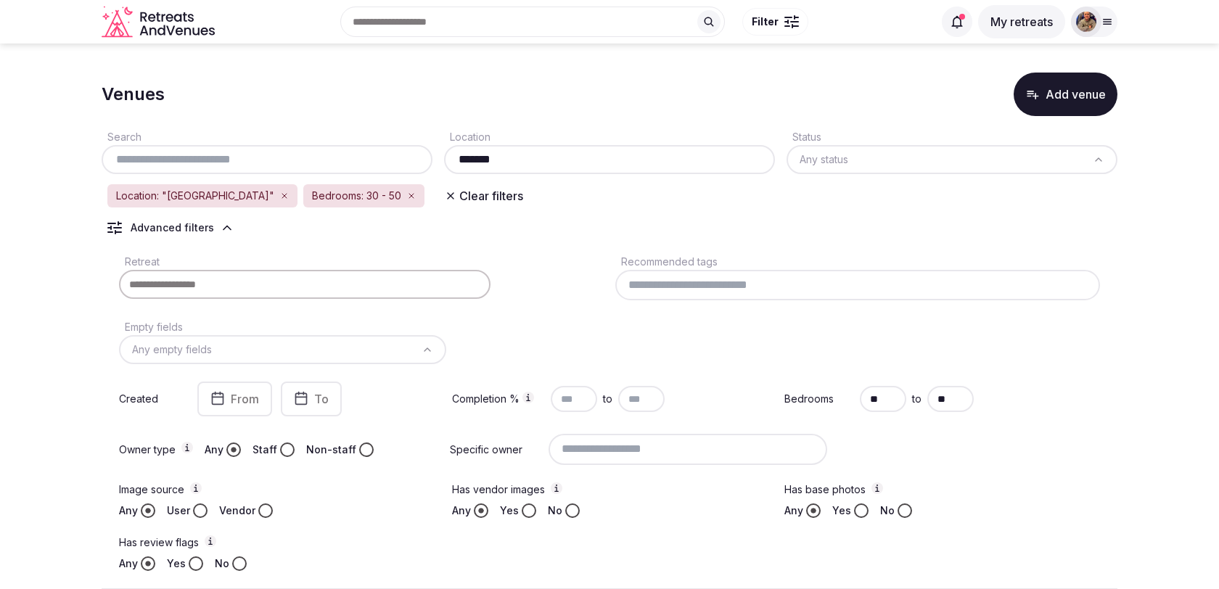
click at [493, 161] on input "*******" at bounding box center [609, 159] width 319 height 17
type input "********"
click at [632, 215] on div "Search Location ******** Status Any status Location: "portugal" Bedrooms: 30 - …" at bounding box center [610, 352] width 1016 height 473
click at [682, 274] on input at bounding box center [857, 285] width 485 height 30
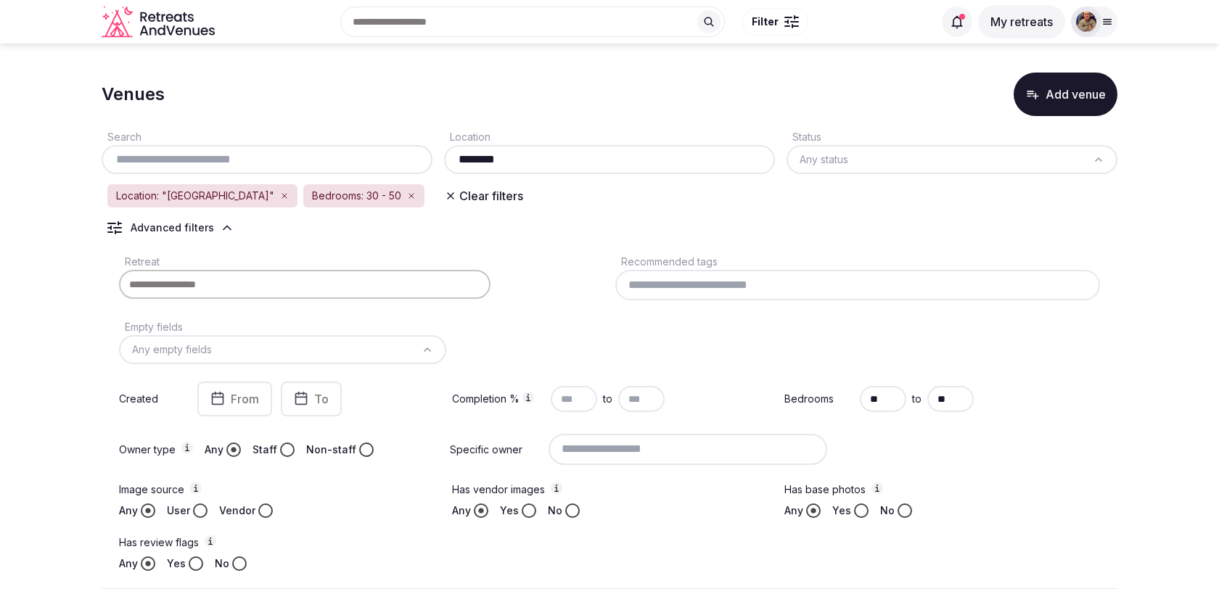
click at [567, 257] on div "Retreat" at bounding box center [361, 276] width 485 height 48
click at [702, 278] on input at bounding box center [857, 285] width 485 height 30
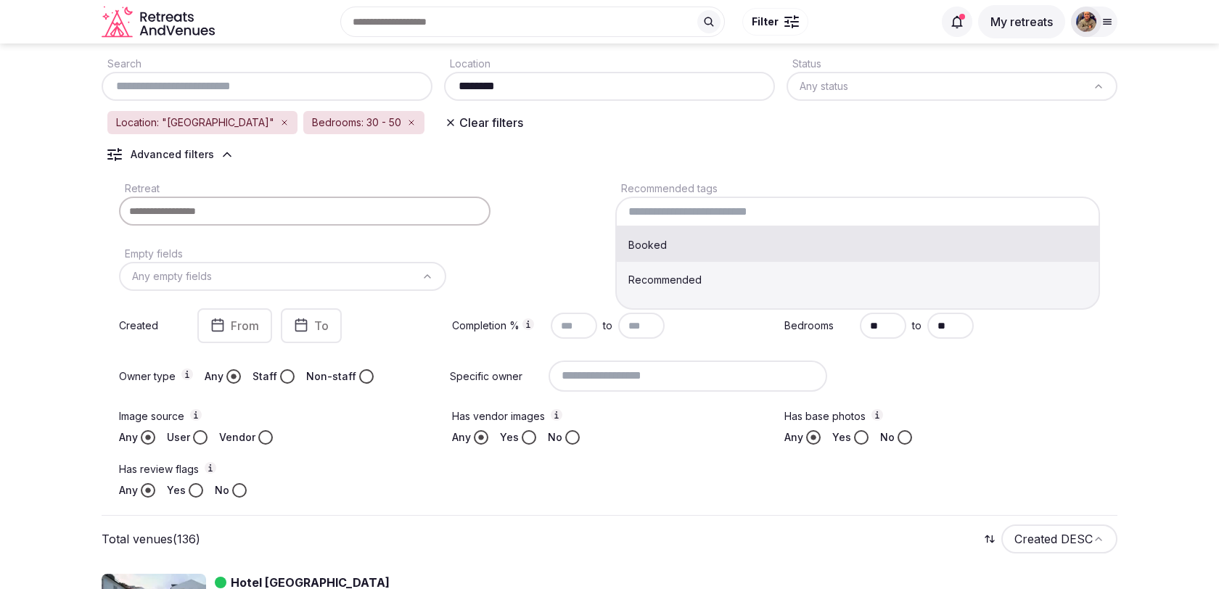
click at [567, 255] on div "Retreat Recommended tags Booked Recommended Empty fields Any empty fields Creat…" at bounding box center [610, 338] width 1016 height 330
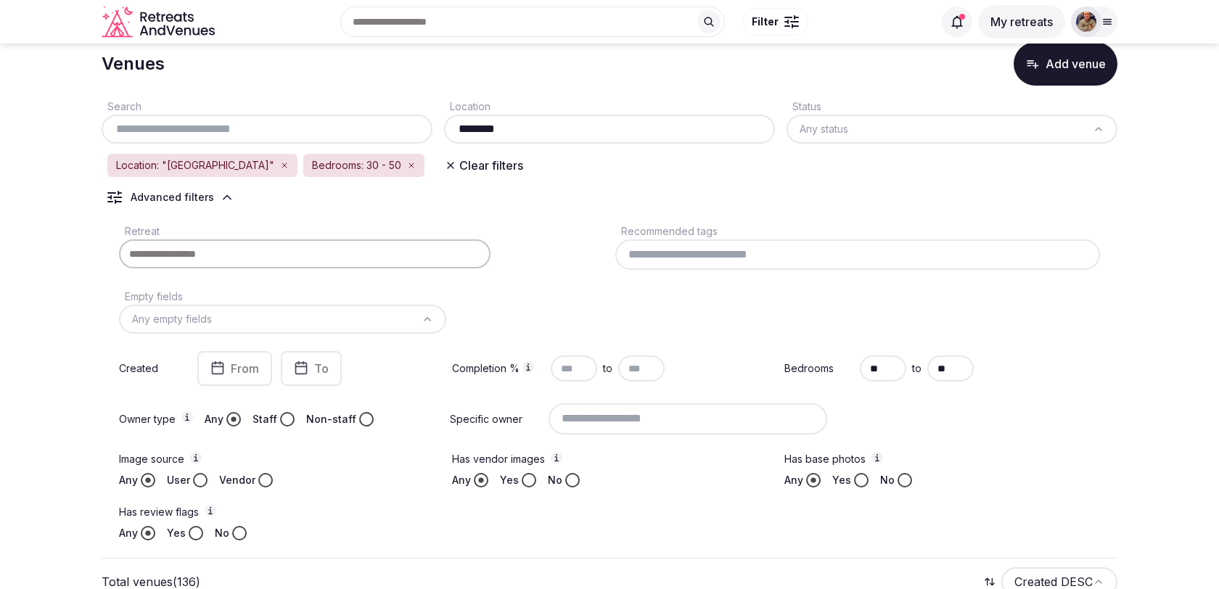
scroll to position [15, 0]
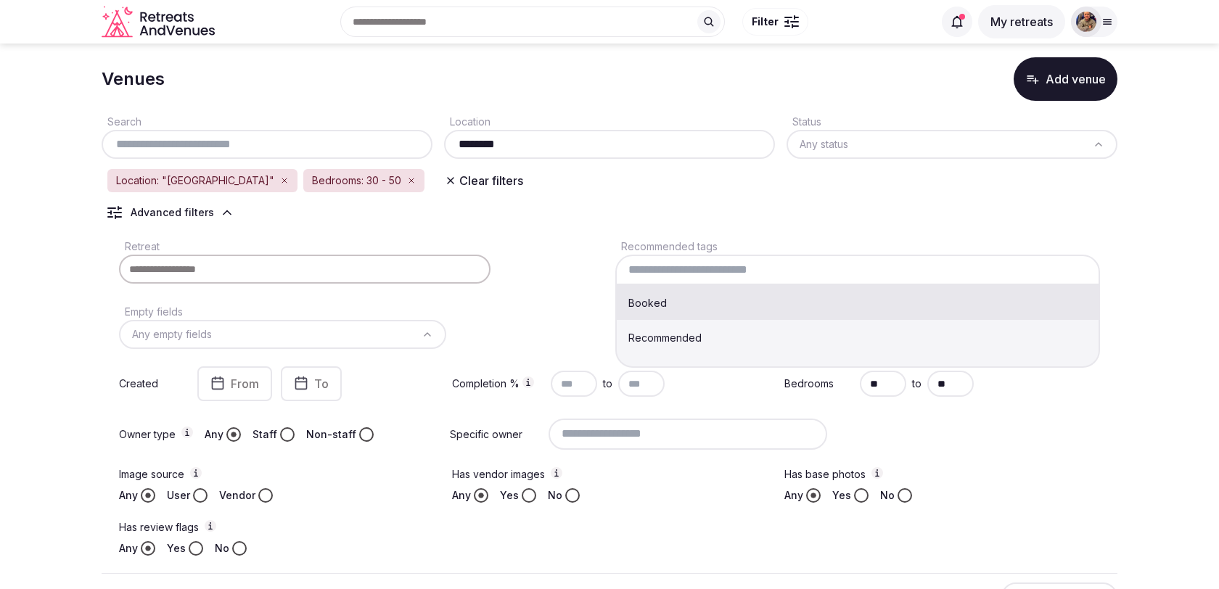
click at [673, 269] on input at bounding box center [857, 270] width 485 height 30
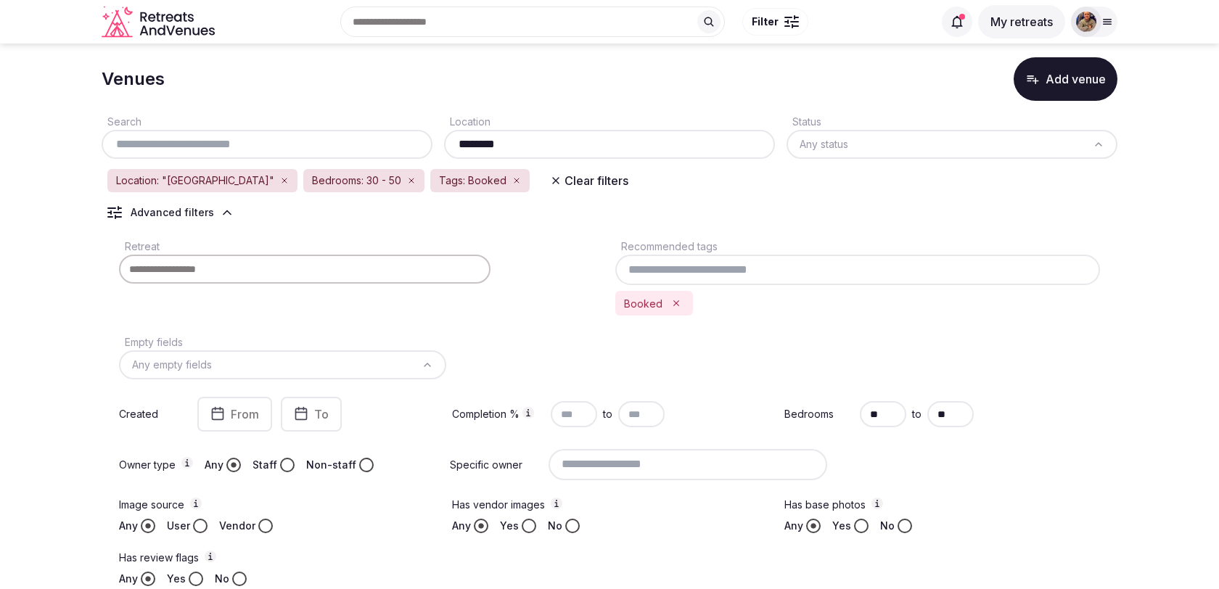
click at [551, 292] on div "Retreat" at bounding box center [361, 276] width 485 height 78
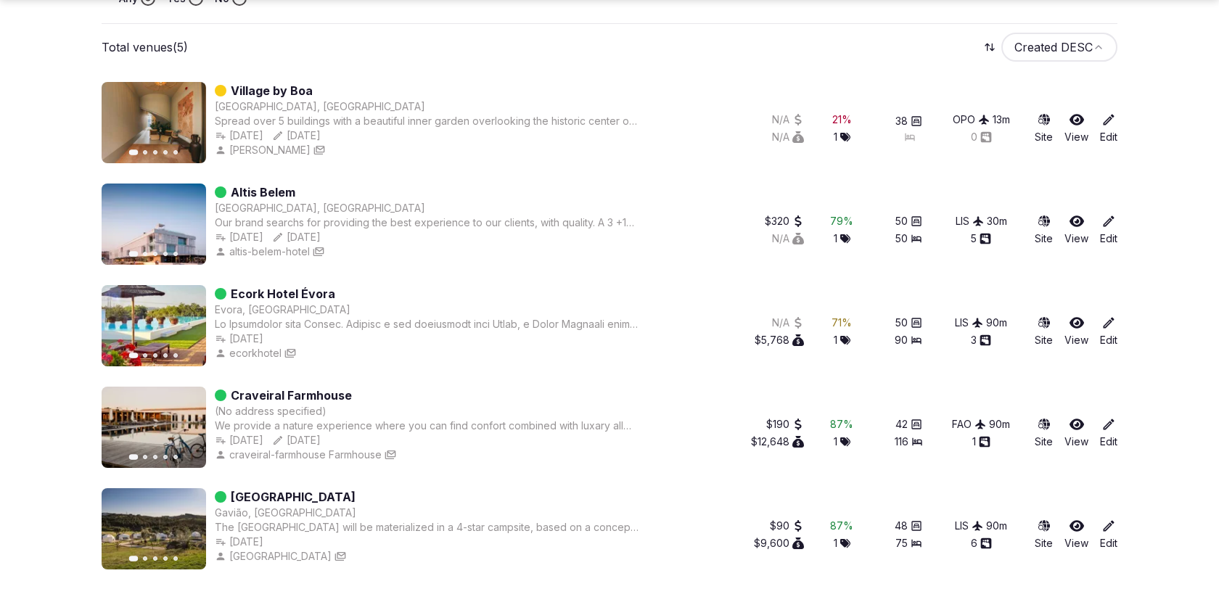
scroll to position [597, 0]
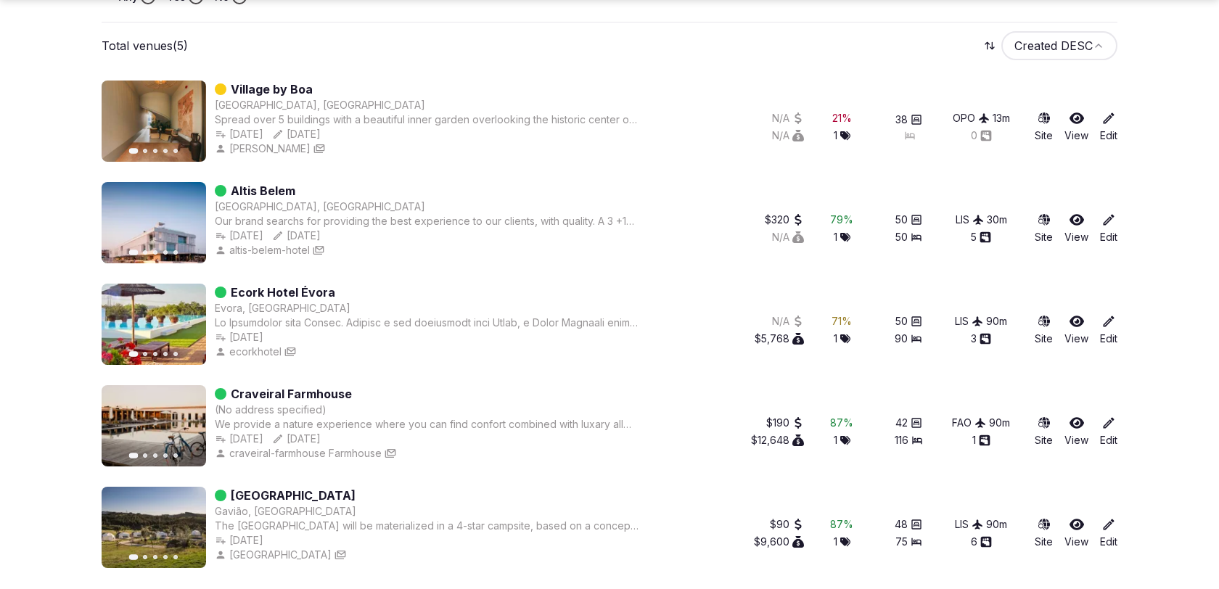
click at [551, 292] on div "Ecork Hotel Évora" at bounding box center [427, 292] width 424 height 17
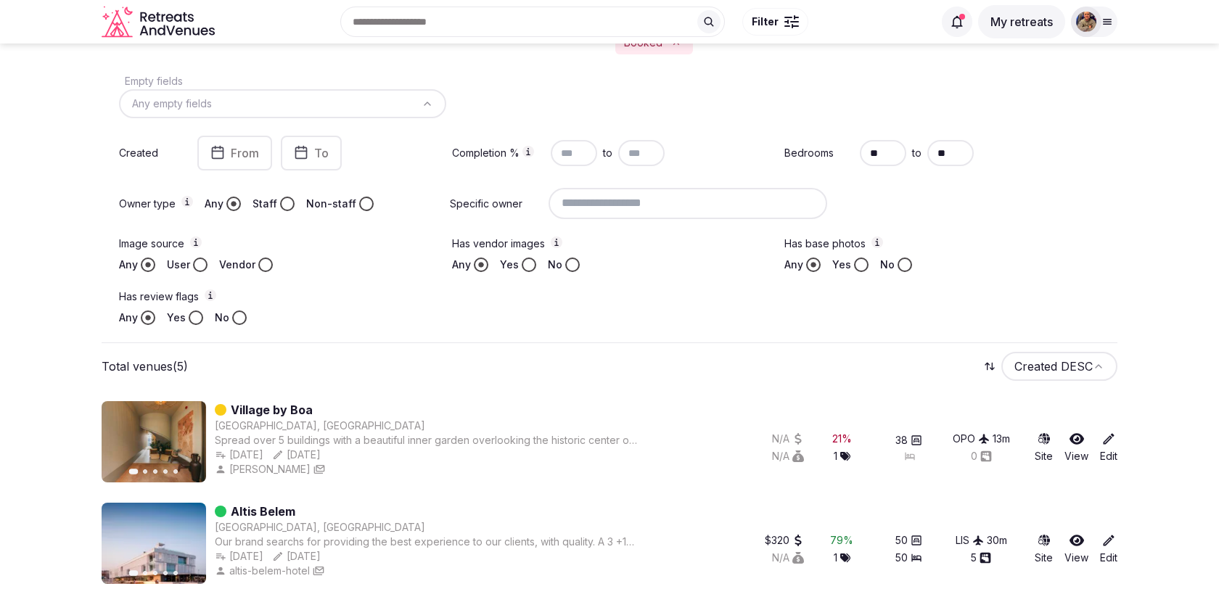
scroll to position [0, 0]
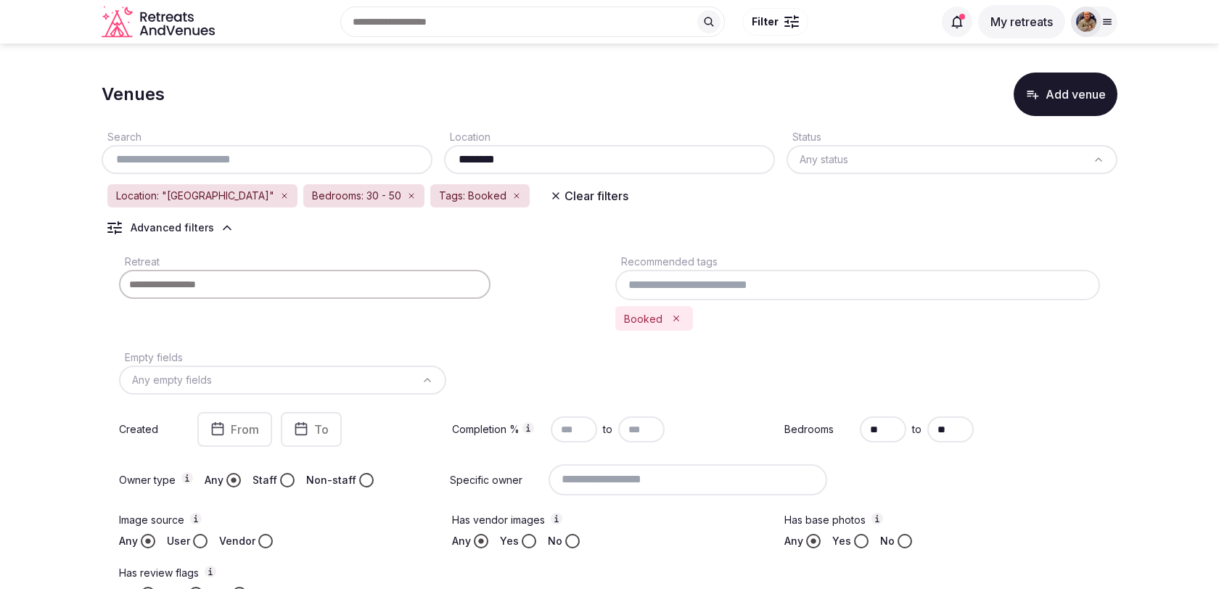
click at [676, 316] on icon "Remove Booked" at bounding box center [676, 318] width 10 height 10
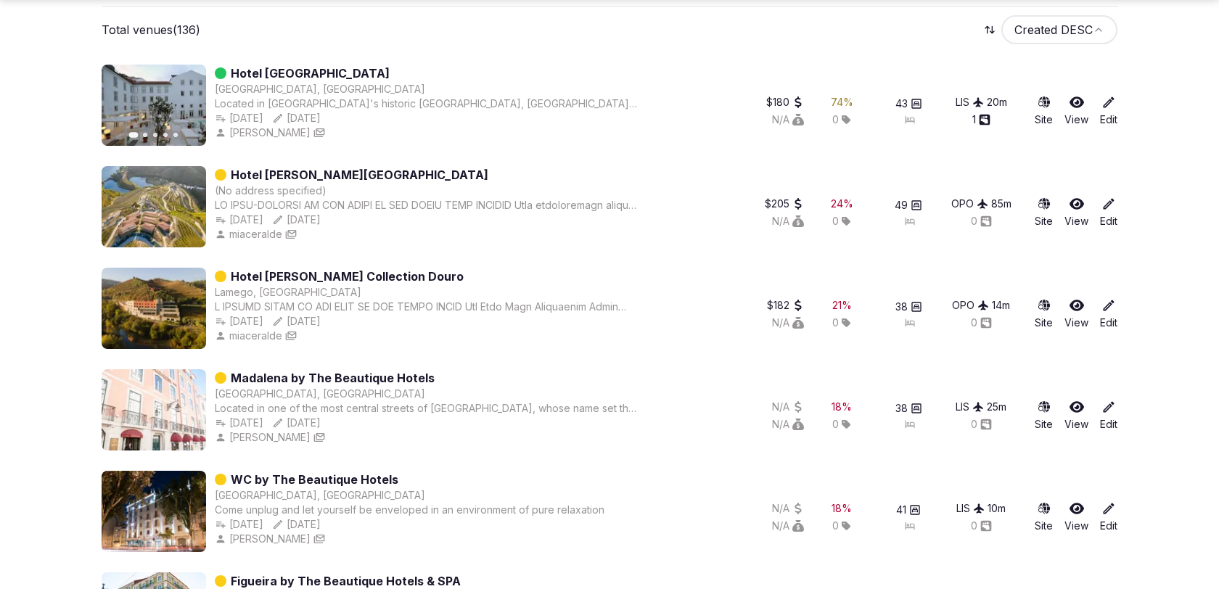
scroll to position [583, 0]
click at [184, 103] on icon "button" at bounding box center [186, 105] width 12 height 12
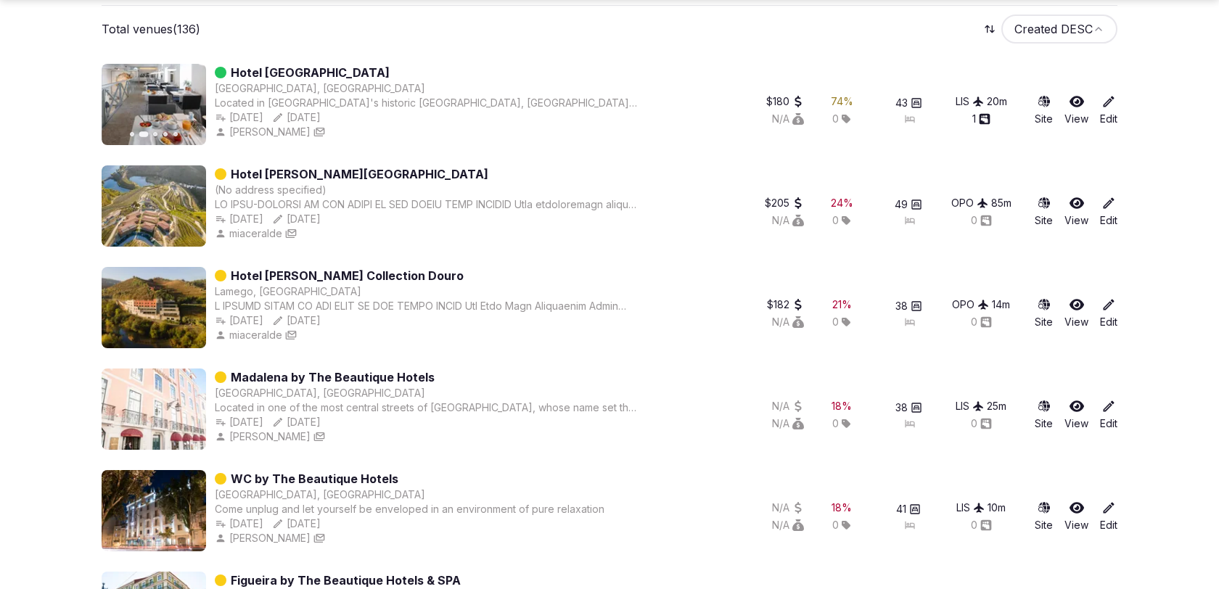
click at [189, 102] on icon "button" at bounding box center [186, 105] width 12 height 12
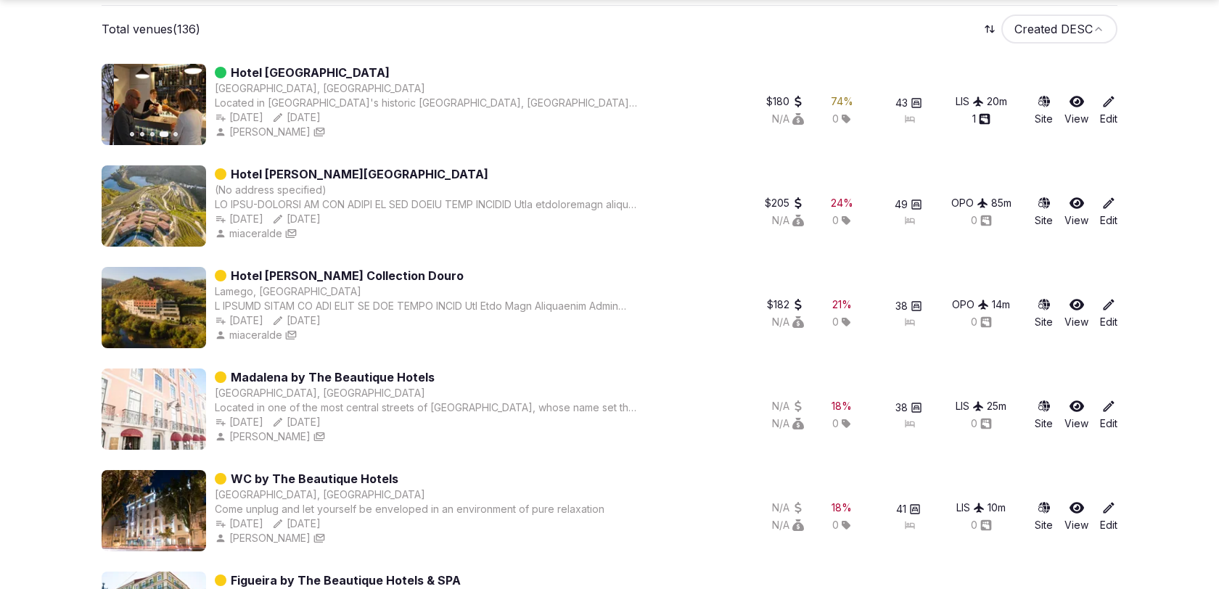
click at [189, 102] on icon "button" at bounding box center [186, 105] width 12 height 12
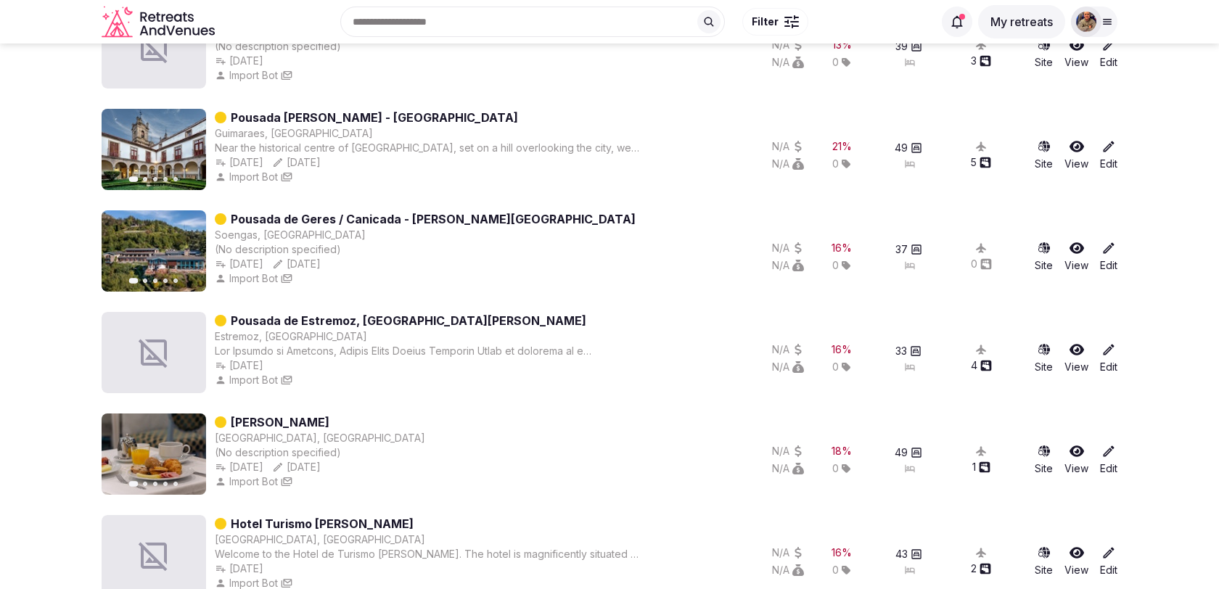
scroll to position [8775, 0]
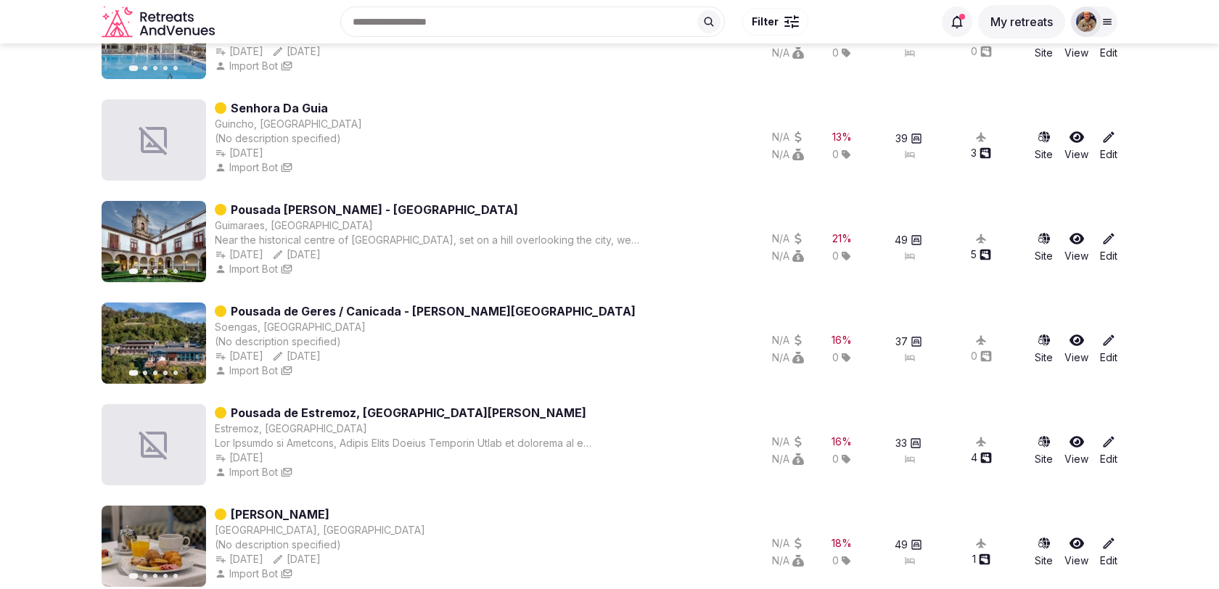
click at [481, 213] on link "Pousada de Guimaraes - Santa Marinha Historic Hotel" at bounding box center [374, 209] width 287 height 17
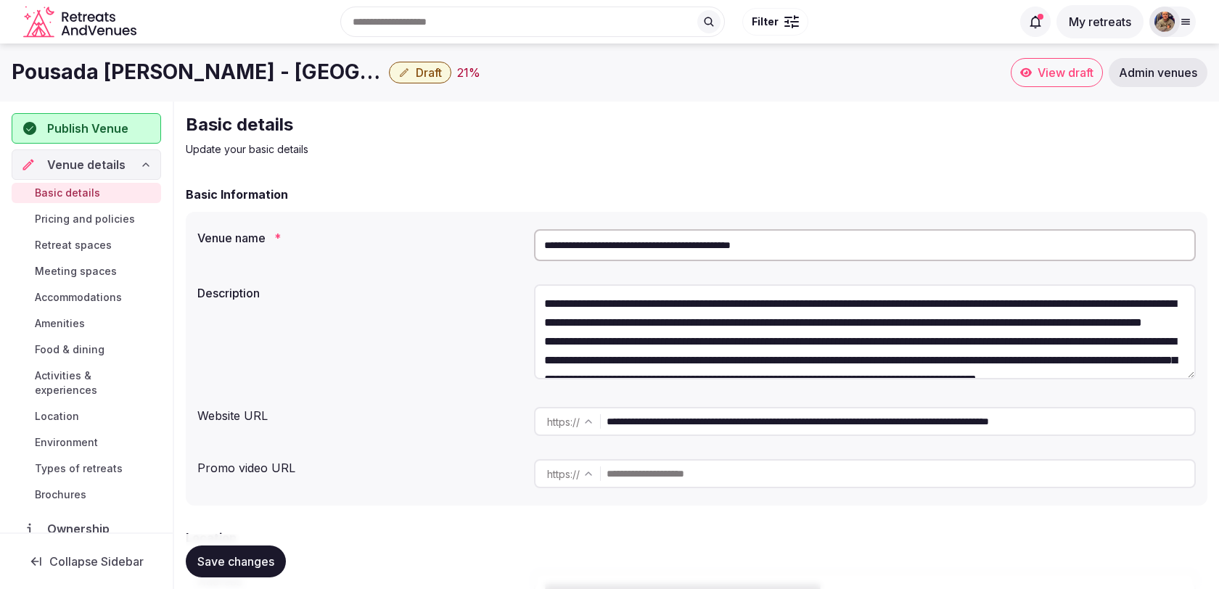
click at [599, 255] on input "**********" at bounding box center [865, 245] width 662 height 32
click at [672, 427] on input "**********" at bounding box center [901, 421] width 588 height 29
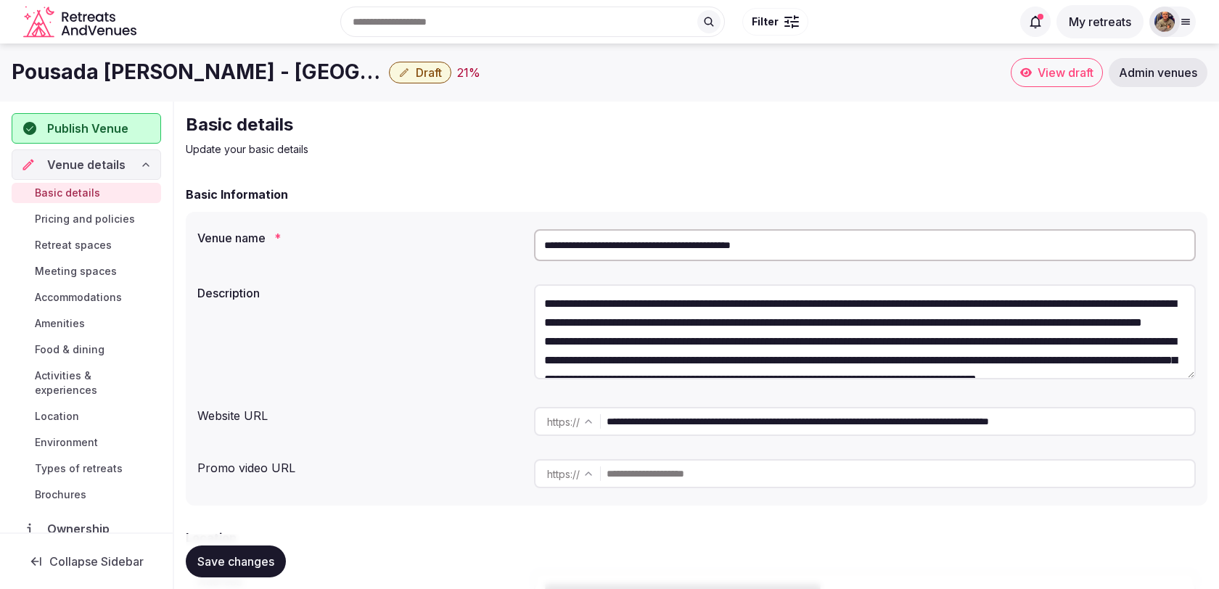
click at [672, 427] on input "**********" at bounding box center [901, 421] width 588 height 29
click at [808, 421] on input "**********" at bounding box center [901, 421] width 588 height 29
drag, startPoint x: 838, startPoint y: 422, endPoint x: 1194, endPoint y: 419, distance: 356.2
click at [1194, 419] on input "**********" at bounding box center [901, 421] width 588 height 29
click at [757, 424] on input "**********" at bounding box center [901, 421] width 588 height 29
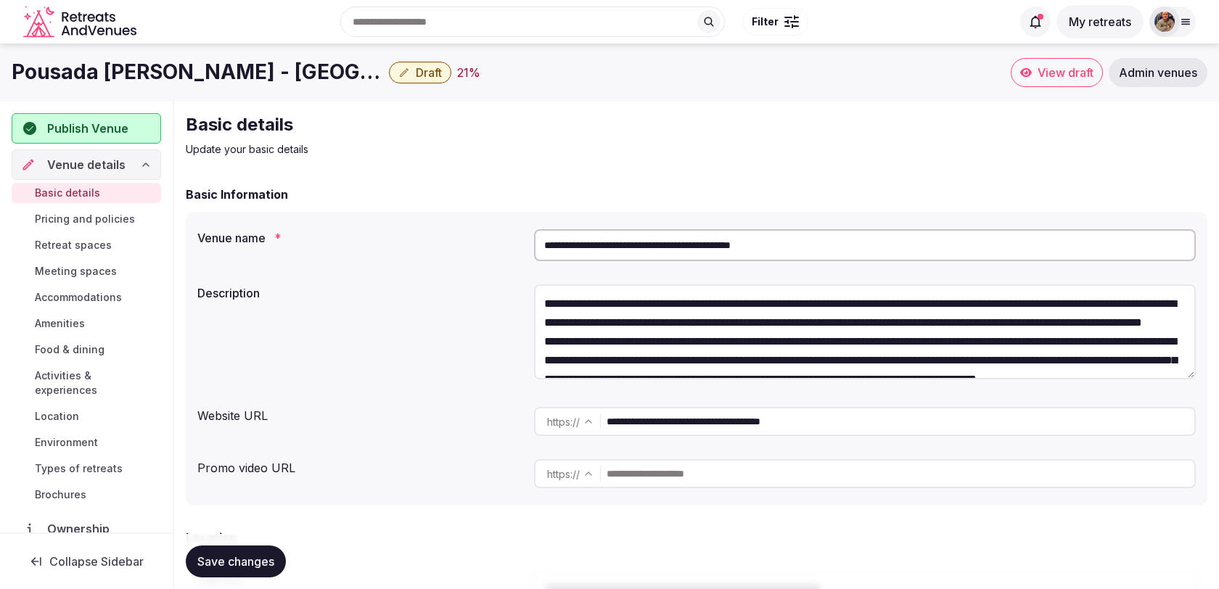
click at [757, 424] on input "**********" at bounding box center [901, 421] width 588 height 29
type input "**********"
click at [1128, 147] on div "Basic details Update your basic details" at bounding box center [697, 135] width 1022 height 44
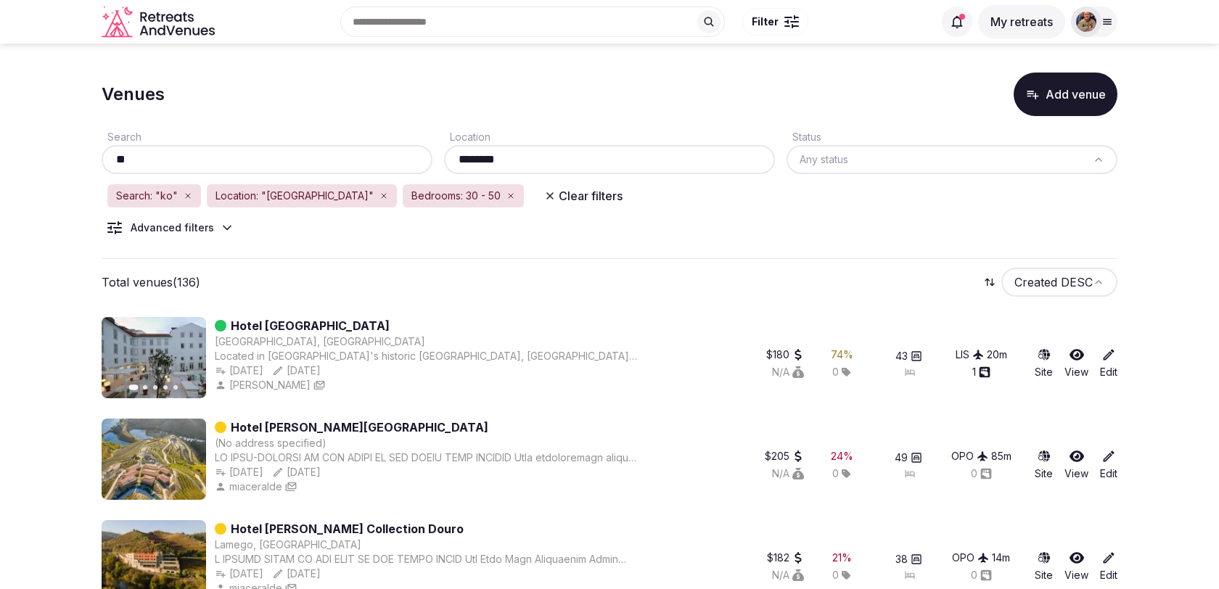
type input "*"
click at [280, 160] on input "text" at bounding box center [266, 159] width 319 height 17
click at [280, 194] on icon "button" at bounding box center [284, 196] width 9 height 9
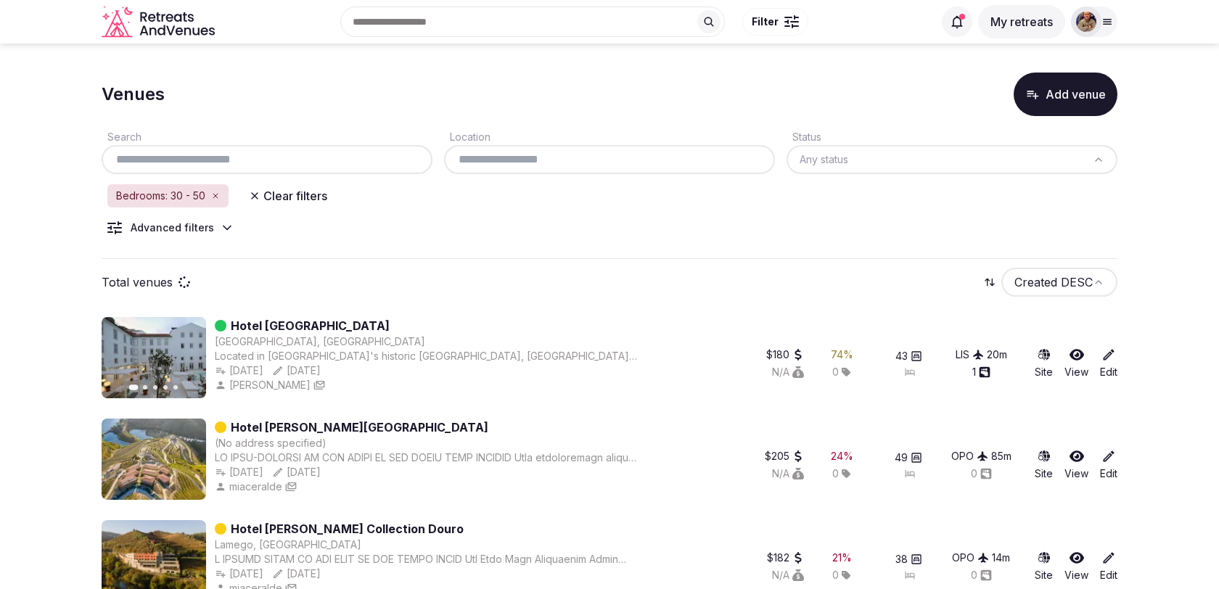
click at [220, 191] on div "Bedrooms: 30 - 50" at bounding box center [167, 195] width 121 height 23
click at [220, 195] on icon "button" at bounding box center [215, 196] width 9 height 9
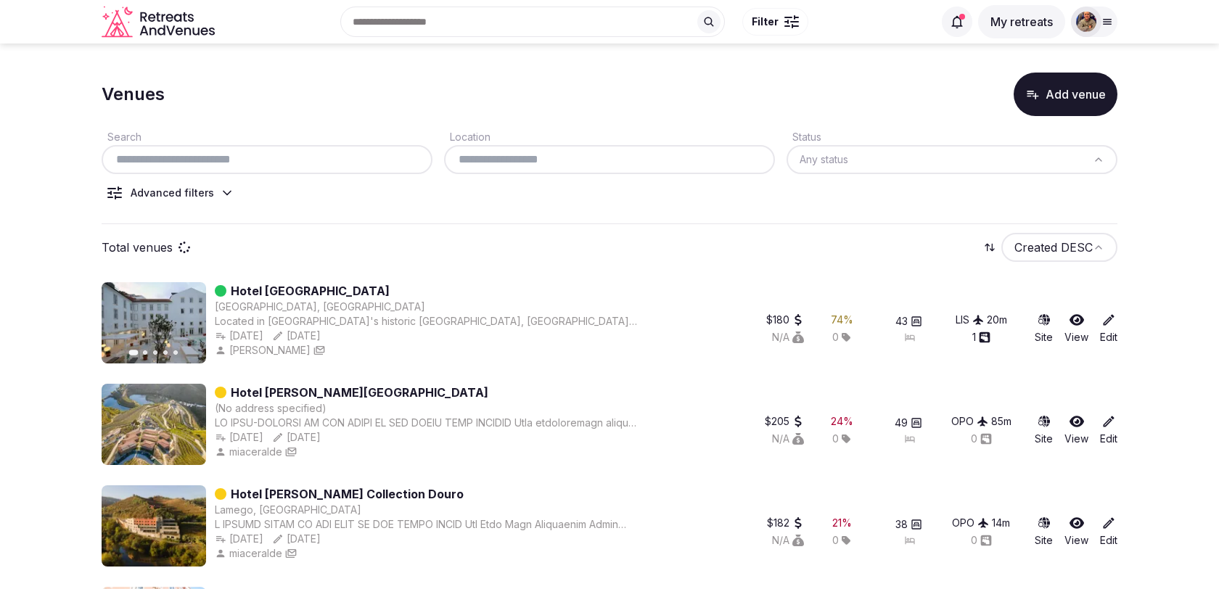
click at [225, 160] on input "text" at bounding box center [266, 159] width 319 height 17
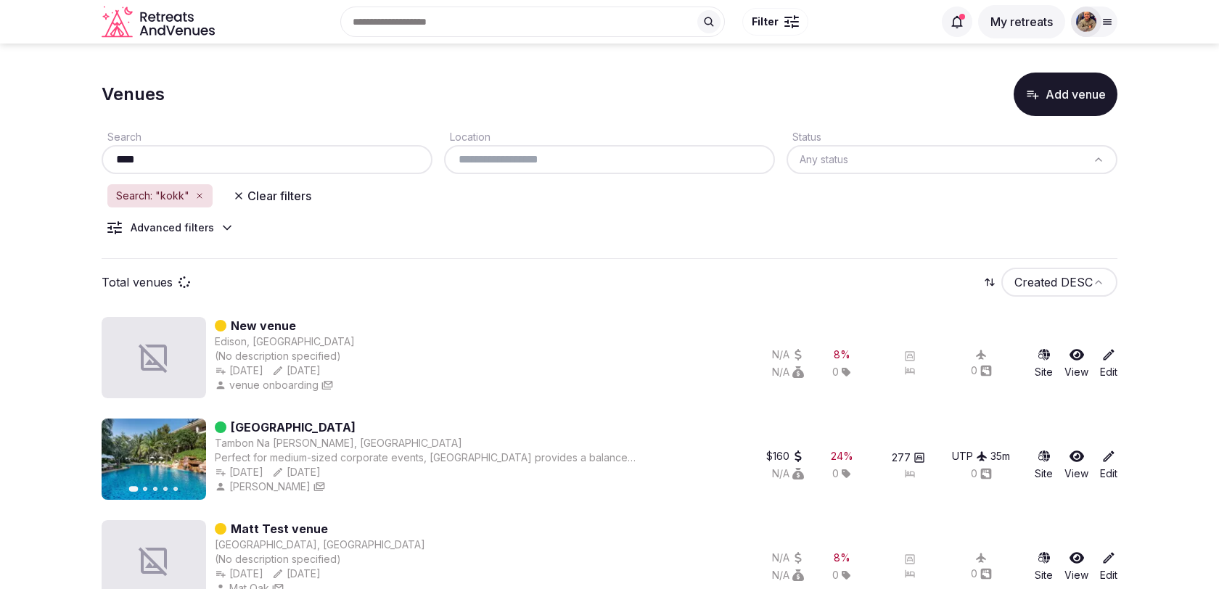
type input "*****"
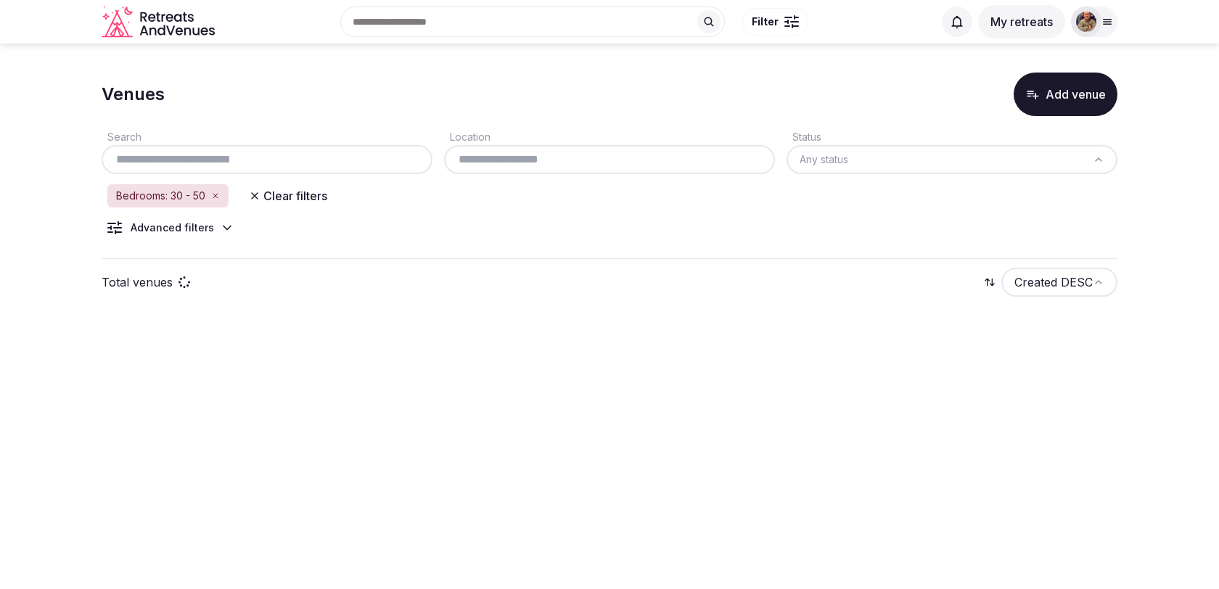
click at [218, 198] on icon "button" at bounding box center [215, 196] width 9 height 9
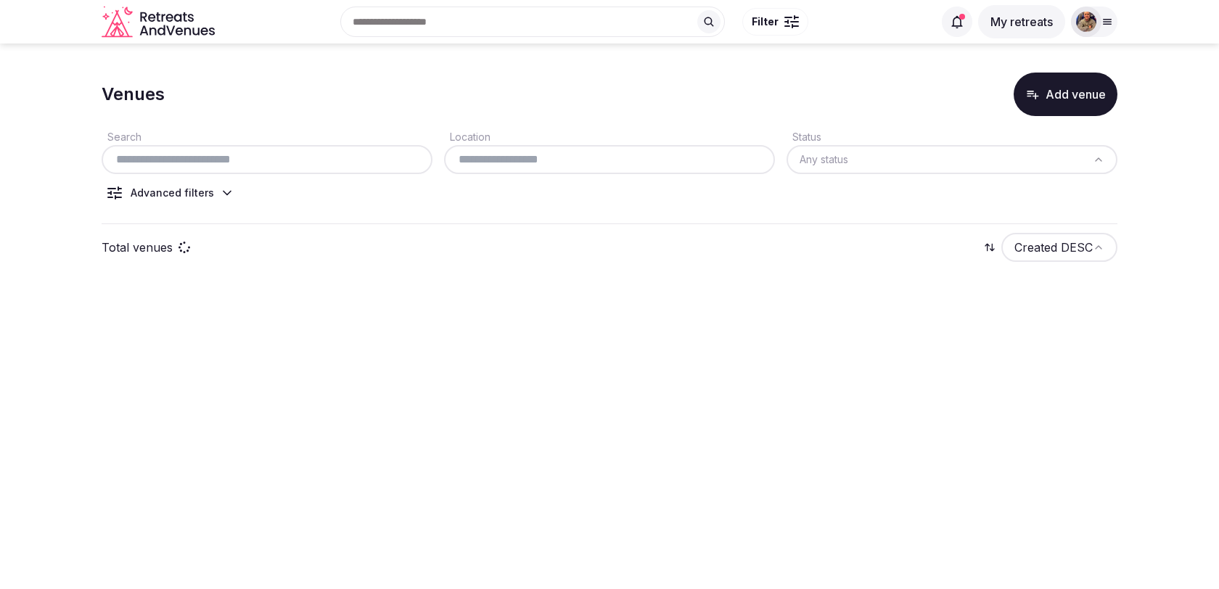
click at [210, 160] on input "text" at bounding box center [266, 159] width 319 height 17
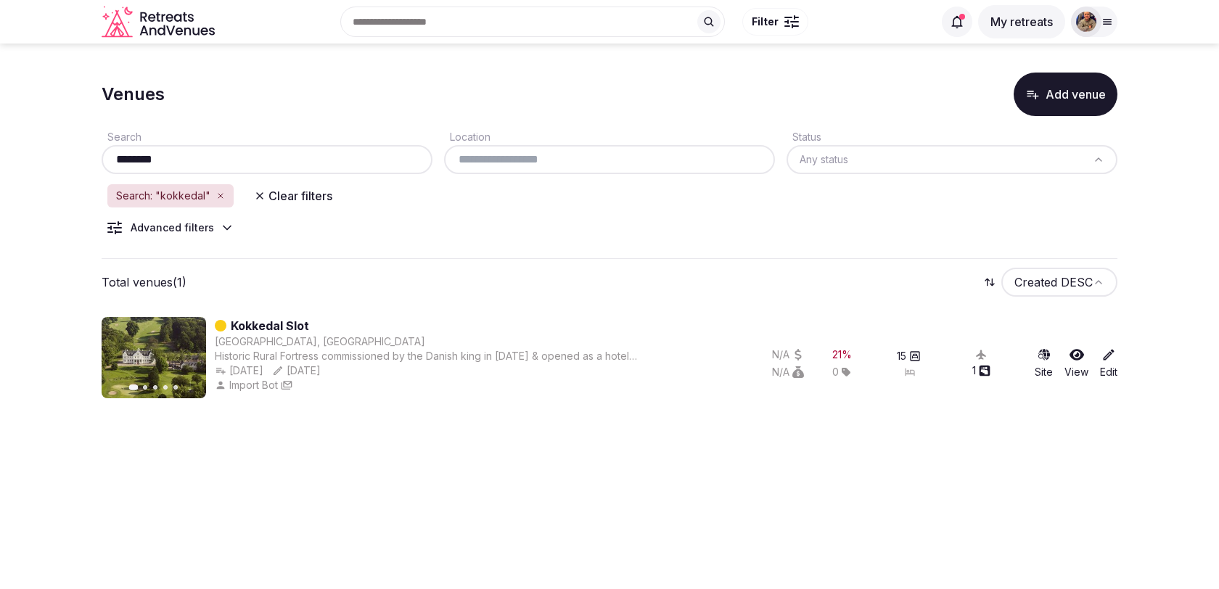
click at [228, 152] on input "********" at bounding box center [266, 159] width 319 height 17
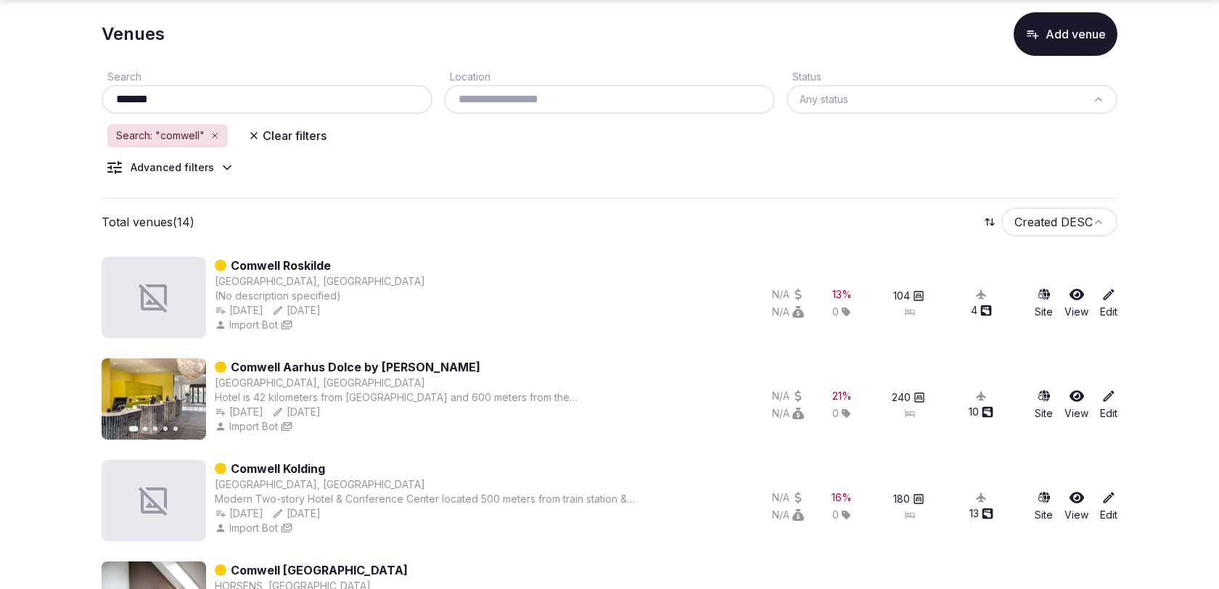
scroll to position [65, 0]
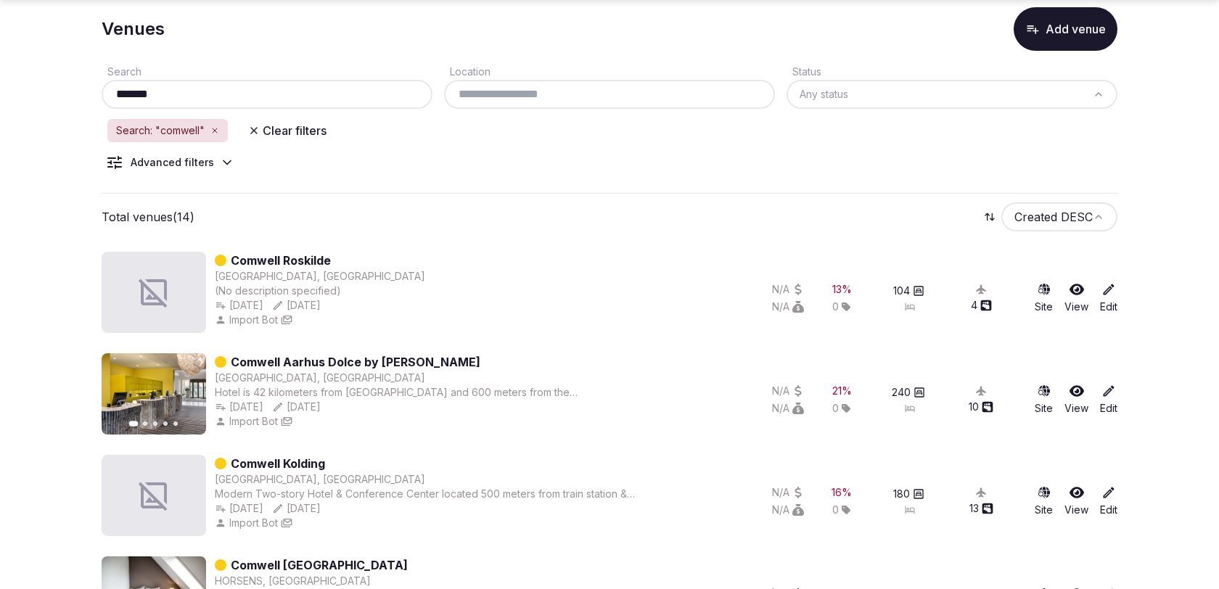
type input "*******"
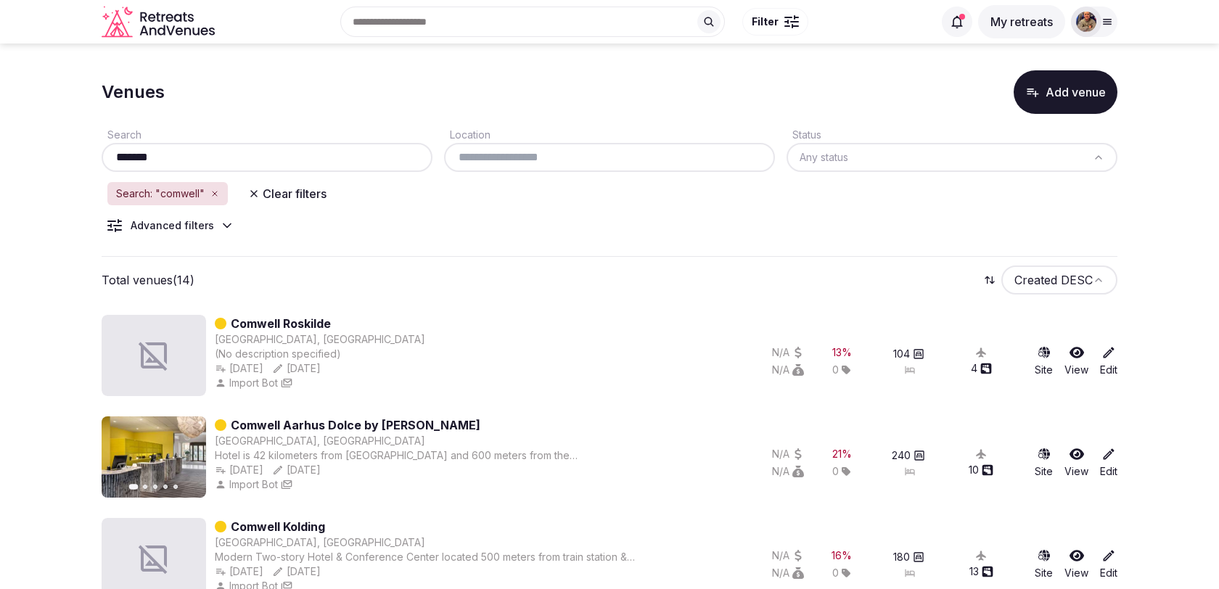
scroll to position [0, 0]
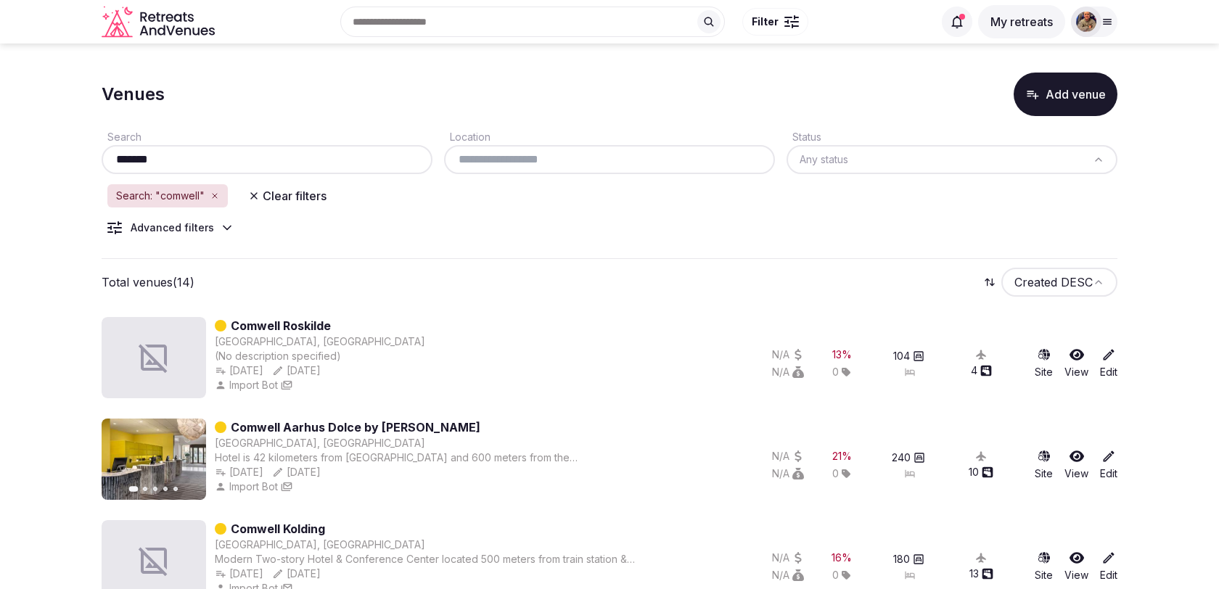
click at [770, 24] on span "Filter" at bounding box center [765, 22] width 27 height 15
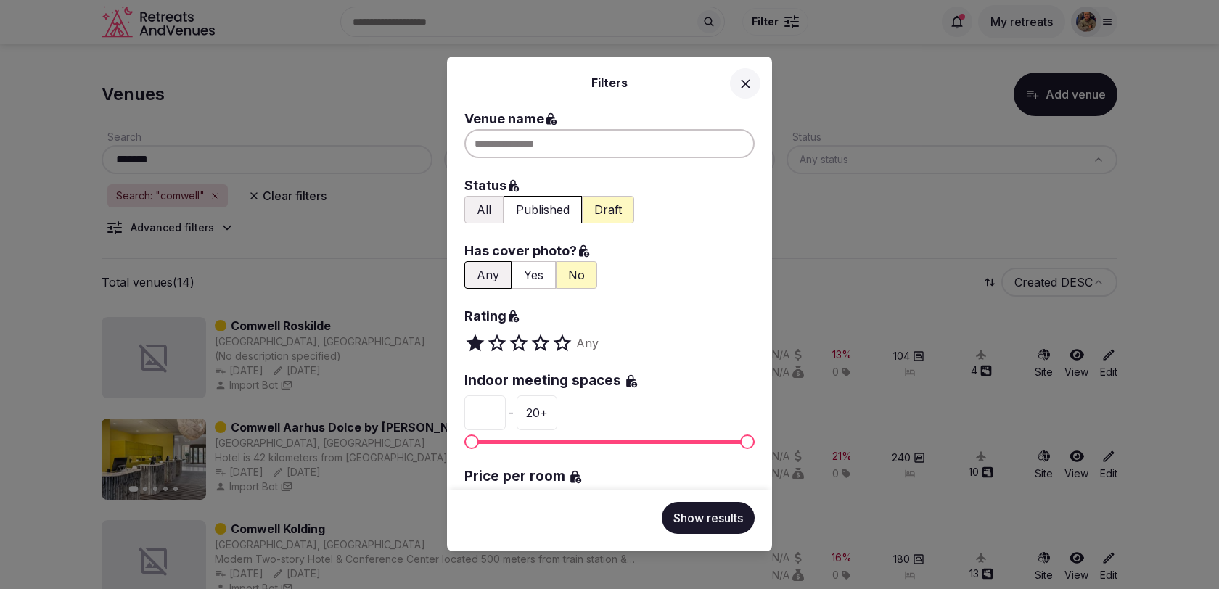
click at [651, 149] on div at bounding box center [609, 143] width 290 height 29
type input "********"
click at [548, 214] on button "Published" at bounding box center [543, 210] width 78 height 28
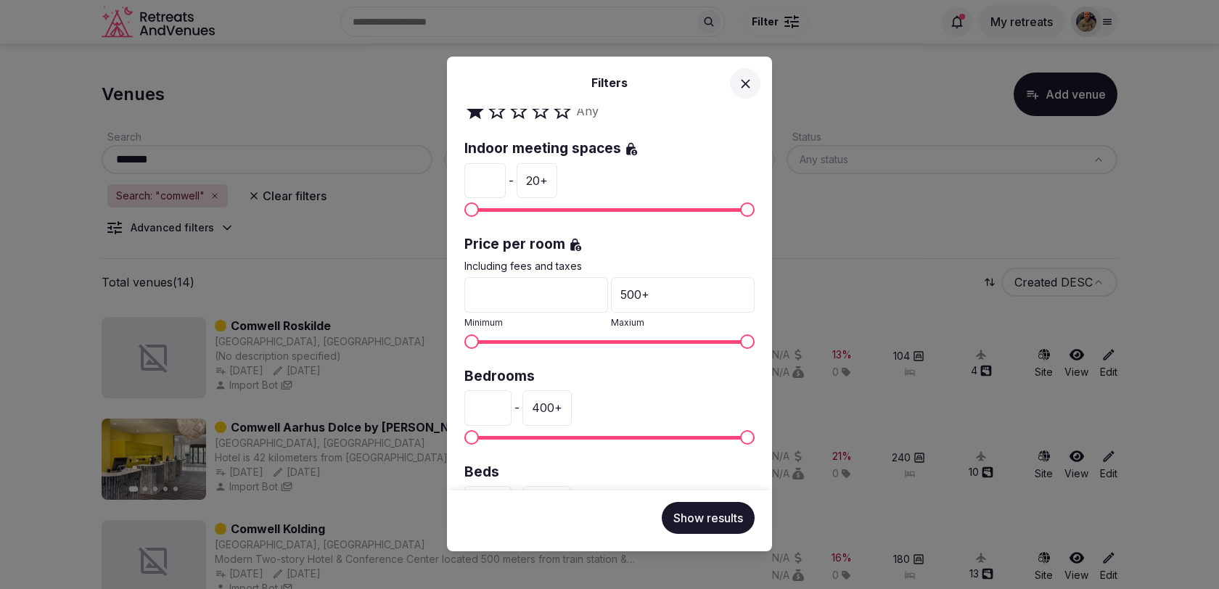
scroll to position [229, 0]
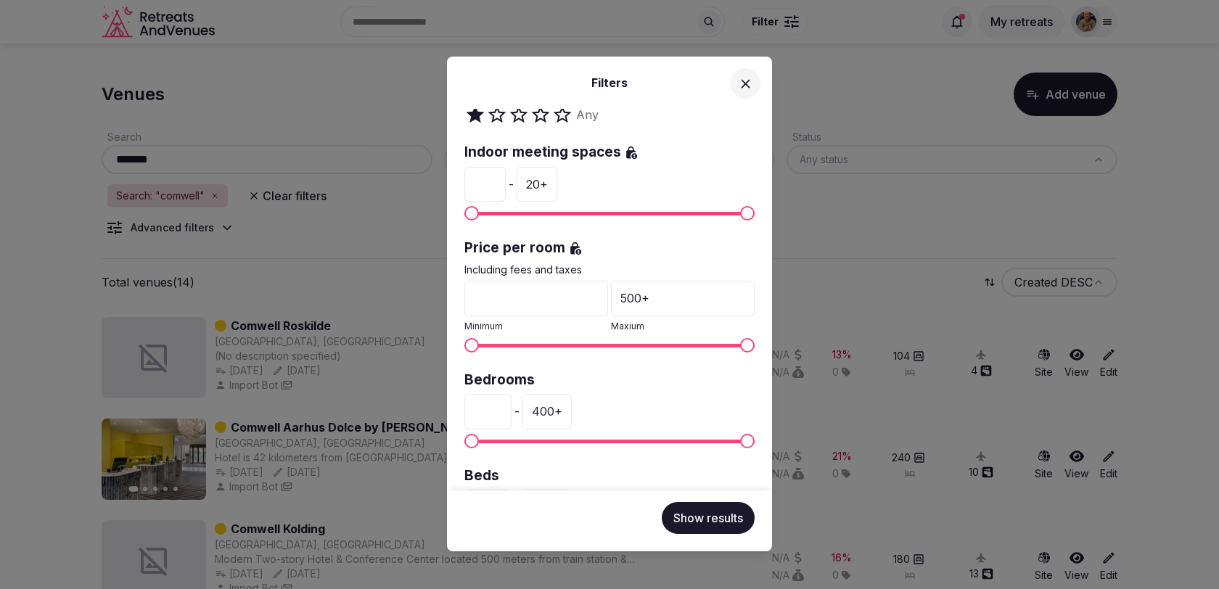
type input "*"
click at [493, 178] on input "*" at bounding box center [484, 184] width 41 height 35
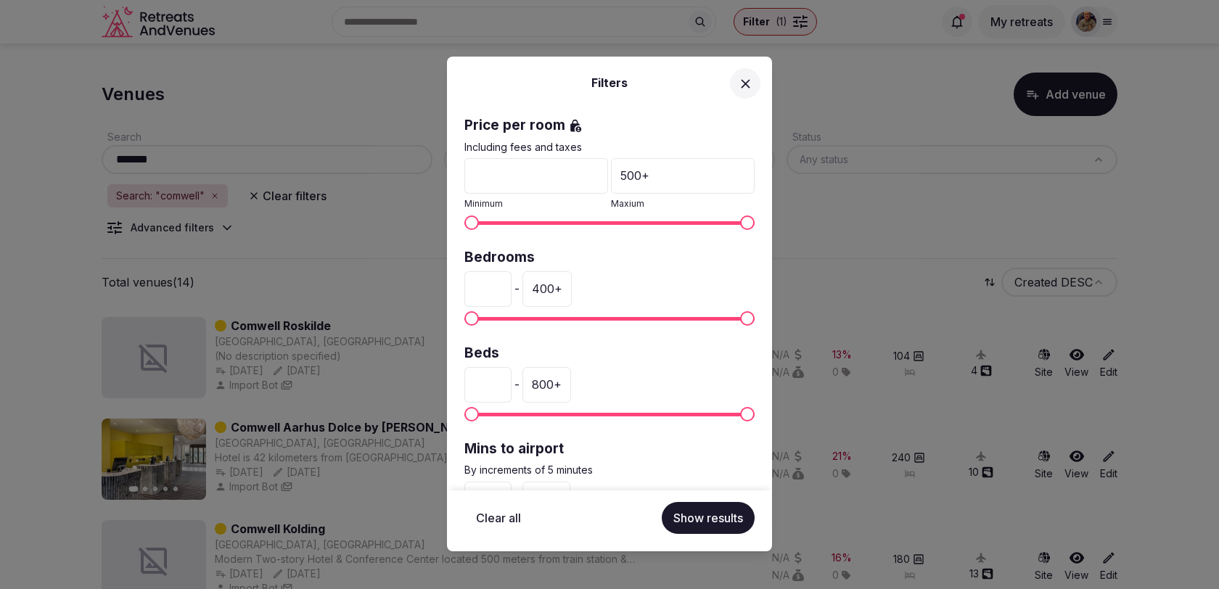
scroll to position [366, 0]
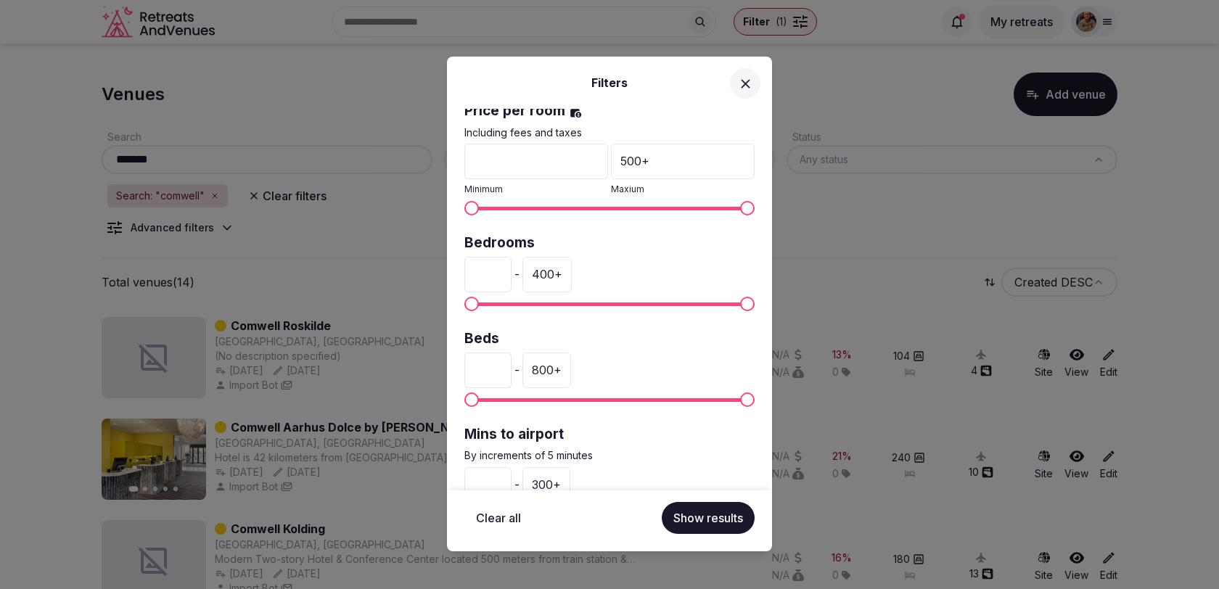
click at [493, 269] on input "*" at bounding box center [487, 274] width 47 height 35
type input "**"
click at [554, 267] on div "400 +" at bounding box center [546, 274] width 49 height 35
click at [554, 267] on input "***" at bounding box center [545, 274] width 47 height 35
type input "**"
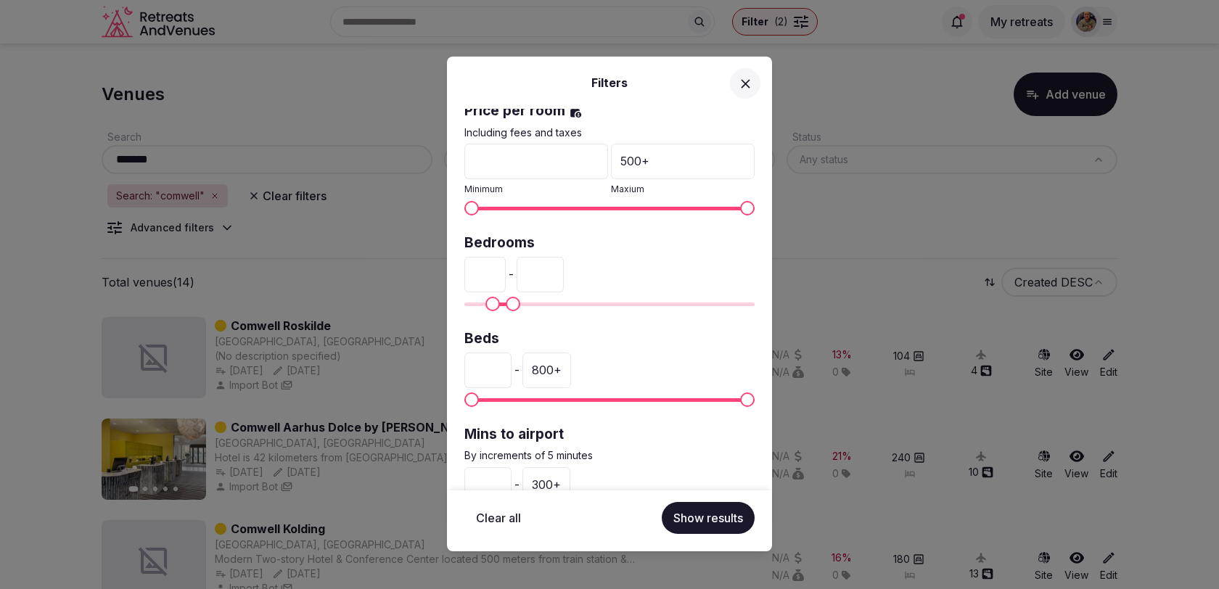
click at [649, 258] on div "** - **" at bounding box center [609, 274] width 290 height 35
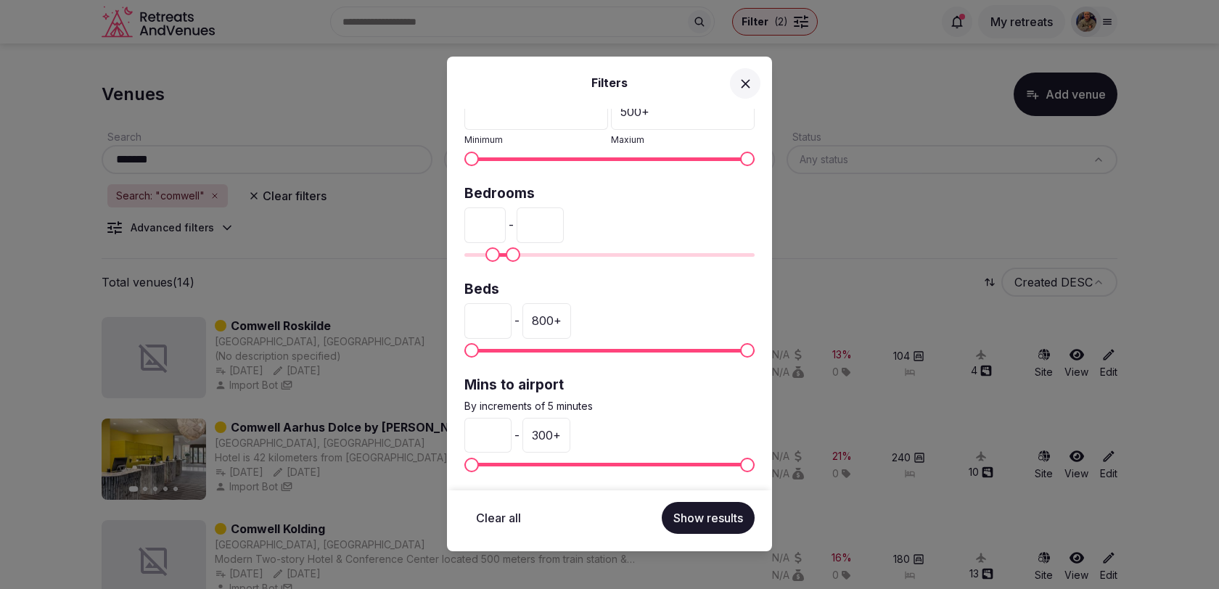
click at [547, 427] on div "300 +" at bounding box center [546, 435] width 48 height 35
click at [547, 427] on input "***" at bounding box center [545, 435] width 47 height 35
type input "**"
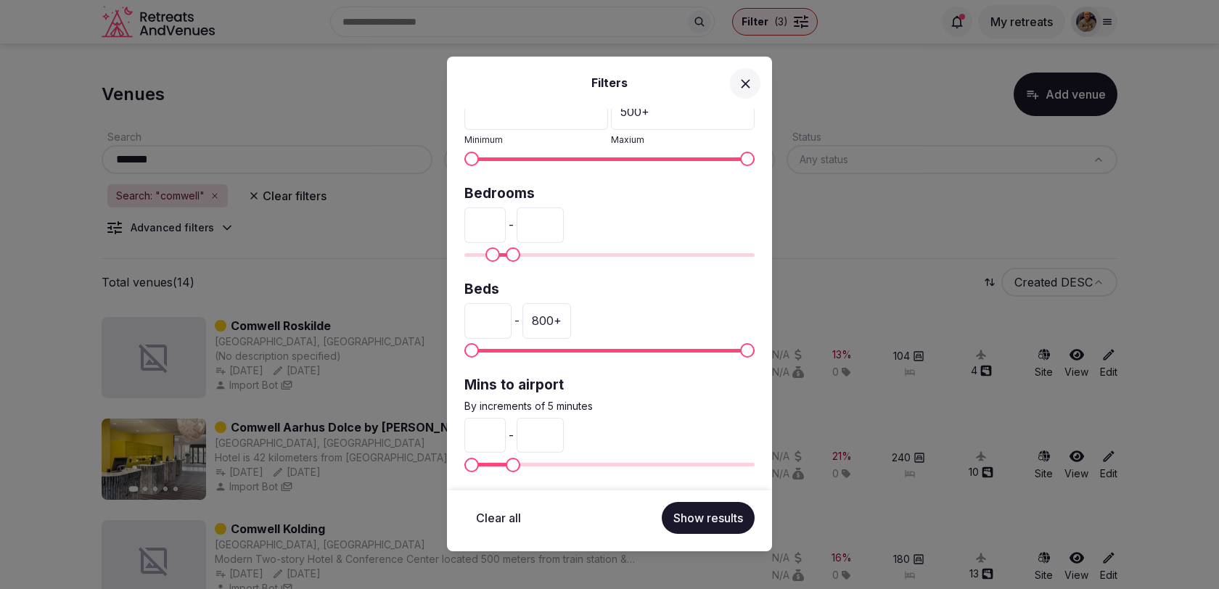
click at [625, 418] on div "* - **" at bounding box center [609, 435] width 290 height 35
click at [671, 522] on button "Show results" at bounding box center [708, 518] width 93 height 32
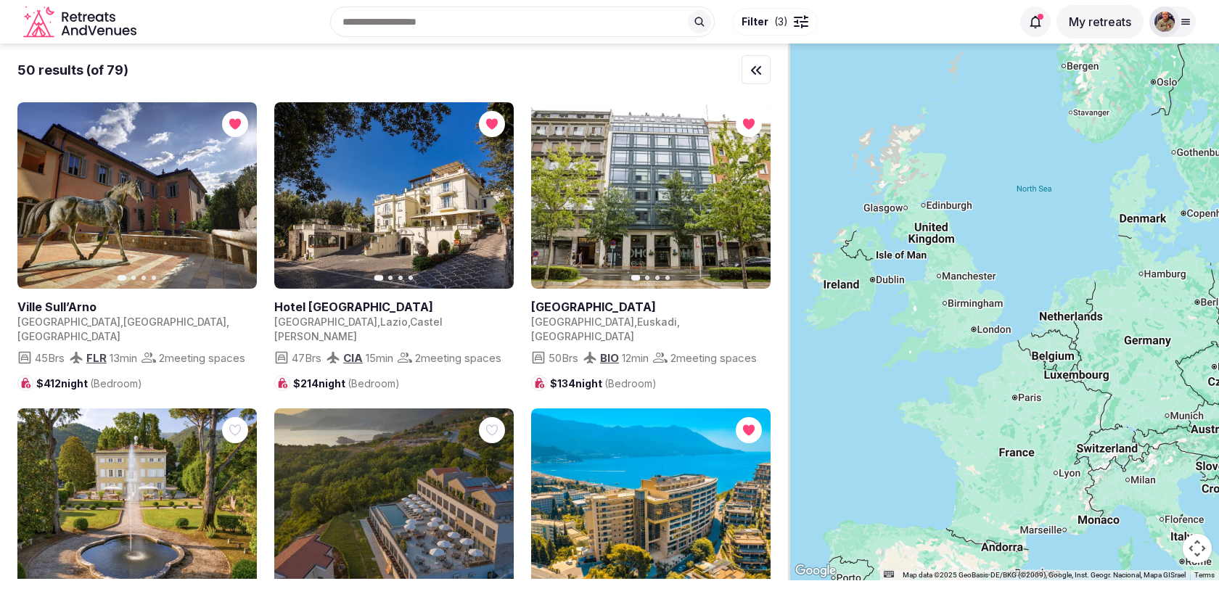
drag, startPoint x: 871, startPoint y: 160, endPoint x: 975, endPoint y: 454, distance: 311.9
click at [975, 454] on div at bounding box center [1003, 312] width 431 height 537
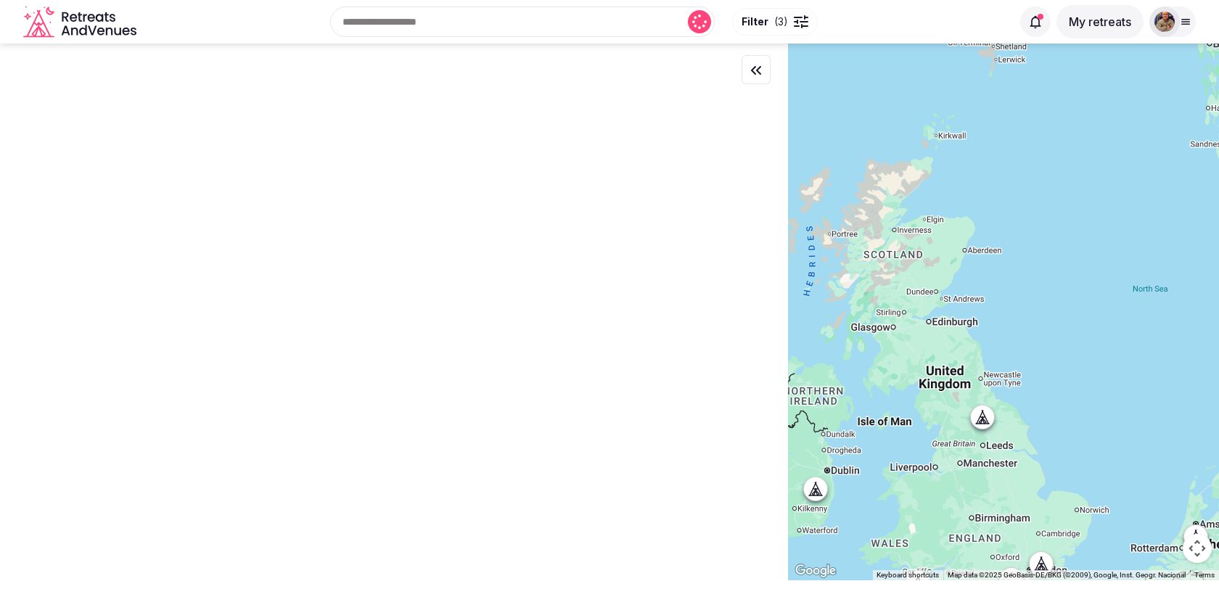
drag, startPoint x: 892, startPoint y: 218, endPoint x: 952, endPoint y: 379, distance: 171.0
click at [950, 379] on div at bounding box center [1003, 312] width 431 height 537
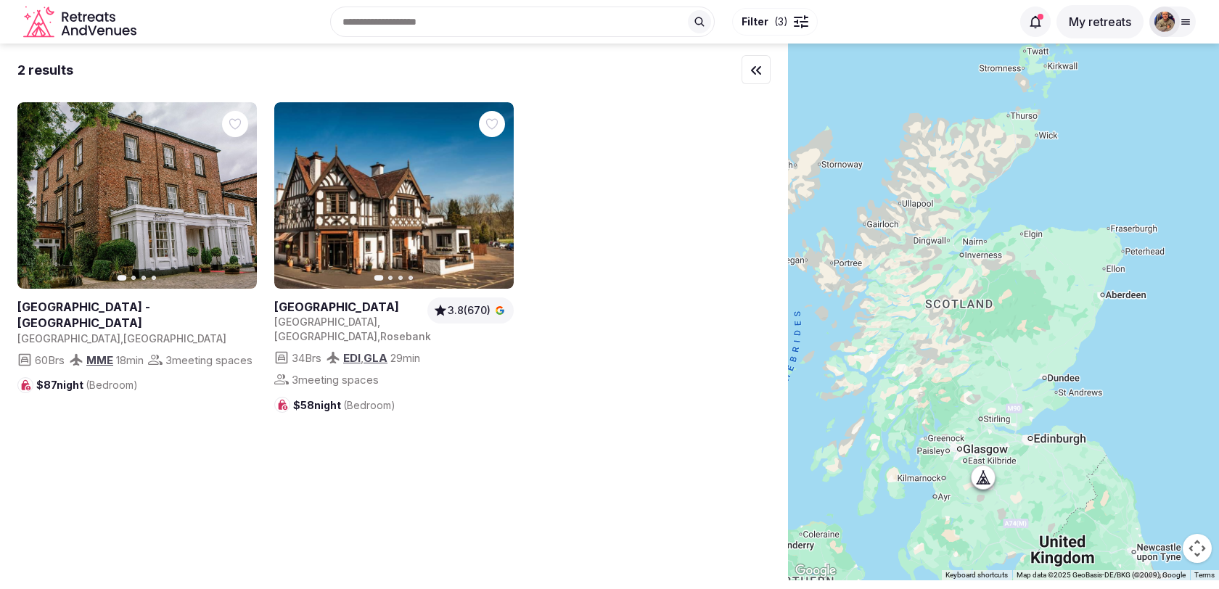
drag, startPoint x: 926, startPoint y: 294, endPoint x: 1009, endPoint y: 398, distance: 133.2
click at [1009, 398] on div at bounding box center [1003, 312] width 431 height 537
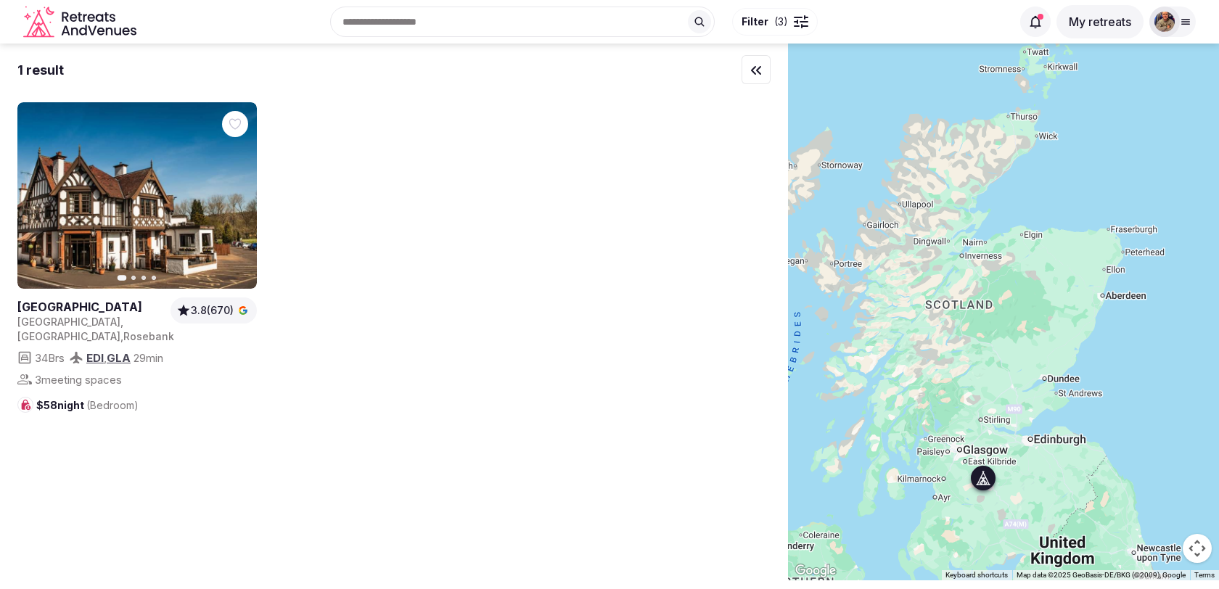
click at [241, 192] on icon "button" at bounding box center [237, 196] width 12 height 12
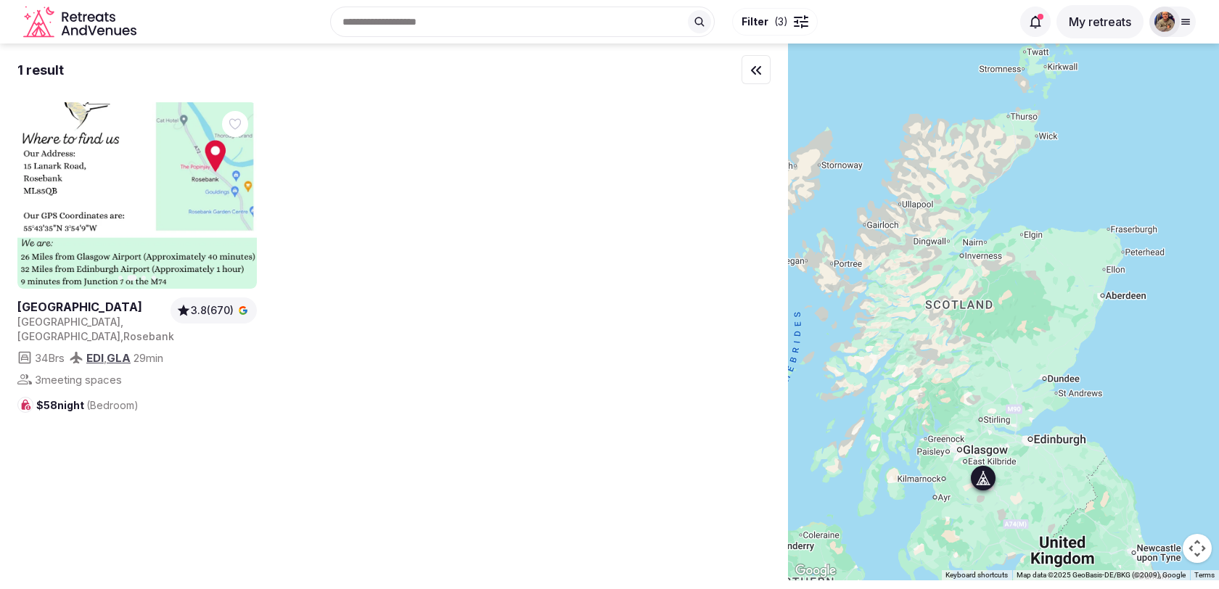
click at [44, 202] on button "Previous slide" at bounding box center [37, 195] width 23 height 23
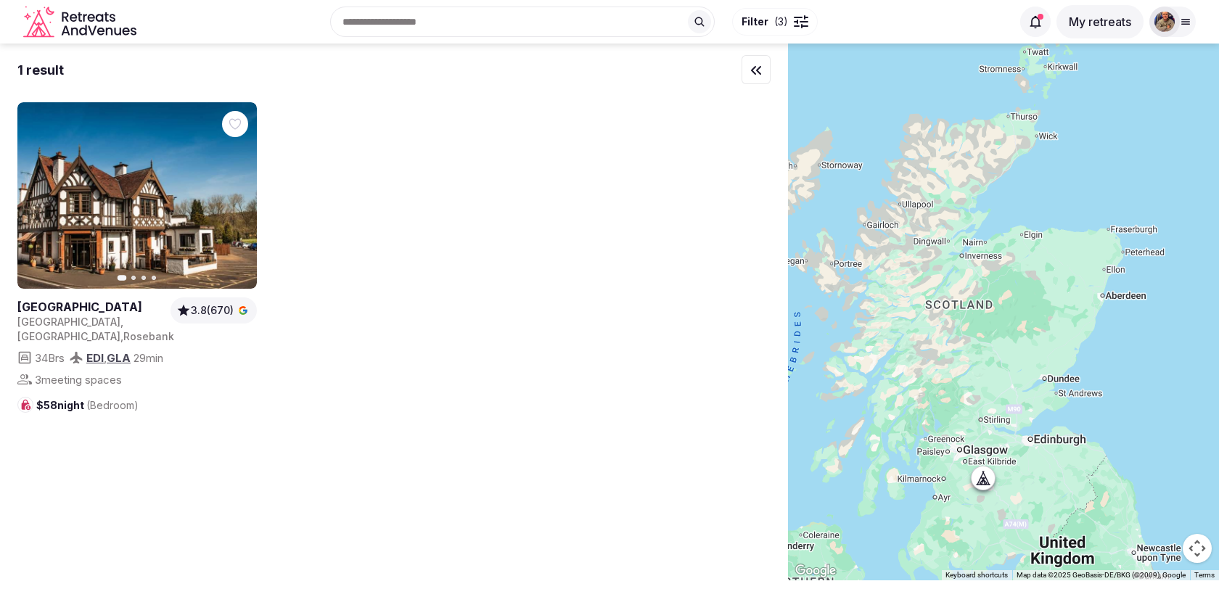
click at [770, 17] on span "Filter ( 3 )" at bounding box center [764, 22] width 46 height 15
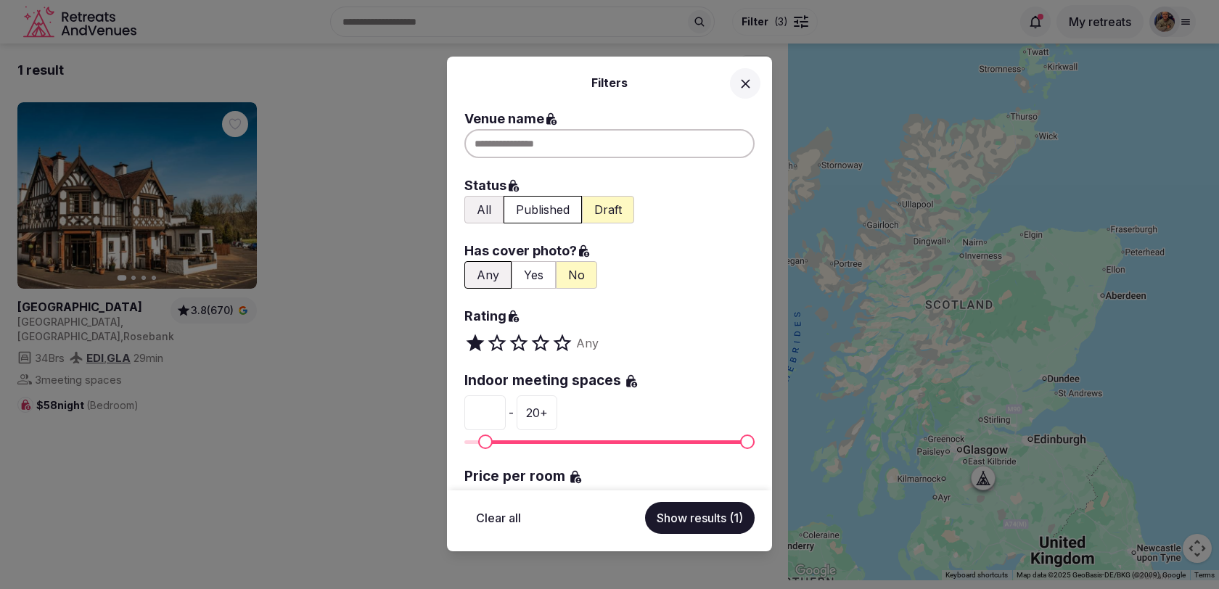
click at [484, 213] on button "All" at bounding box center [483, 210] width 39 height 28
click at [396, 456] on div "Filters Venue name Status All Published Draft Has cover photo? Any Yes No Ratin…" at bounding box center [609, 294] width 1219 height 589
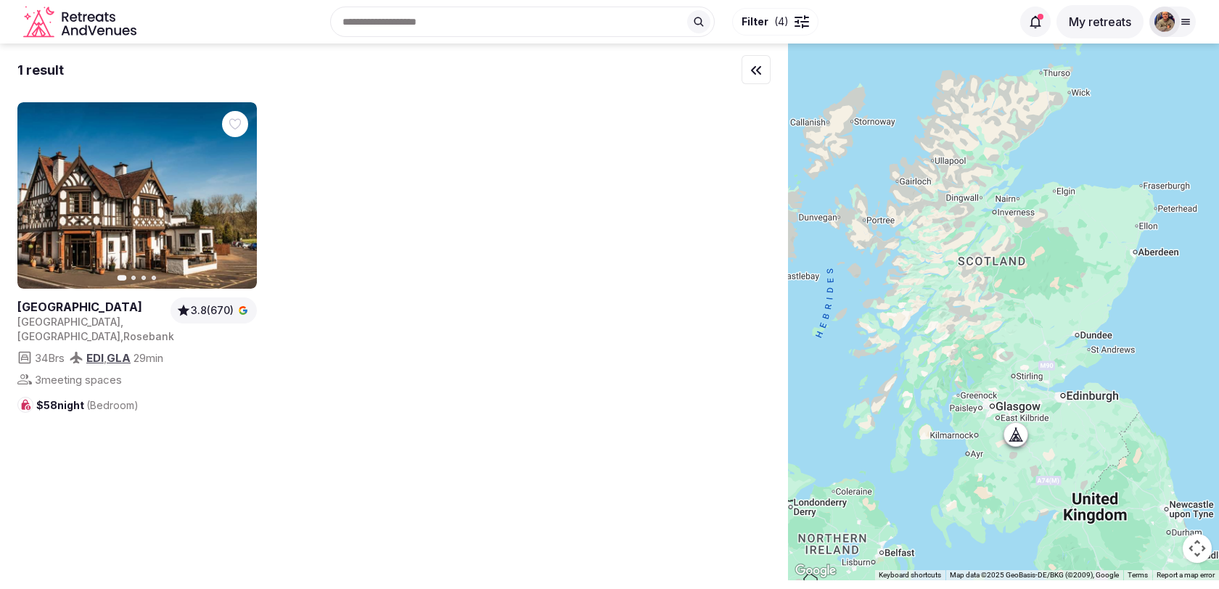
drag, startPoint x: 955, startPoint y: 363, endPoint x: 986, endPoint y: 318, distance: 54.7
click at [987, 319] on div at bounding box center [1003, 312] width 431 height 537
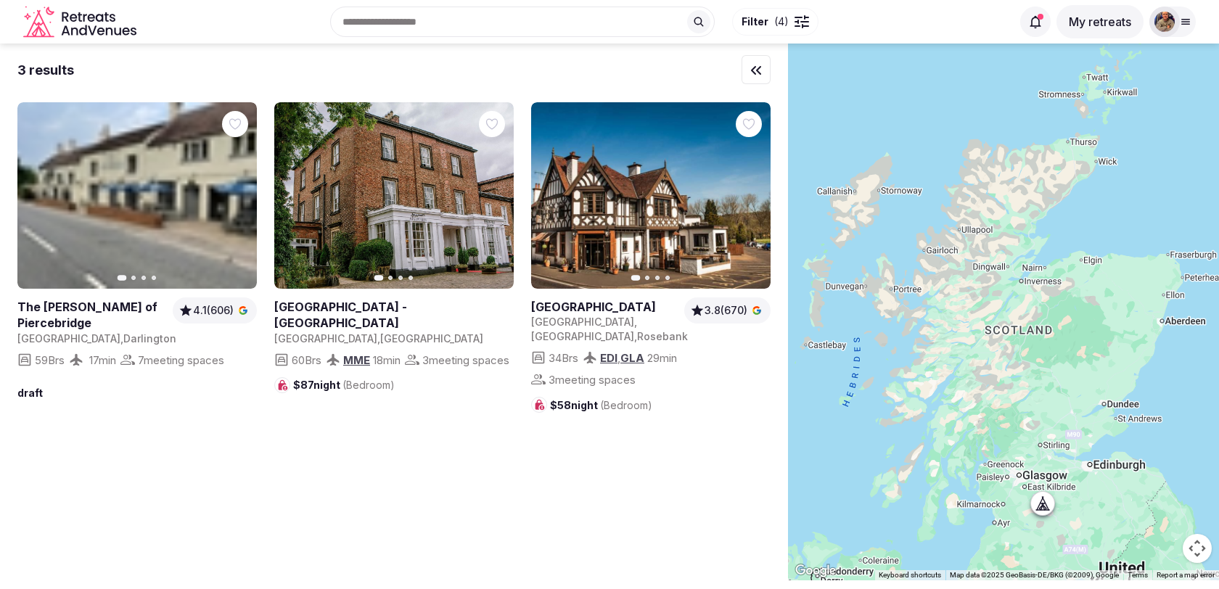
drag, startPoint x: 941, startPoint y: 342, endPoint x: 977, endPoint y: 414, distance: 80.1
click at [977, 414] on div at bounding box center [1003, 312] width 431 height 537
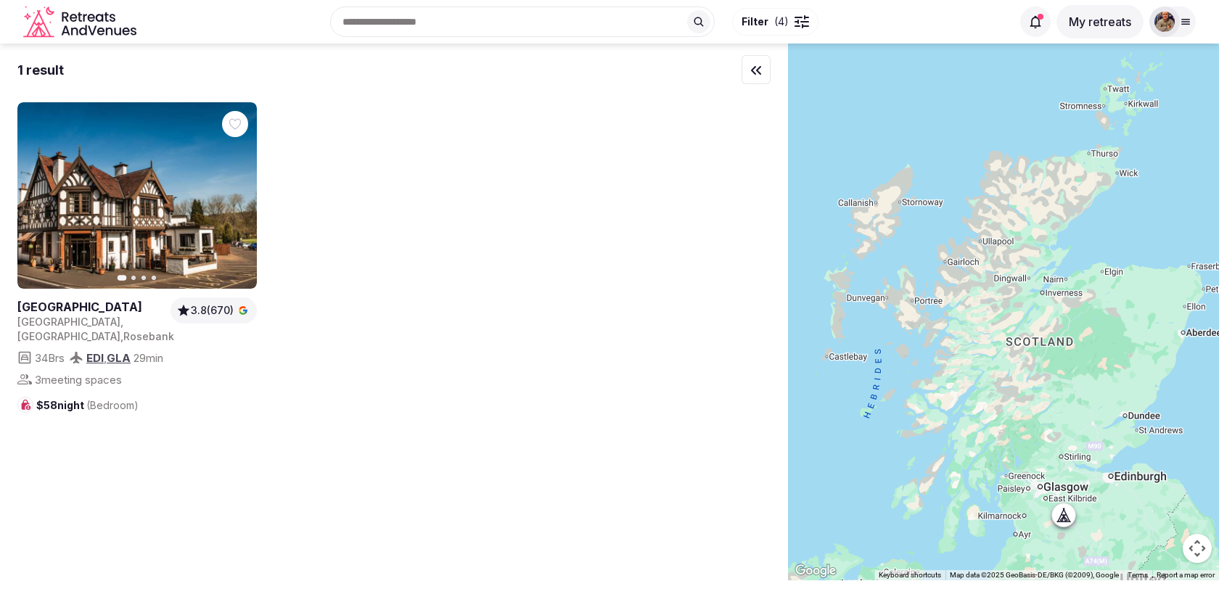
click at [1174, 23] on img at bounding box center [1164, 22] width 20 height 20
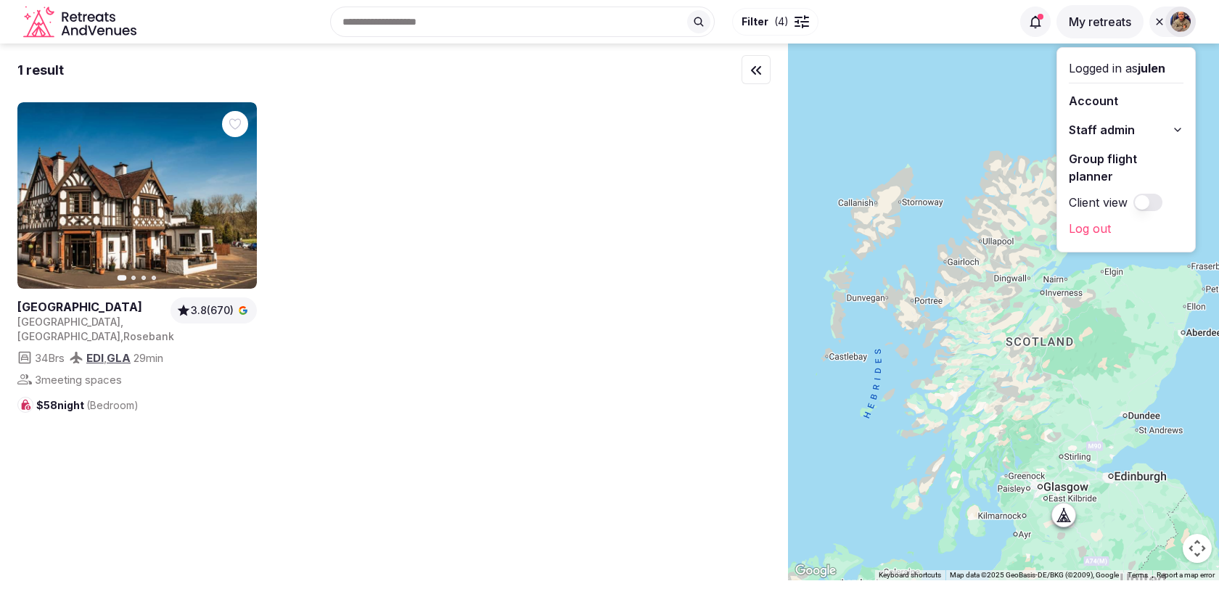
click at [1108, 123] on span "Staff admin" at bounding box center [1102, 129] width 66 height 17
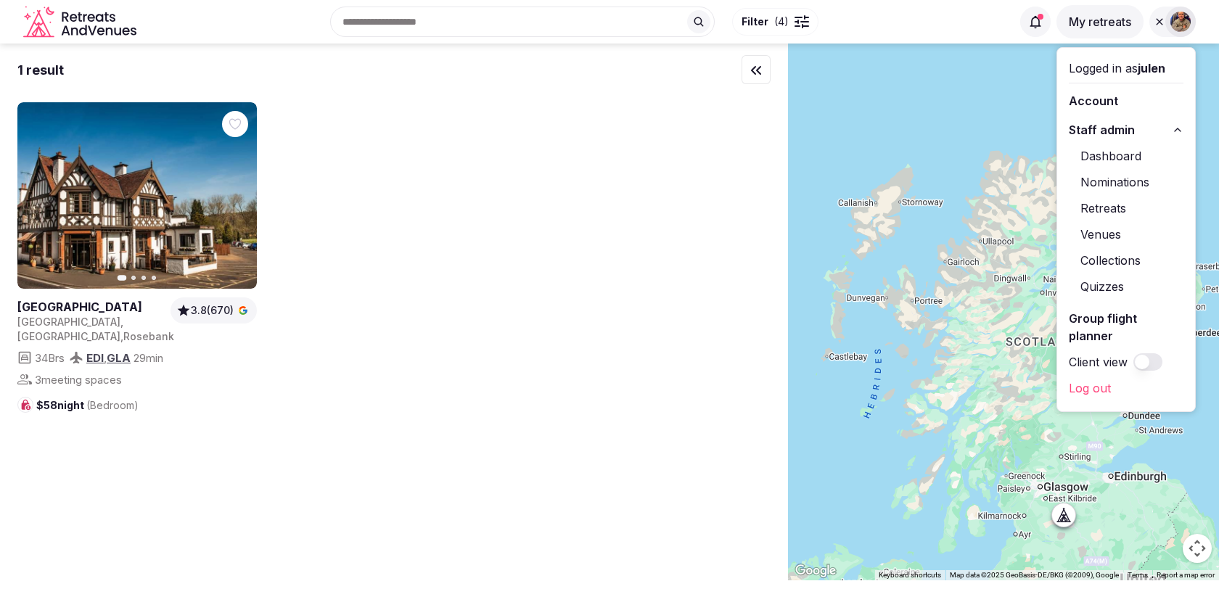
click at [1089, 226] on link "Venues" at bounding box center [1126, 234] width 115 height 23
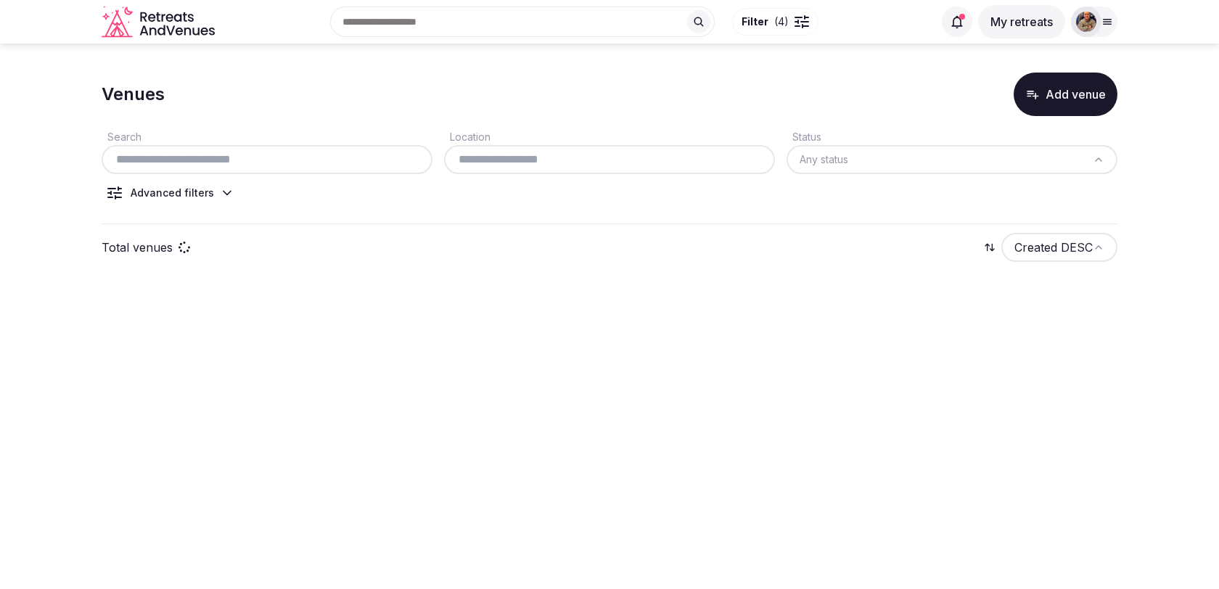
click at [345, 157] on input "text" at bounding box center [266, 159] width 319 height 17
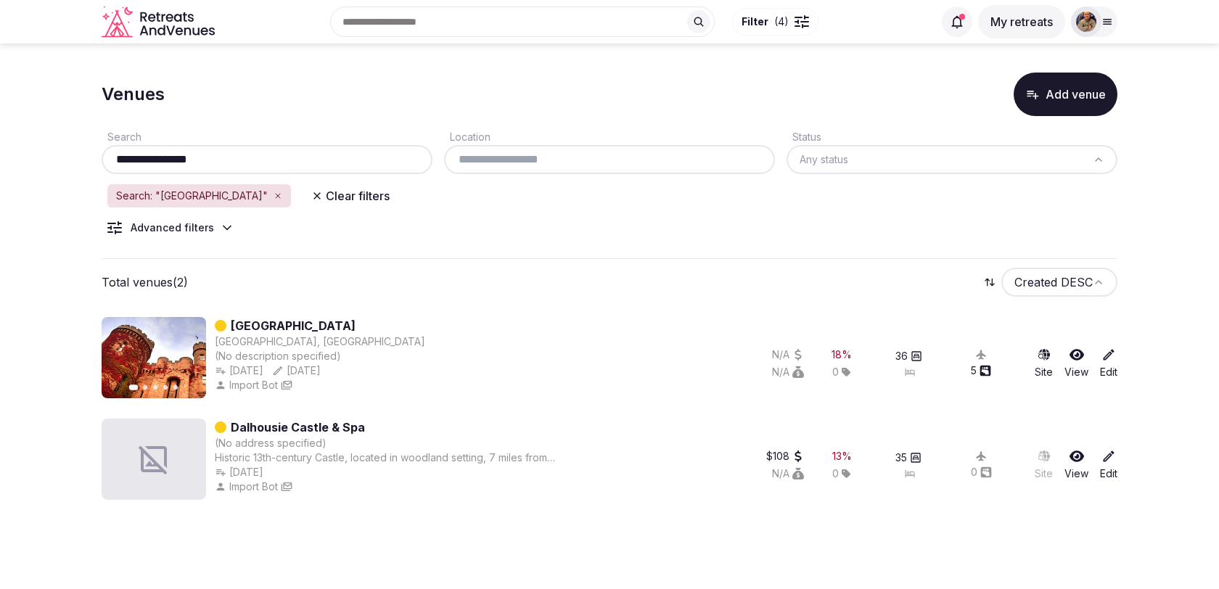
type input "**********"
click at [355, 324] on link "[GEOGRAPHIC_DATA]" at bounding box center [293, 325] width 125 height 17
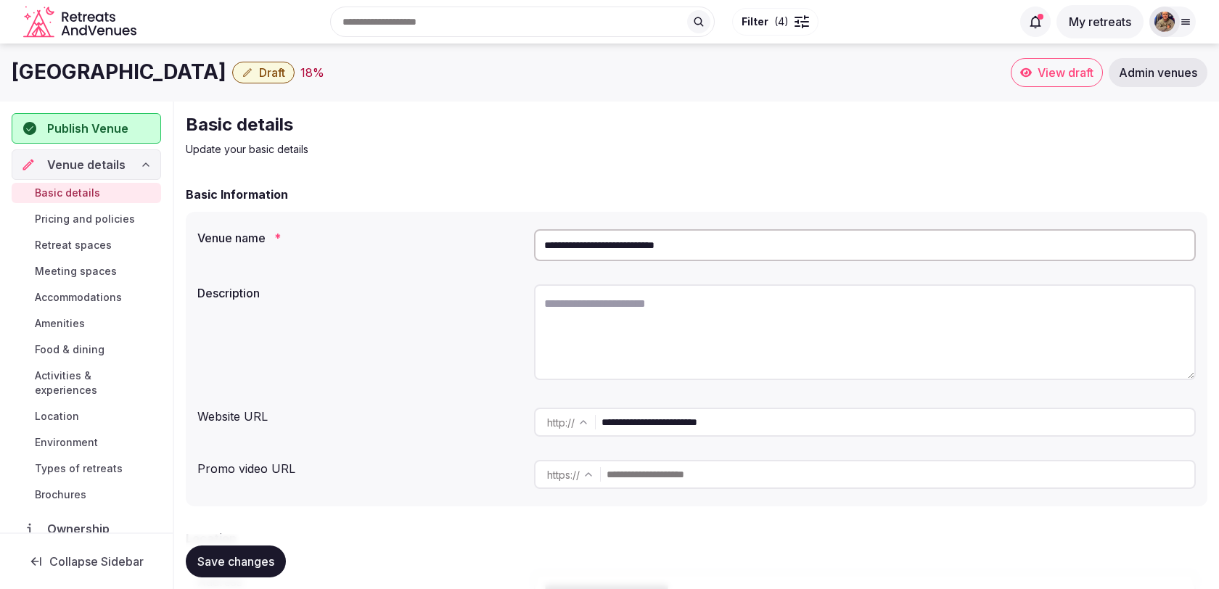
click at [640, 244] on input "**********" at bounding box center [865, 245] width 662 height 32
click at [696, 420] on input "**********" at bounding box center [897, 422] width 593 height 29
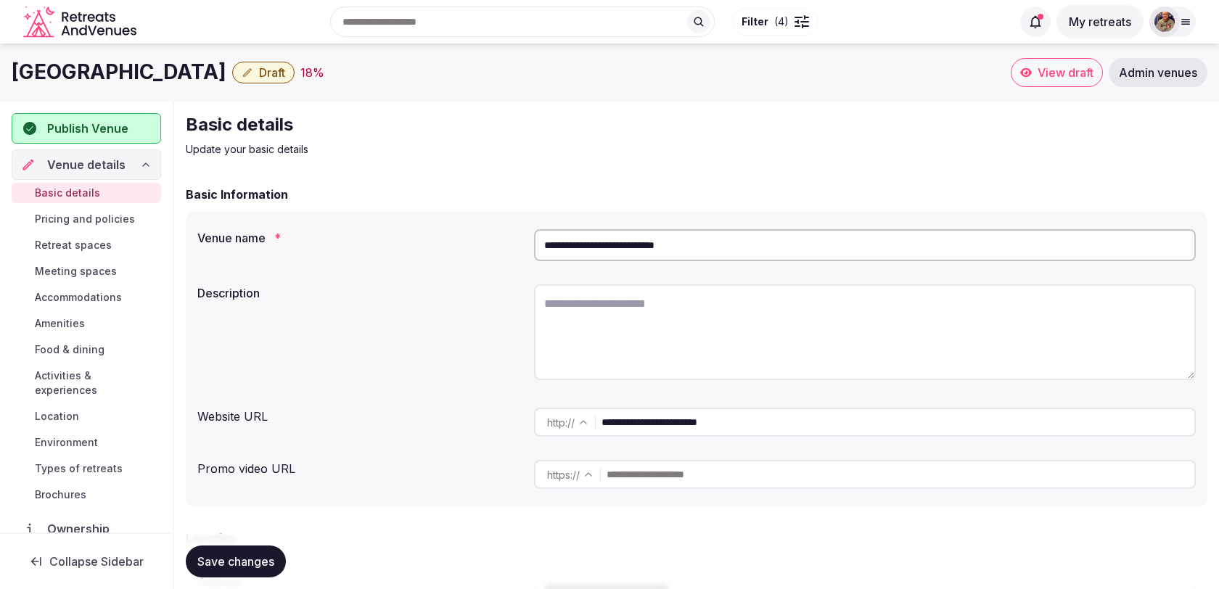
click at [696, 420] on input "**********" at bounding box center [897, 422] width 593 height 29
click at [1176, 28] on div at bounding box center [1164, 22] width 30 height 30
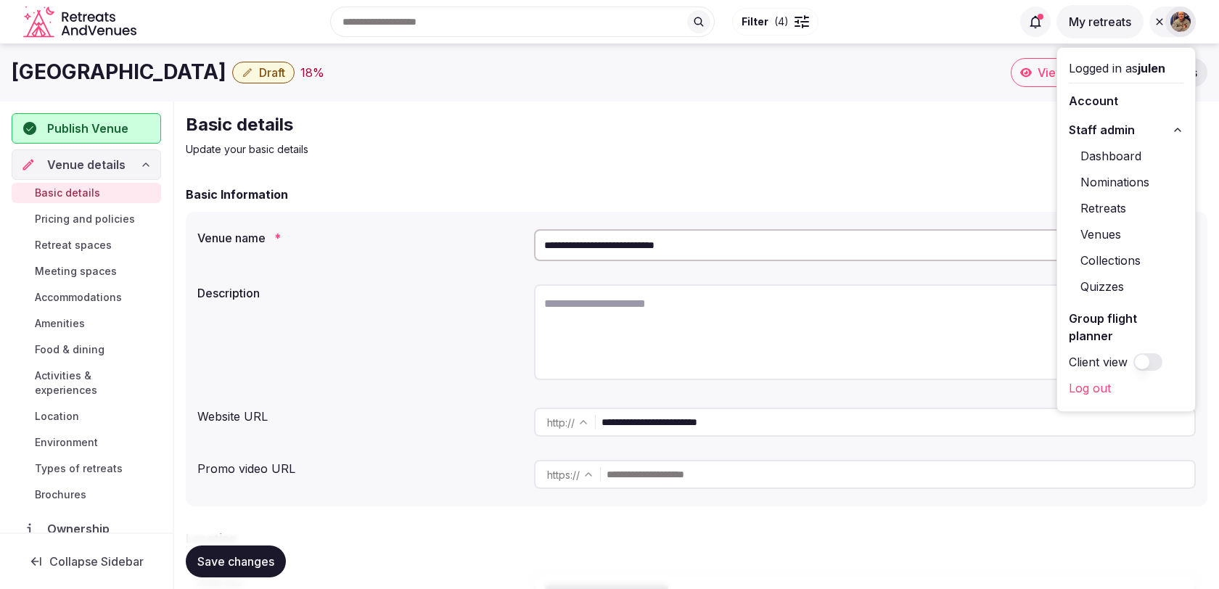
click at [1099, 229] on link "Venues" at bounding box center [1126, 234] width 115 height 23
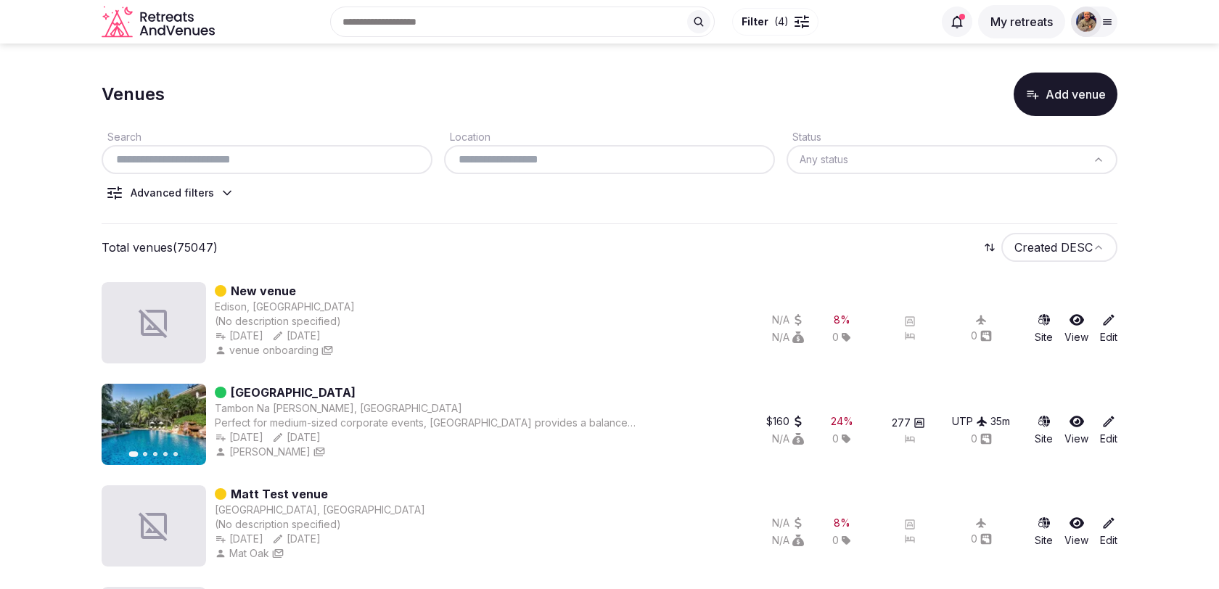
click at [338, 159] on input "text" at bounding box center [266, 159] width 319 height 17
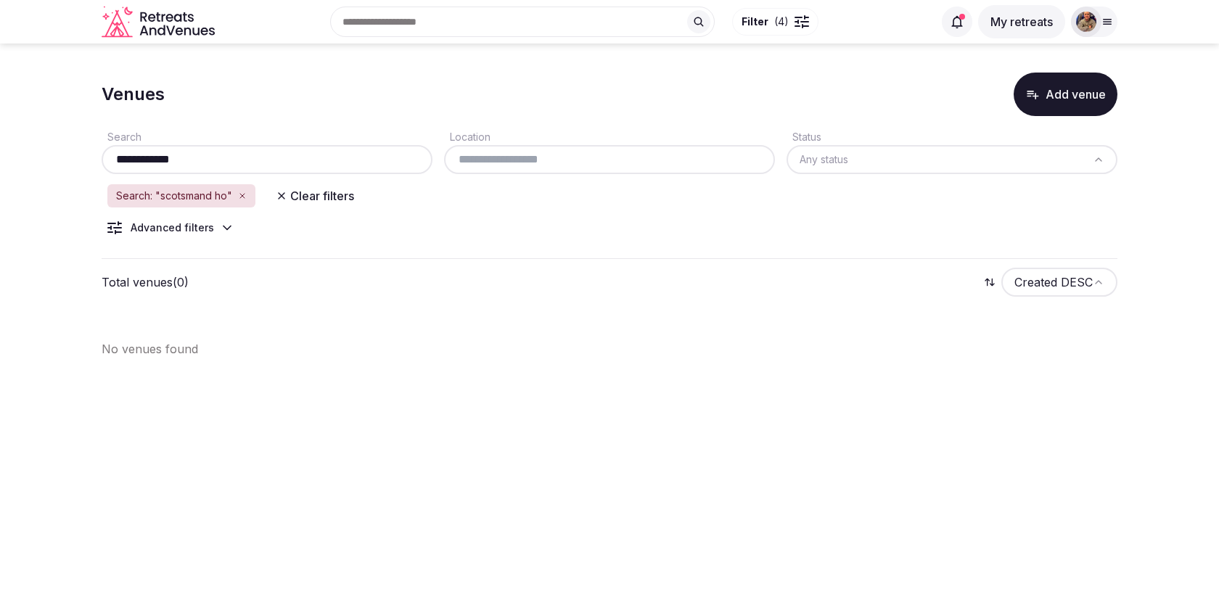
click at [175, 157] on input "**********" at bounding box center [266, 159] width 319 height 17
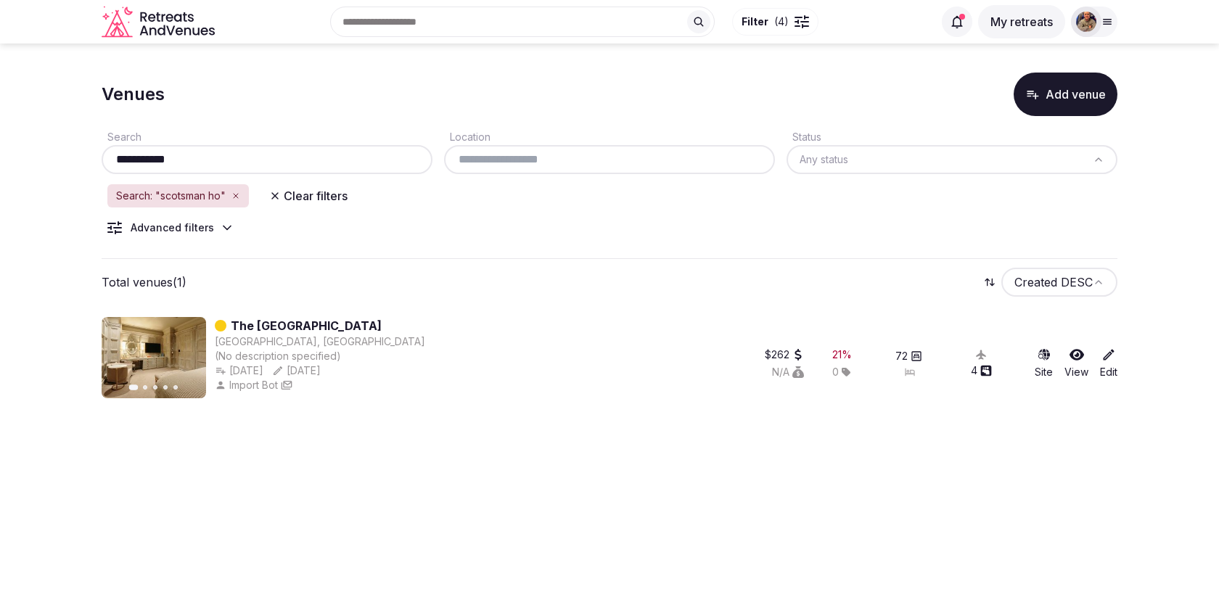
type input "**********"
click at [237, 194] on icon "button" at bounding box center [235, 196] width 9 height 9
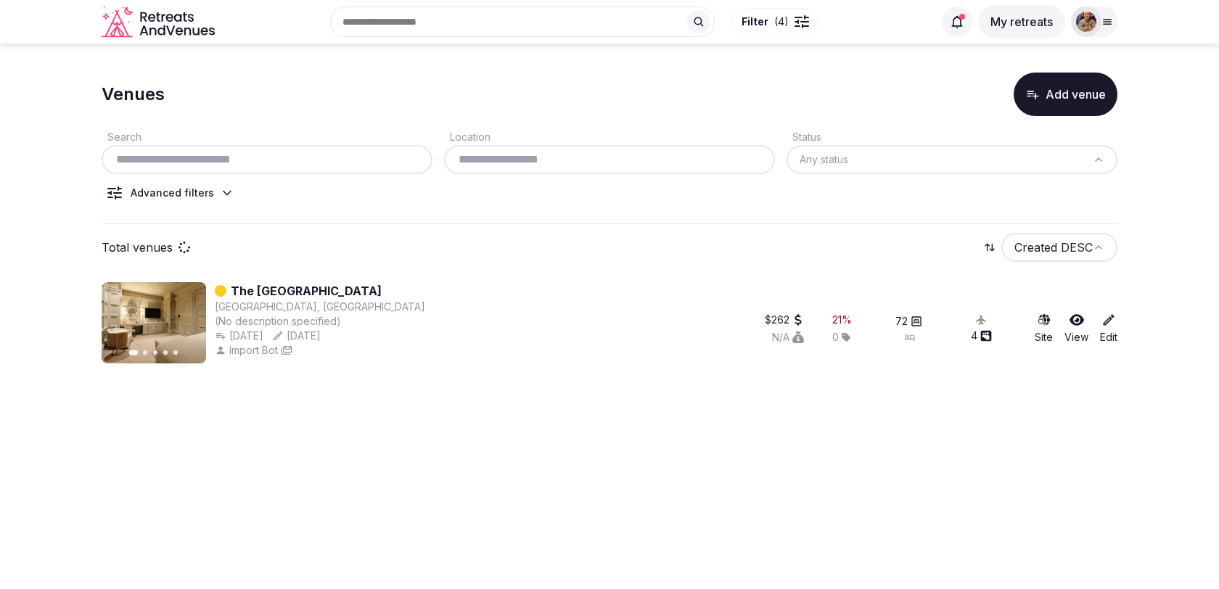
click at [488, 160] on input "text" at bounding box center [609, 159] width 319 height 17
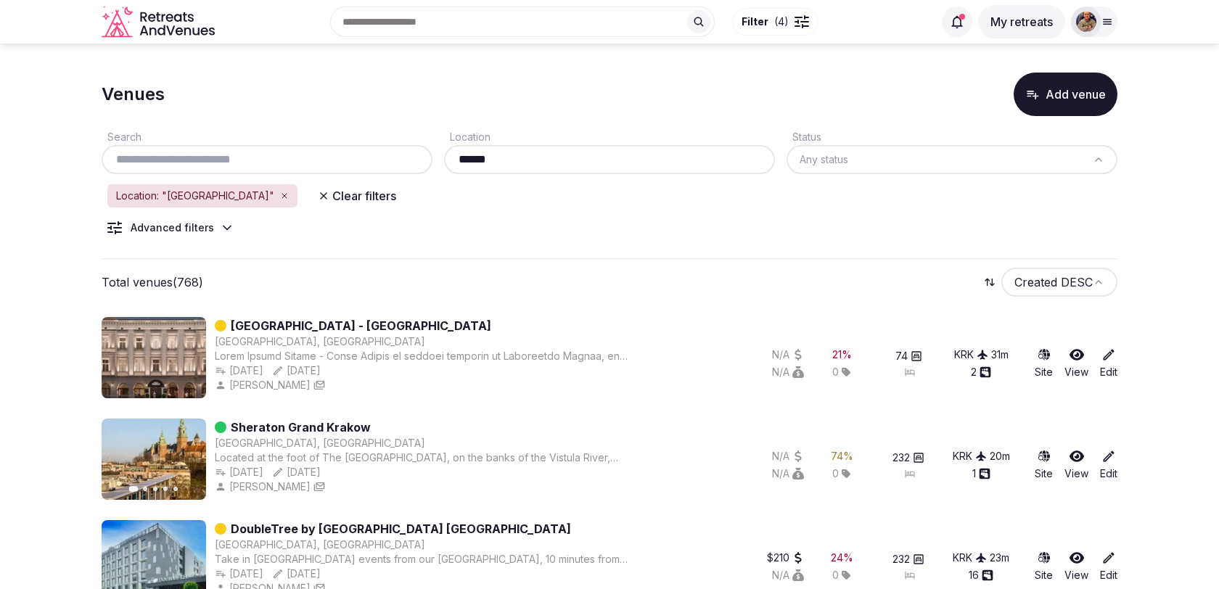
type input "******"
click at [220, 226] on icon at bounding box center [227, 228] width 15 height 15
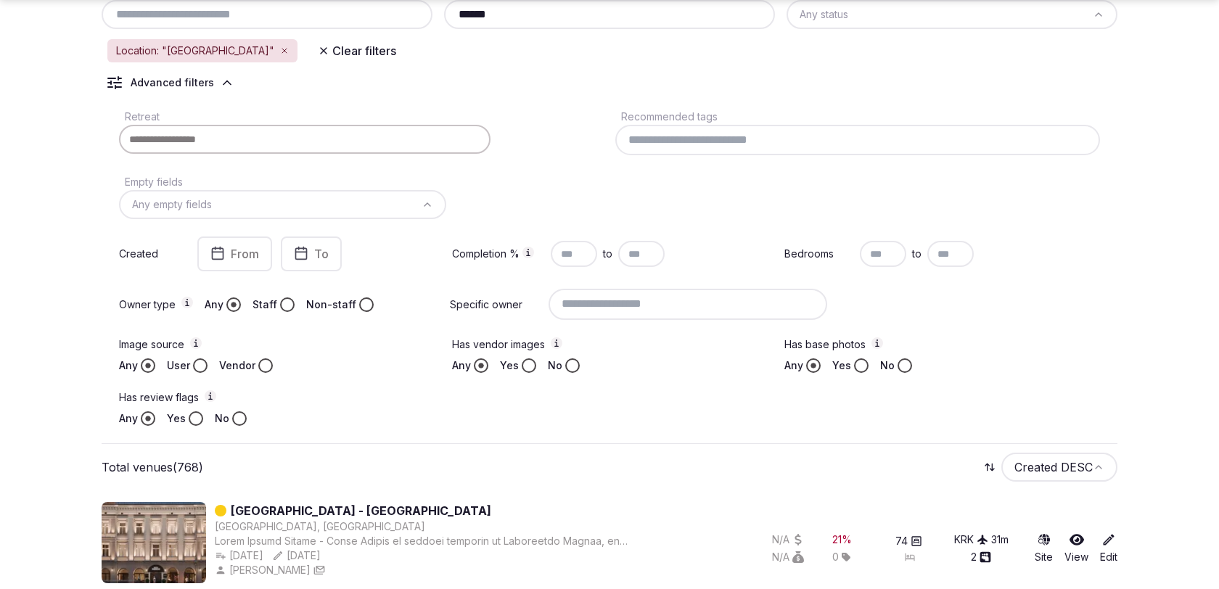
scroll to position [176, 0]
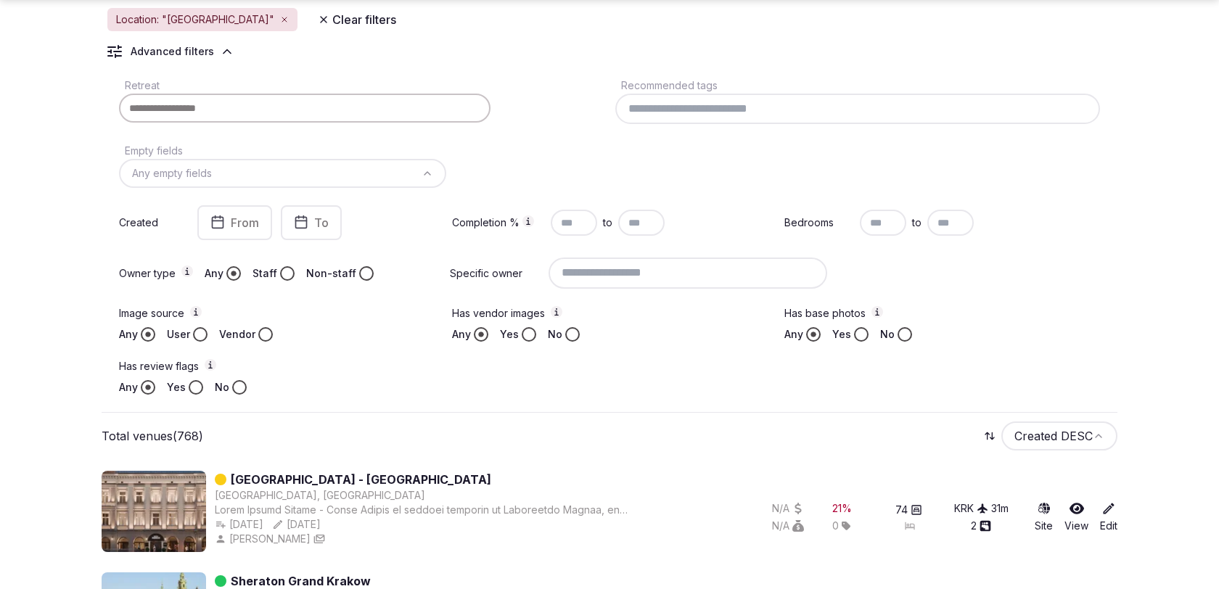
click at [887, 224] on input "text" at bounding box center [883, 223] width 46 height 26
type input "**"
click at [944, 217] on input "text" at bounding box center [950, 223] width 46 height 26
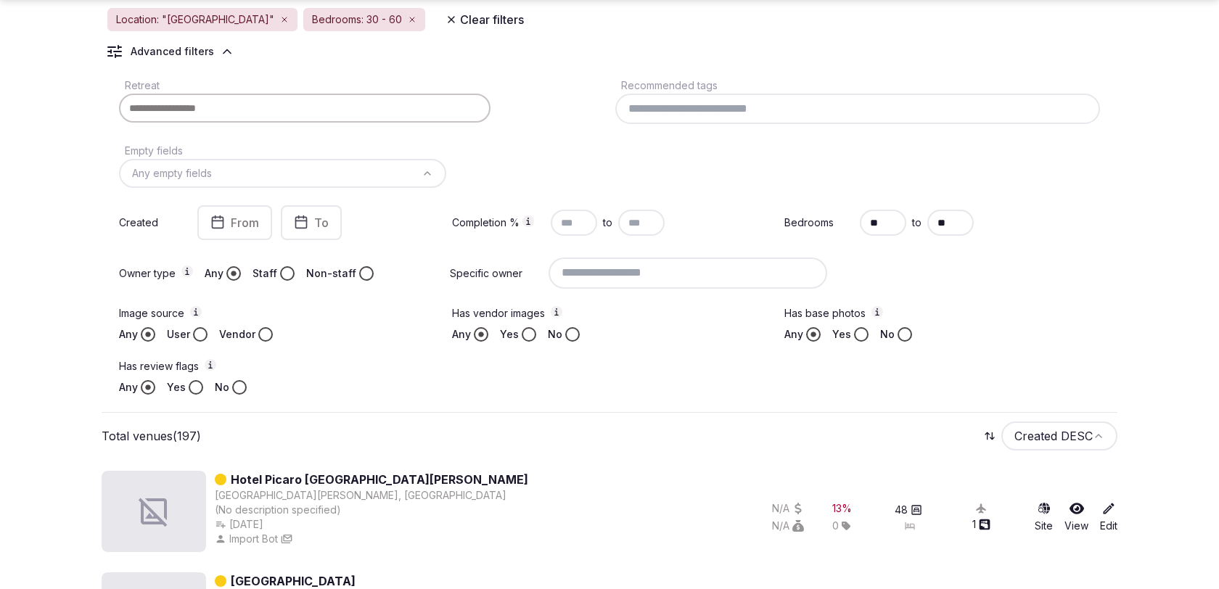
type input "**"
click at [1038, 233] on div "Bedrooms ** to **" at bounding box center [942, 222] width 316 height 35
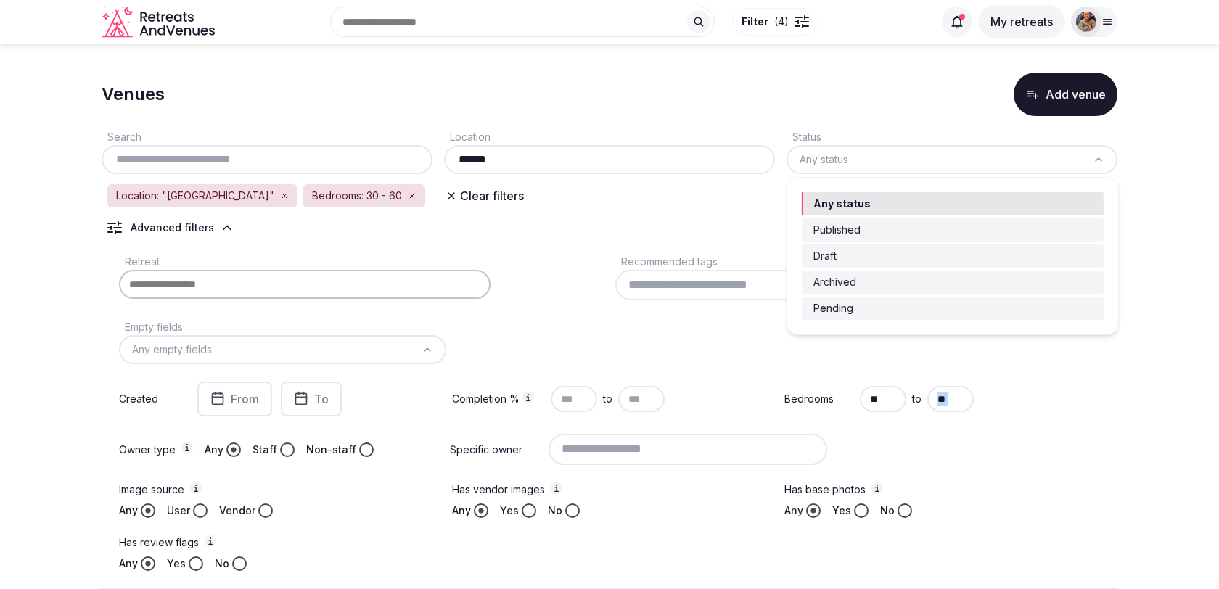
click at [844, 165] on html "Recent searches [GEOGRAPHIC_DATA] [GEOGRAPHIC_DATA], [GEOGRAPHIC_DATA] [GEOGRAP…" at bounding box center [609, 294] width 1219 height 589
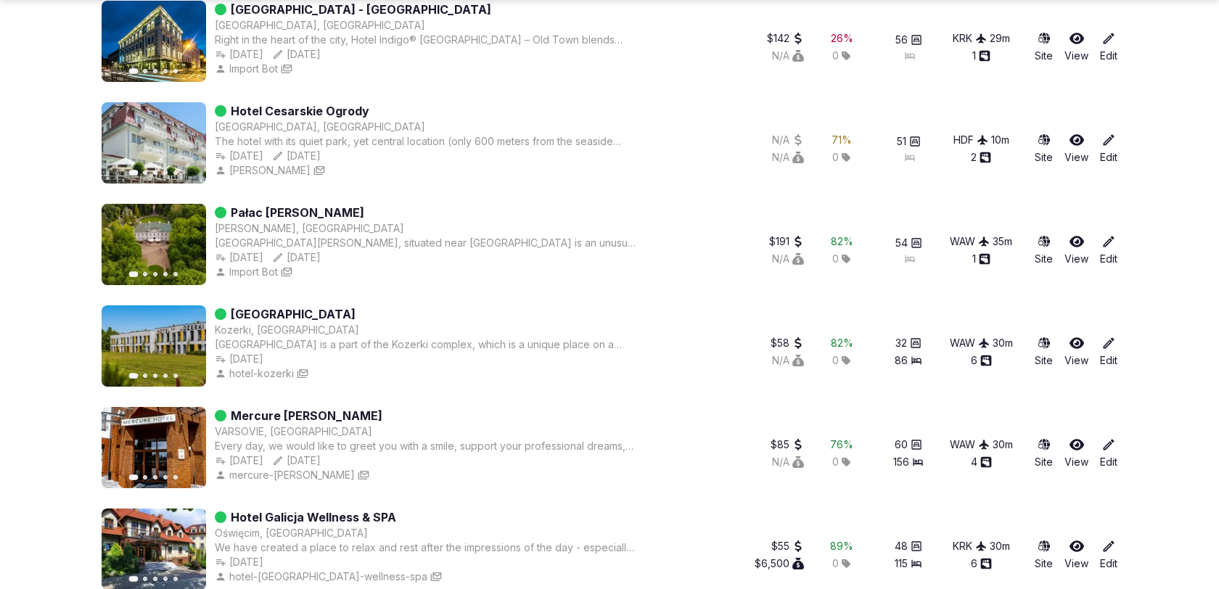
scroll to position [770, 0]
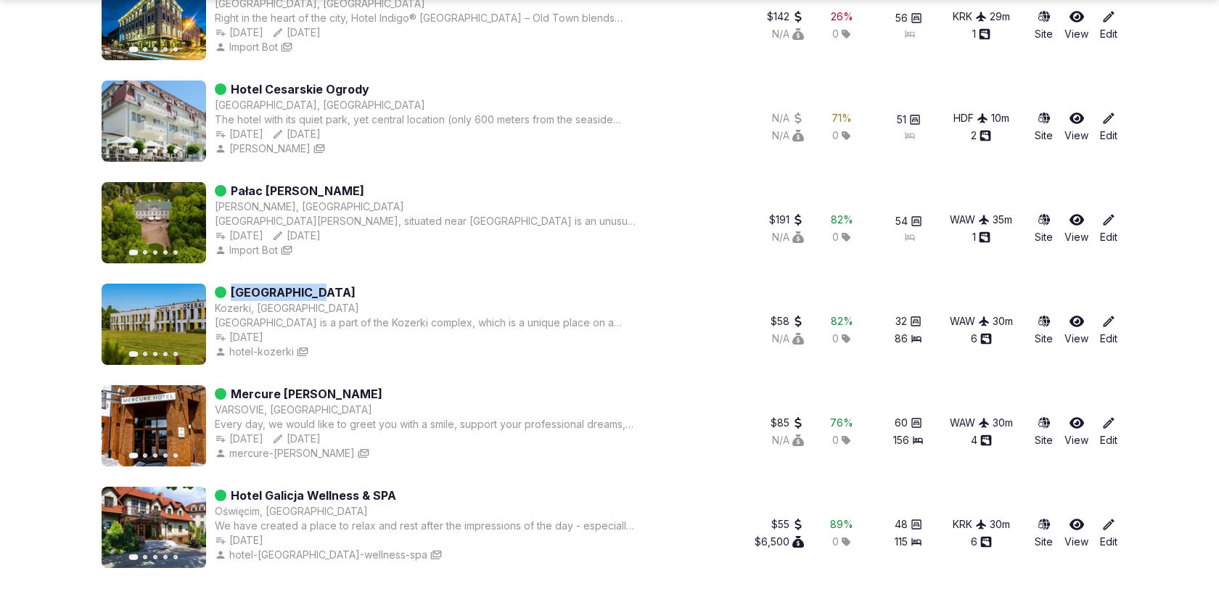
drag, startPoint x: 352, startPoint y: 295, endPoint x: 231, endPoint y: 293, distance: 120.5
click at [231, 293] on div "[GEOGRAPHIC_DATA]" at bounding box center [427, 292] width 424 height 17
copy link "[GEOGRAPHIC_DATA]"
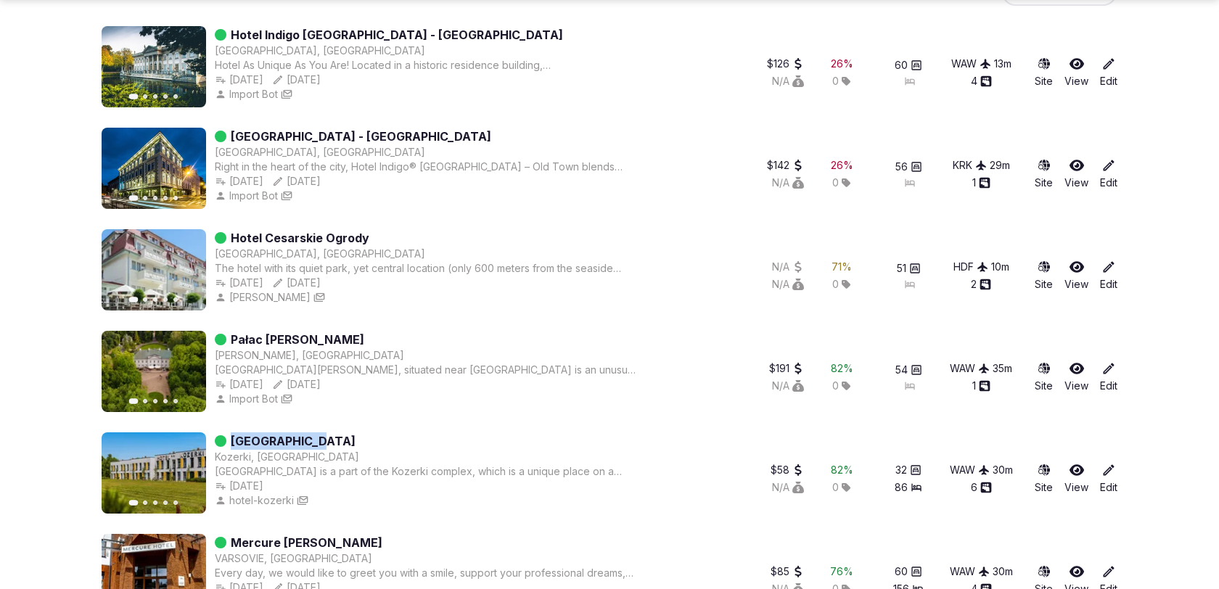
scroll to position [625, 0]
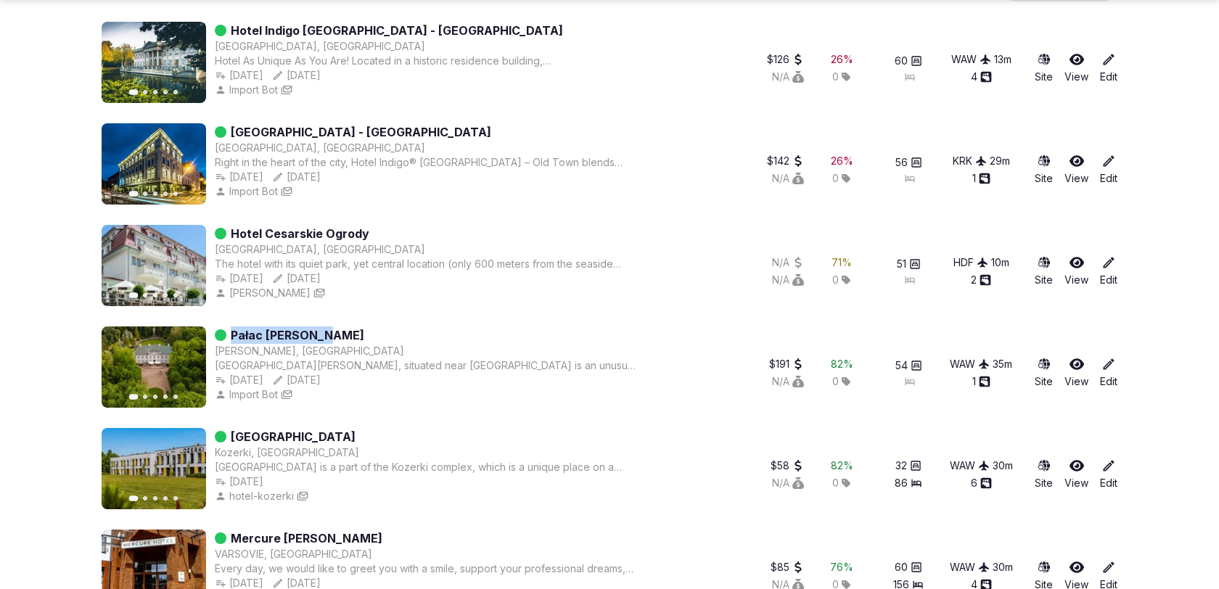
drag, startPoint x: 355, startPoint y: 334, endPoint x: 231, endPoint y: 331, distance: 123.4
click at [231, 331] on div "Pałac [PERSON_NAME]" at bounding box center [427, 334] width 424 height 17
copy link "Pałac [PERSON_NAME]"
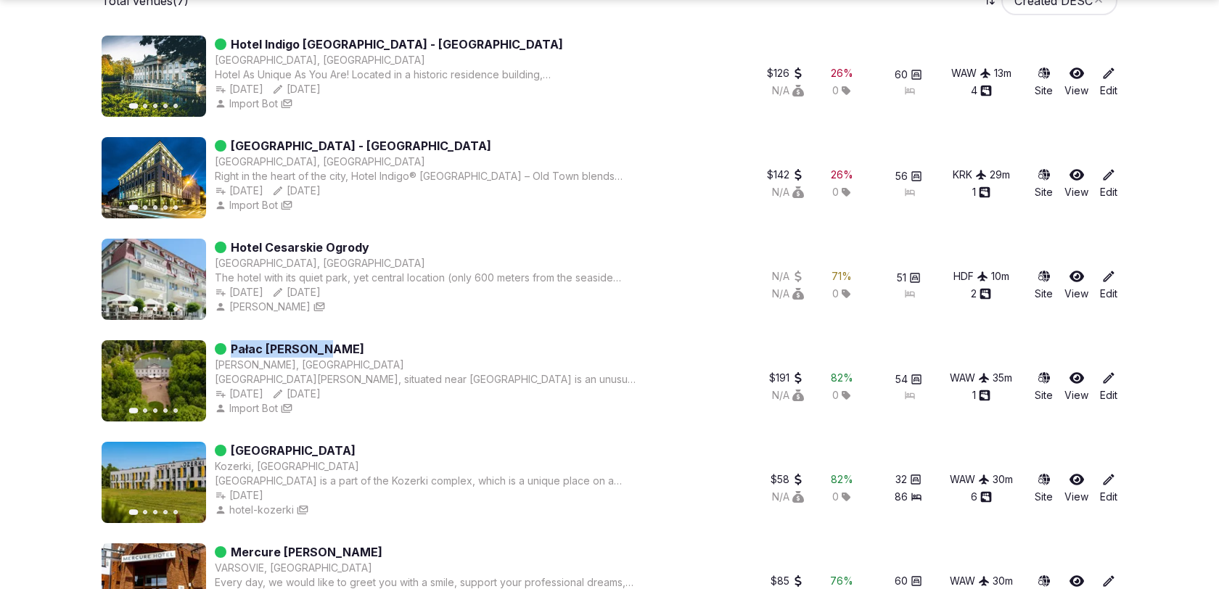
scroll to position [770, 0]
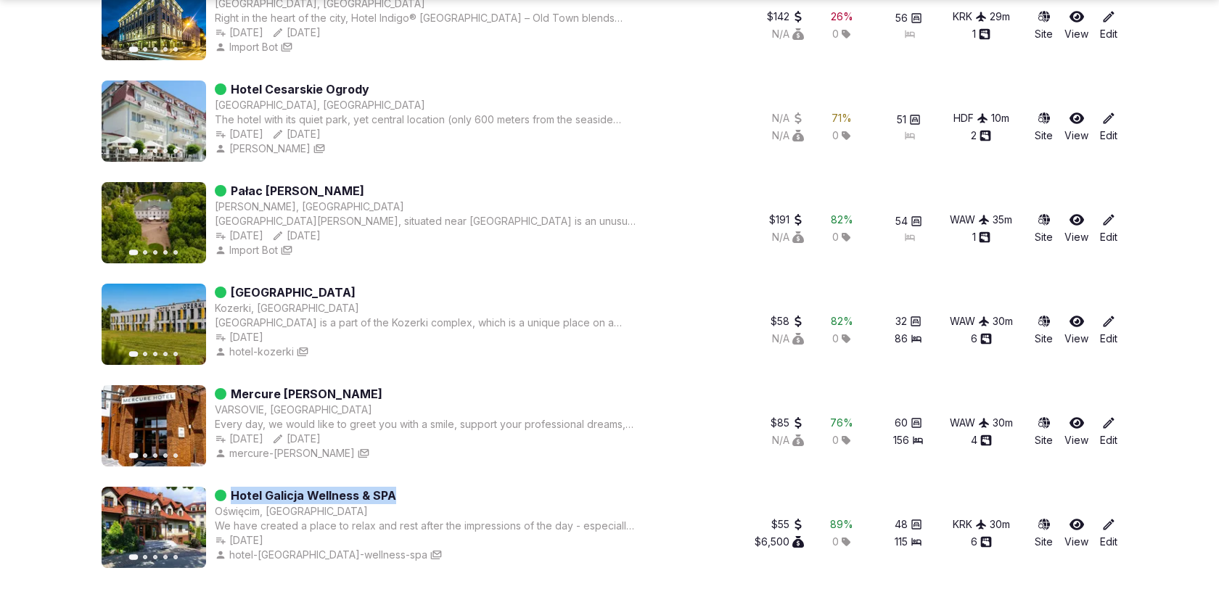
drag, startPoint x: 424, startPoint y: 497, endPoint x: 231, endPoint y: 493, distance: 192.3
click at [231, 493] on div "Hotel Galicja Wellness & SPA" at bounding box center [427, 495] width 424 height 17
copy link "Hotel Galicja Wellness & SPA"
drag, startPoint x: 369, startPoint y: 393, endPoint x: 231, endPoint y: 392, distance: 138.6
click at [231, 392] on div "Mercure [PERSON_NAME]" at bounding box center [427, 393] width 424 height 17
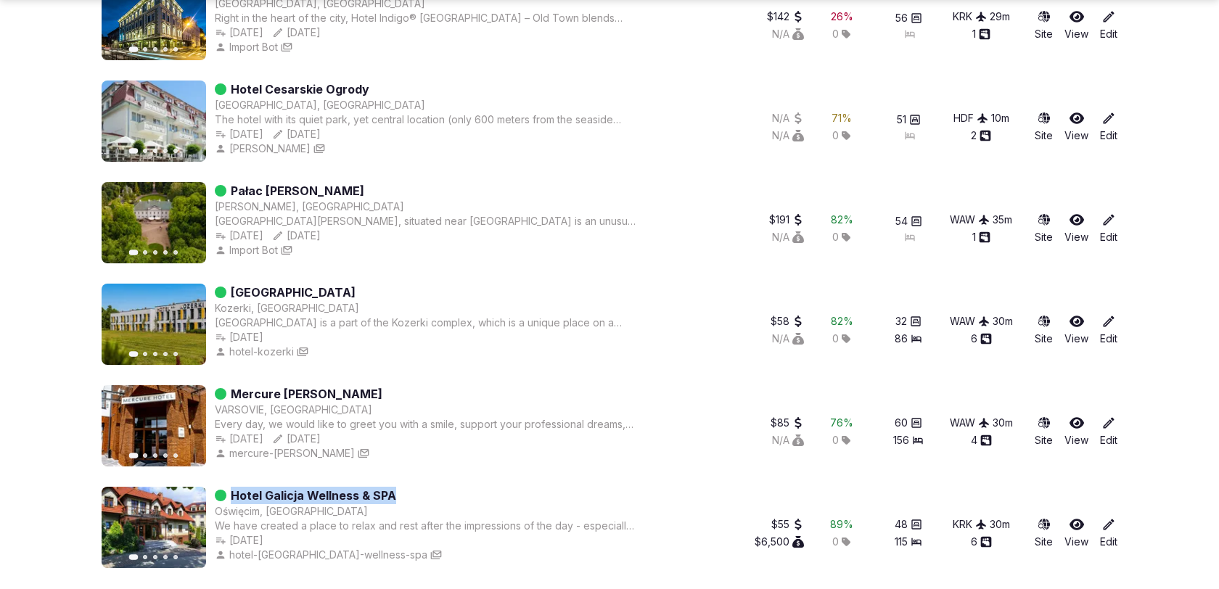
copy link "Mercure [PERSON_NAME]"
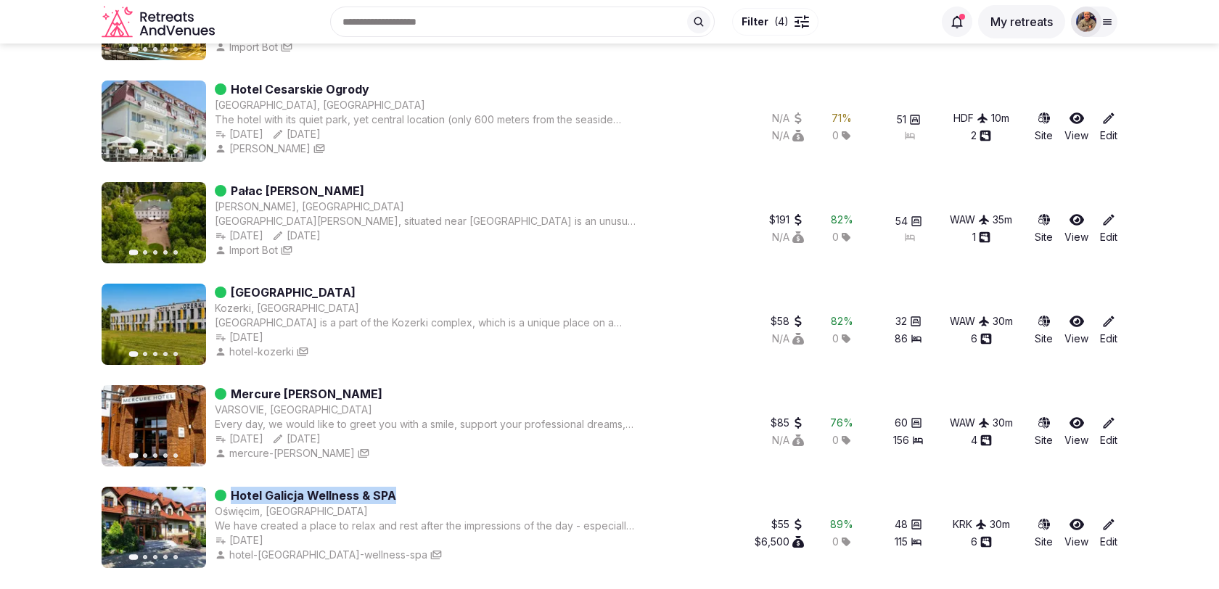
scroll to position [0, 0]
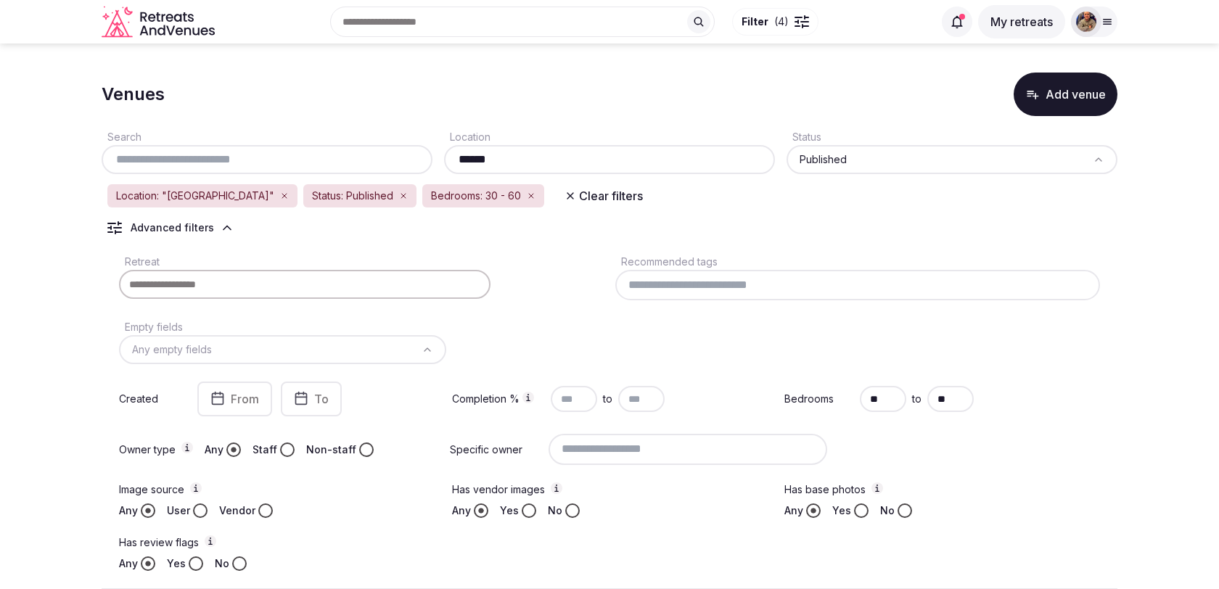
click at [649, 163] on input "******" at bounding box center [609, 159] width 319 height 17
click at [556, 193] on button "Clear filters" at bounding box center [604, 196] width 96 height 26
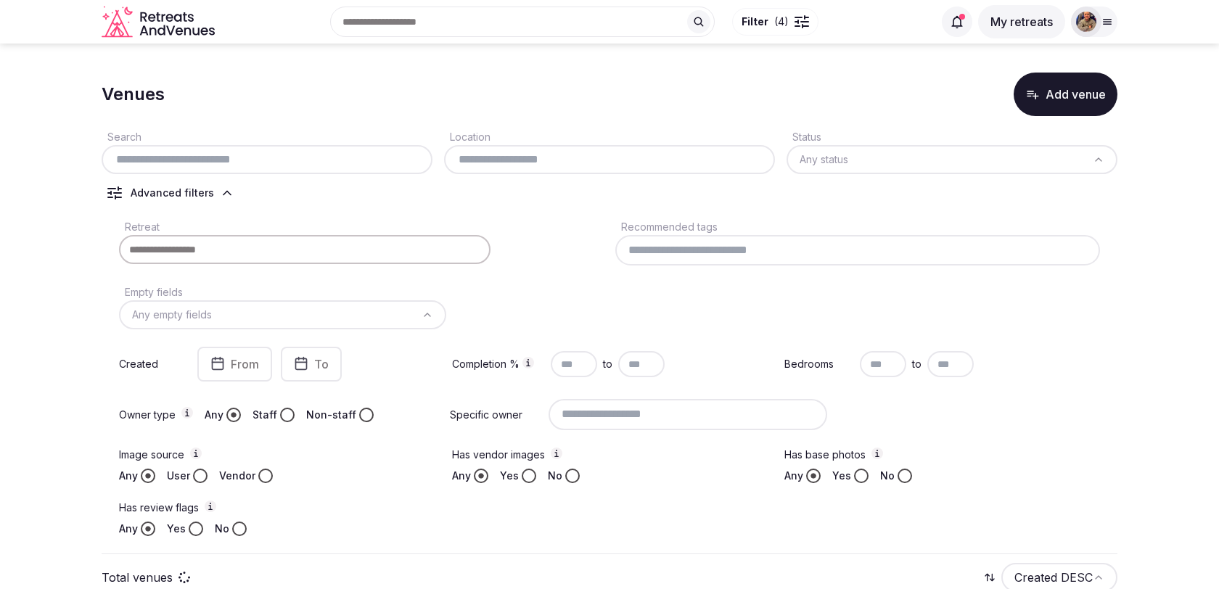
click at [365, 165] on input "text" at bounding box center [266, 159] width 319 height 17
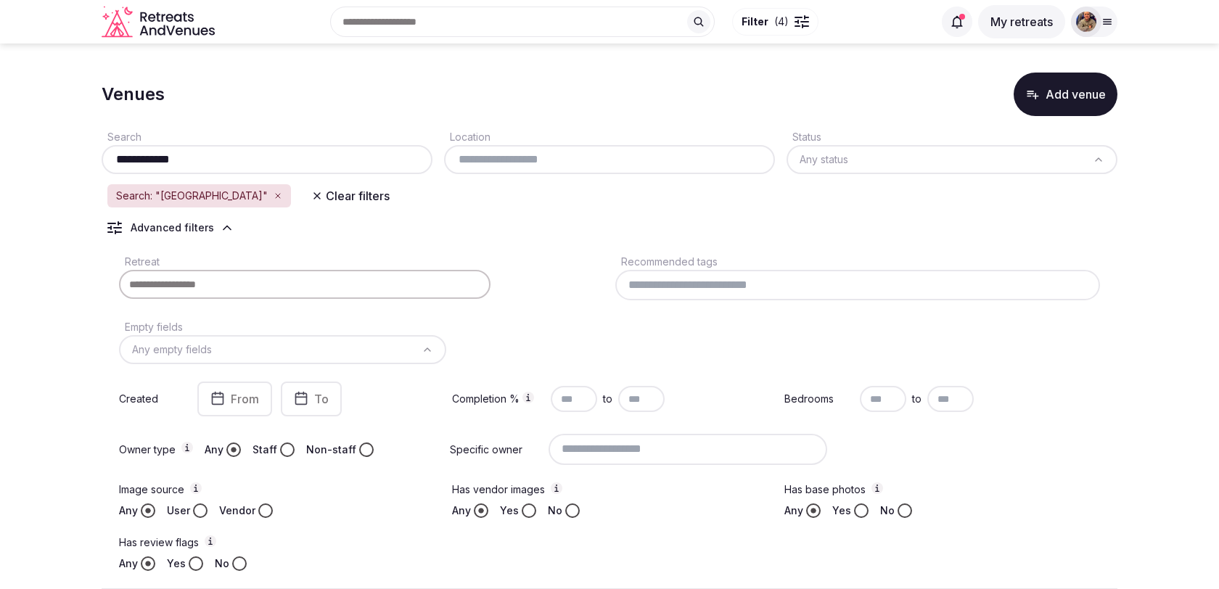
click at [588, 222] on div "**********" at bounding box center [610, 352] width 1016 height 473
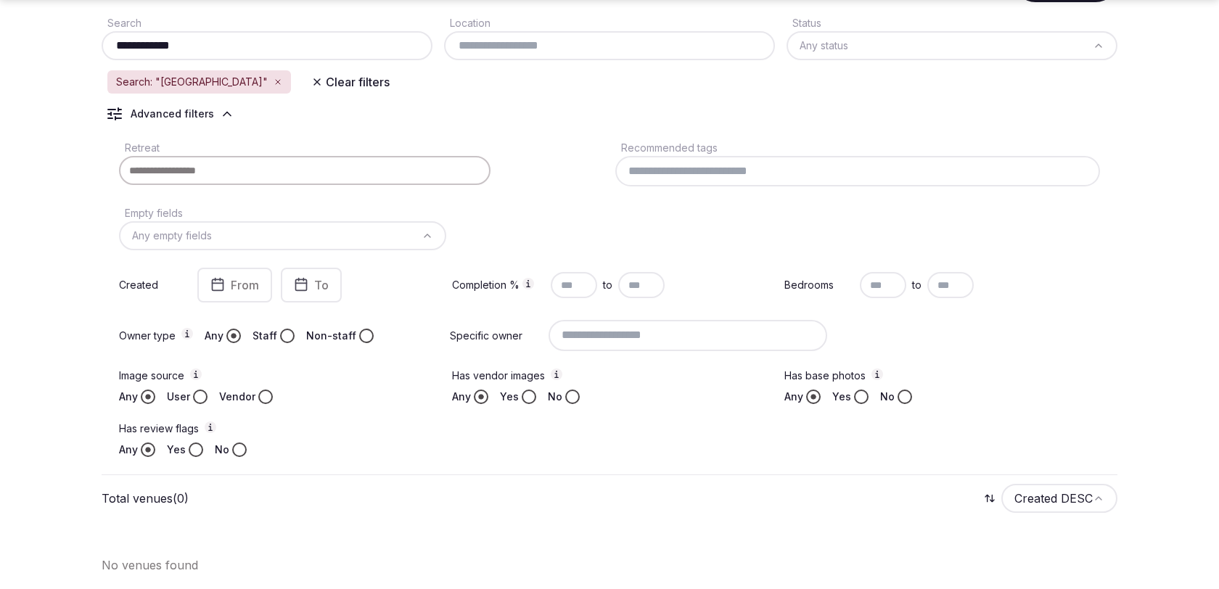
click at [246, 41] on input "**********" at bounding box center [266, 45] width 319 height 17
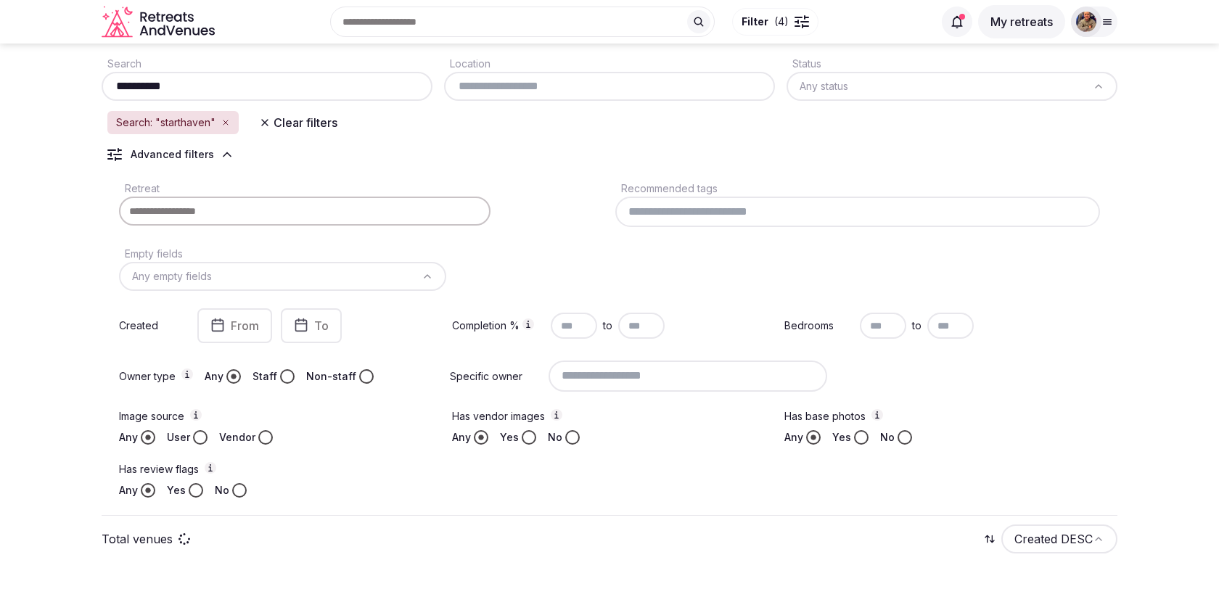
scroll to position [114, 0]
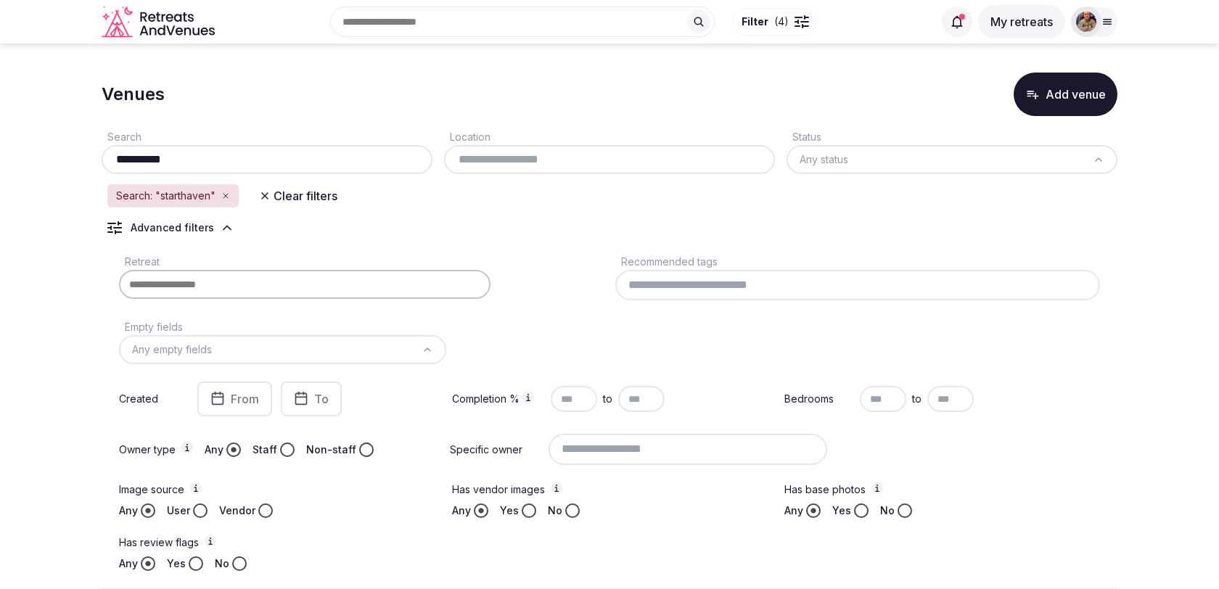
click at [136, 158] on input "**********" at bounding box center [266, 159] width 319 height 17
click at [189, 154] on input "**********" at bounding box center [266, 159] width 319 height 17
type input "*********"
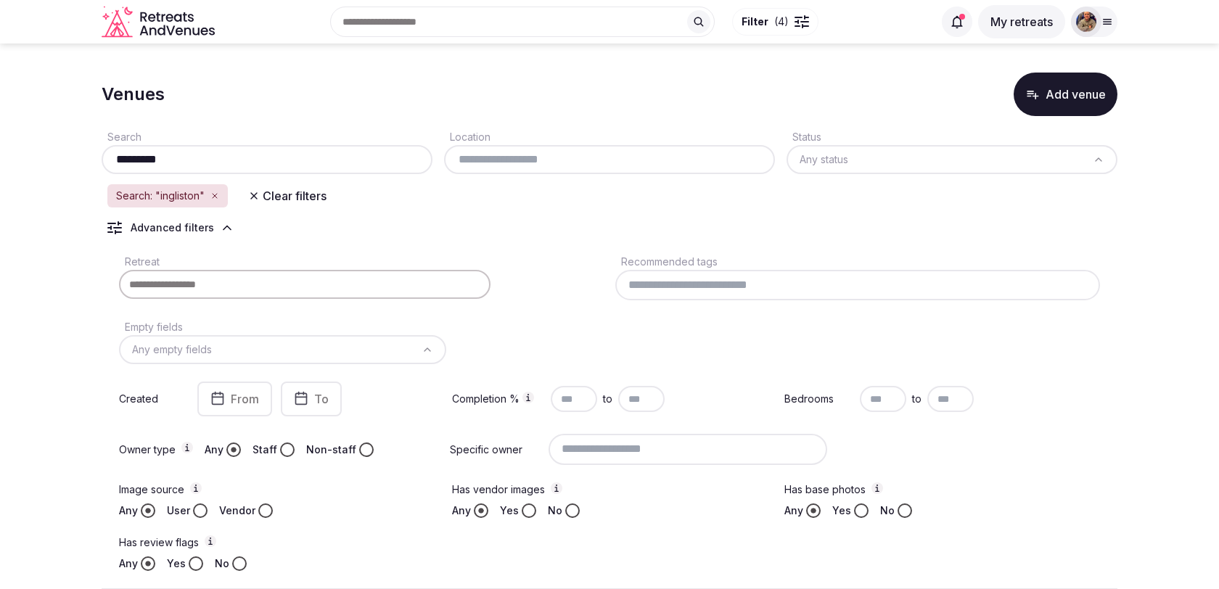
click at [418, 202] on div "Search: "ingliston" Clear filters" at bounding box center [610, 196] width 1016 height 26
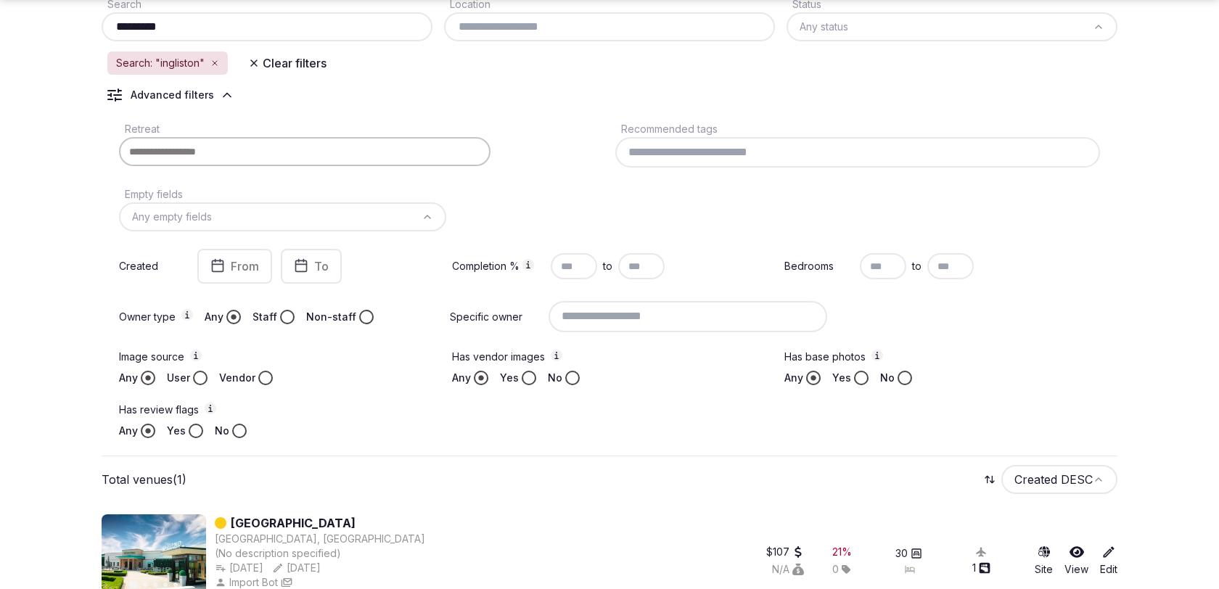
scroll to position [160, 0]
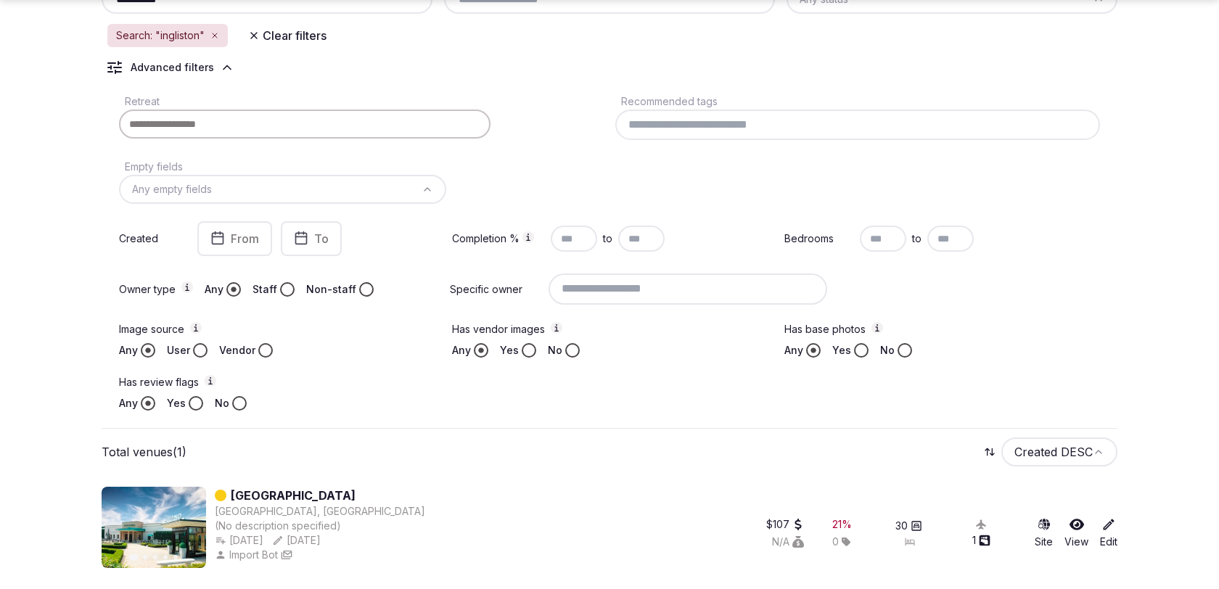
drag, startPoint x: 428, startPoint y: 490, endPoint x: 230, endPoint y: 490, distance: 198.1
click at [230, 490] on div "Previous slide Next slide [GEOGRAPHIC_DATA], [GEOGRAPHIC_DATA] (No description …" at bounding box center [411, 527] width 618 height 81
copy link "[GEOGRAPHIC_DATA]"
click at [343, 494] on link "[GEOGRAPHIC_DATA]" at bounding box center [293, 495] width 125 height 17
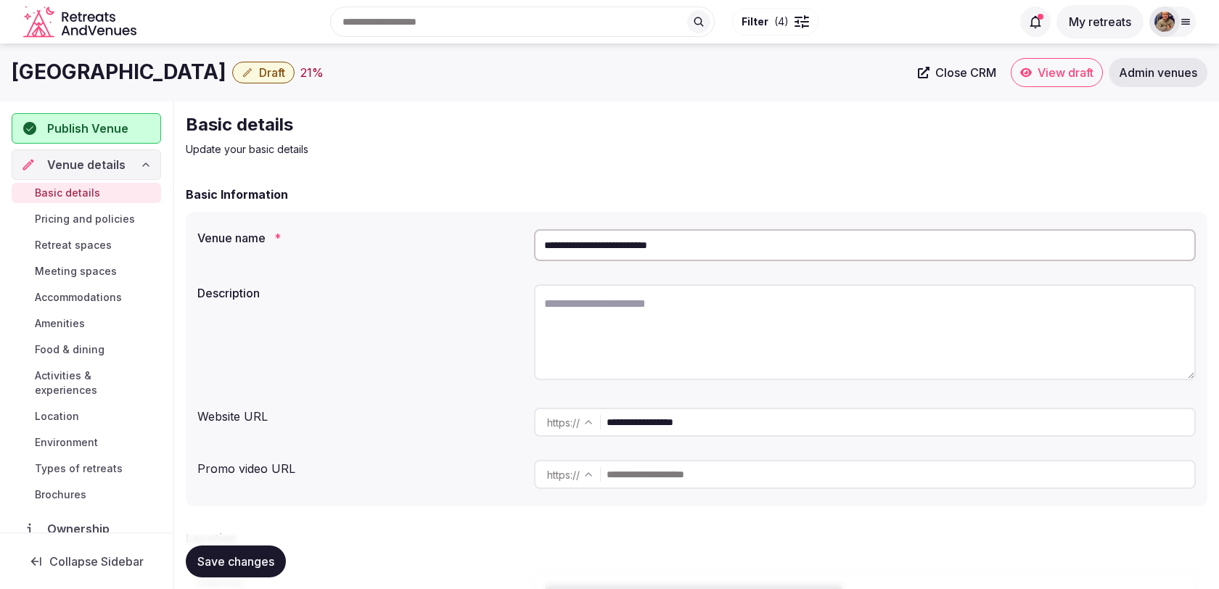
click at [636, 424] on input "**********" at bounding box center [901, 422] width 588 height 29
click at [1180, 25] on icon at bounding box center [1186, 22] width 12 height 12
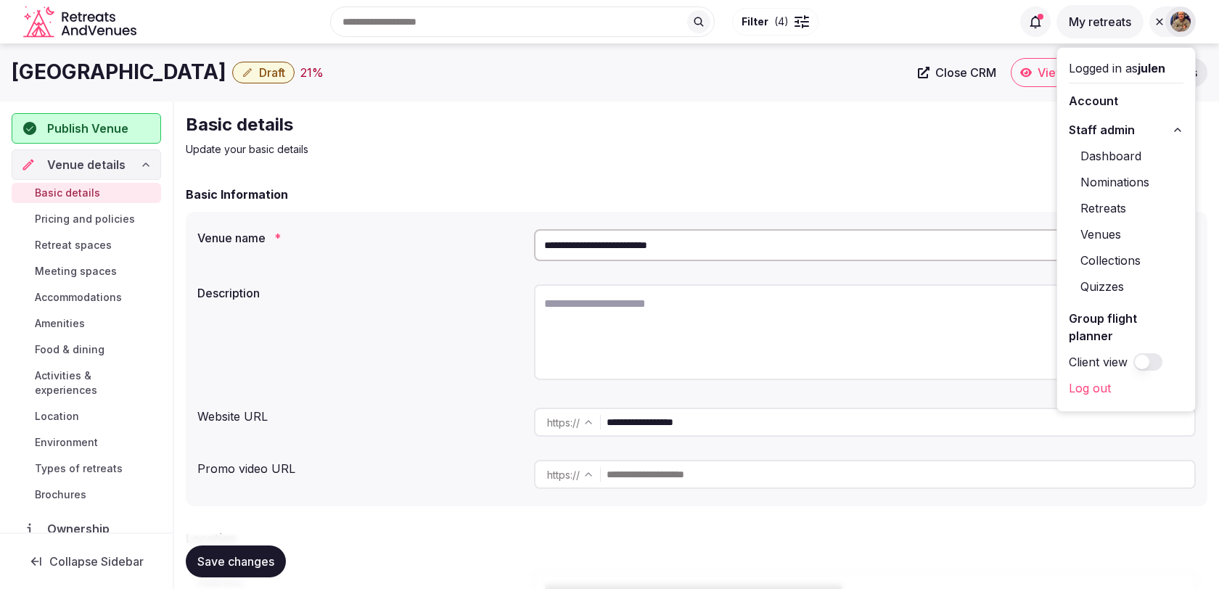
click at [1098, 233] on link "Venues" at bounding box center [1126, 234] width 115 height 23
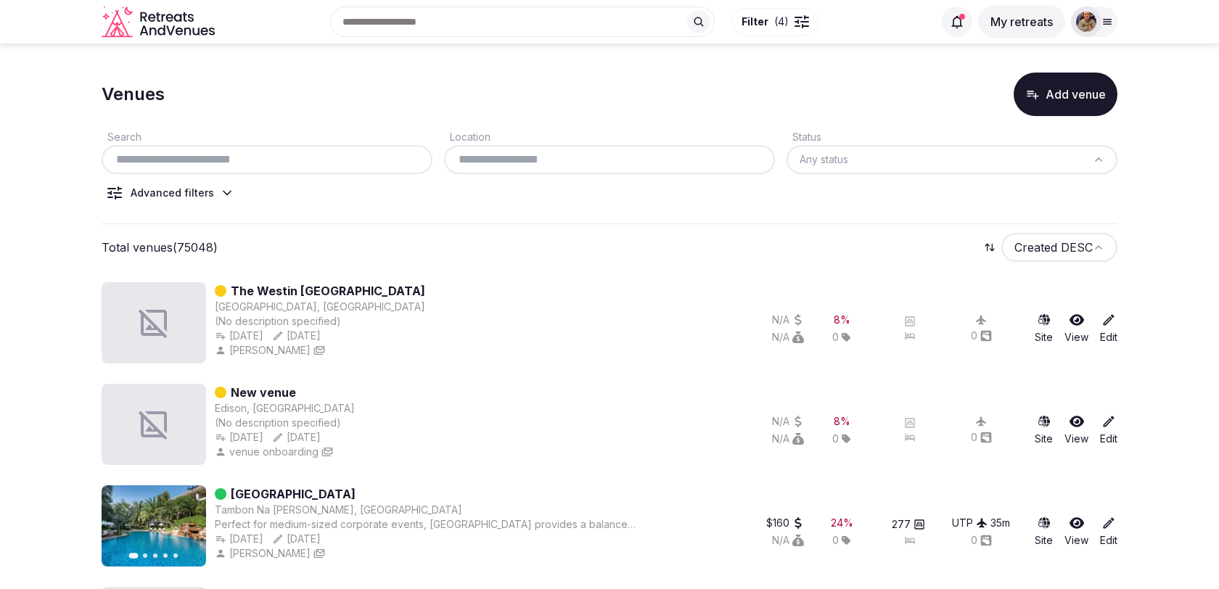
click at [308, 165] on input "text" at bounding box center [266, 159] width 319 height 17
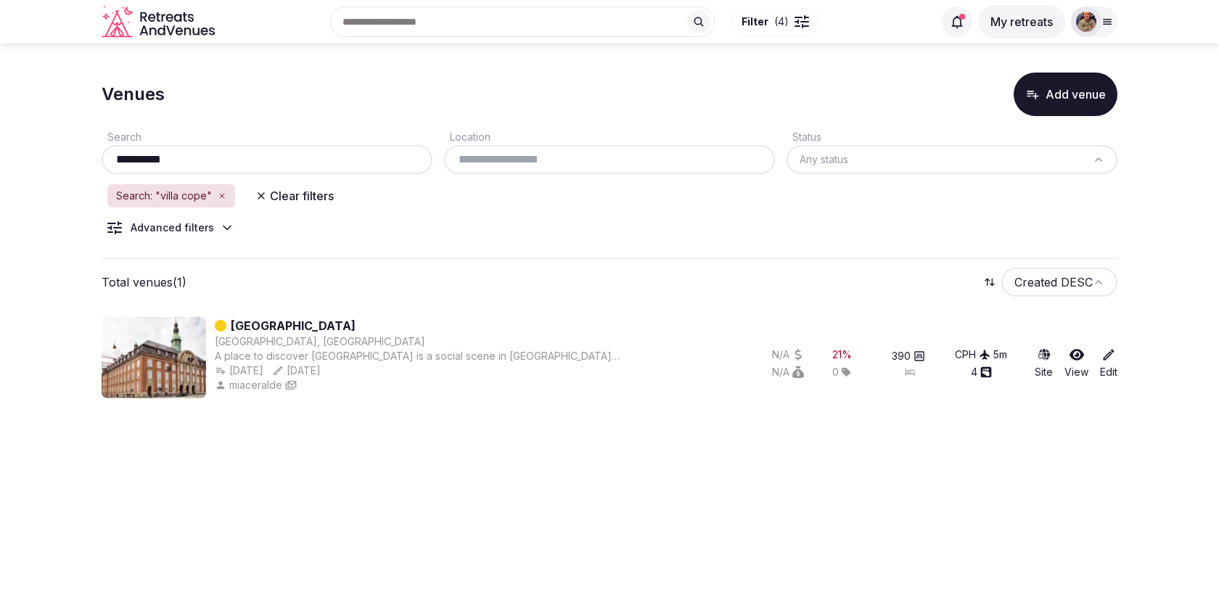
type input "**********"
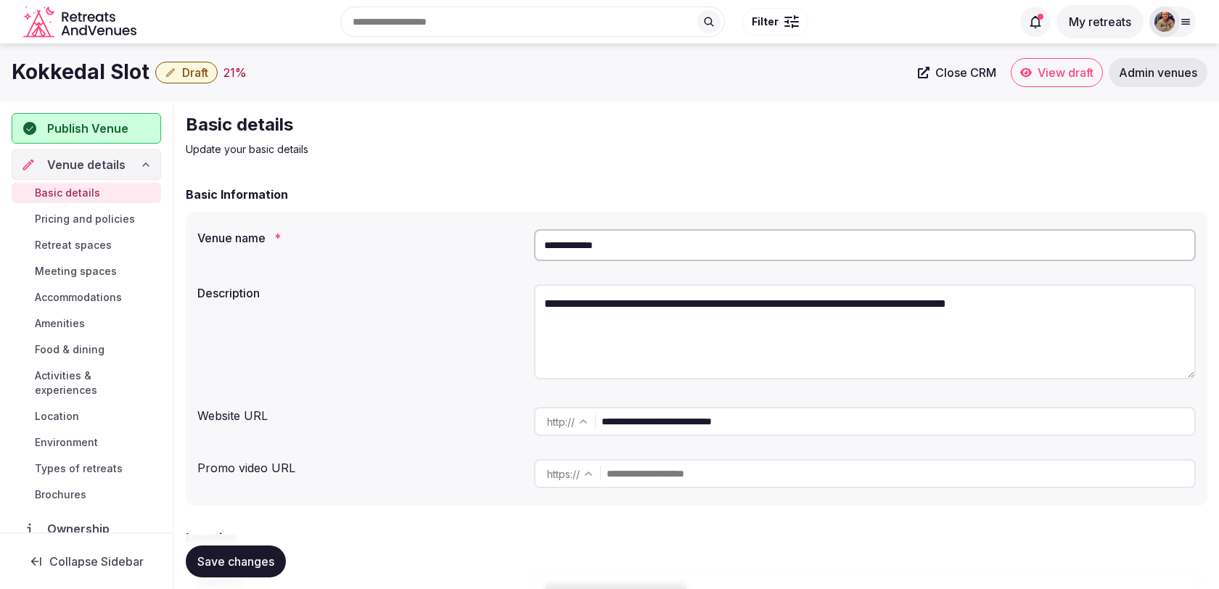
click at [564, 247] on input "**********" at bounding box center [865, 245] width 662 height 32
click at [697, 422] on input "**********" at bounding box center [897, 421] width 593 height 29
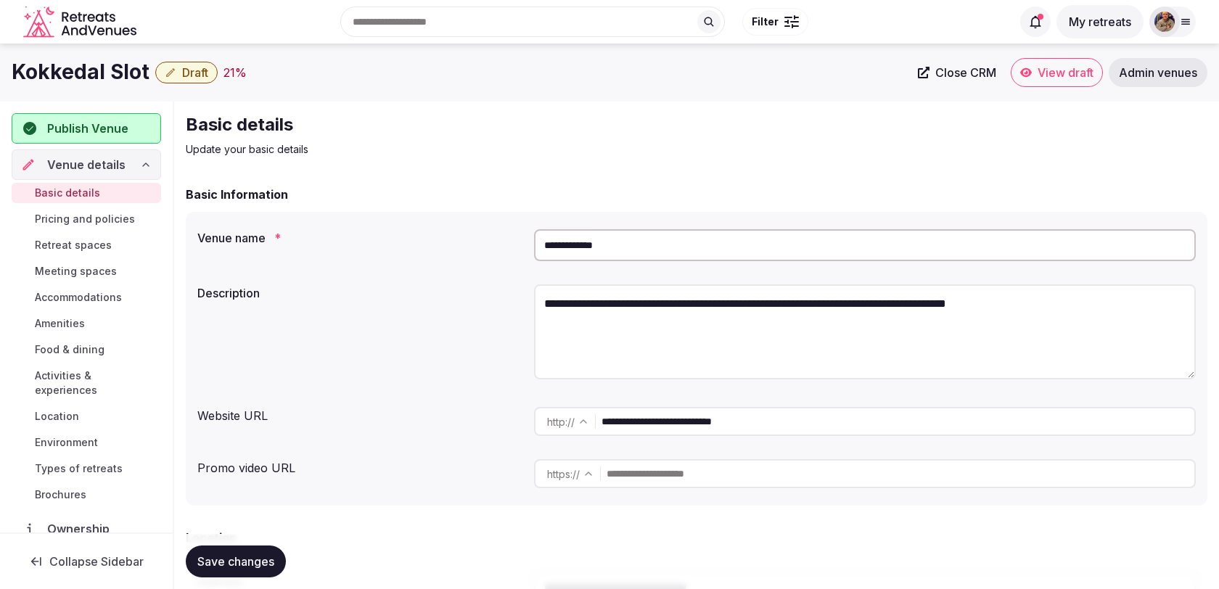
click at [697, 422] on input "**********" at bounding box center [897, 421] width 593 height 29
click at [1199, 371] on div "**********" at bounding box center [697, 359] width 1022 height 294
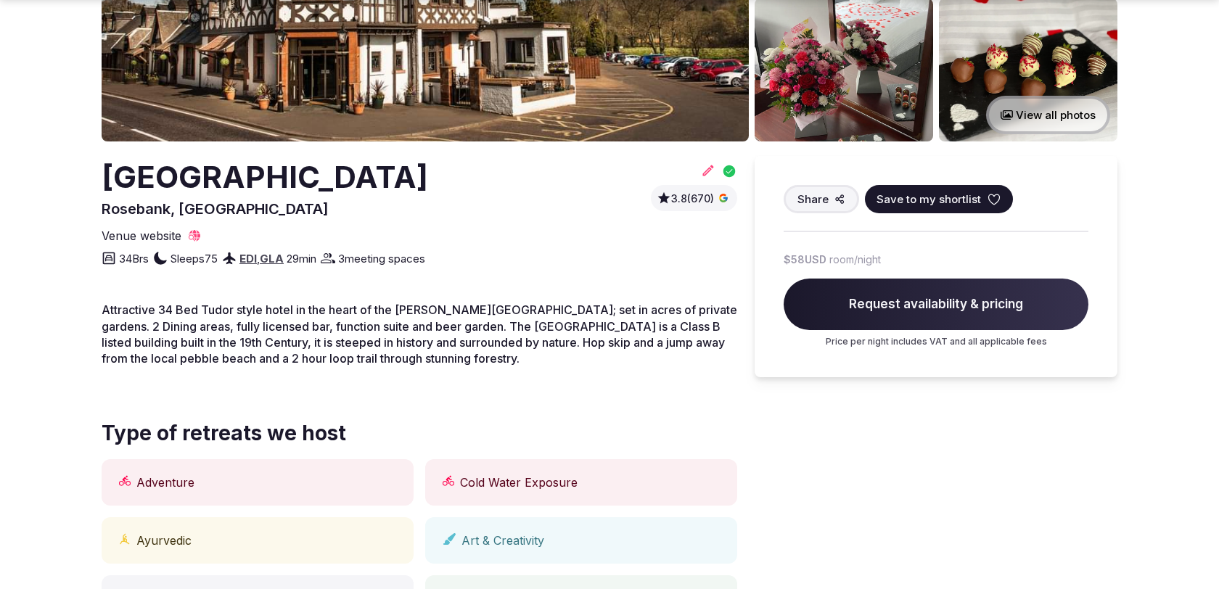
scroll to position [293, 0]
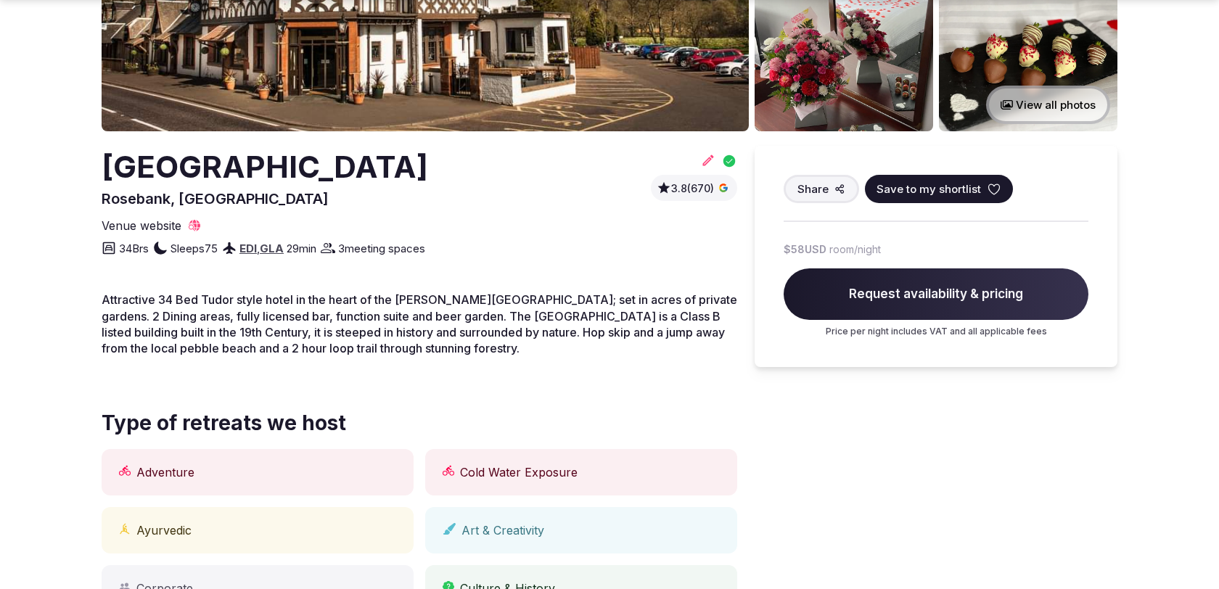
click at [156, 226] on span "Venue website" at bounding box center [142, 226] width 80 height 16
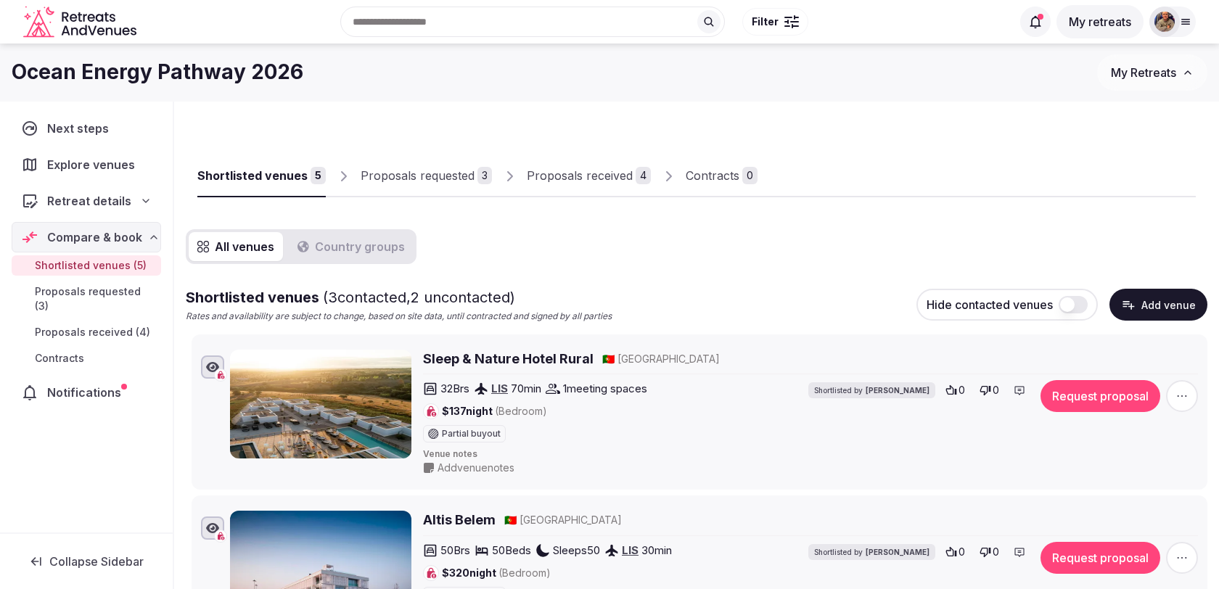
click at [1132, 307] on icon "button" at bounding box center [1129, 305] width 12 height 9
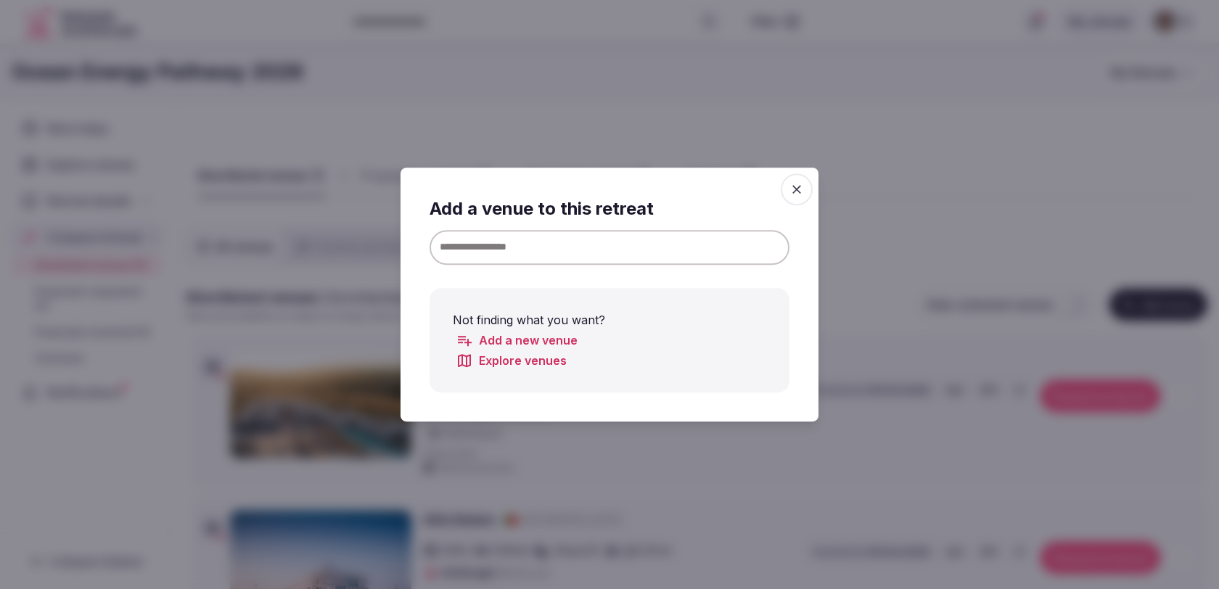
click at [734, 239] on input at bounding box center [609, 247] width 360 height 35
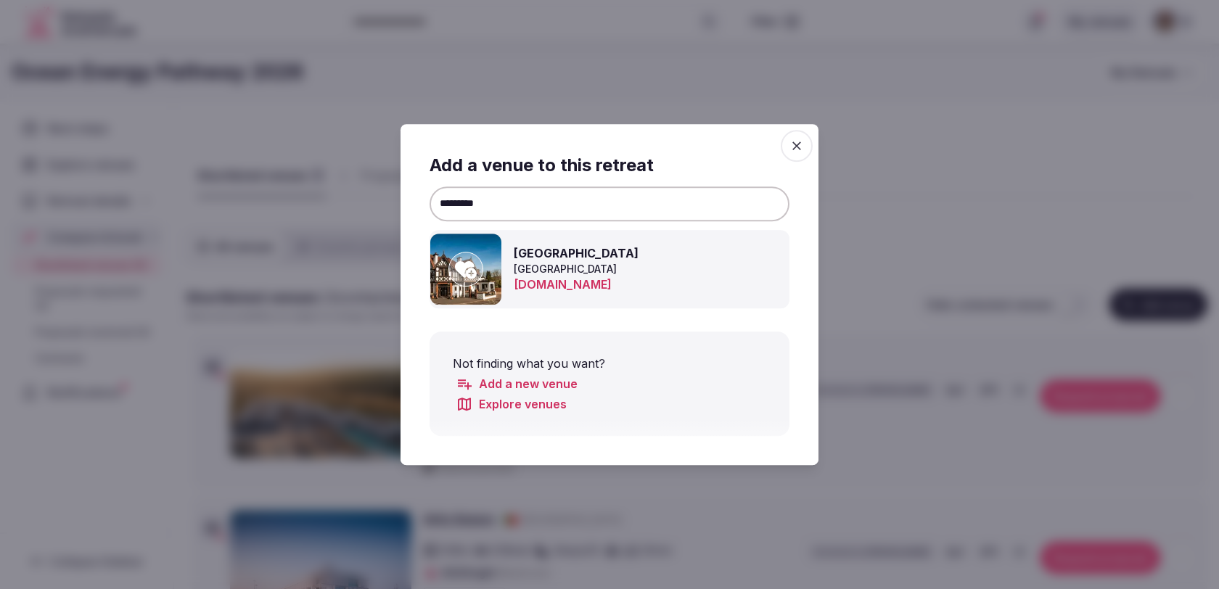
type input "********"
click at [467, 267] on icon at bounding box center [466, 269] width 22 height 17
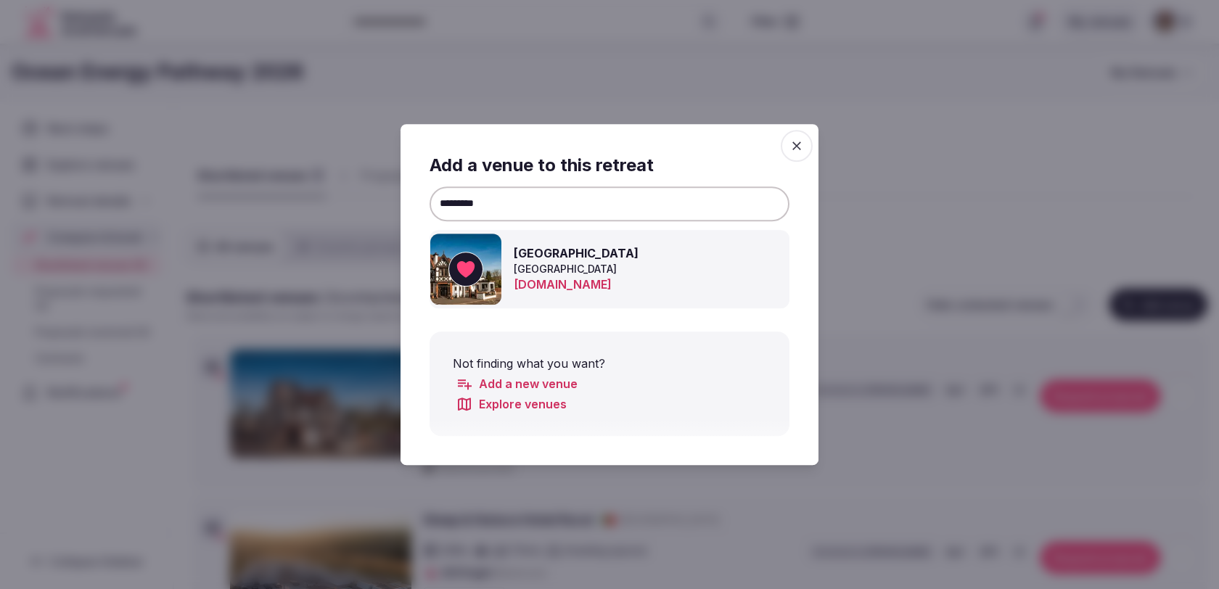
click at [805, 142] on span "button" at bounding box center [797, 146] width 32 height 32
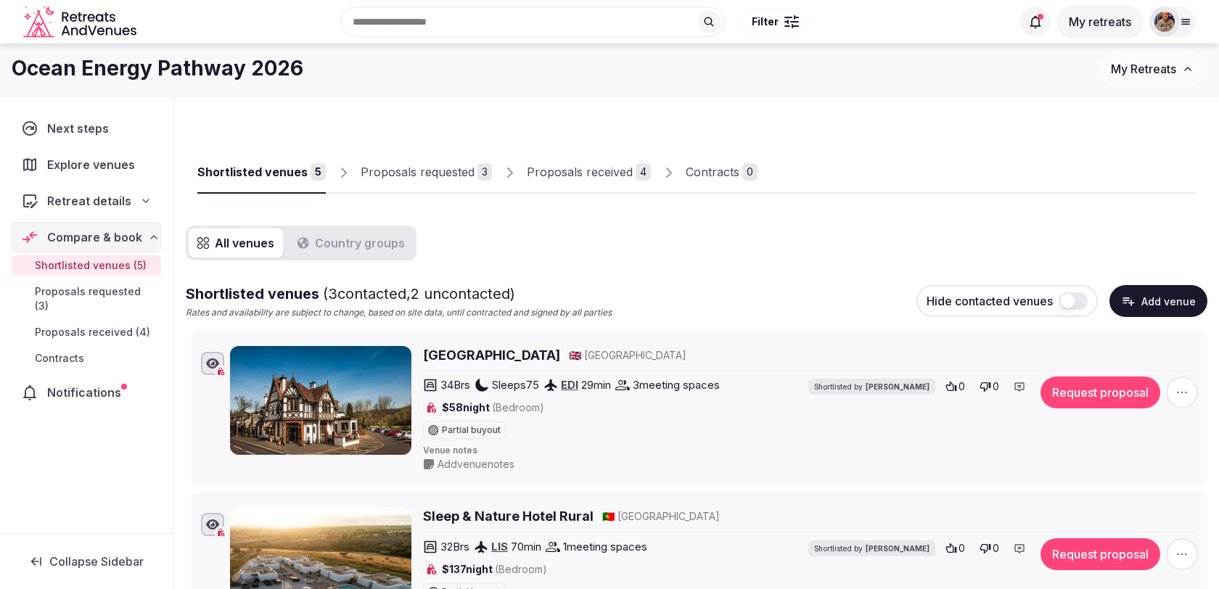
scroll to position [6, 0]
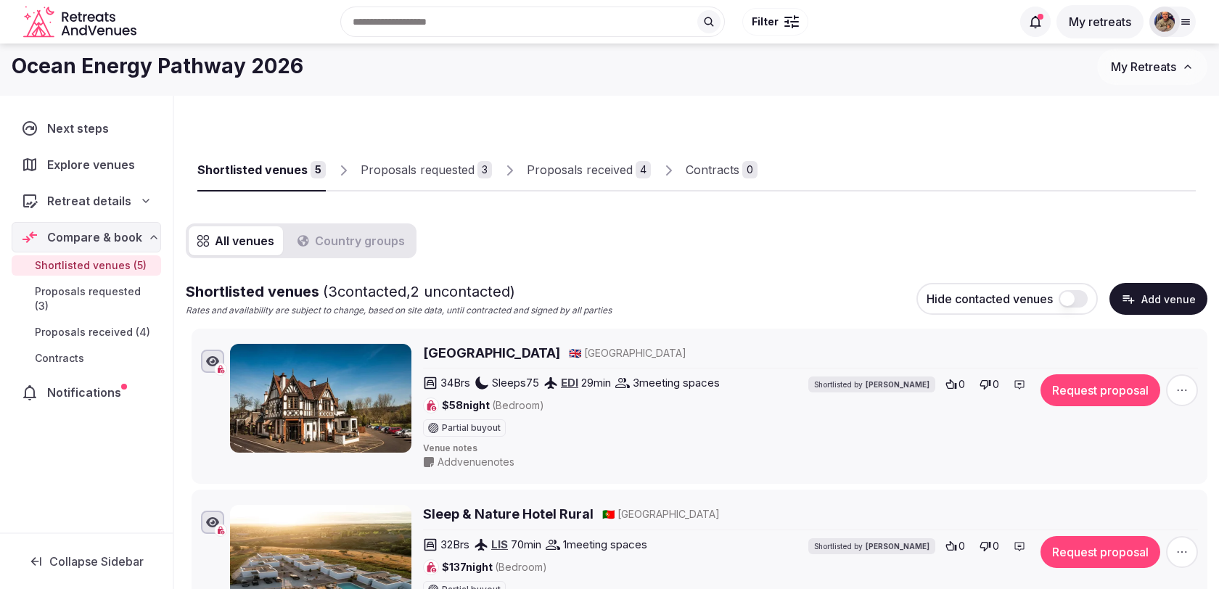
click at [1140, 303] on button "Add venue" at bounding box center [1158, 299] width 98 height 32
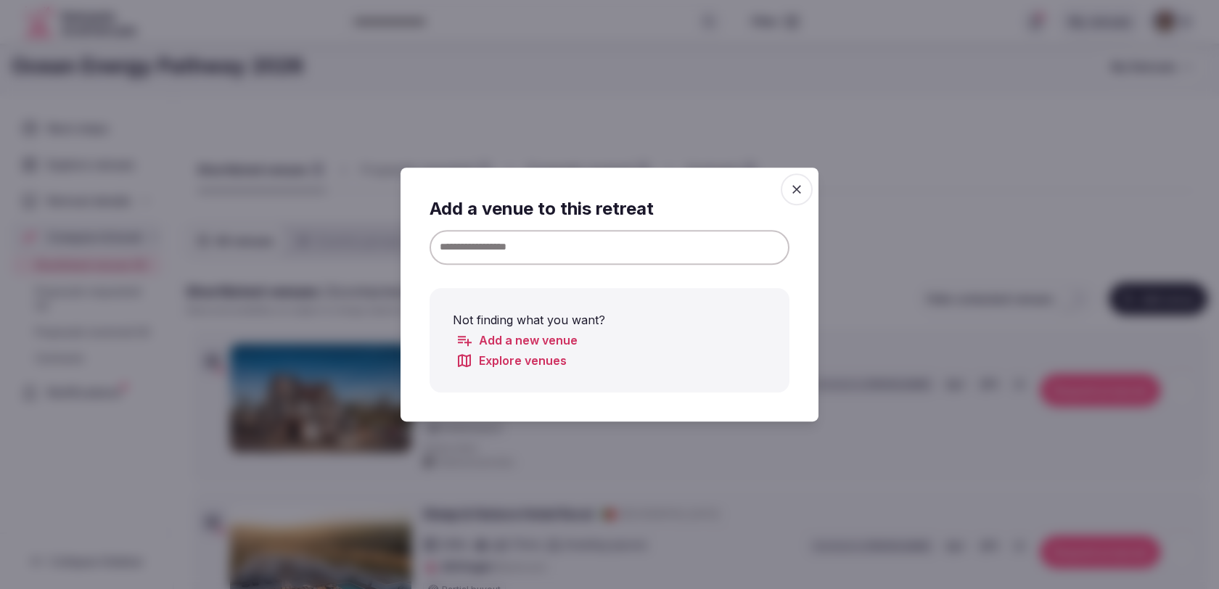
click at [724, 250] on input at bounding box center [609, 247] width 360 height 35
type input "*"
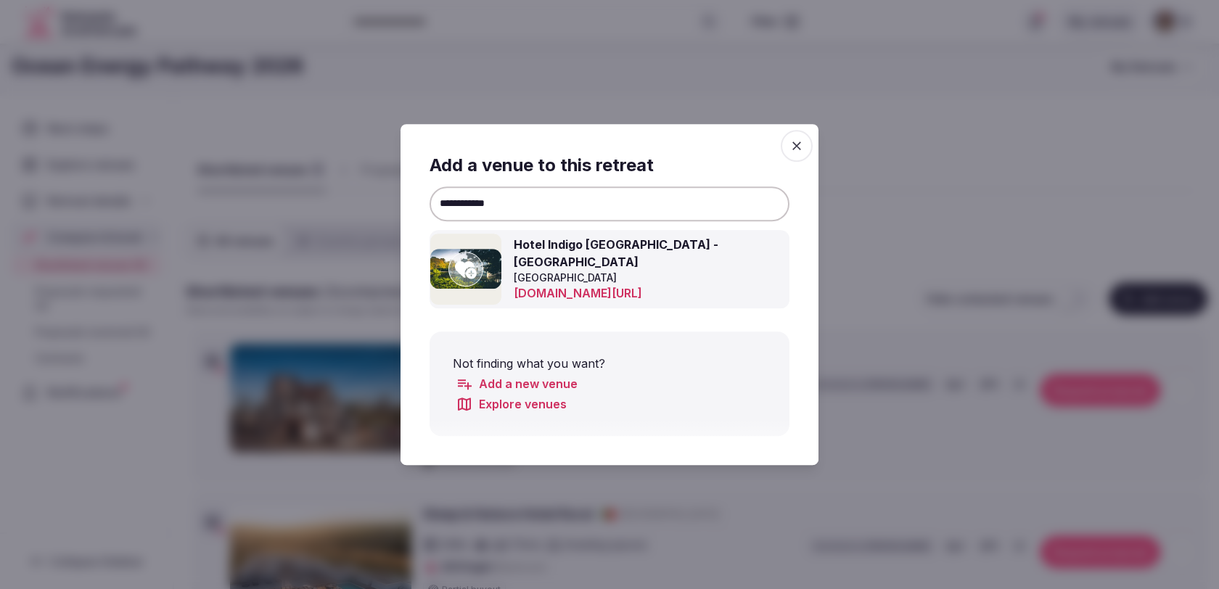
click at [477, 265] on icon at bounding box center [466, 269] width 22 height 29
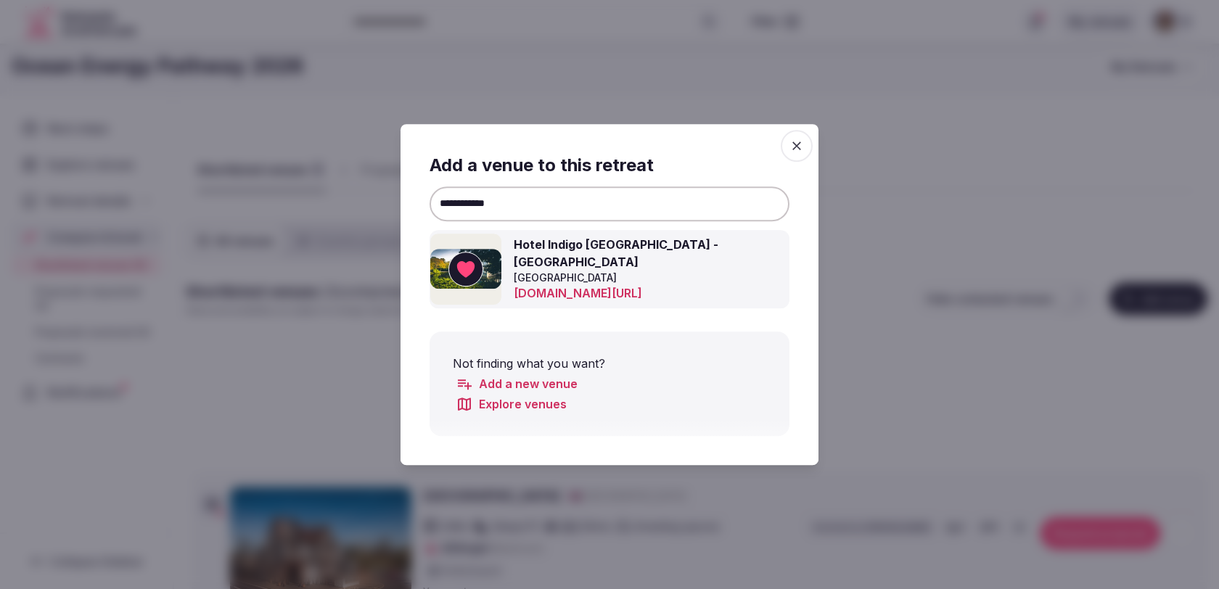
click at [511, 205] on input "**********" at bounding box center [609, 203] width 360 height 35
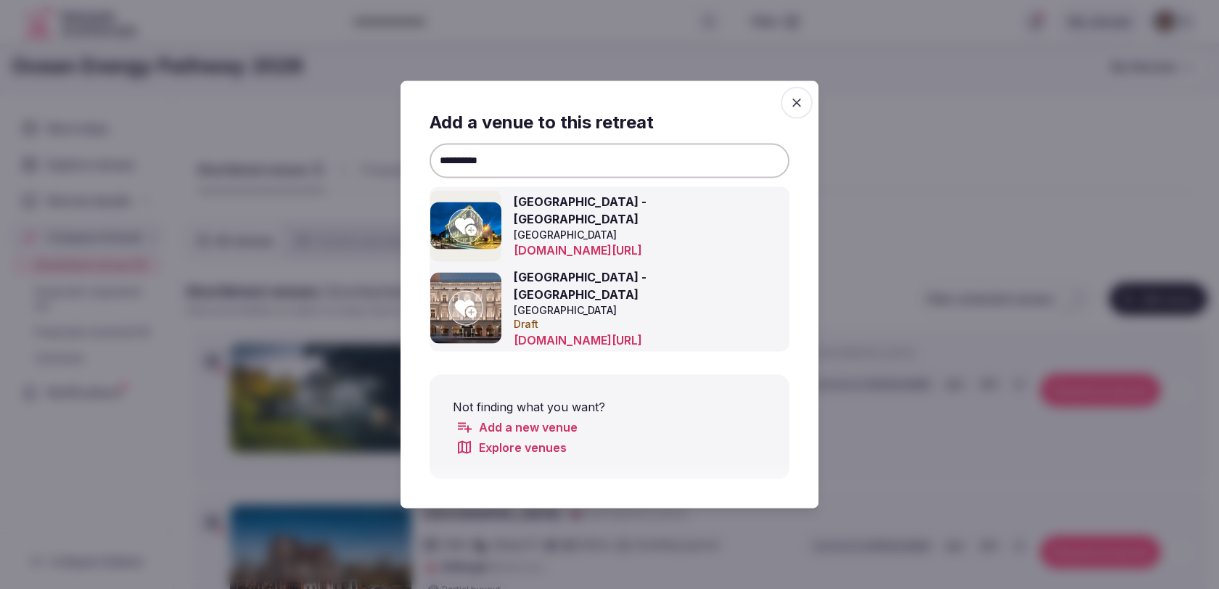
click at [472, 229] on icon at bounding box center [466, 225] width 22 height 29
click at [504, 163] on input "**********" at bounding box center [609, 160] width 360 height 35
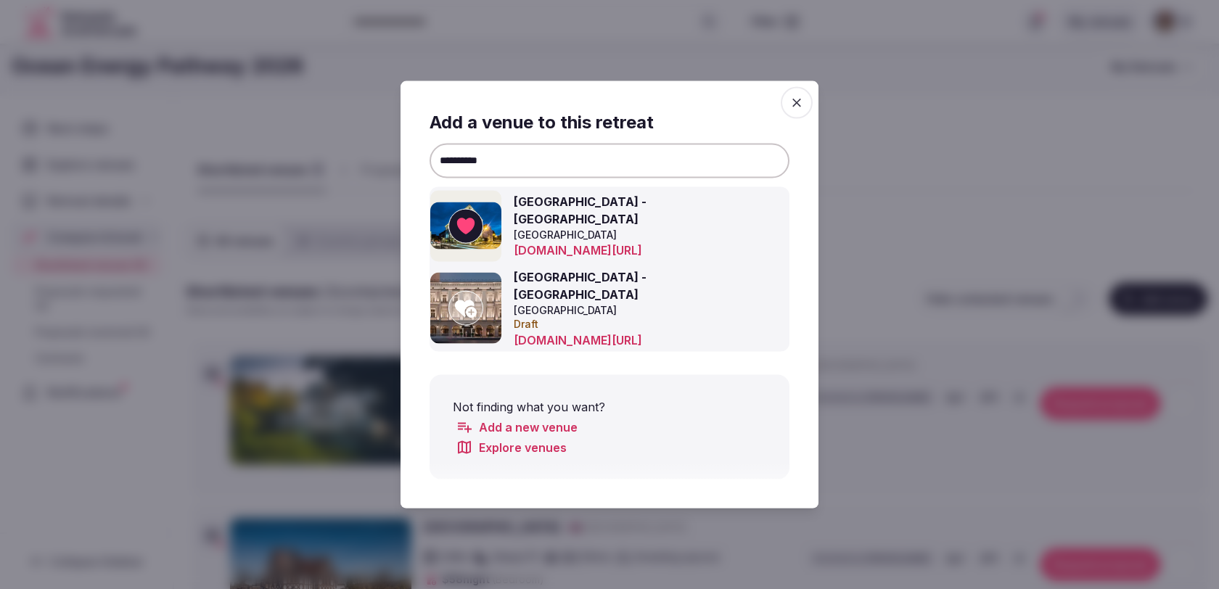
click at [504, 163] on input "**********" at bounding box center [609, 160] width 360 height 35
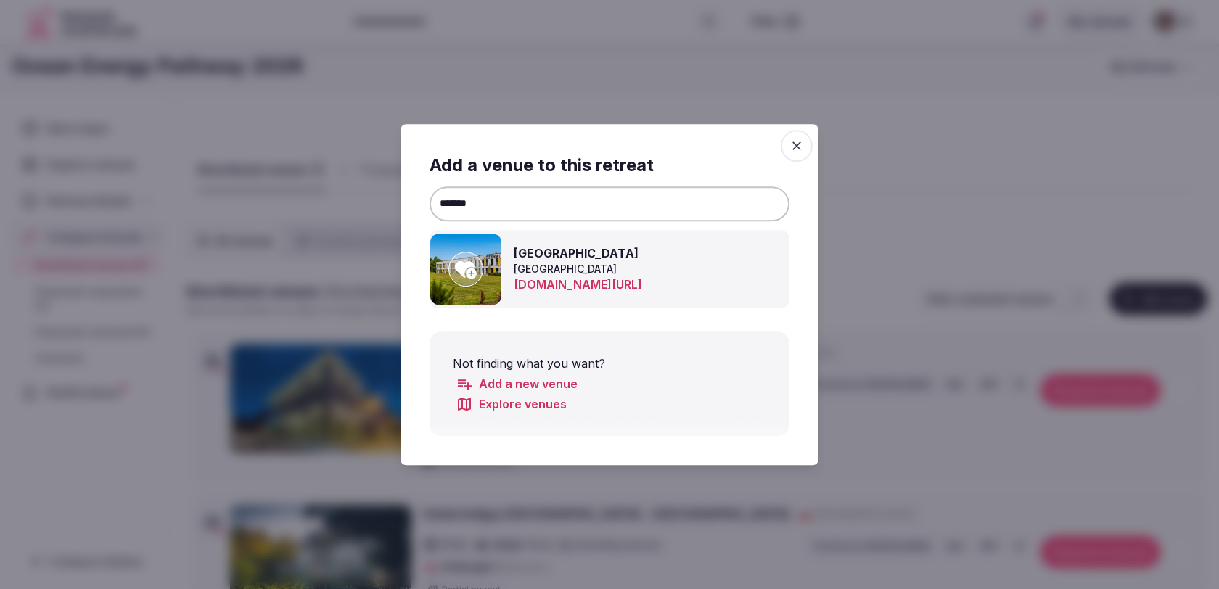
click at [469, 272] on icon at bounding box center [466, 269] width 22 height 17
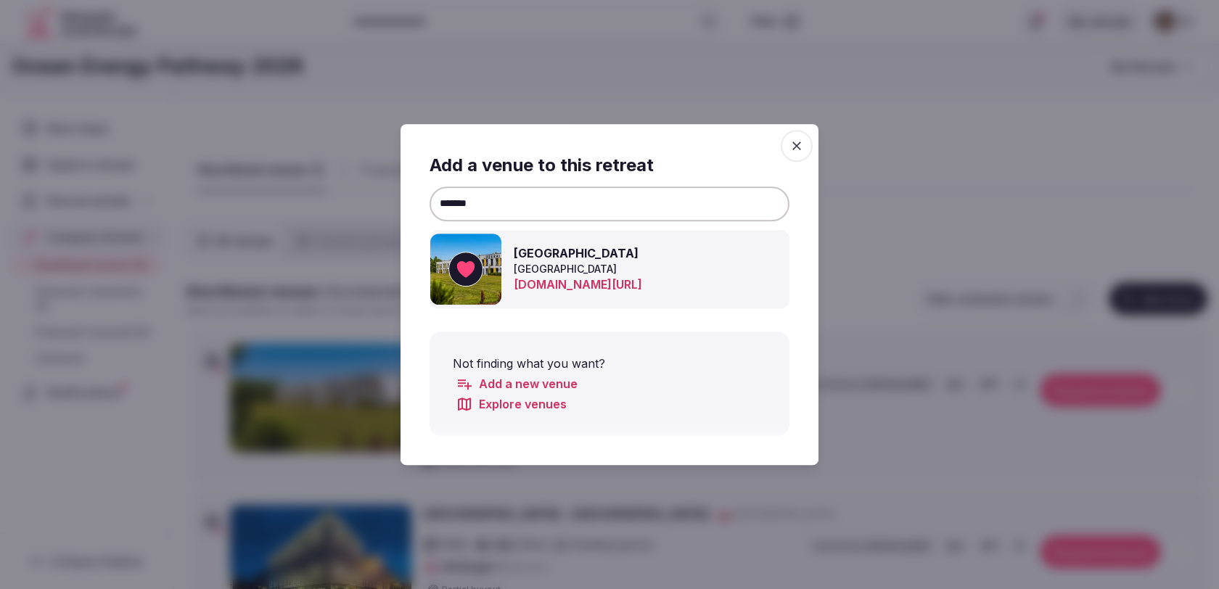
click at [480, 200] on input "*******" at bounding box center [609, 203] width 360 height 35
paste input "******"
type input "**********"
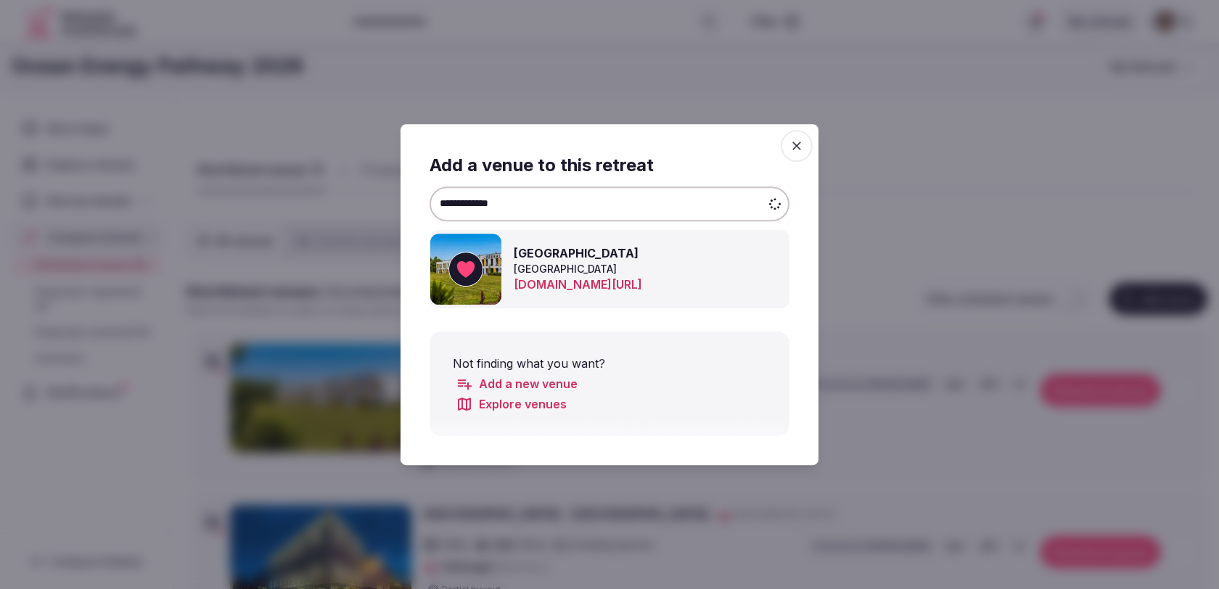
click at [480, 200] on input "**********" at bounding box center [609, 203] width 360 height 35
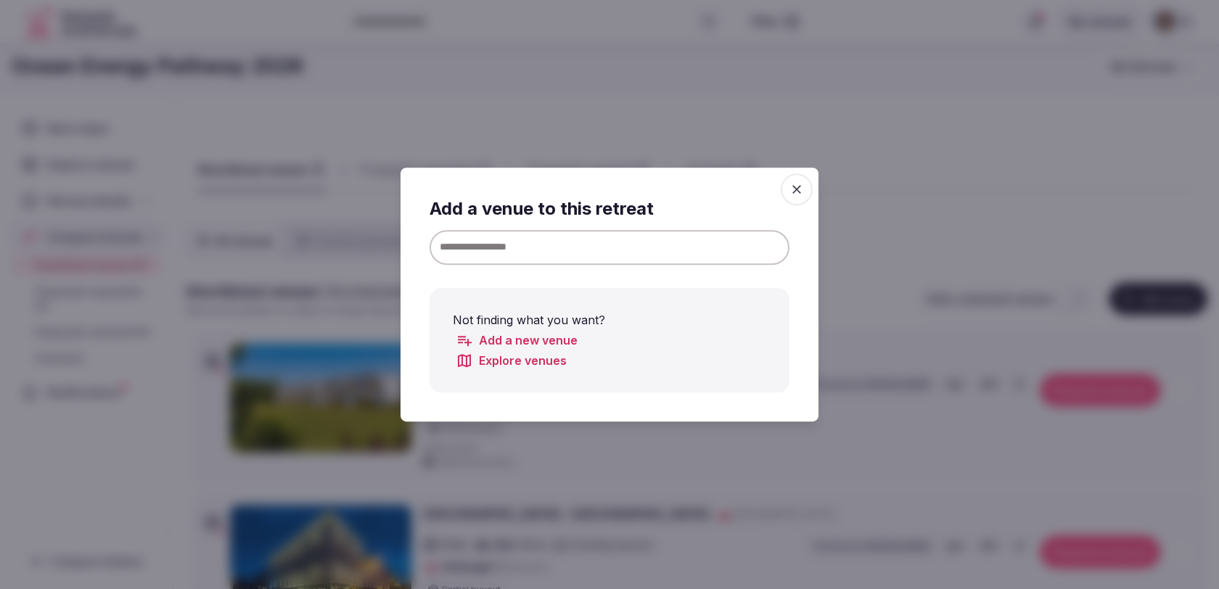
click at [595, 262] on input at bounding box center [609, 247] width 360 height 35
paste input "**********"
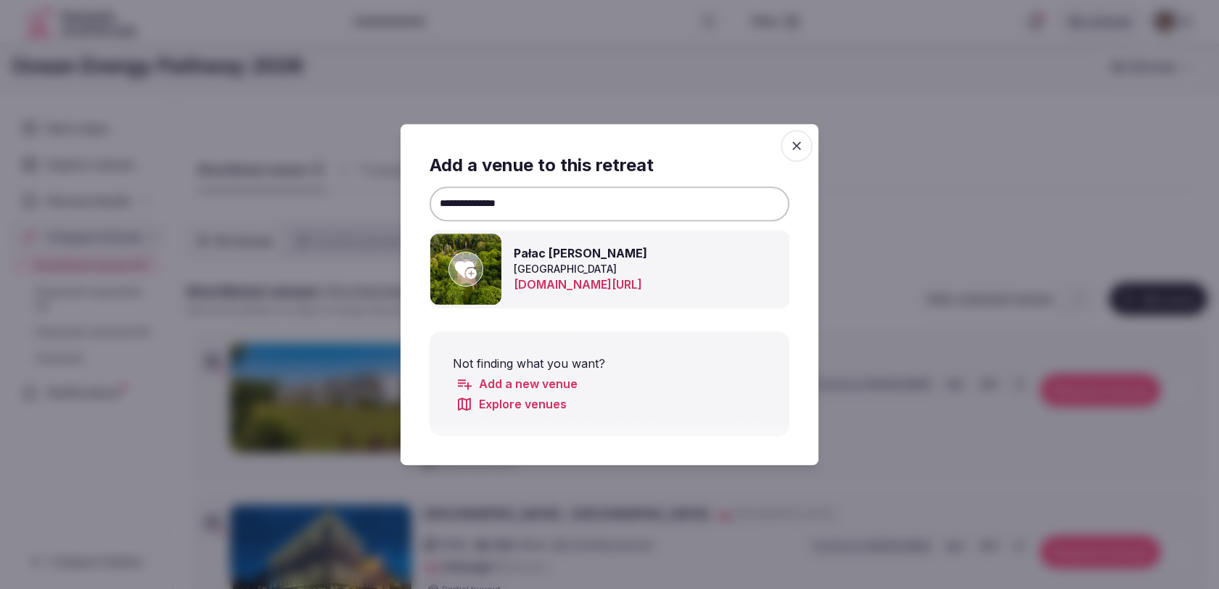
type input "**********"
click at [472, 272] on icon at bounding box center [466, 269] width 22 height 29
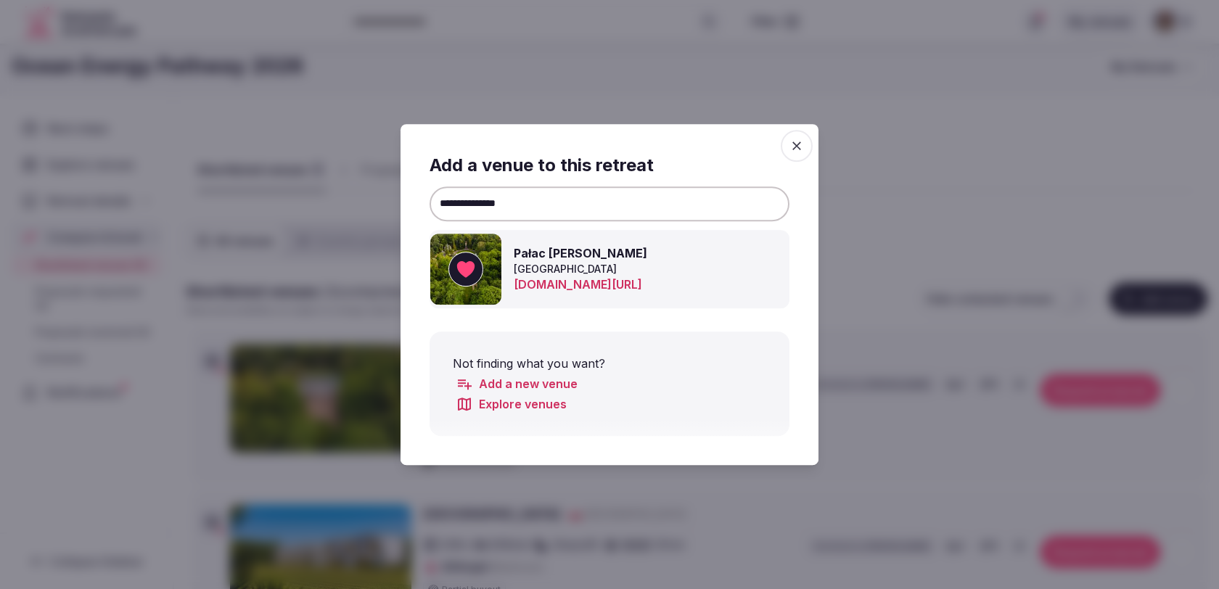
click at [810, 147] on span "button" at bounding box center [797, 146] width 32 height 32
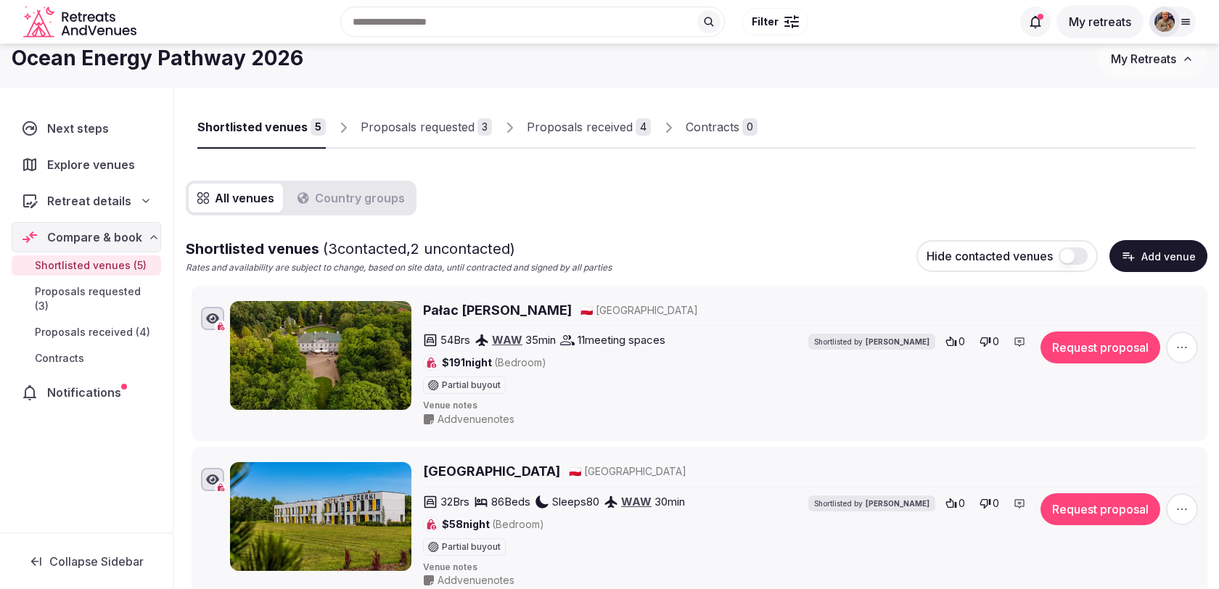
scroll to position [0, 0]
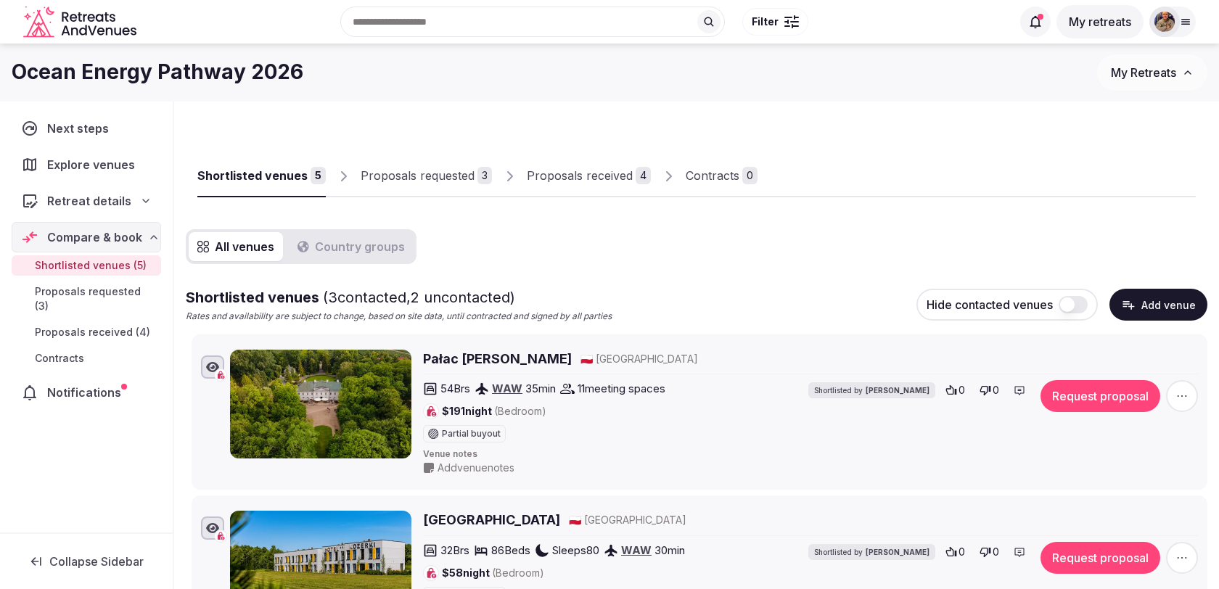
click at [464, 177] on div "Proposals requested" at bounding box center [423, 175] width 114 height 17
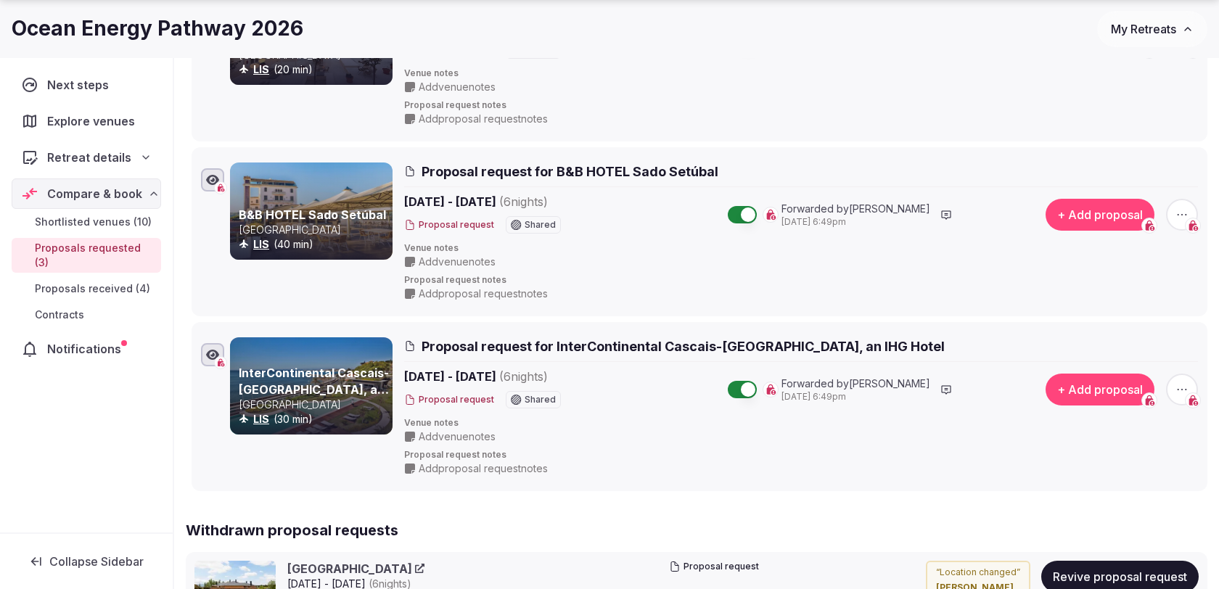
scroll to position [356, 0]
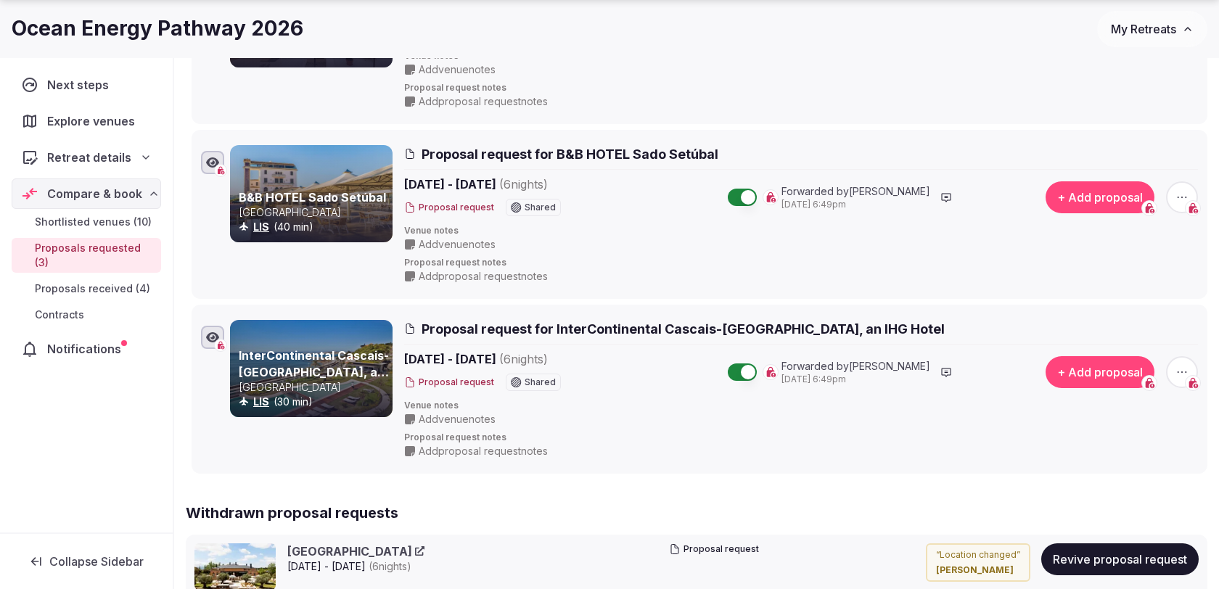
click at [1187, 190] on icon "button" at bounding box center [1182, 197] width 15 height 15
click at [1121, 110] on button "Withdraw proposal request" at bounding box center [1127, 107] width 165 height 23
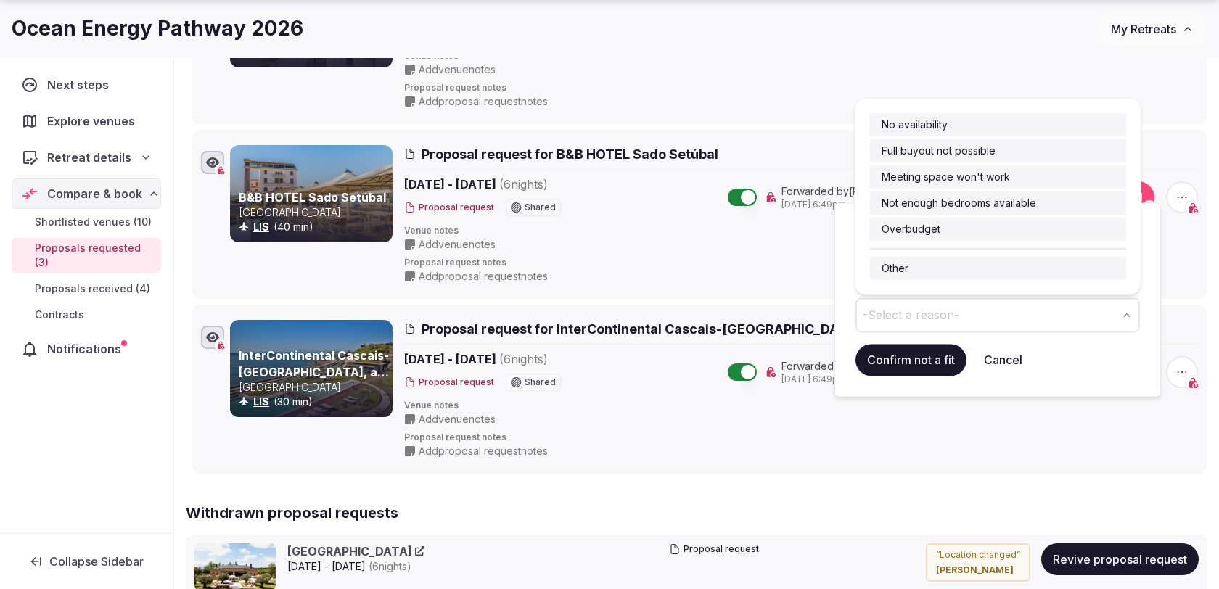
click at [938, 318] on span "-Select a reason-" at bounding box center [911, 315] width 96 height 16
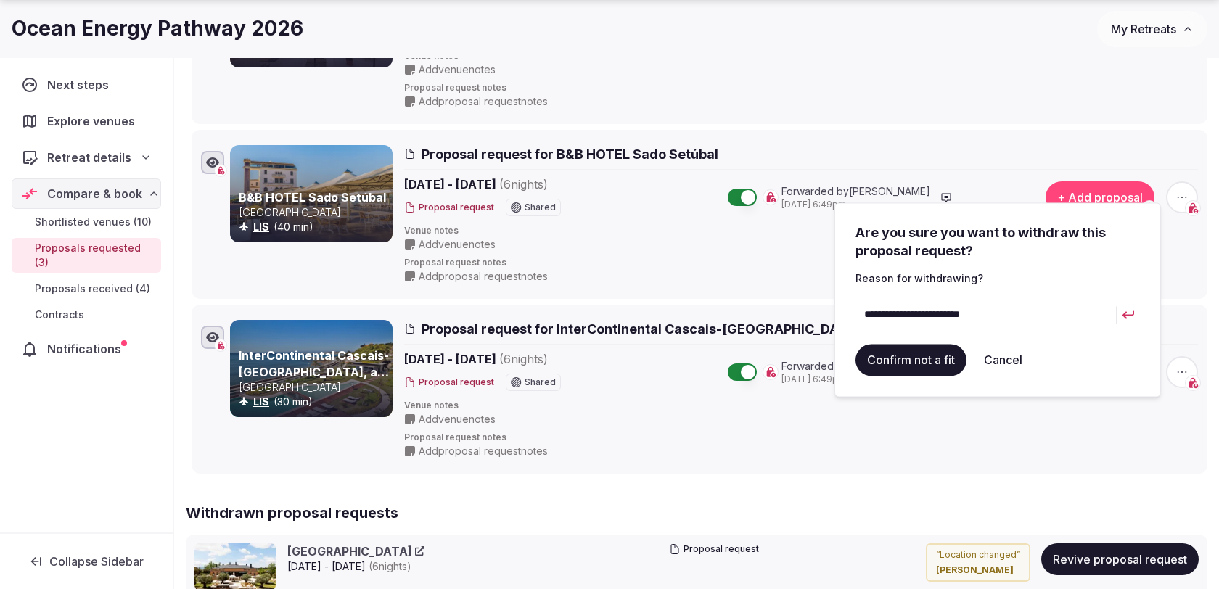
drag, startPoint x: 997, startPoint y: 313, endPoint x: 837, endPoint y: 313, distance: 160.3
click at [837, 313] on div "**********" at bounding box center [997, 299] width 326 height 194
type input "**********"
click at [889, 371] on button "Confirm not a fit" at bounding box center [910, 360] width 111 height 32
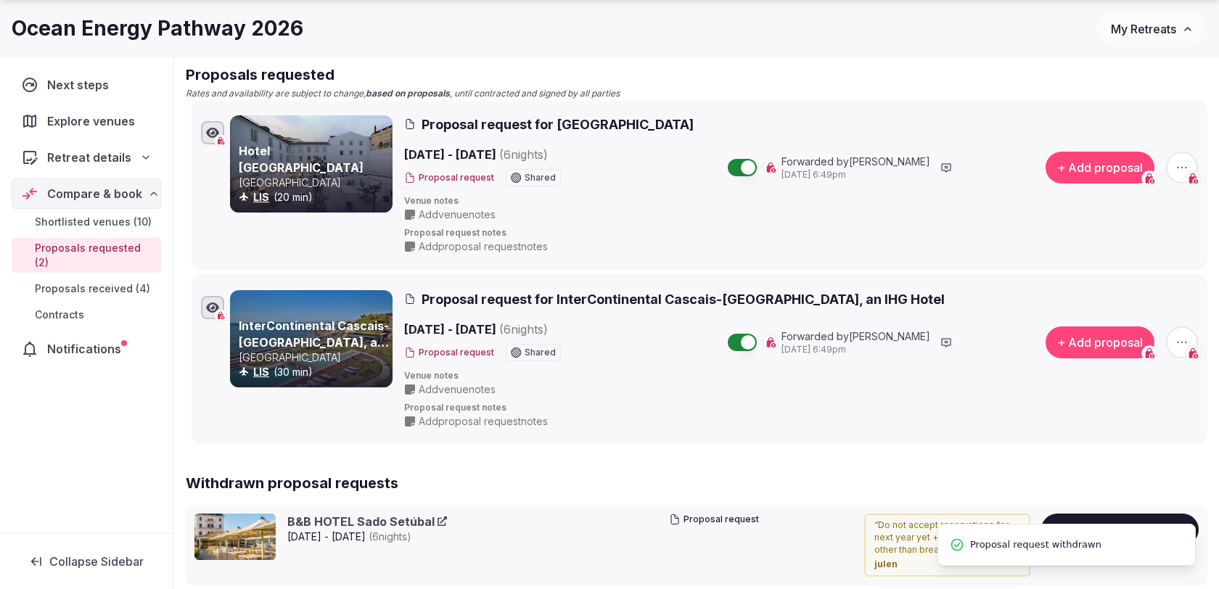
scroll to position [0, 0]
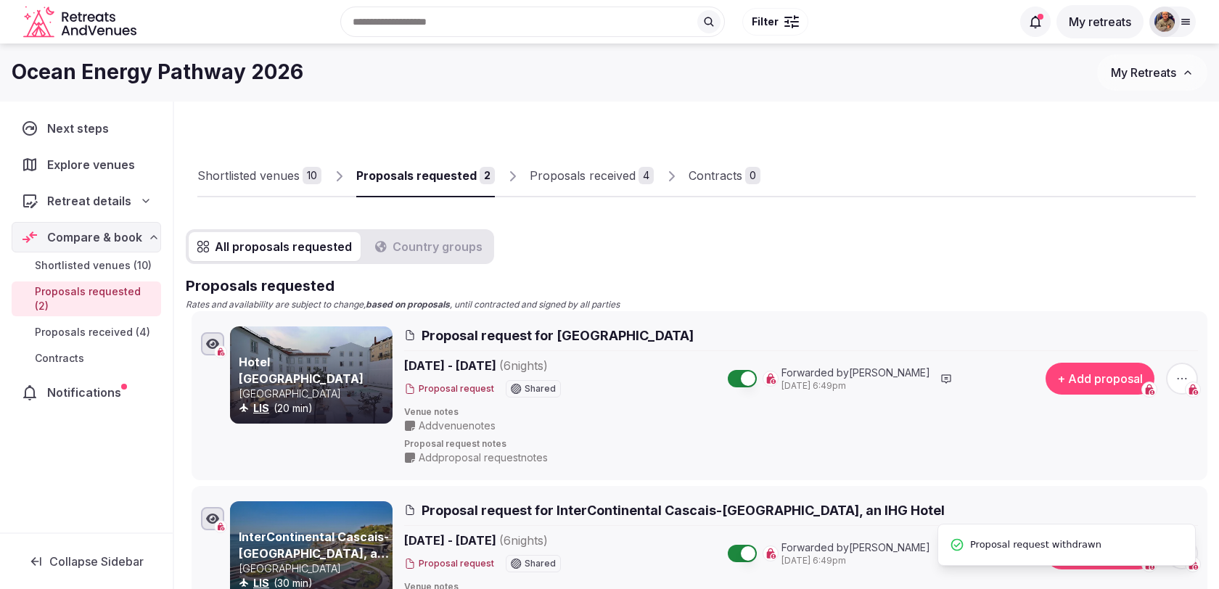
click at [244, 165] on link "Shortlisted venues 10" at bounding box center [259, 176] width 124 height 42
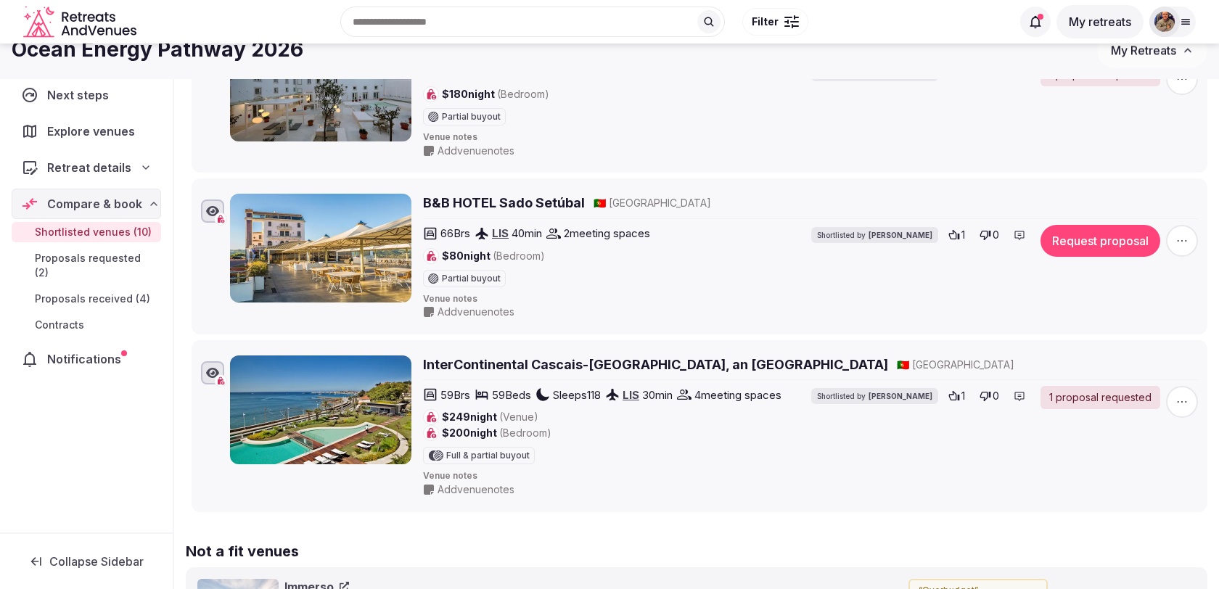
scroll to position [1402, 0]
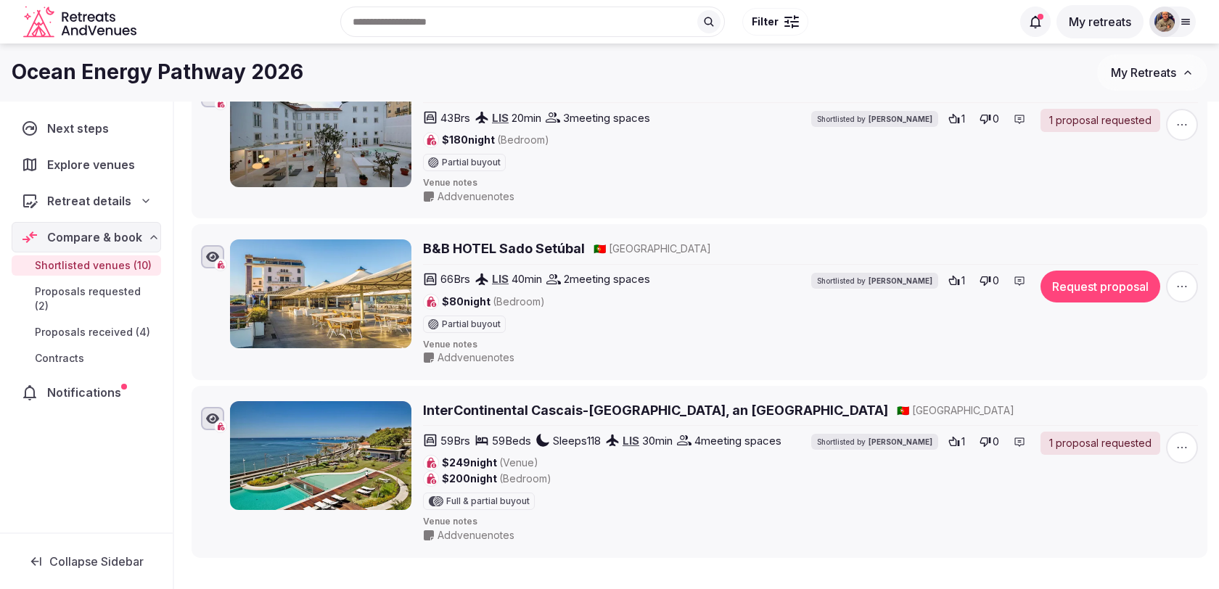
click at [1180, 279] on icon "button" at bounding box center [1182, 286] width 15 height 15
click at [1117, 184] on button "Mark as not a fit" at bounding box center [1144, 184] width 121 height 23
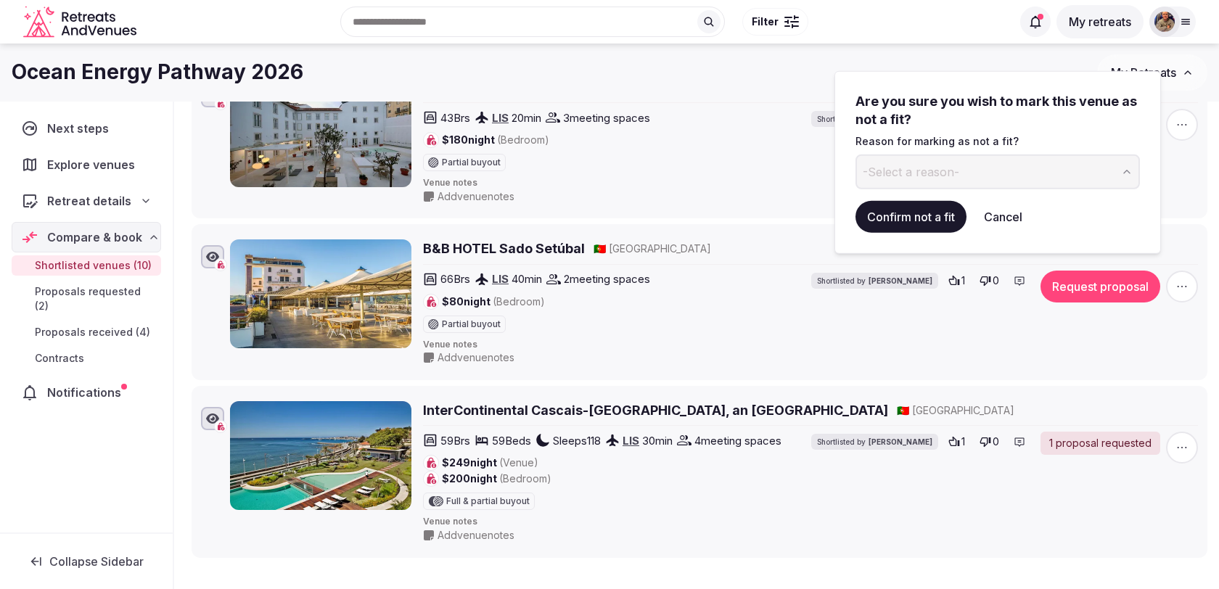
click at [963, 170] on button "-Select a reason-" at bounding box center [997, 172] width 284 height 35
type input "**********"
click at [918, 216] on button "Confirm not a fit" at bounding box center [910, 217] width 111 height 32
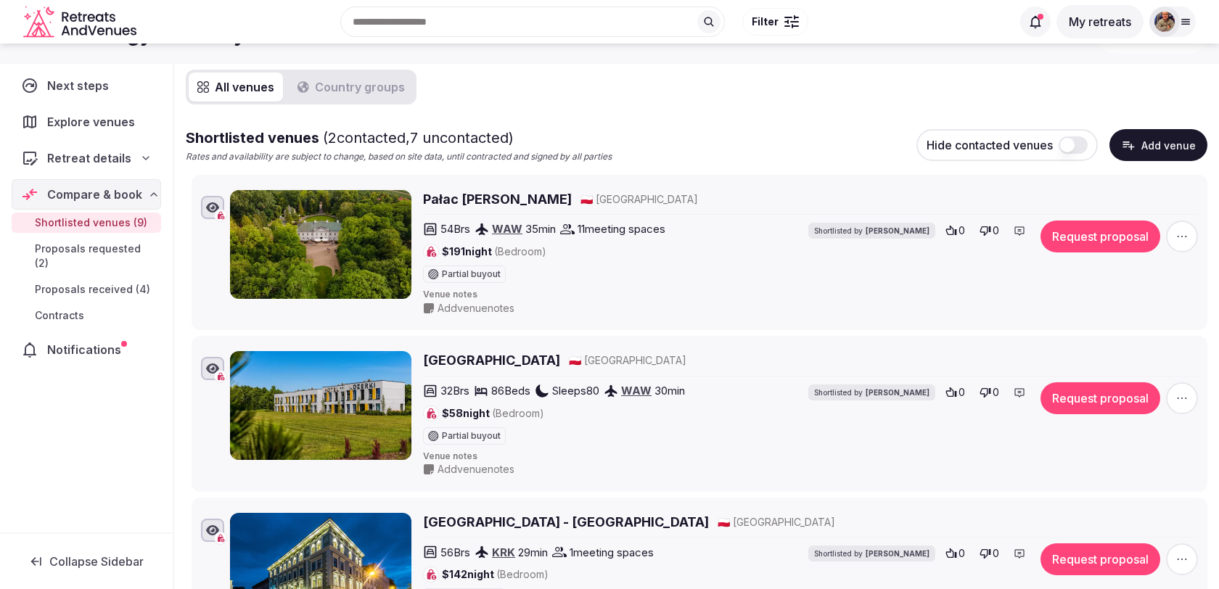
scroll to position [0, 0]
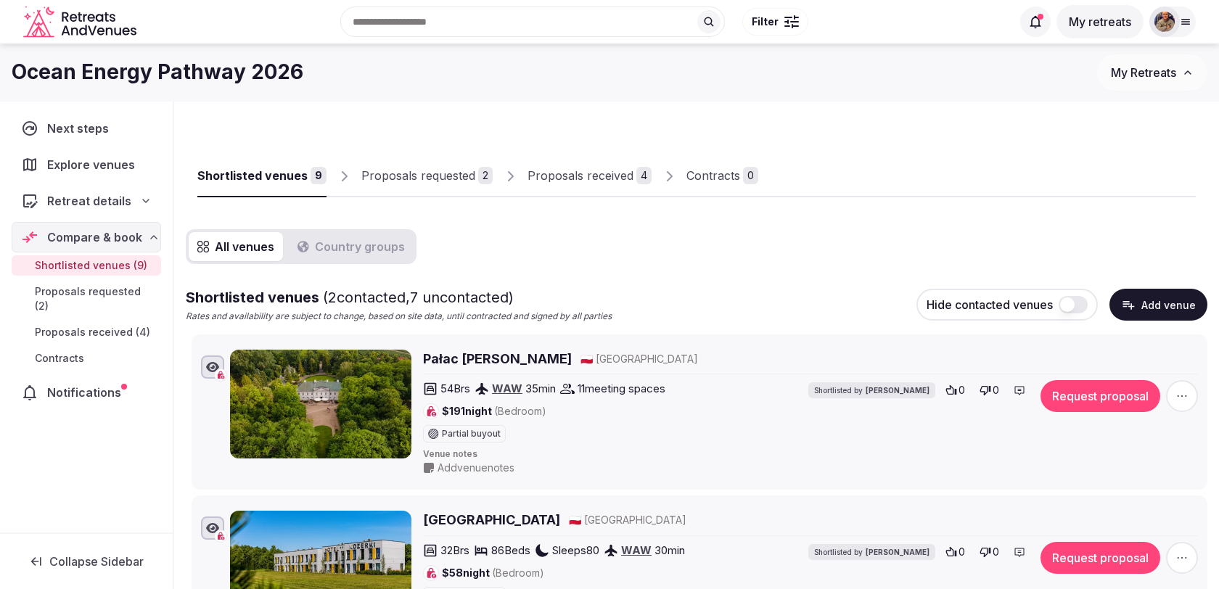
click at [400, 243] on button "Country groups" at bounding box center [351, 246] width 125 height 29
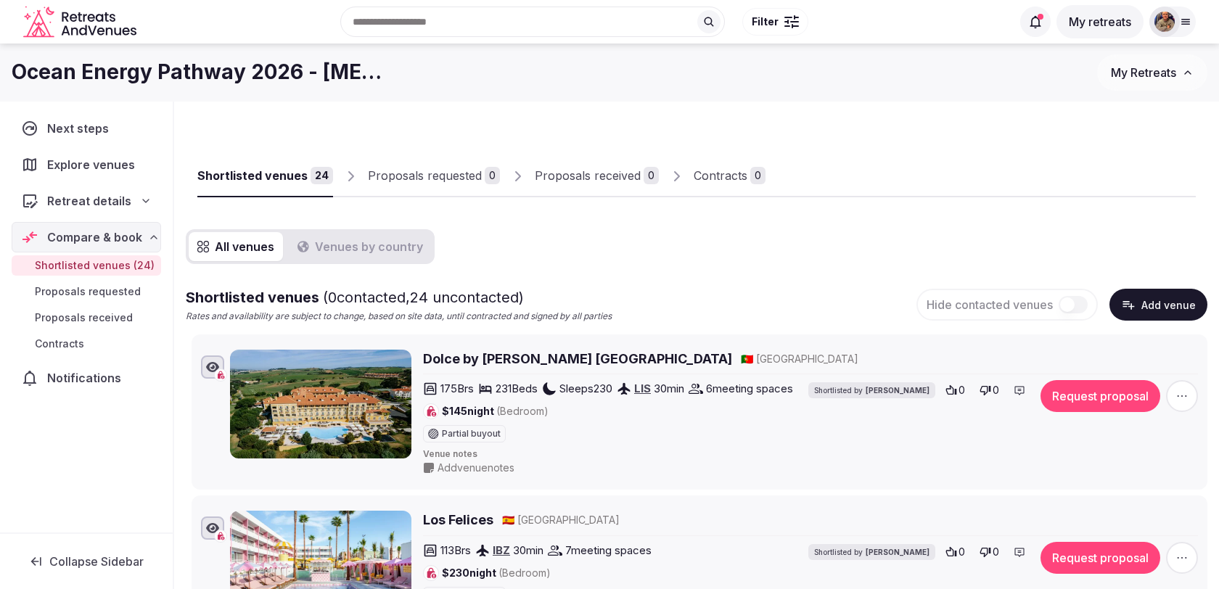
click at [1148, 308] on button "Add venue" at bounding box center [1158, 305] width 98 height 32
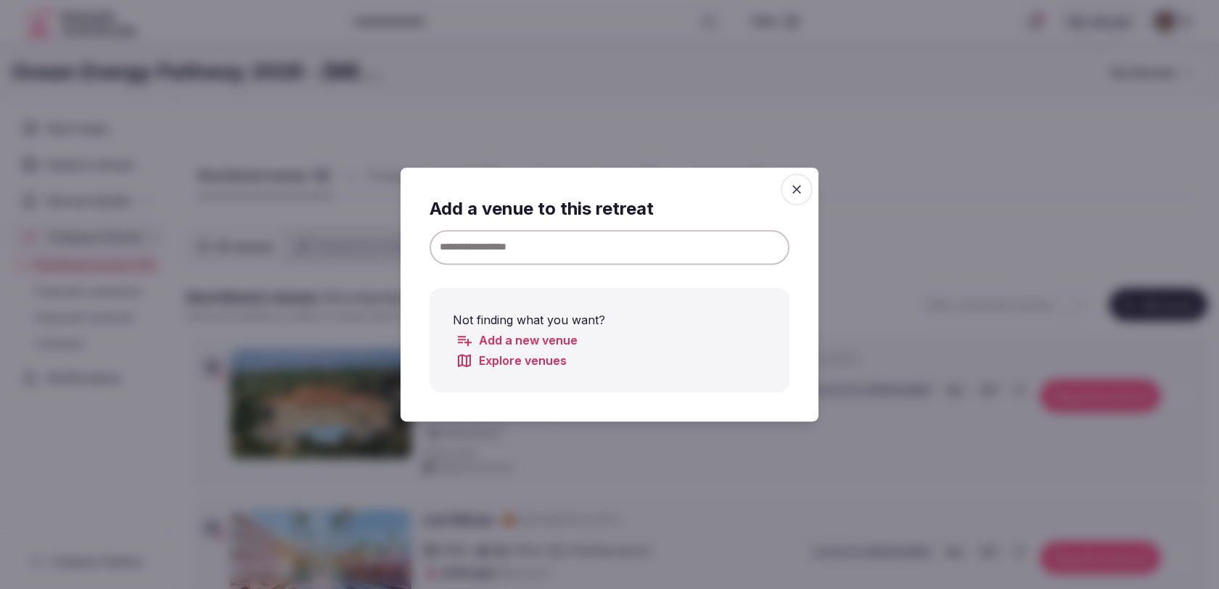
click at [694, 244] on input at bounding box center [609, 247] width 360 height 35
paste input "**********"
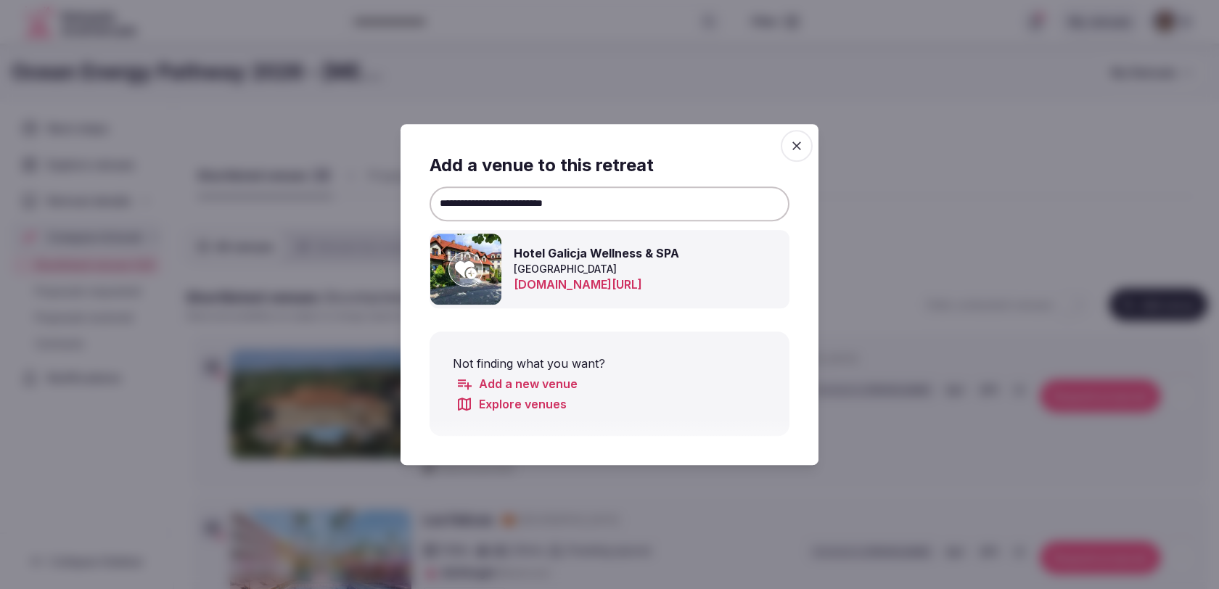
type input "**********"
click at [479, 269] on div at bounding box center [465, 269] width 35 height 35
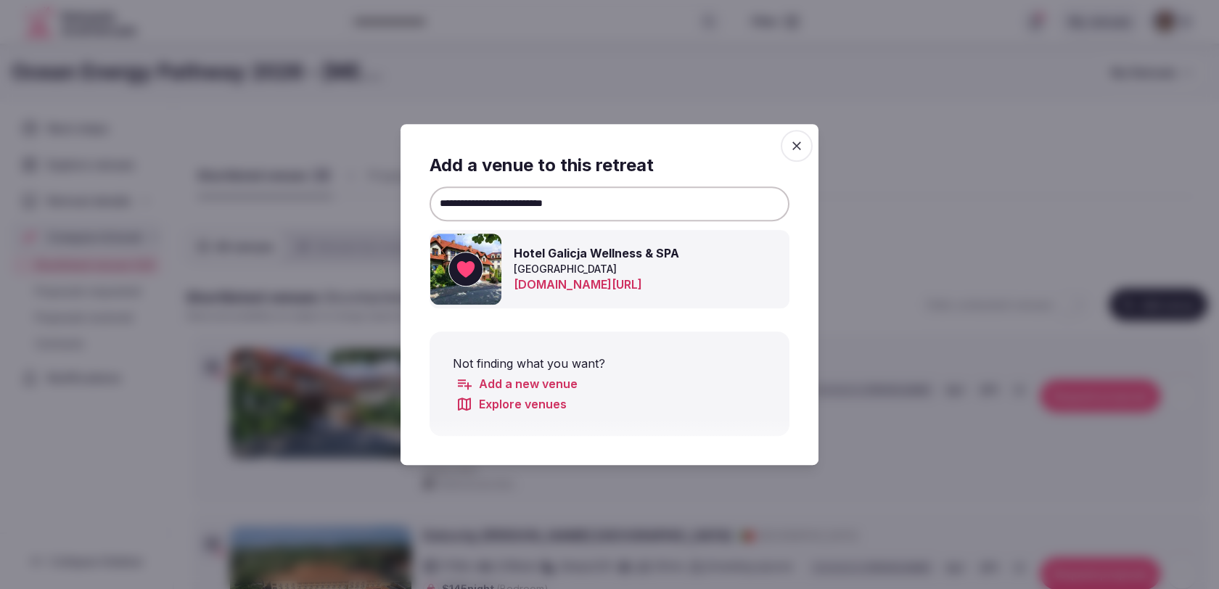
click at [502, 202] on input "**********" at bounding box center [609, 203] width 360 height 35
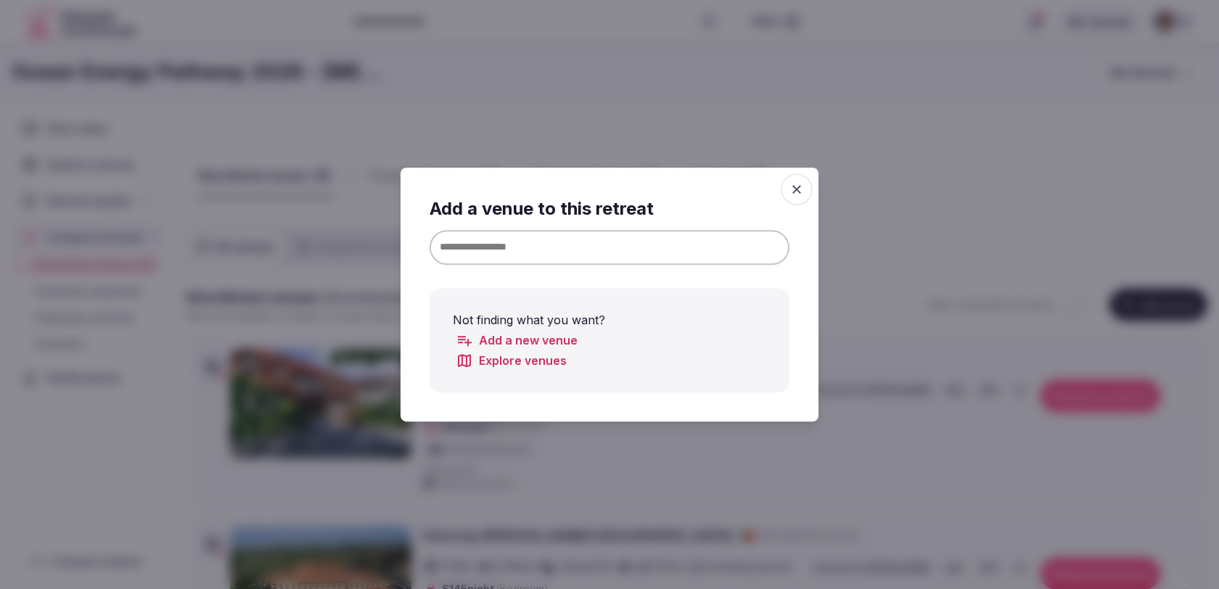
paste input "**********"
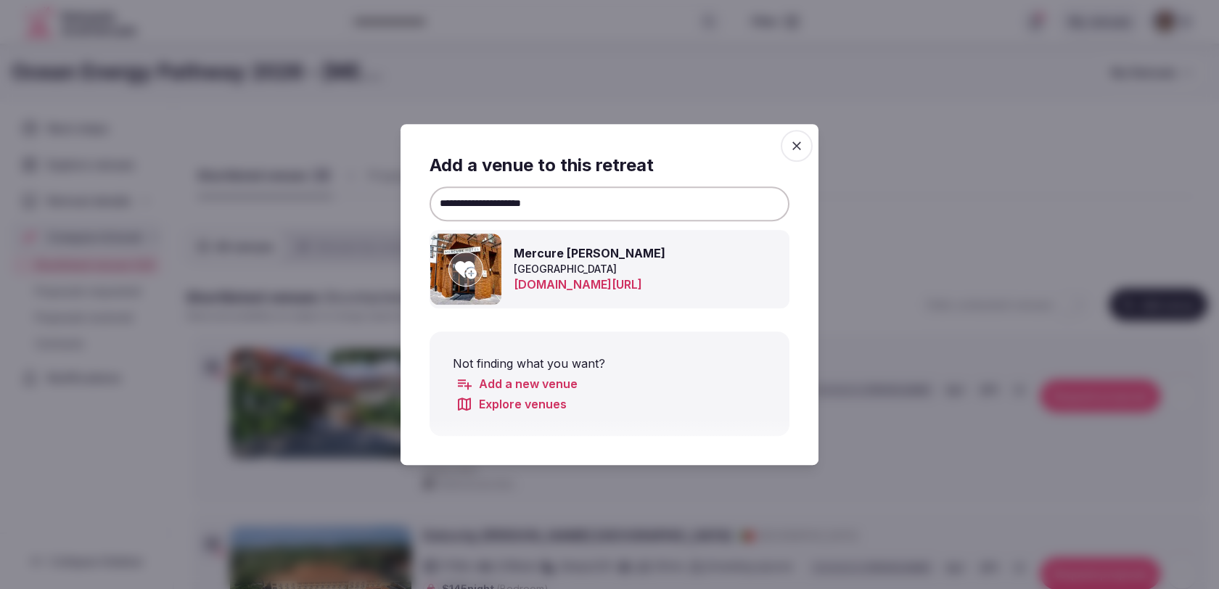
type input "**********"
click at [467, 268] on icon at bounding box center [466, 269] width 22 height 29
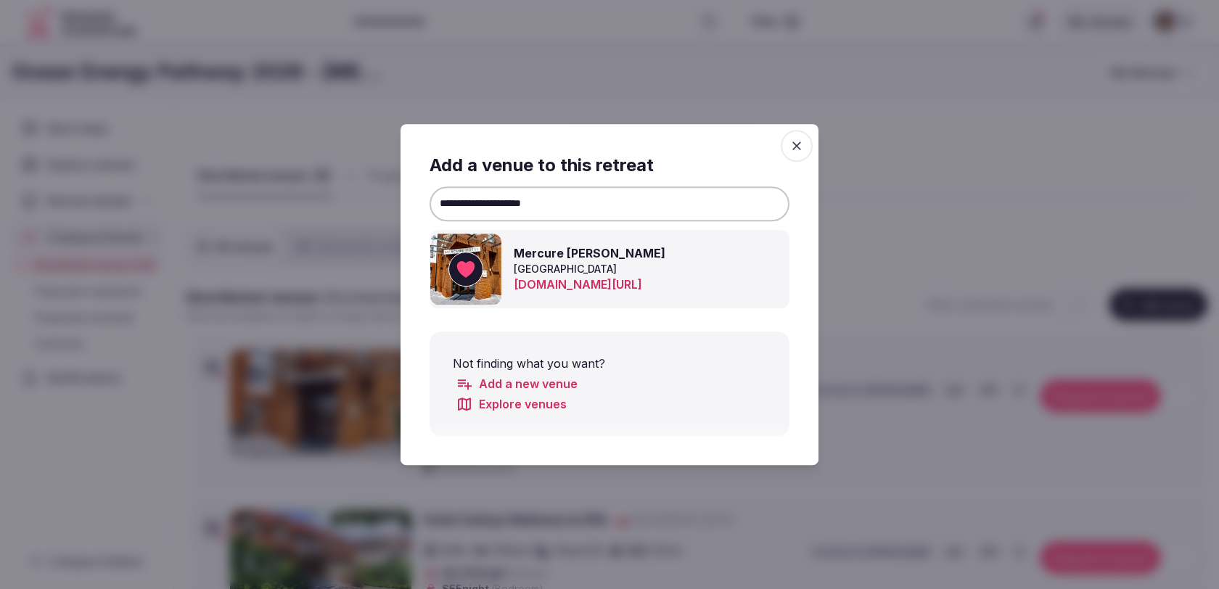
click at [803, 142] on icon "button" at bounding box center [796, 146] width 15 height 15
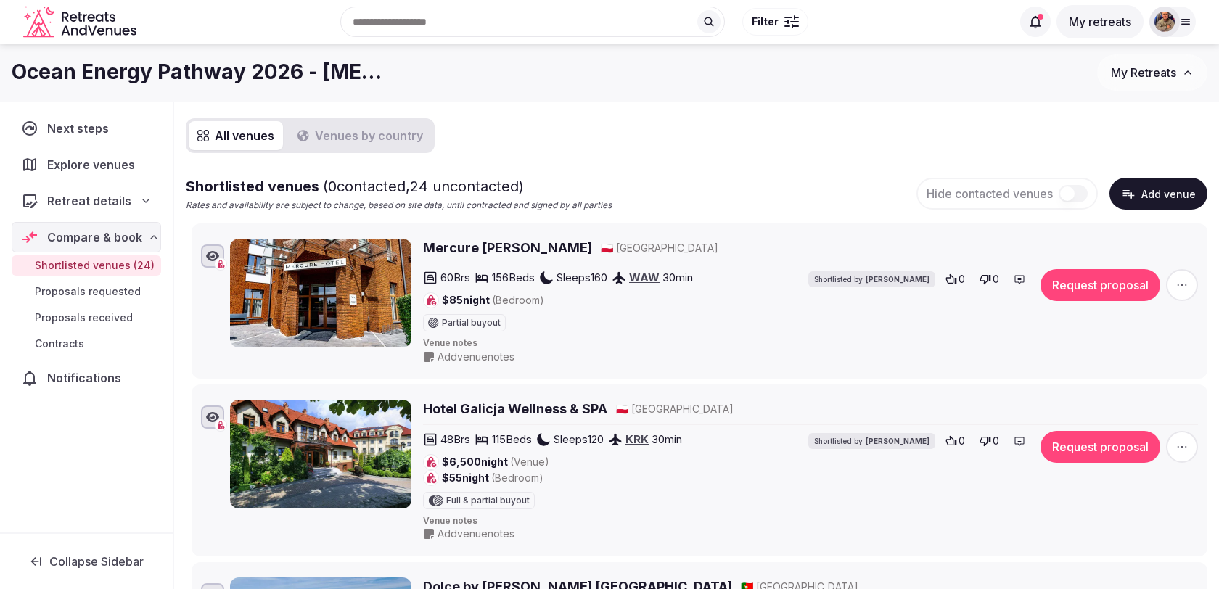
scroll to position [105, 0]
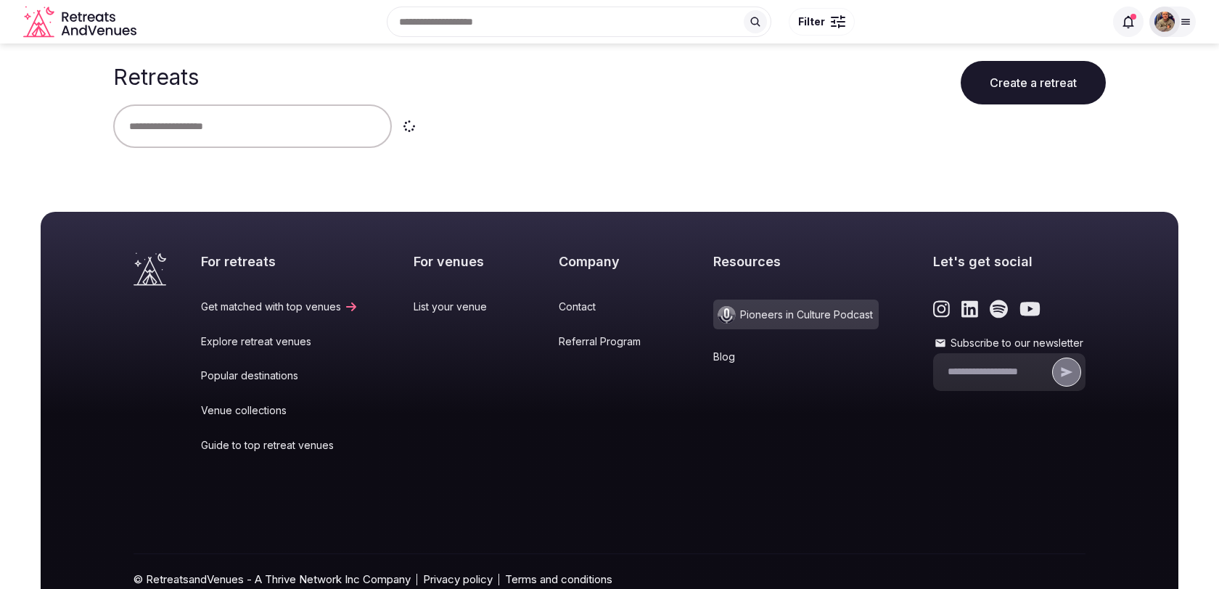
click at [739, 287] on div "Resources Pioneers in Culture Podcast Blog" at bounding box center [795, 362] width 165 height 220
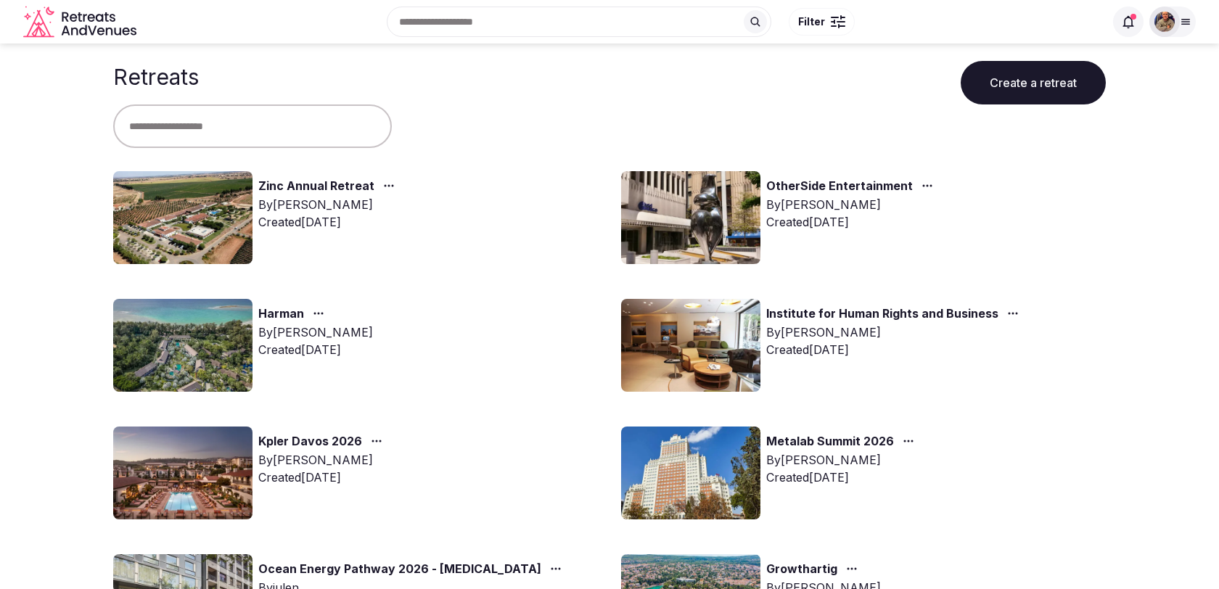
click at [282, 314] on link "Harman" at bounding box center [281, 314] width 46 height 19
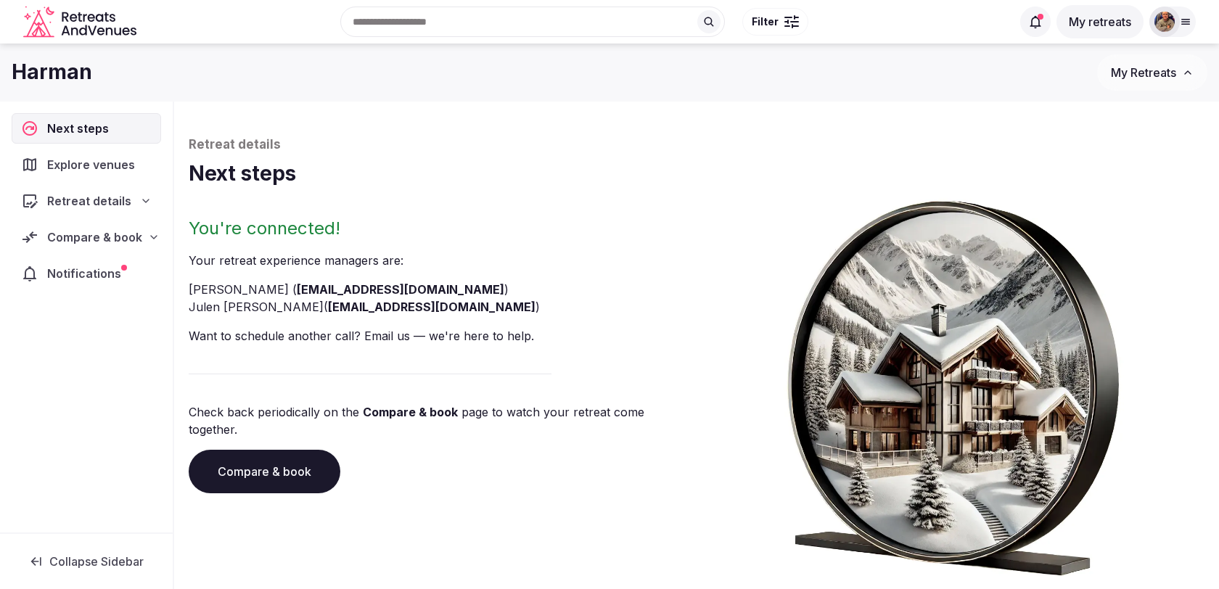
click at [65, 277] on span "Notifications" at bounding box center [87, 273] width 80 height 17
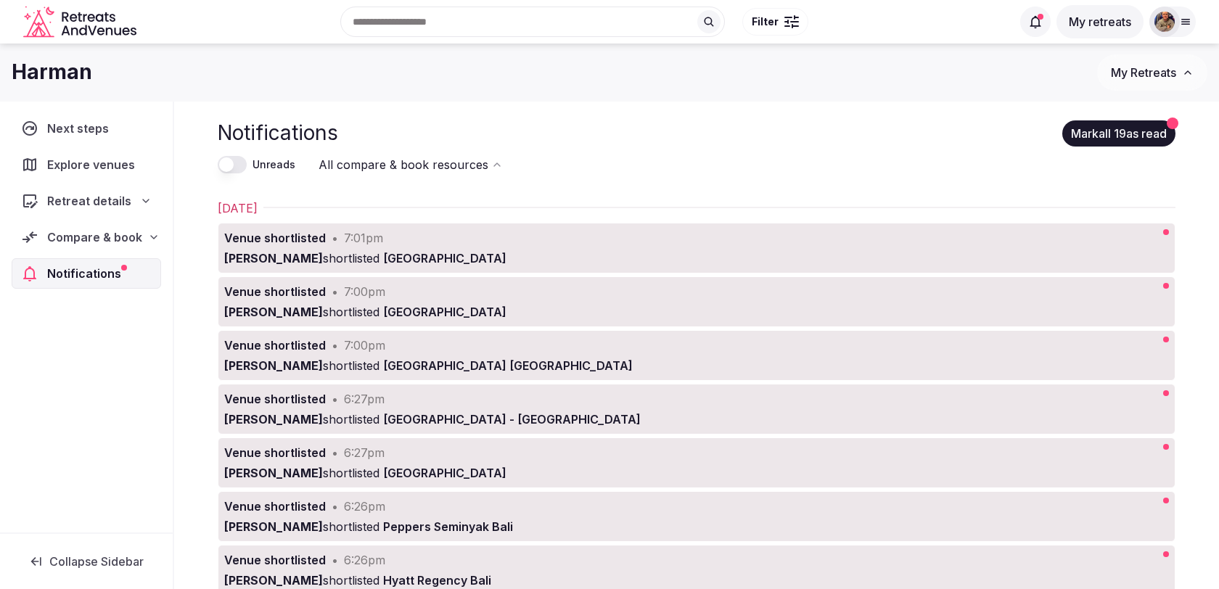
click at [75, 235] on span "Compare & book" at bounding box center [94, 237] width 95 height 17
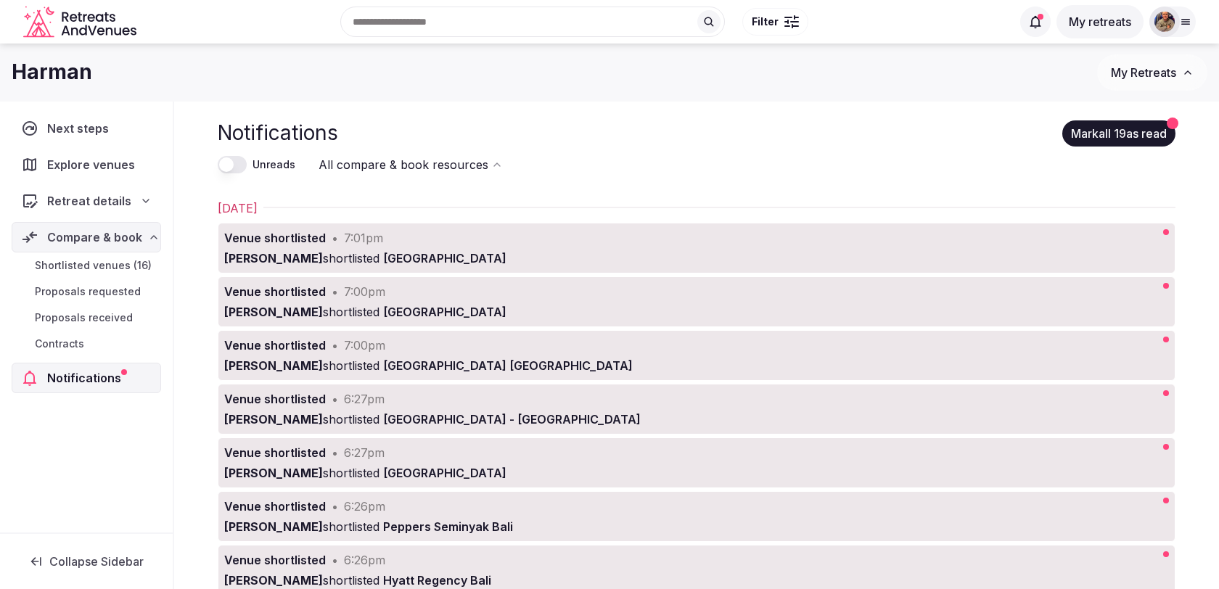
click at [95, 266] on span "Shortlisted venues (16)" at bounding box center [93, 265] width 117 height 15
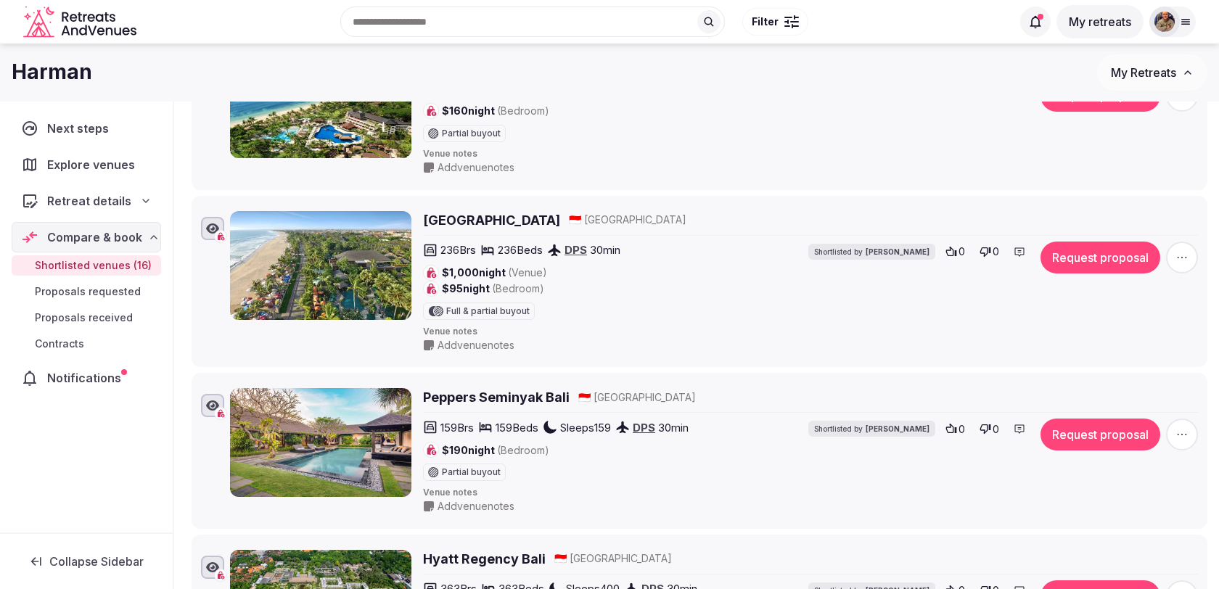
scroll to position [140, 0]
